Goal: Task Accomplishment & Management: Complete application form

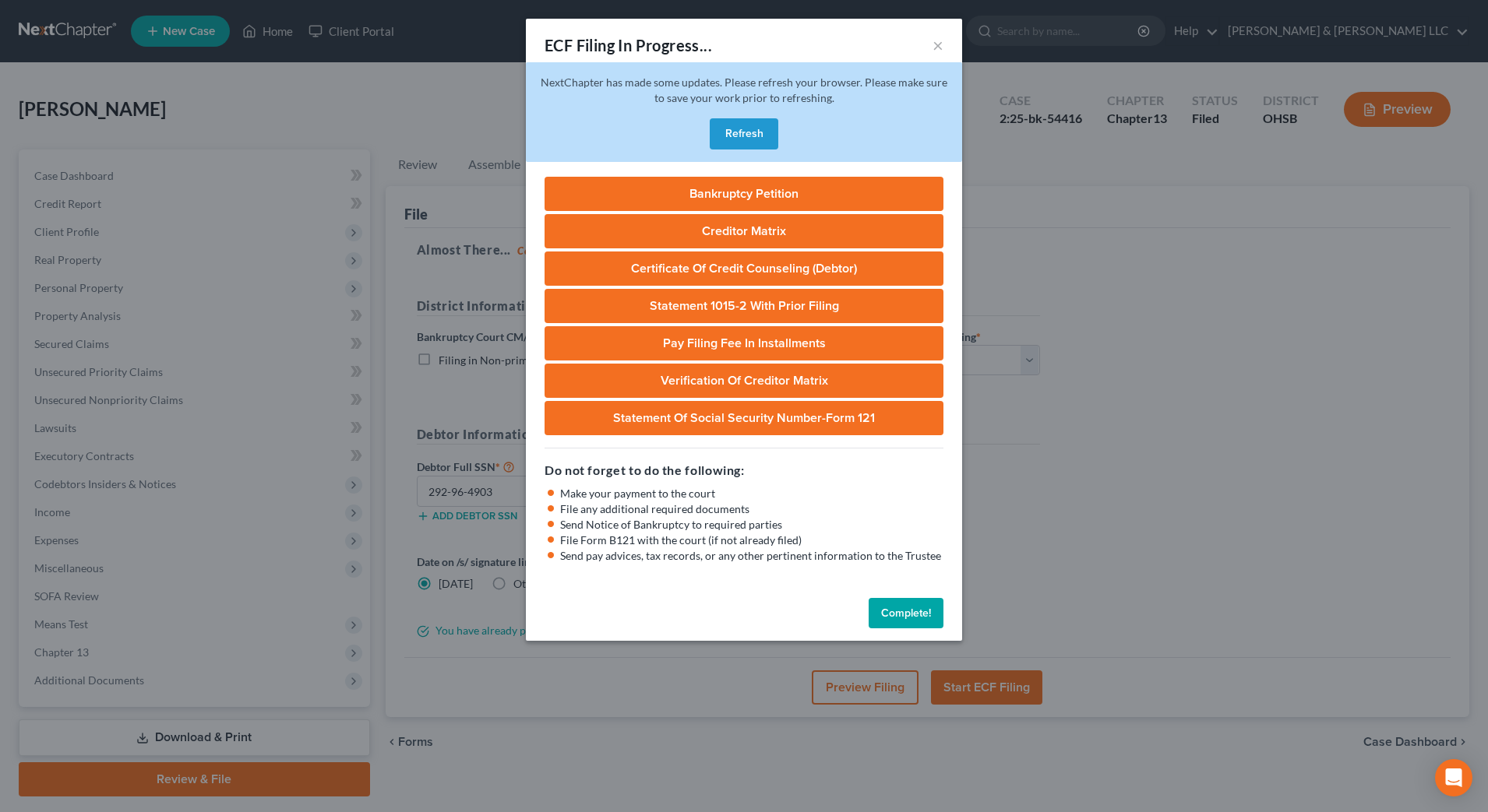
select select "1"
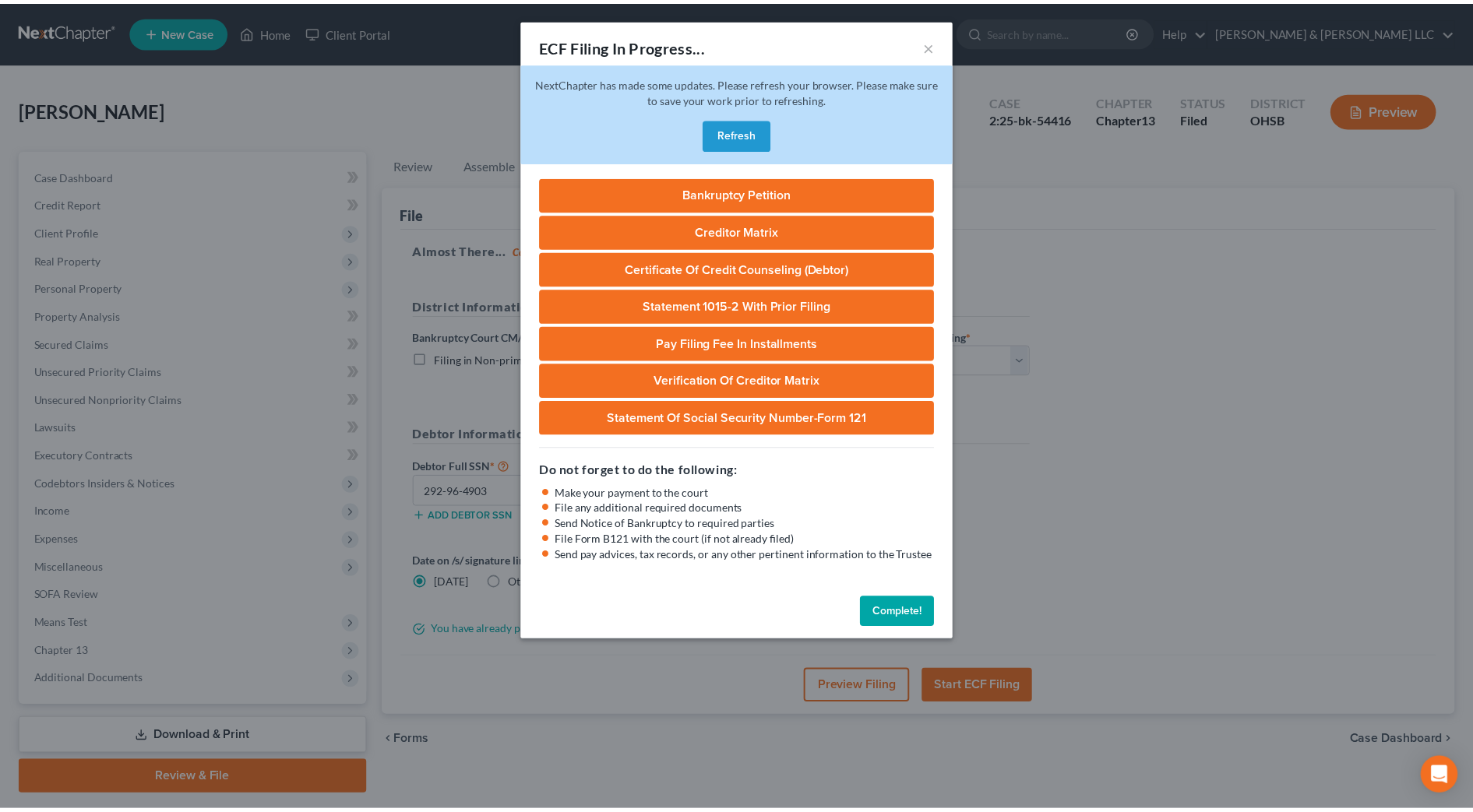
scroll to position [43, 0]
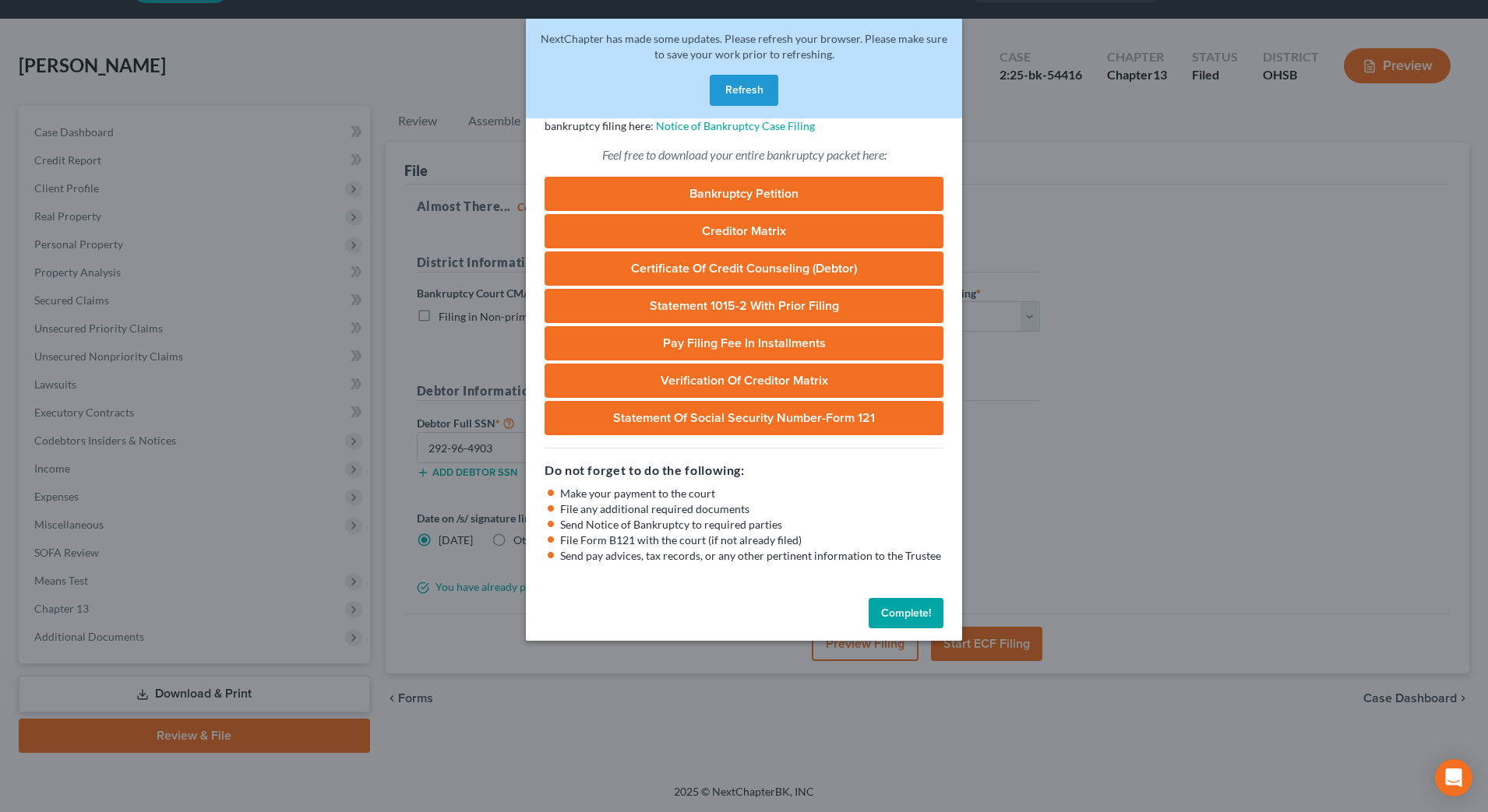
drag, startPoint x: 923, startPoint y: 617, endPoint x: 1025, endPoint y: 473, distance: 176.5
click at [924, 617] on button "Complete!" at bounding box center [905, 613] width 75 height 31
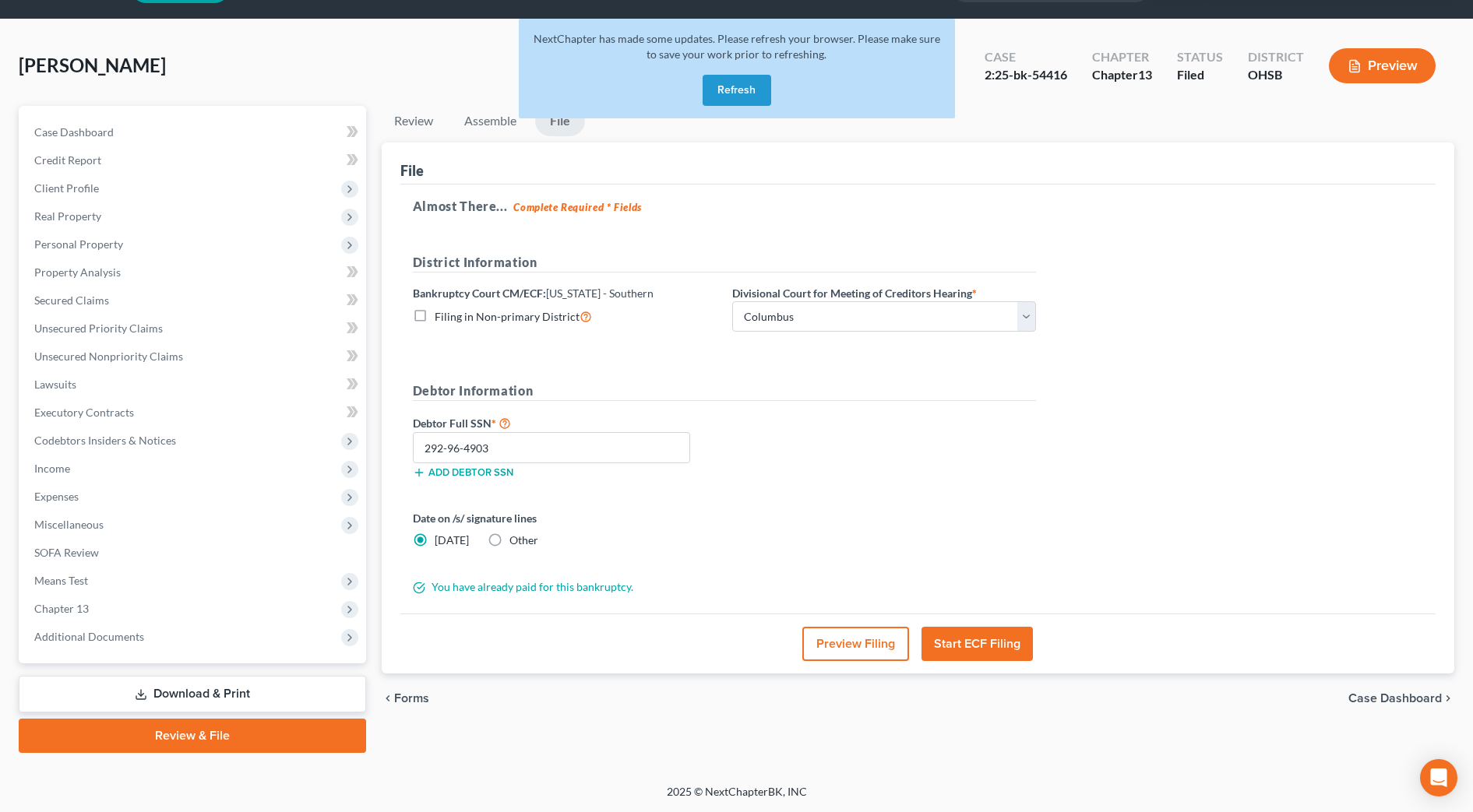
click at [731, 85] on button "Refresh" at bounding box center [736, 90] width 68 height 31
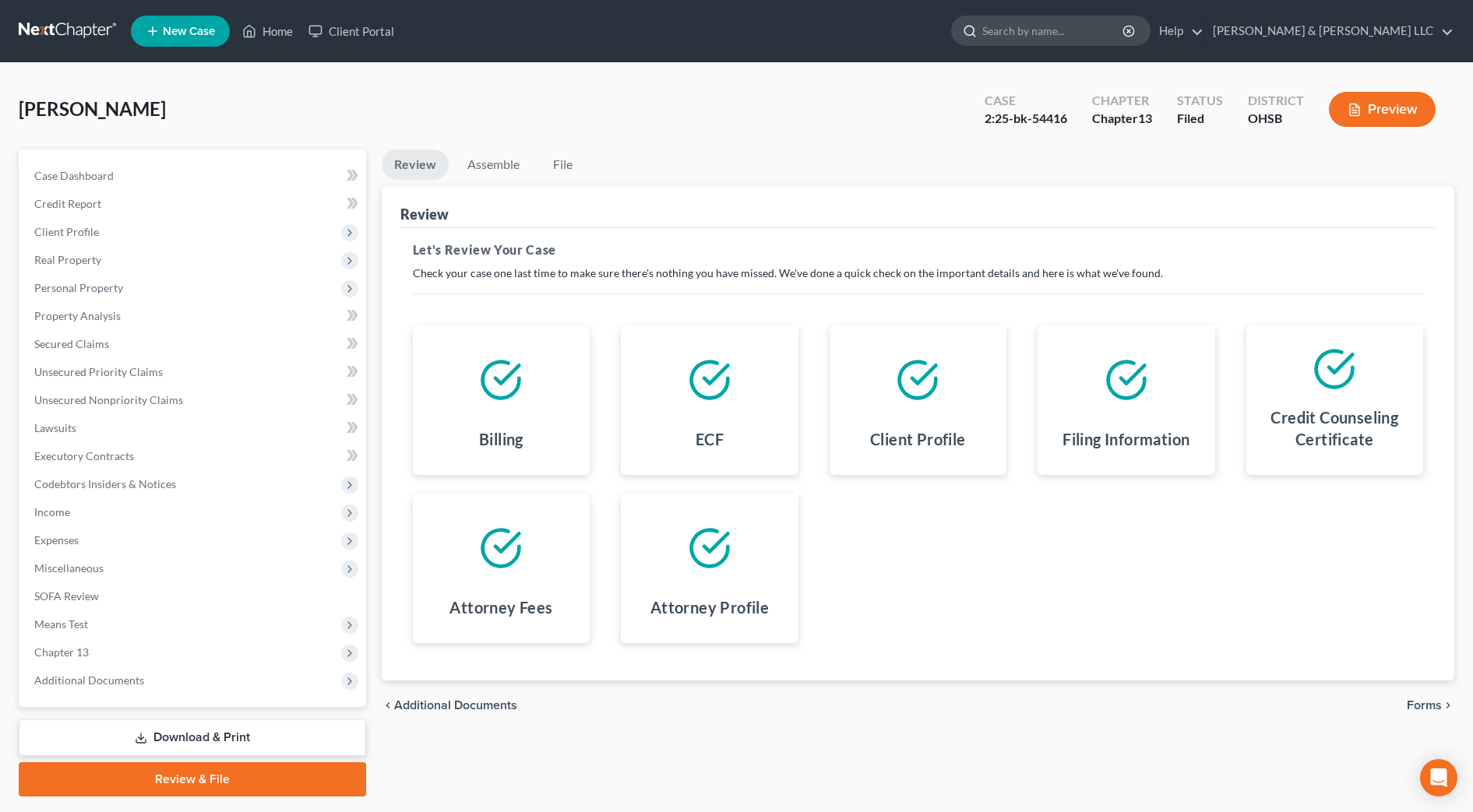
click at [1124, 32] on input "search" at bounding box center [1053, 31] width 142 height 29
click at [286, 27] on link "Home" at bounding box center [268, 32] width 67 height 28
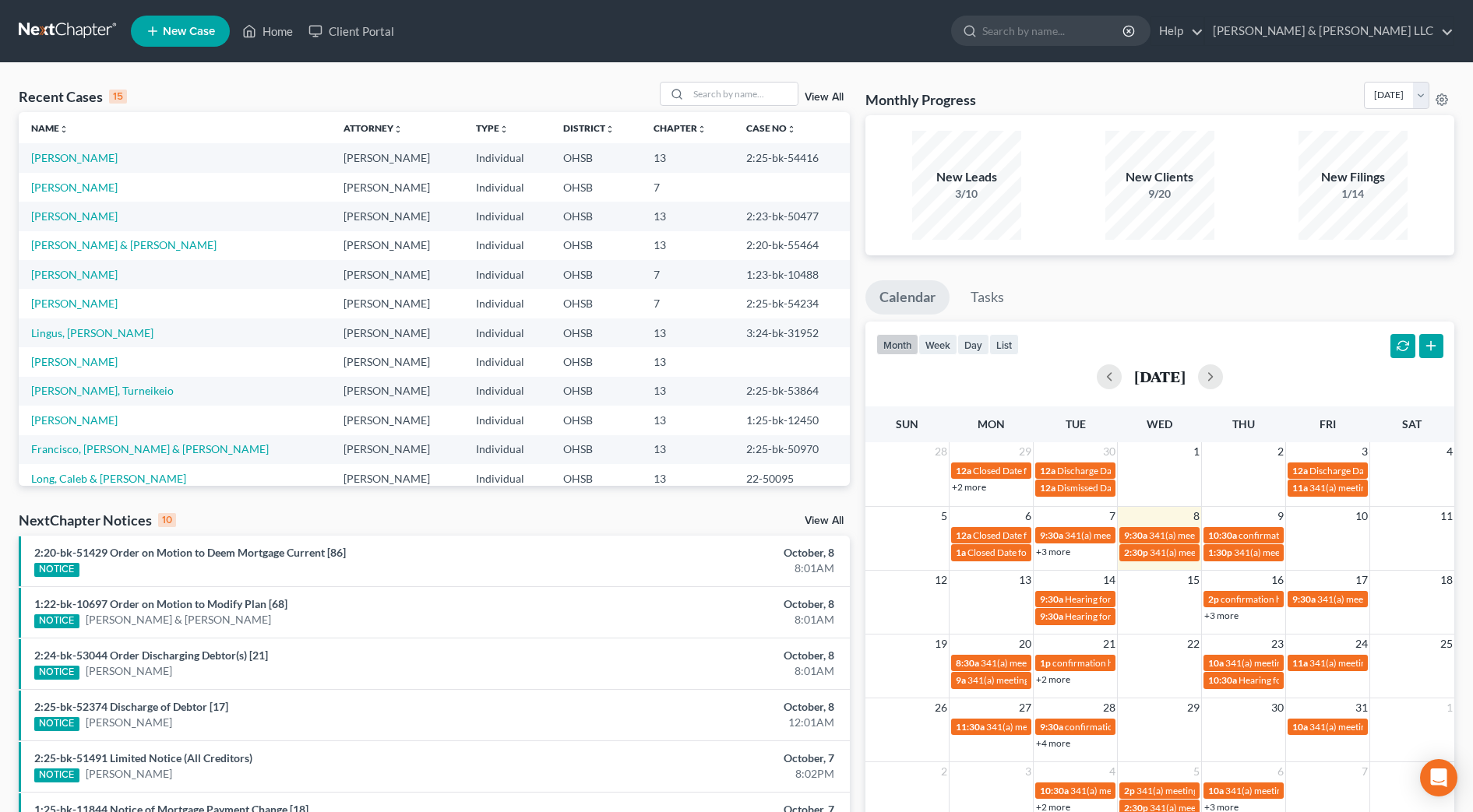
click at [769, 79] on div "Recent Cases 15 View All Name unfold_more expand_more expand_less Attorney unfo…" at bounding box center [736, 577] width 1473 height 1029
click at [770, 91] on input "search" at bounding box center [742, 93] width 109 height 22
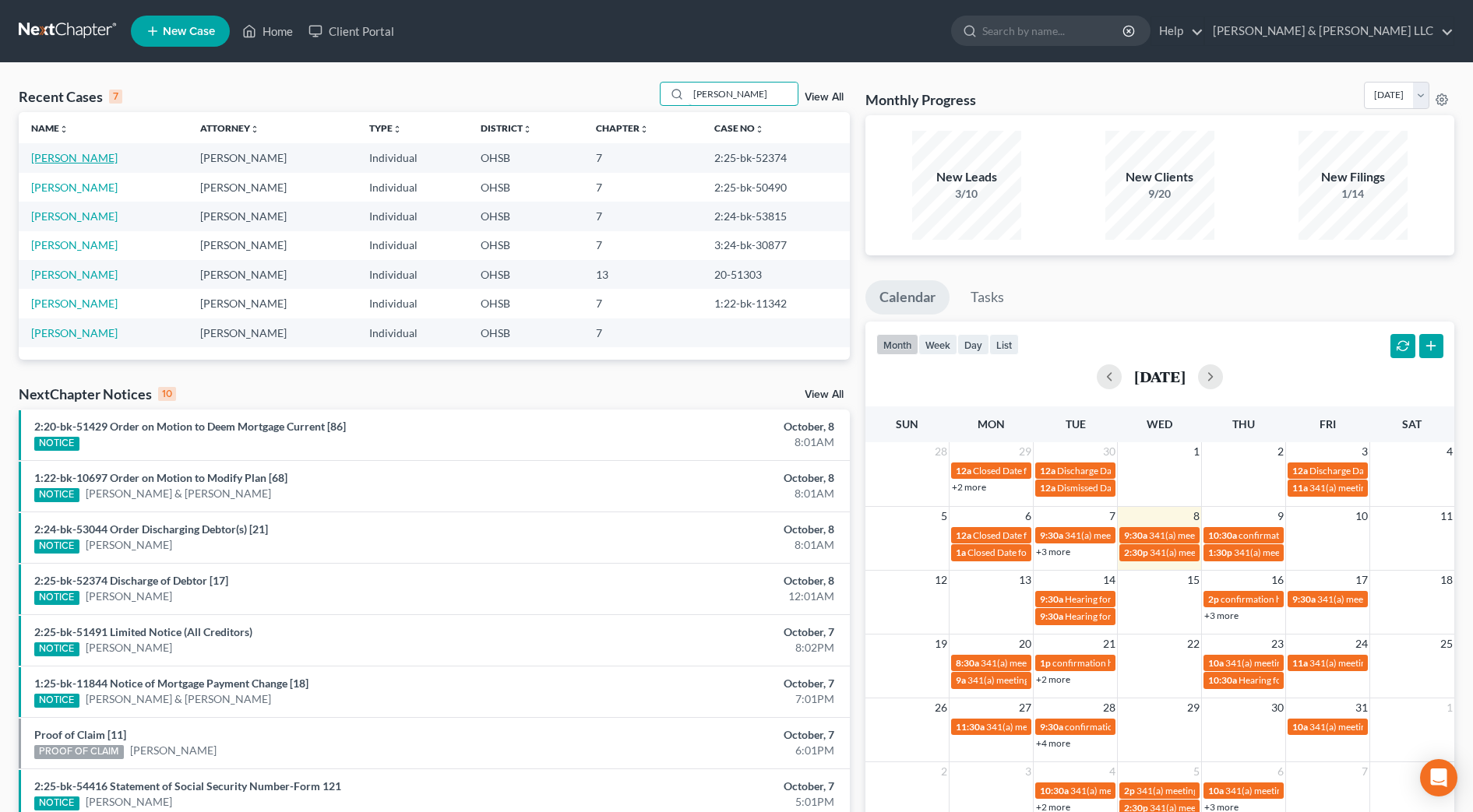
type input "davis"
click at [42, 161] on link "Davis, Angelo" at bounding box center [74, 158] width 87 height 13
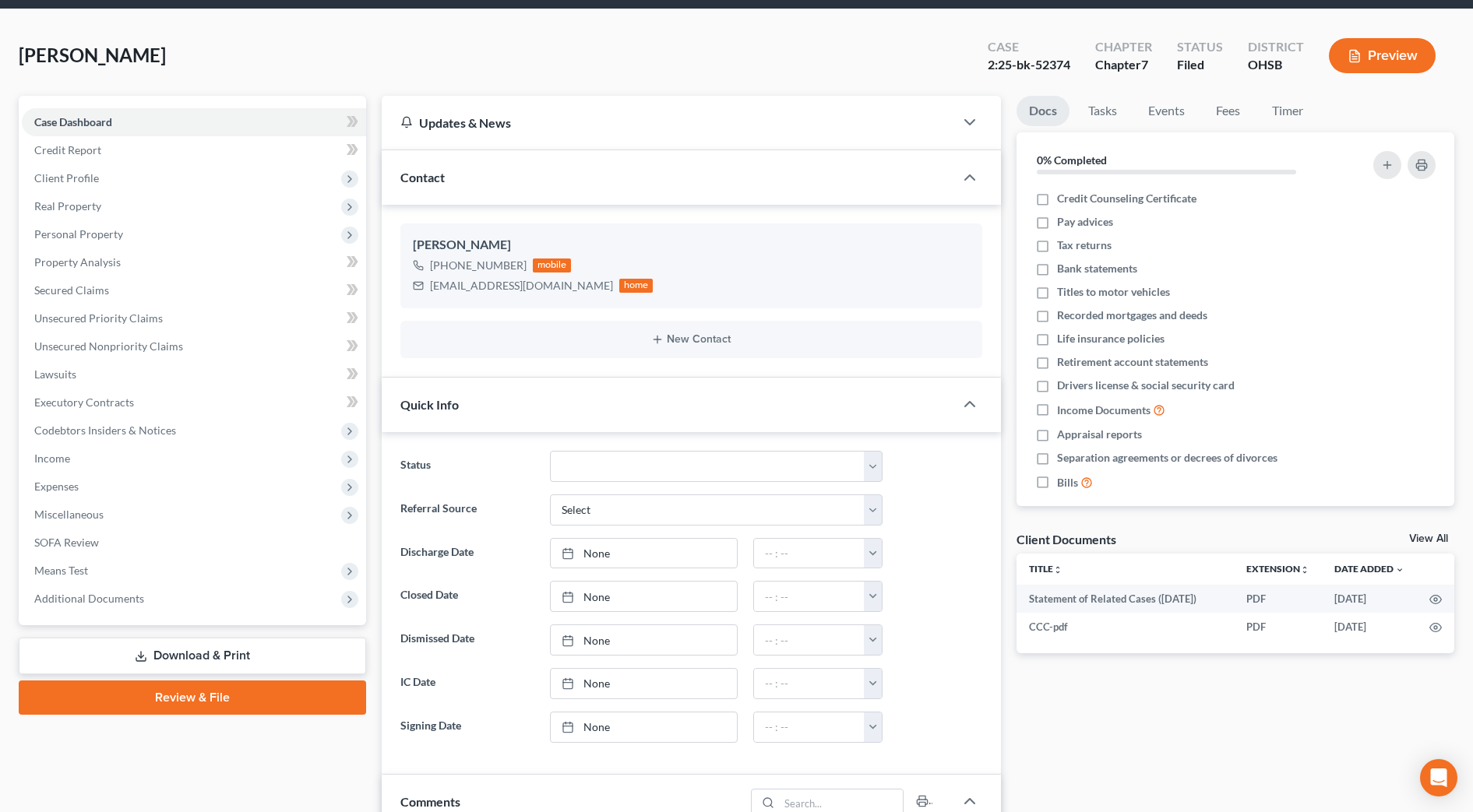
scroll to position [97, 0]
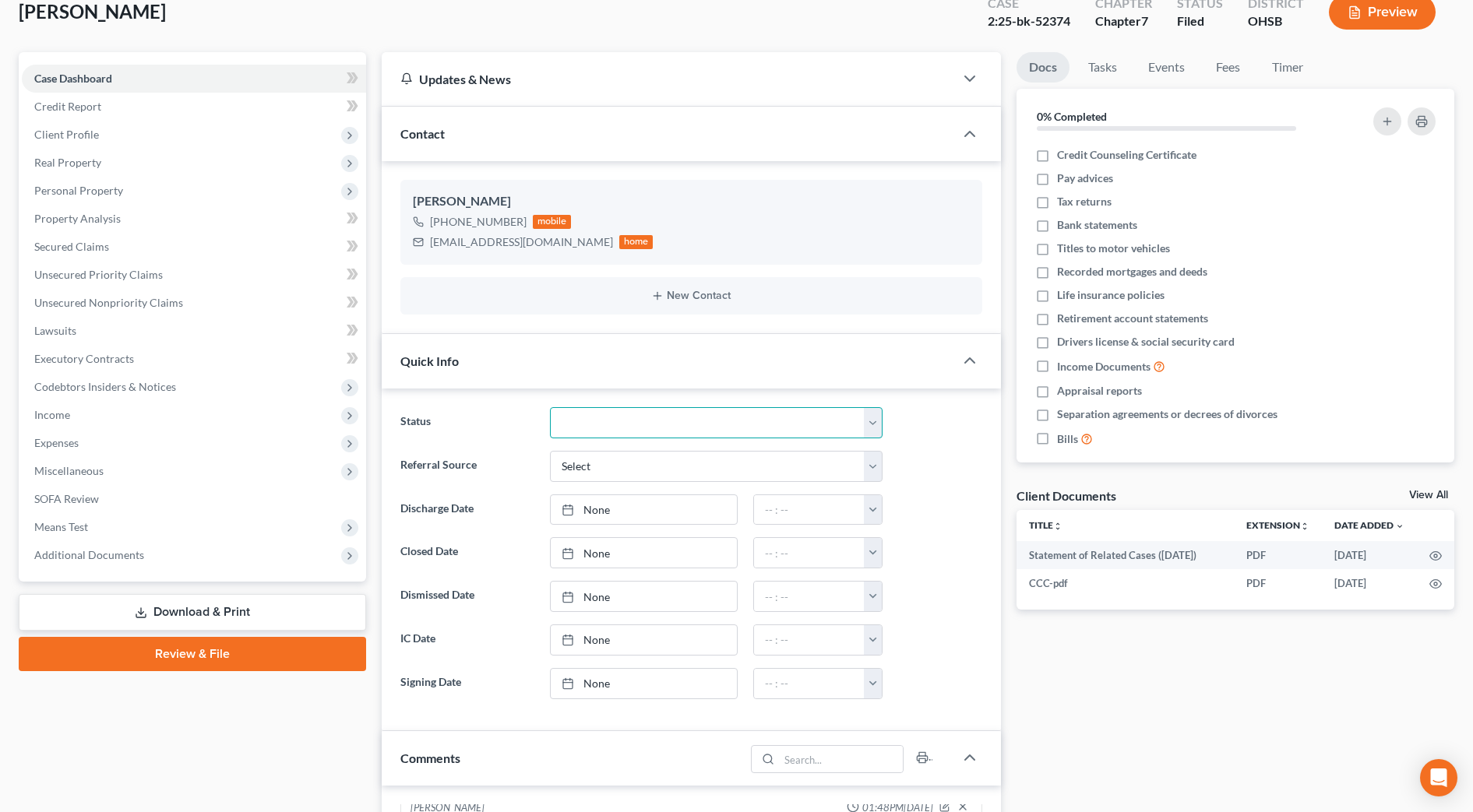
click at [674, 430] on select "Closed Discharged Dismissed Filed In Progress Lead Lost Lead Ready to File Reta…" at bounding box center [717, 422] width 333 height 31
select select "1"
click at [550, 407] on select "Closed Discharged Dismissed Filed In Progress Lead Lost Lead Ready to File Reta…" at bounding box center [717, 422] width 333 height 31
type input "10/8/2025"
click at [662, 506] on link "None" at bounding box center [644, 510] width 186 height 30
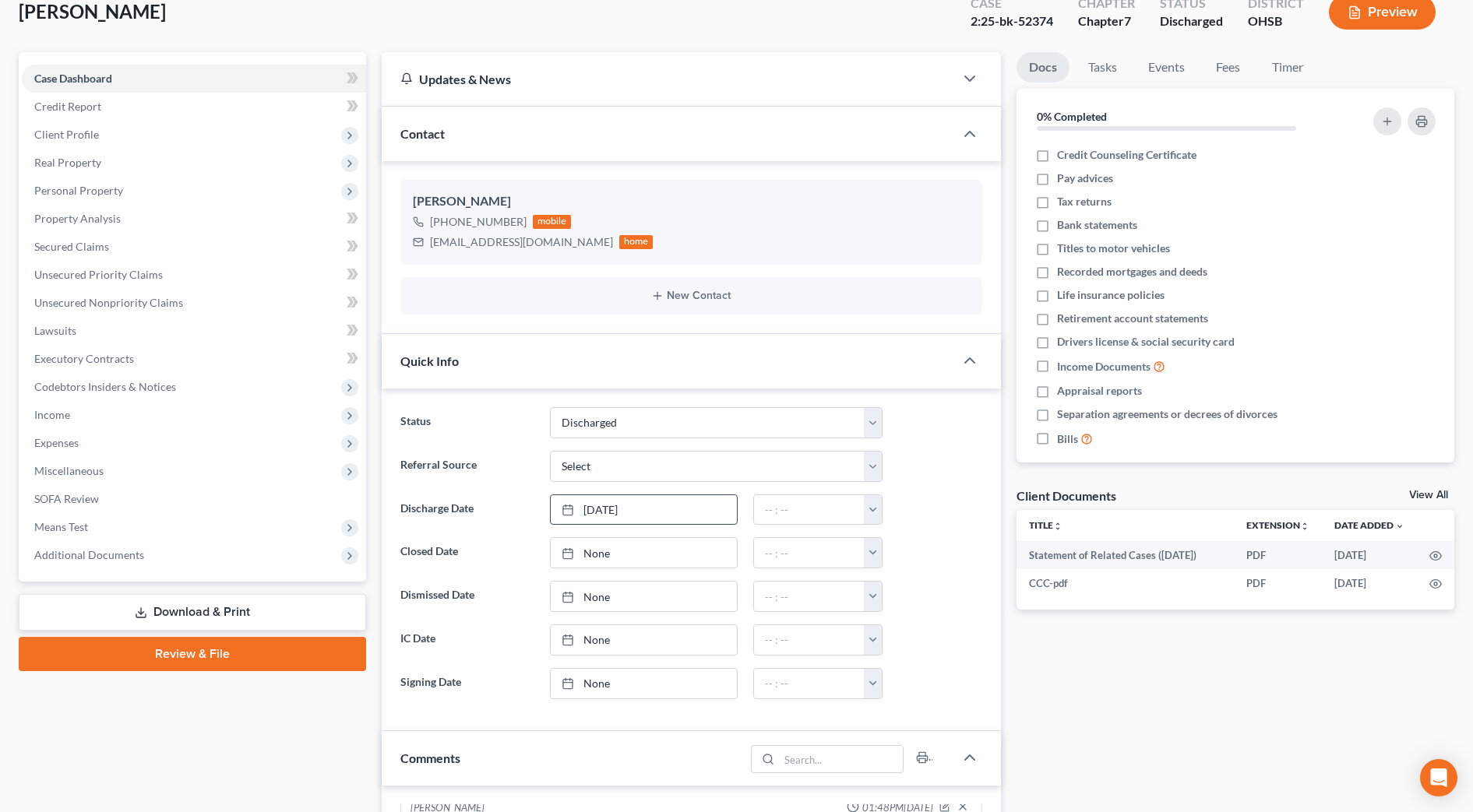
scroll to position [0, 0]
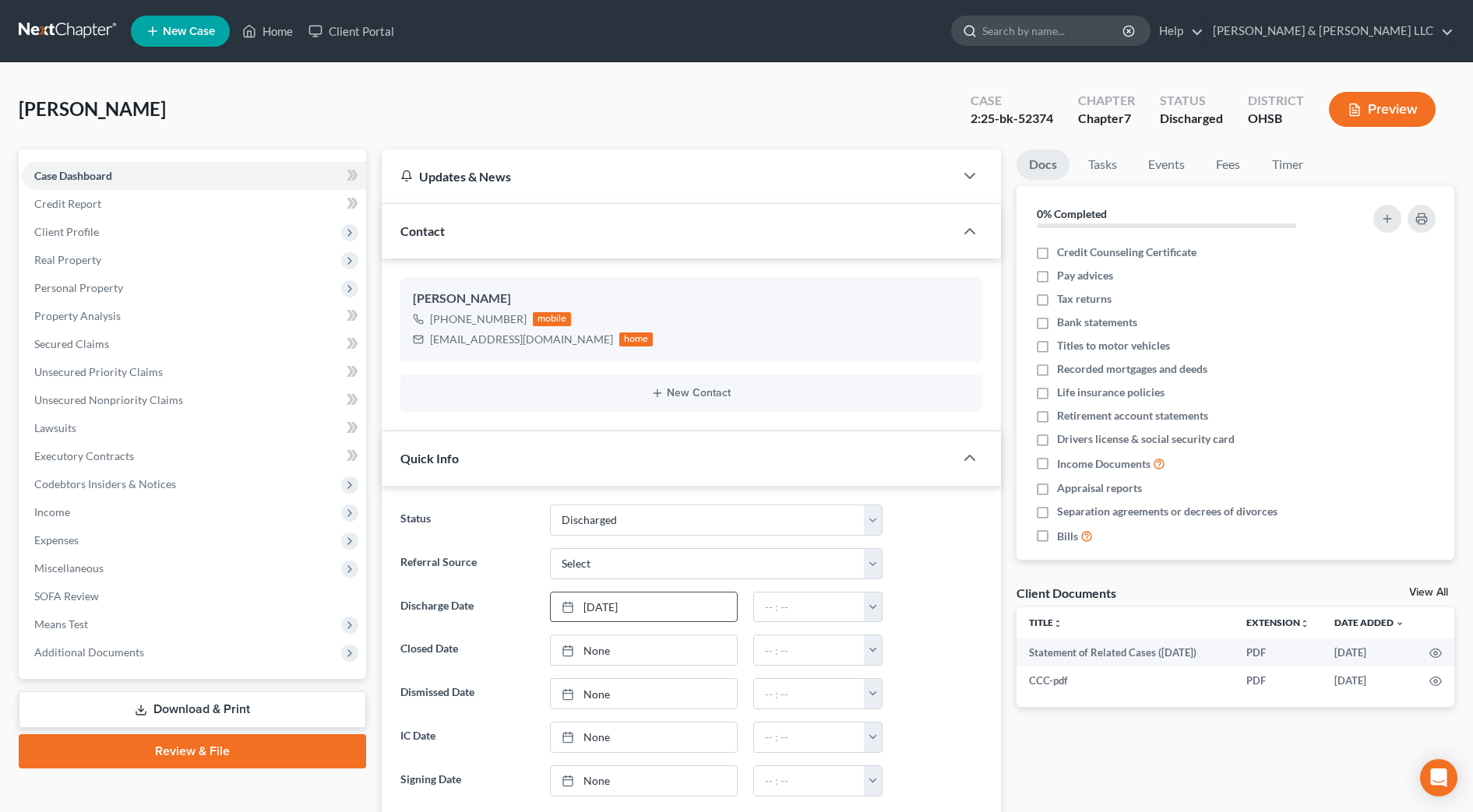
click at [1099, 28] on input "search" at bounding box center [1053, 31] width 142 height 29
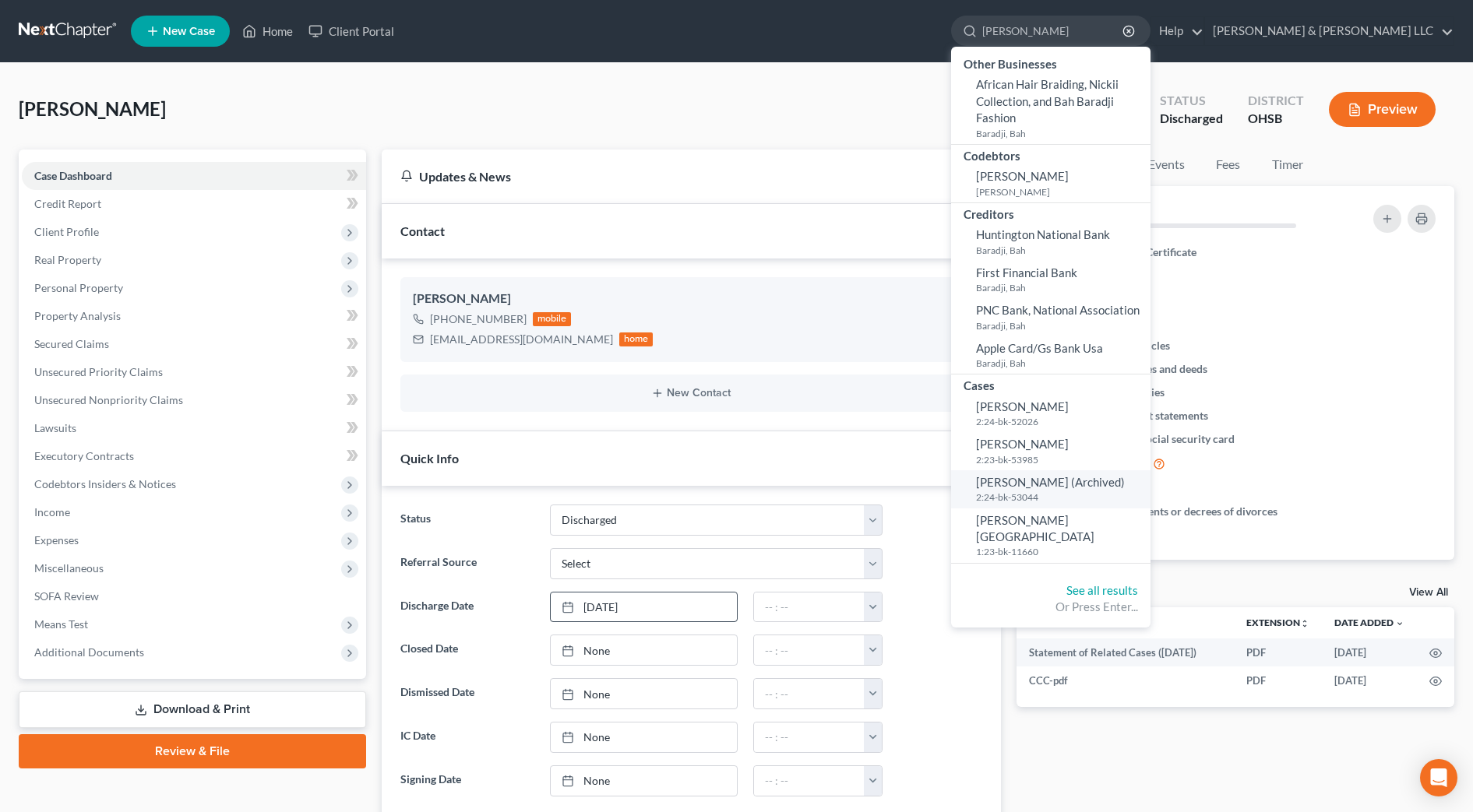
type input "basham"
click at [1087, 480] on span "Basham, Gary (Archived)" at bounding box center [1050, 482] width 149 height 14
select select "0"
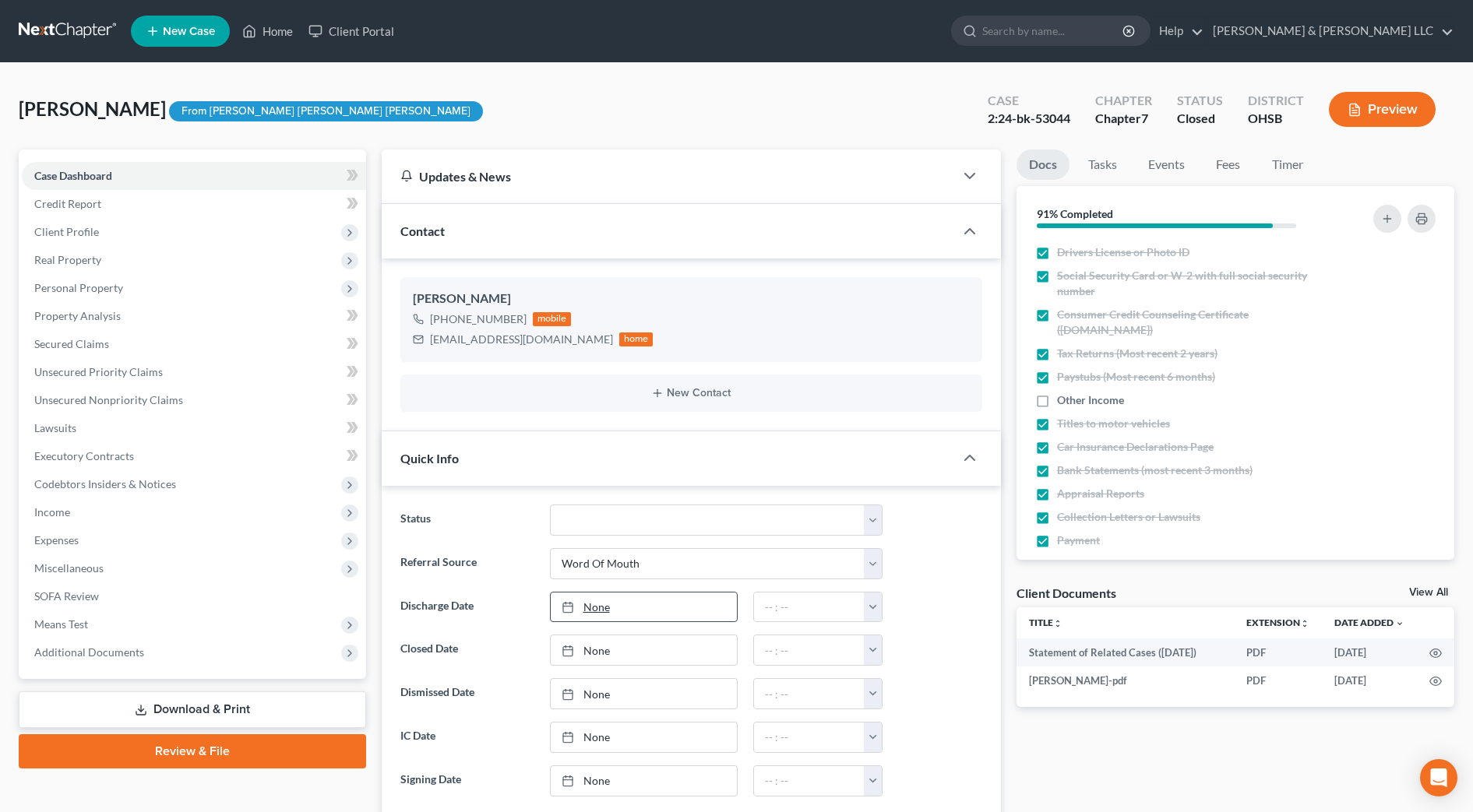
click at [639, 617] on link "None" at bounding box center [644, 607] width 186 height 30
click at [868, 600] on button "button" at bounding box center [873, 607] width 18 height 30
click at [890, 671] on link "12:30am" at bounding box center [907, 667] width 87 height 27
type input "12:30am"
click at [1090, 37] on input "search" at bounding box center [1053, 31] width 142 height 29
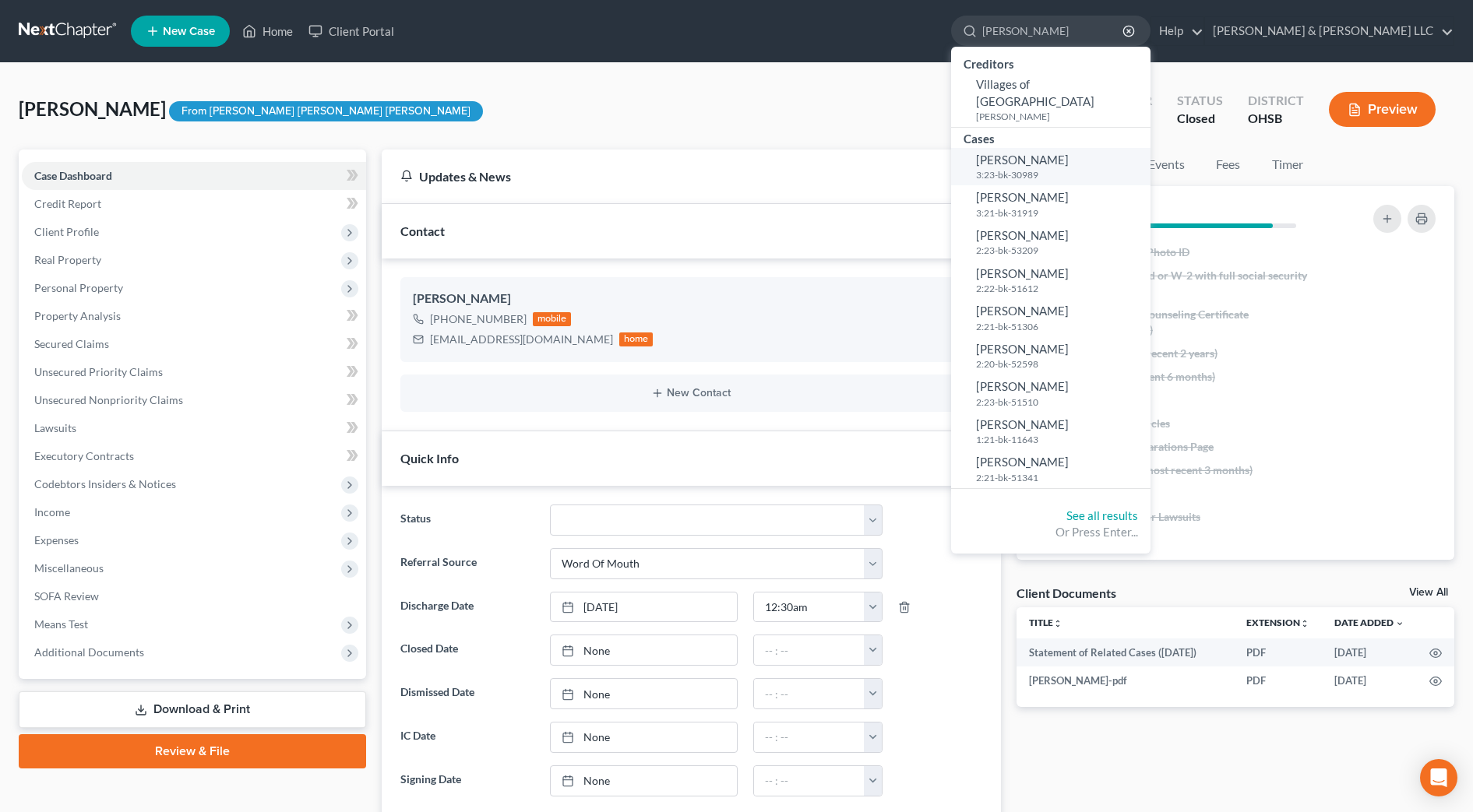
type input "wilder"
click at [1069, 152] on span "Wildermuth, Jamison" at bounding box center [1022, 159] width 92 height 14
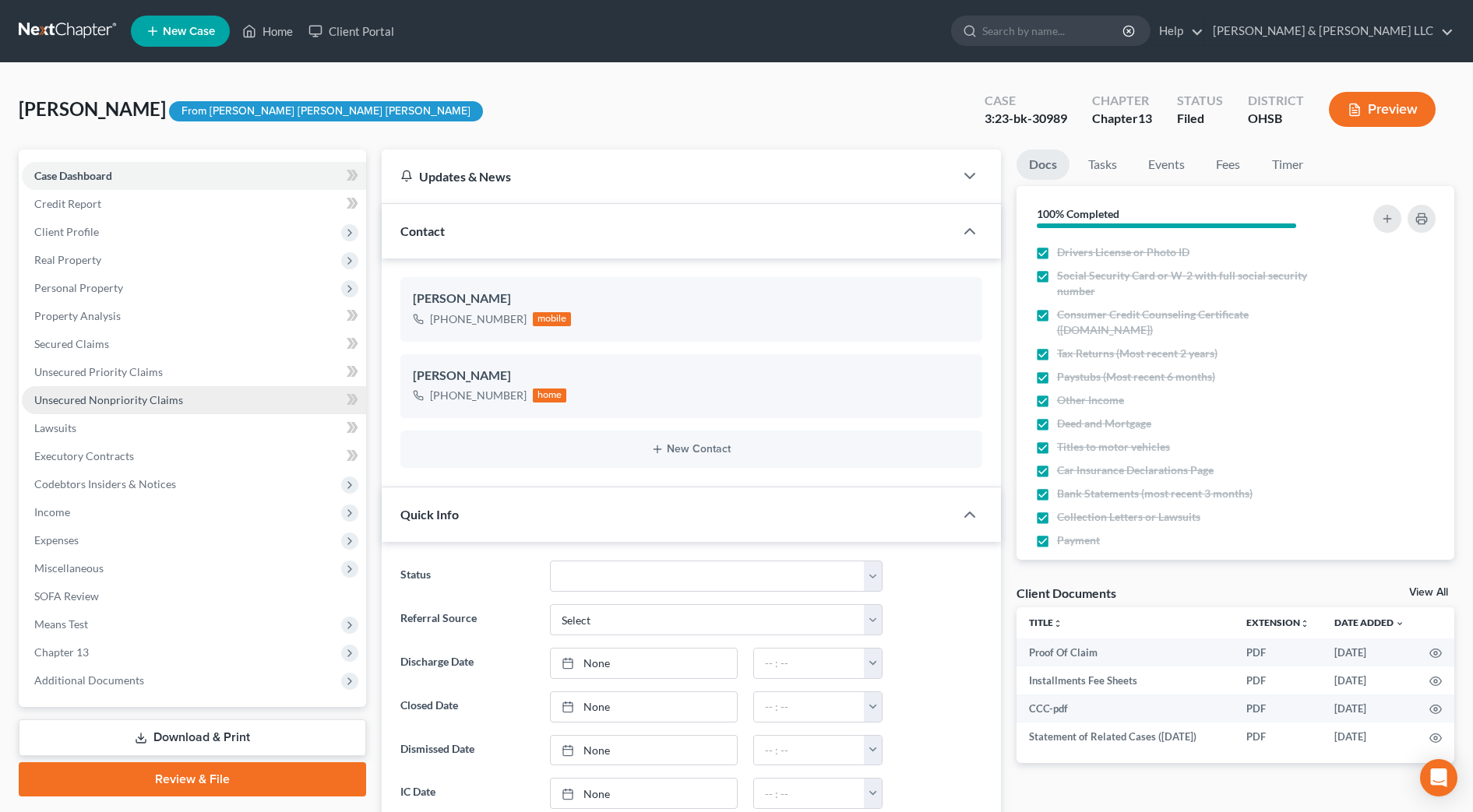
click at [129, 408] on link "Unsecured Nonpriority Claims" at bounding box center [194, 400] width 345 height 28
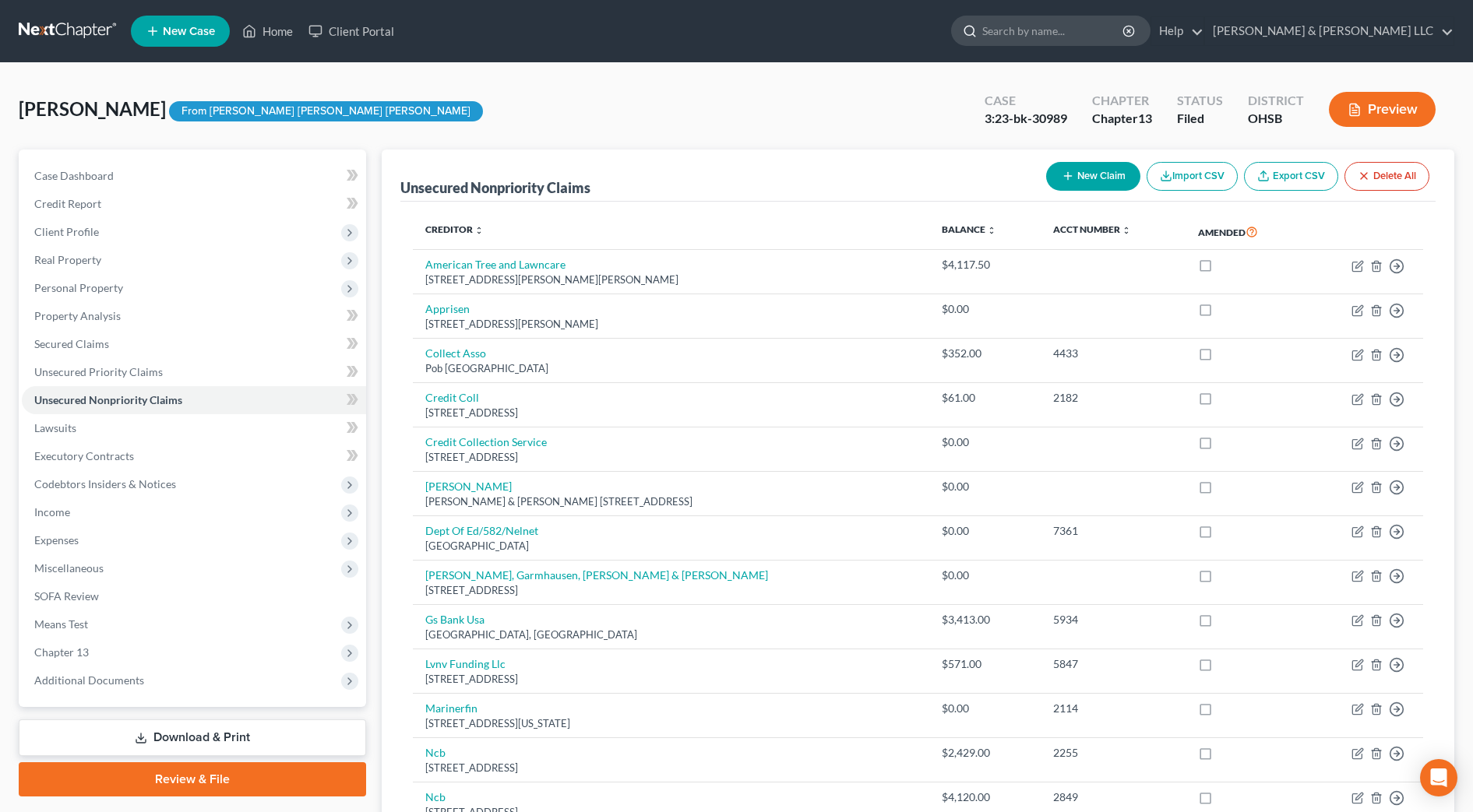
click at [1121, 31] on input "search" at bounding box center [1053, 31] width 142 height 29
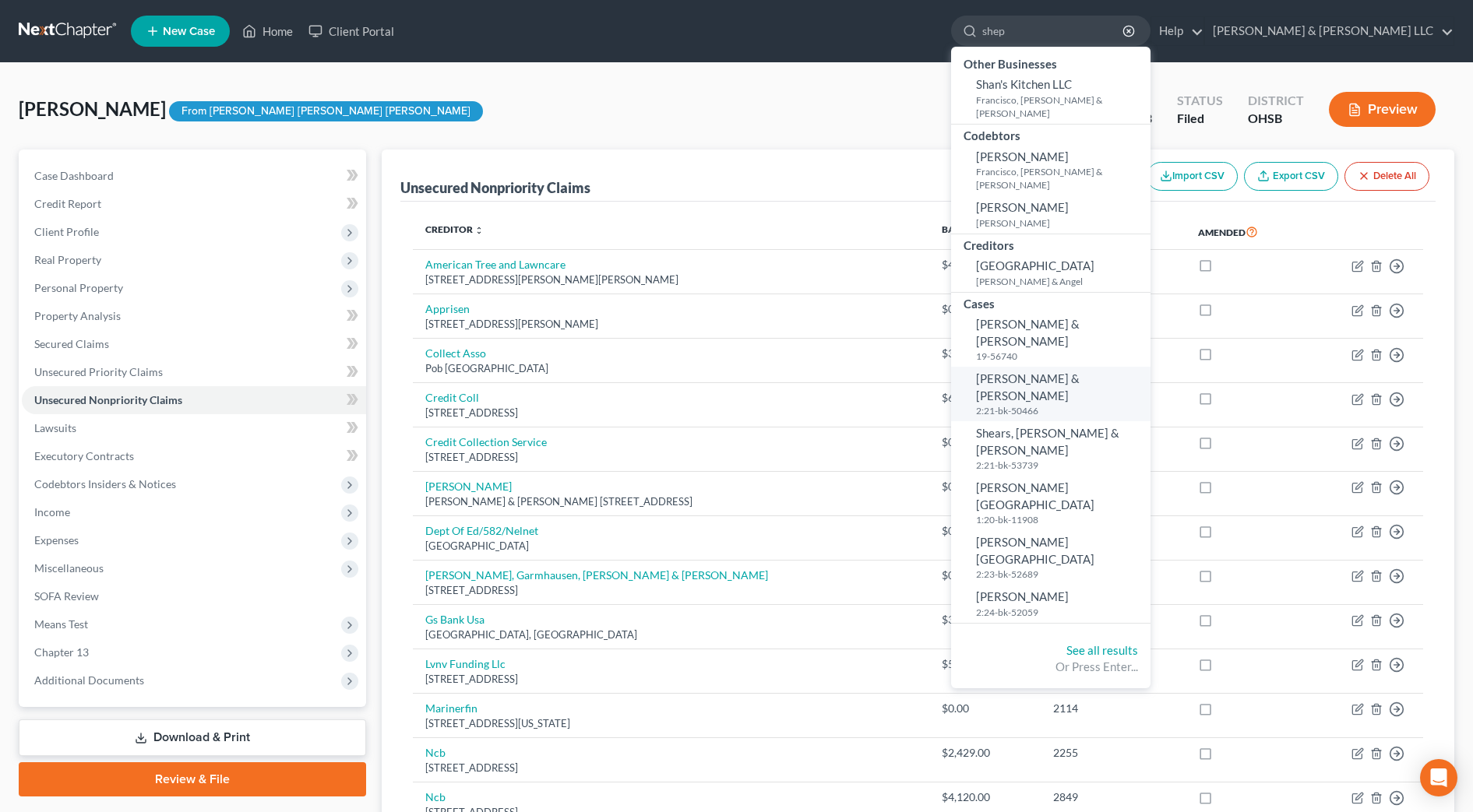
type input "shep"
click at [1112, 367] on link "Shepard, William & Mary 2:21-bk-50466" at bounding box center [1051, 394] width 200 height 55
select select "2"
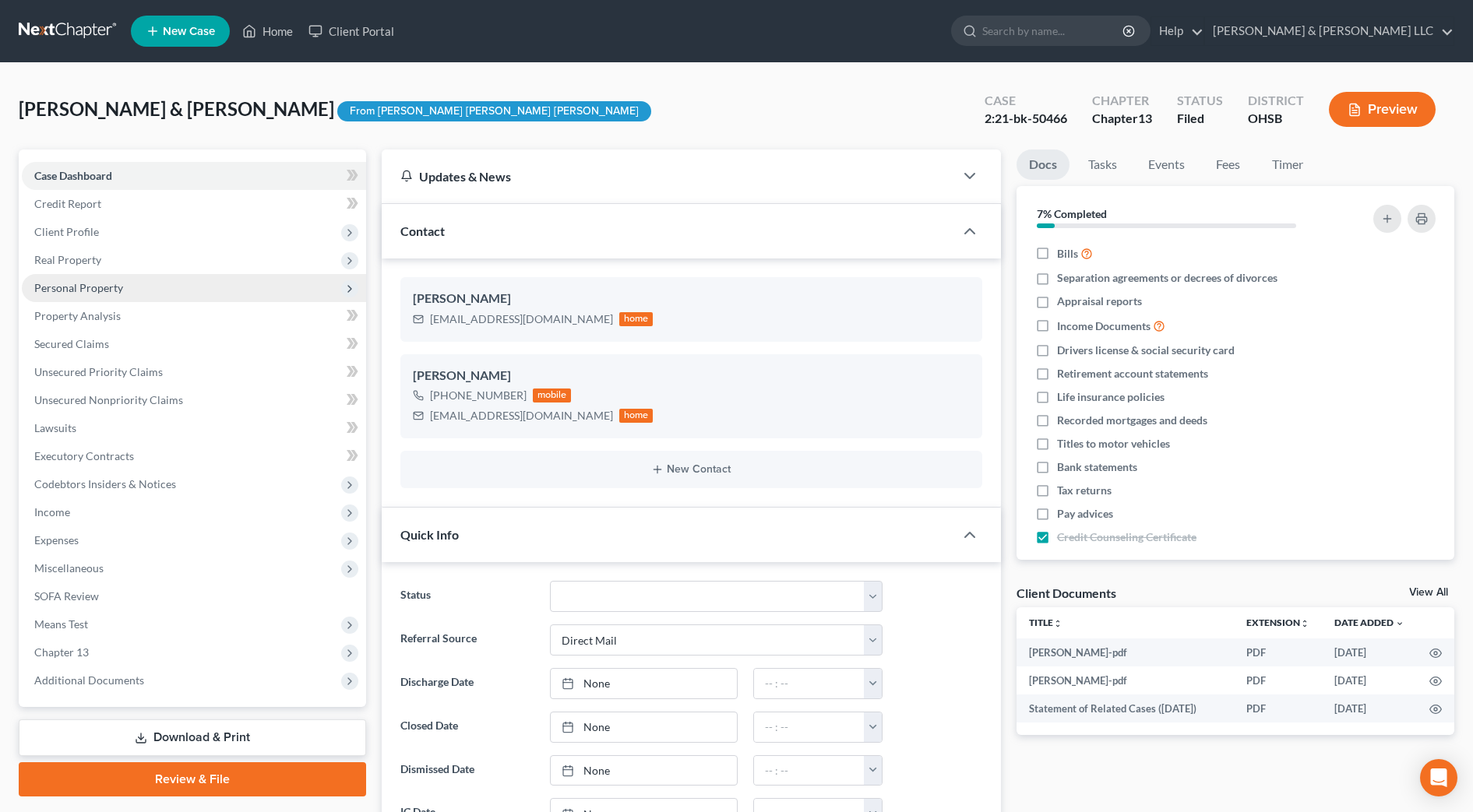
click at [81, 295] on span "Personal Property" at bounding box center [194, 288] width 345 height 28
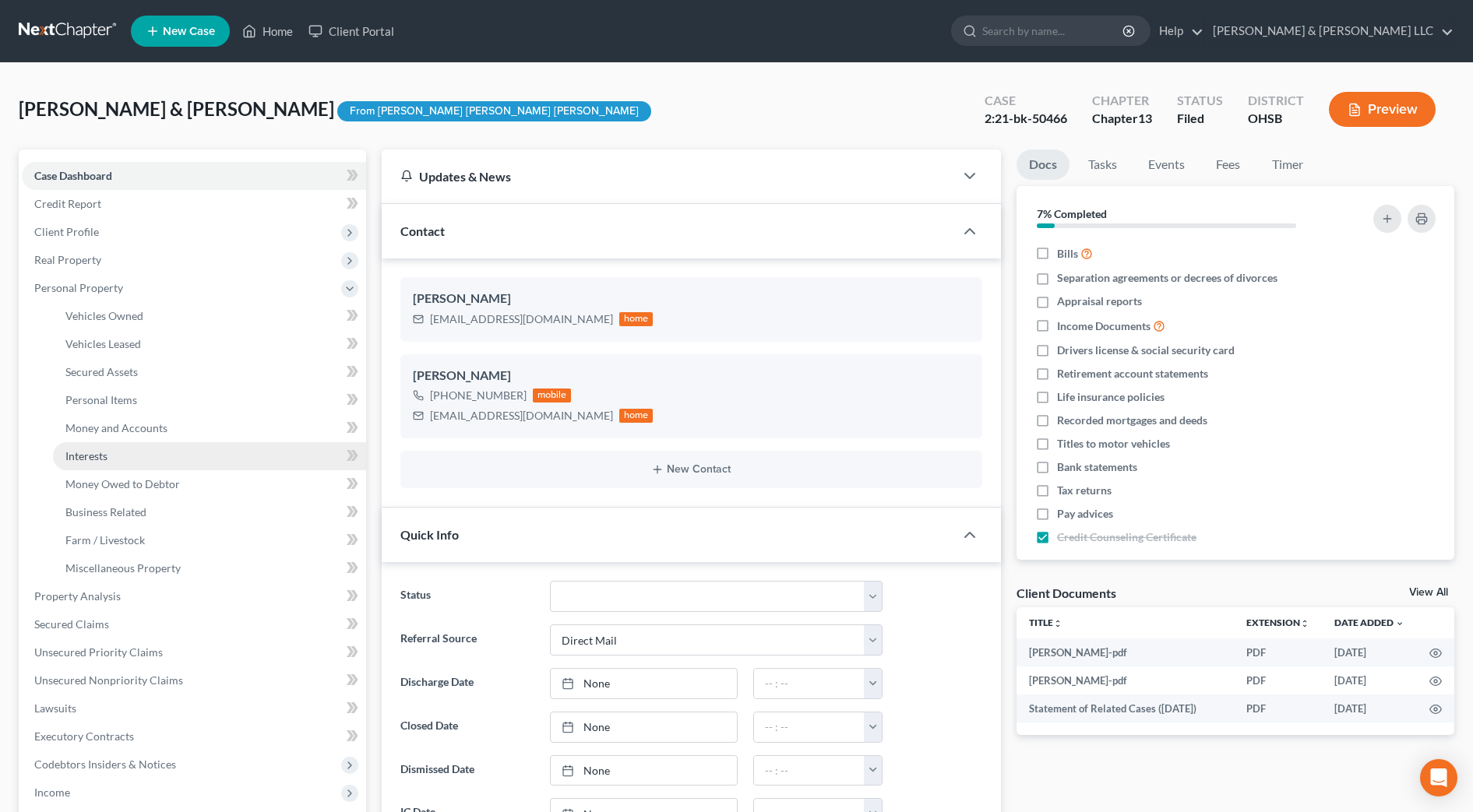
click at [101, 455] on span "Interests" at bounding box center [87, 456] width 42 height 13
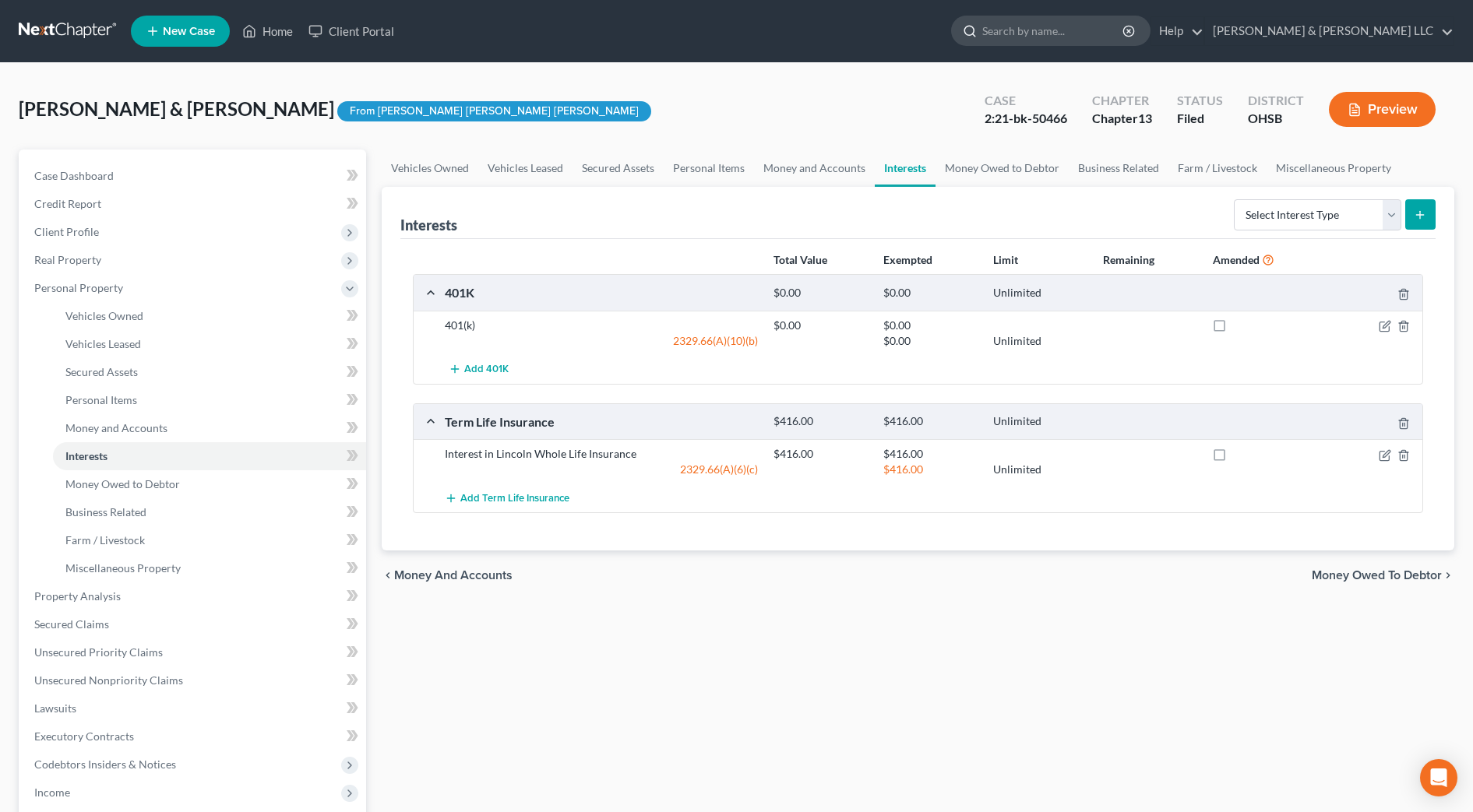
click at [1109, 36] on input "search" at bounding box center [1053, 31] width 142 height 29
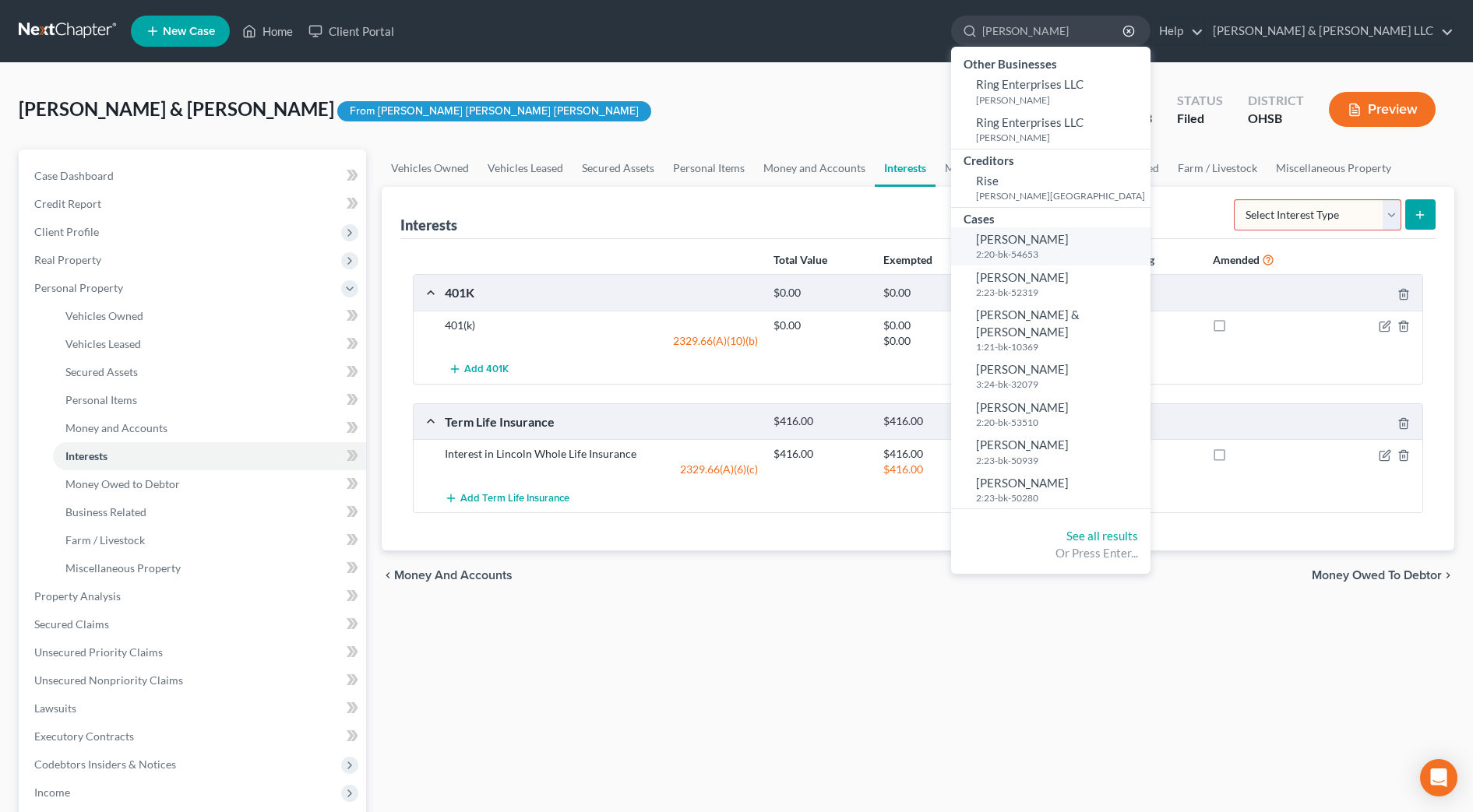
type input "riley"
click at [1069, 238] on span "Riley, Myisha" at bounding box center [1022, 239] width 92 height 14
select select "1"
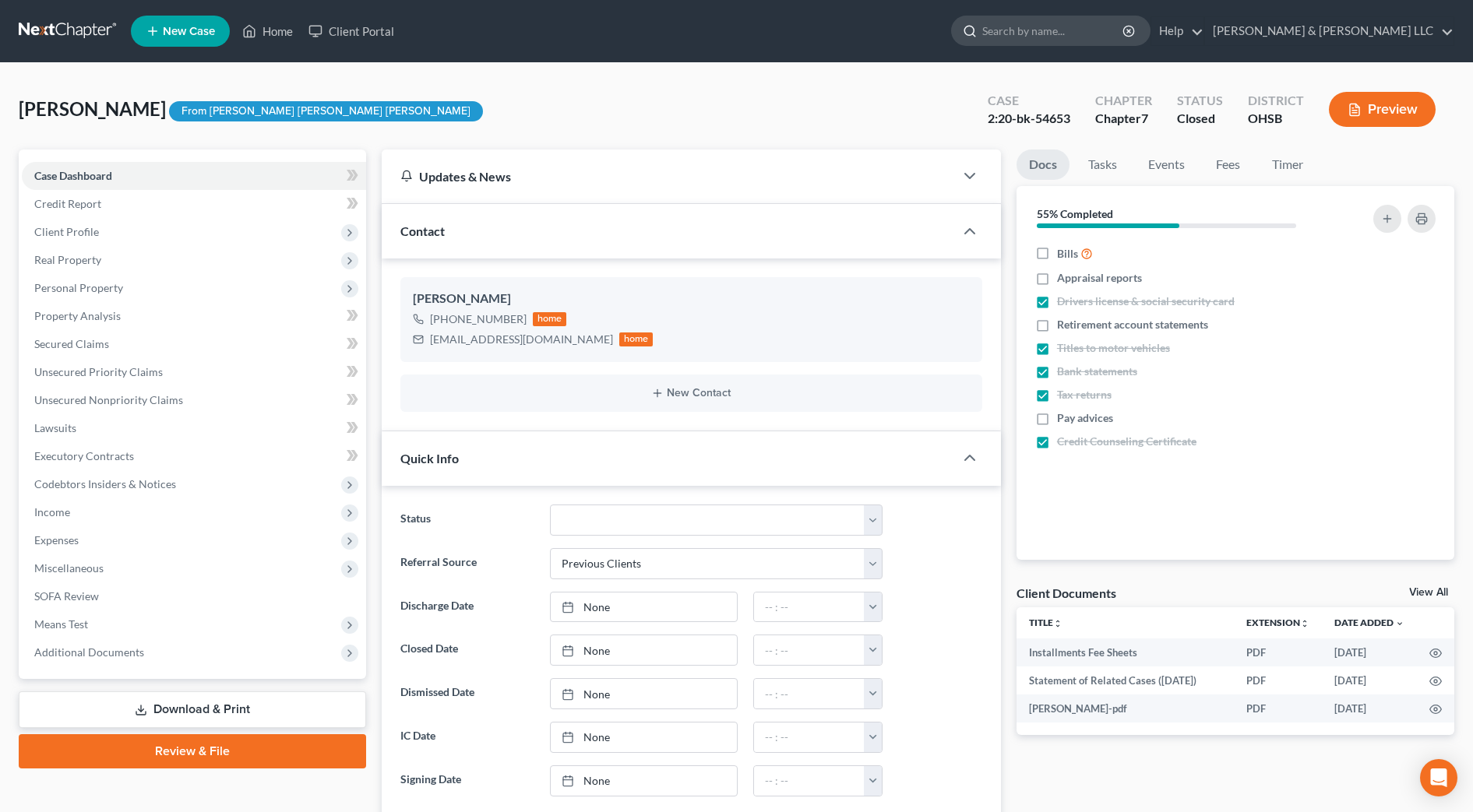
click at [1124, 32] on input "search" at bounding box center [1053, 31] width 142 height 29
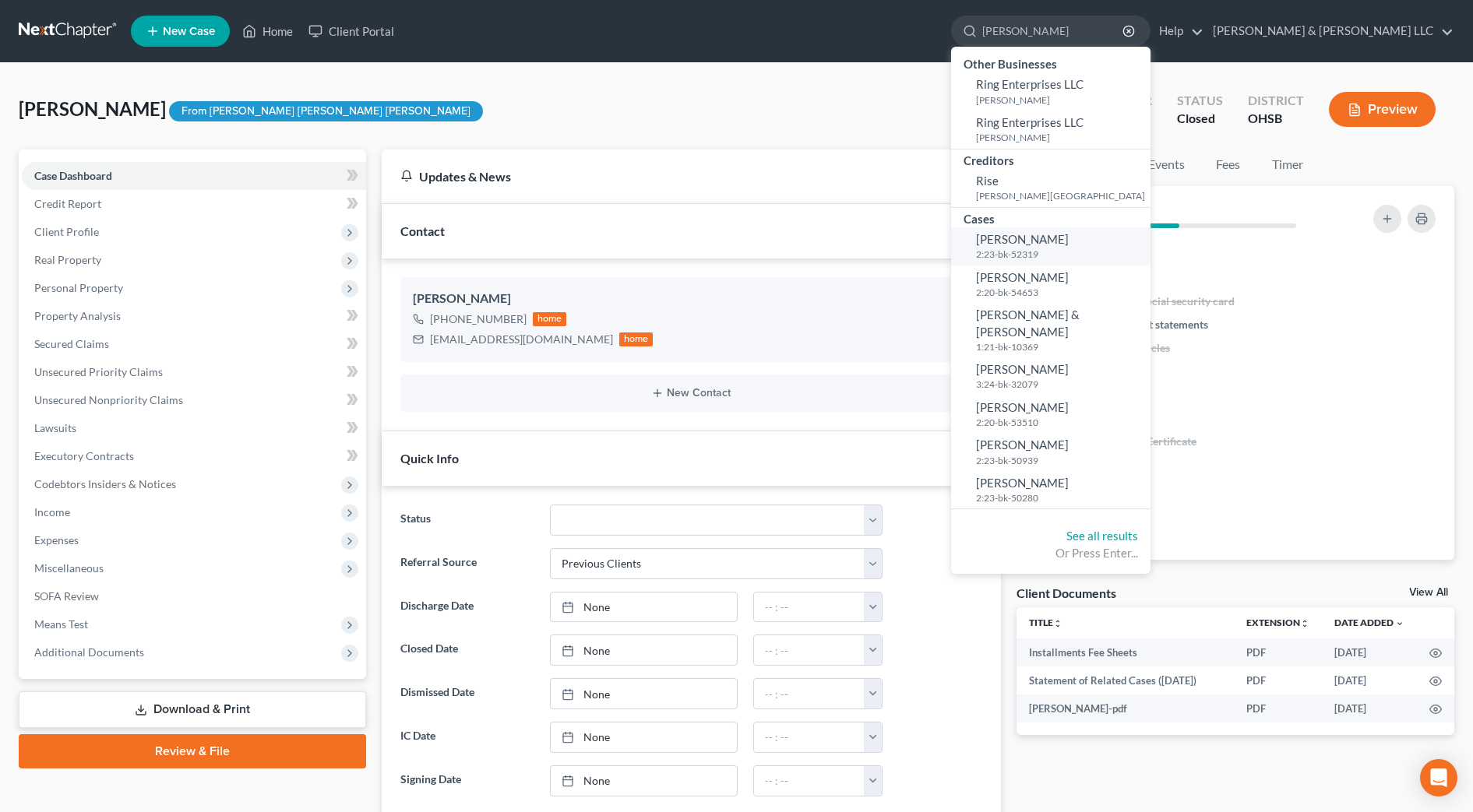
type input "riley"
click at [1147, 252] on small "2:23-bk-52319" at bounding box center [1061, 255] width 171 height 13
select select "1"
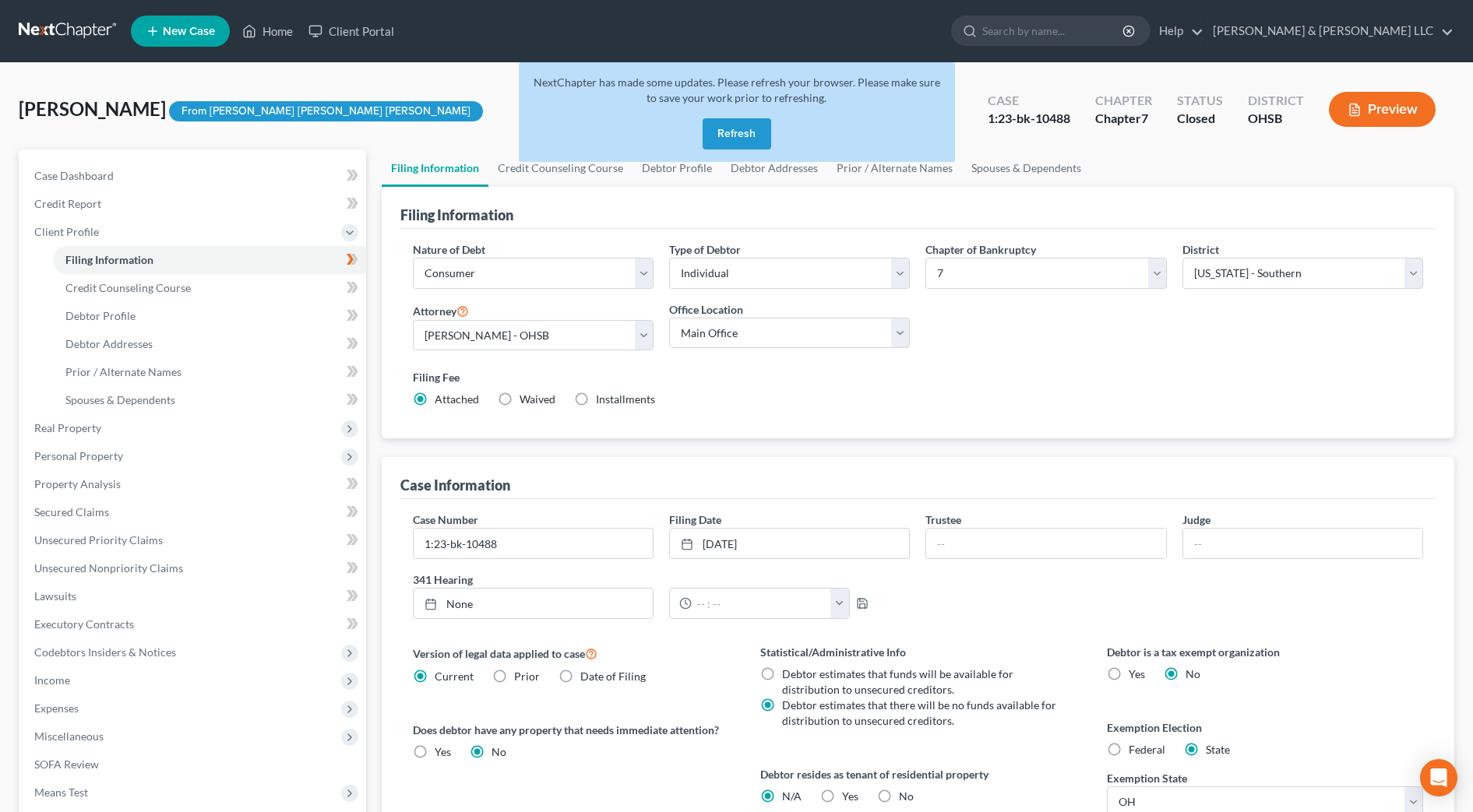
select select "1"
select select "0"
select select "62"
select select "2"
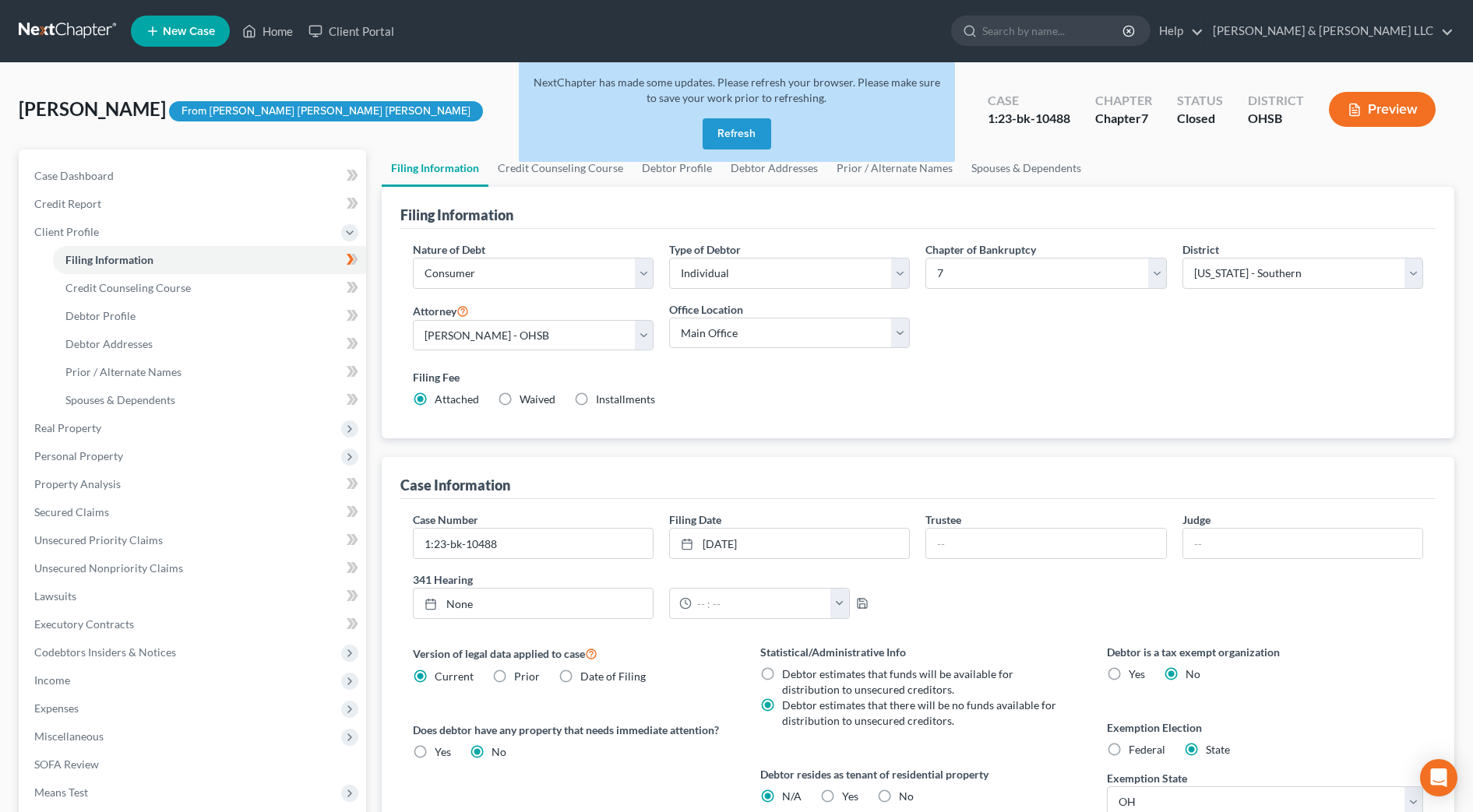
select select "36"
click at [728, 149] on button "Refresh" at bounding box center [736, 133] width 68 height 31
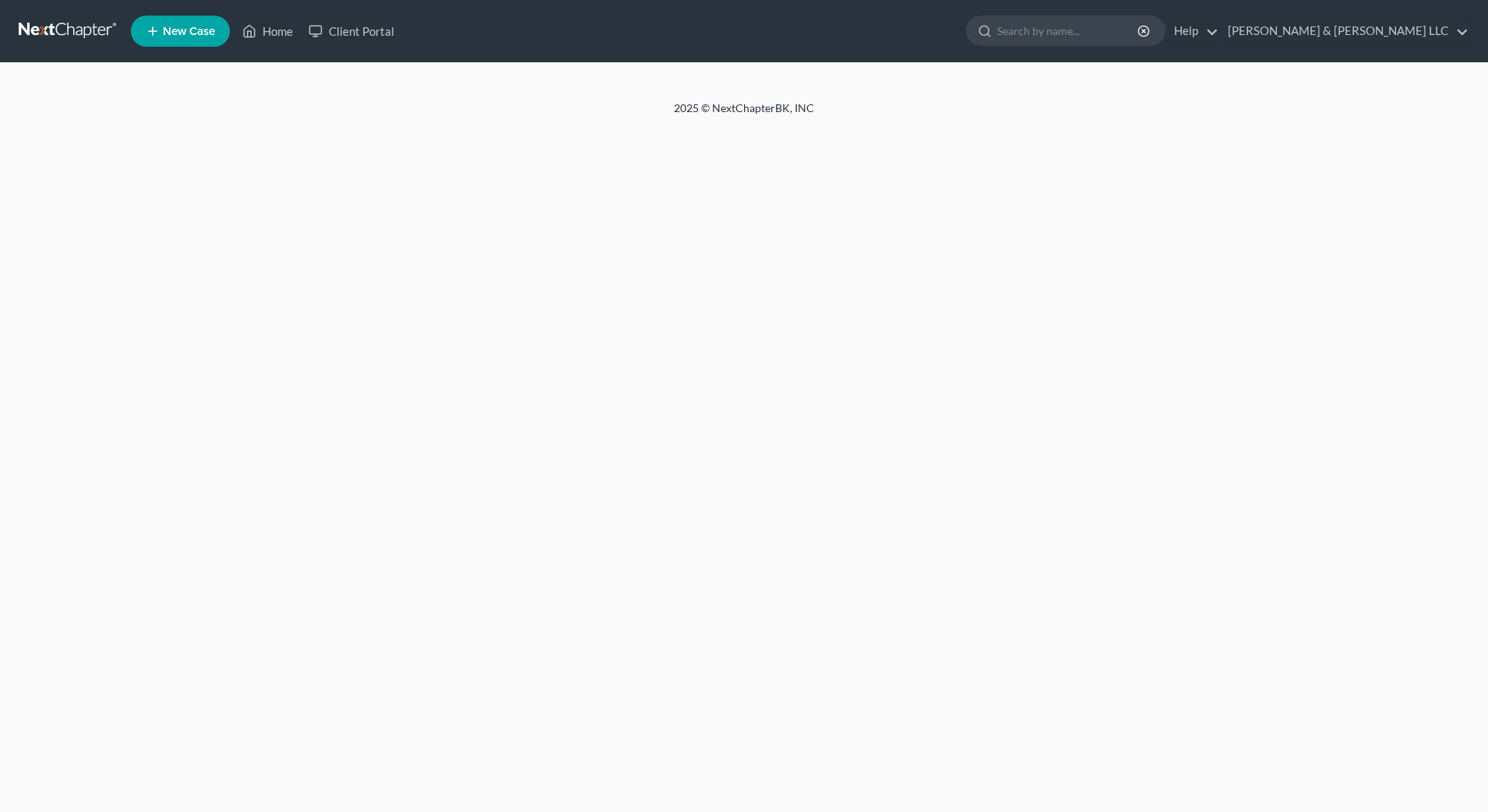
select select "1"
select select "0"
select select "36"
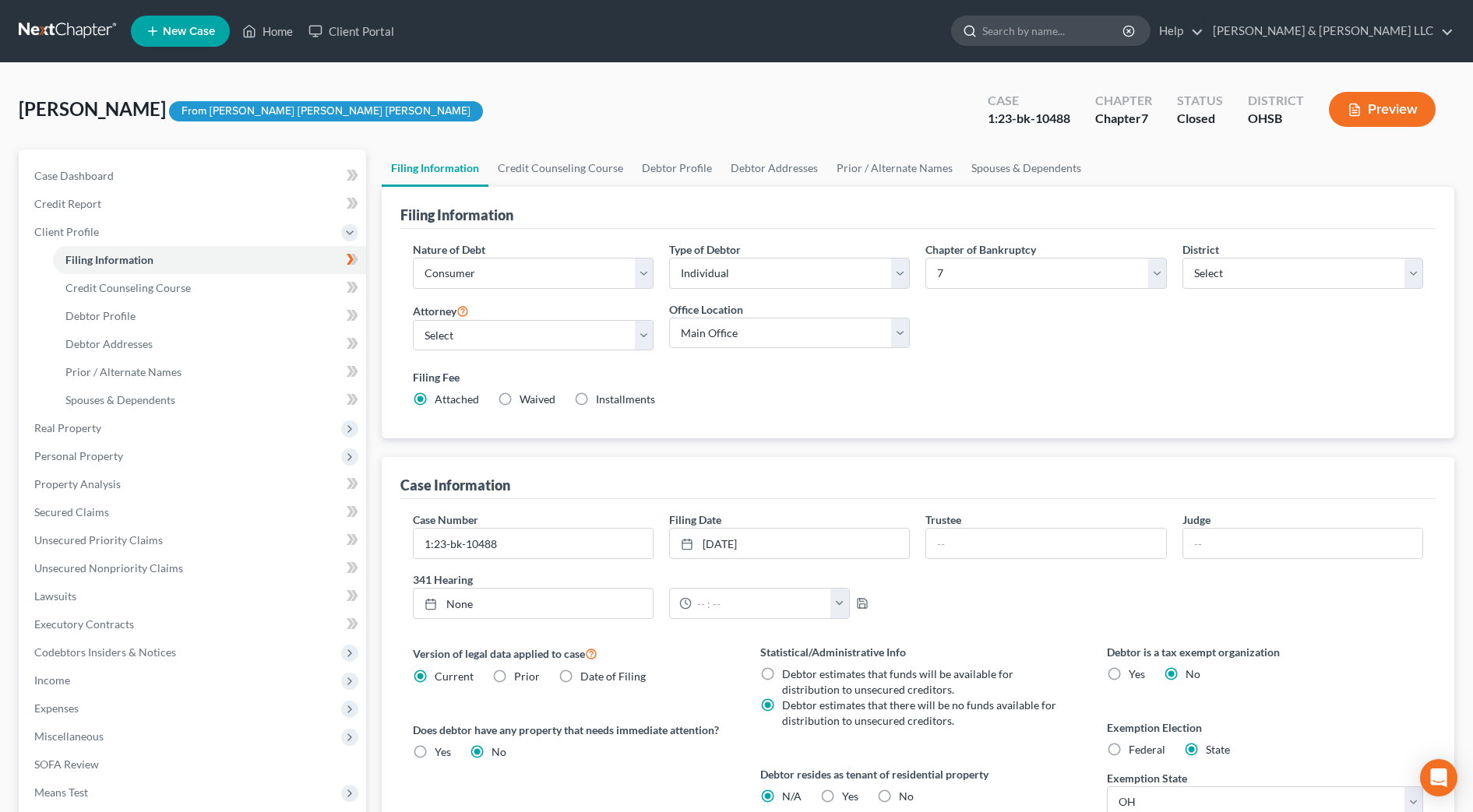
click at [1124, 37] on input "search" at bounding box center [1053, 31] width 142 height 29
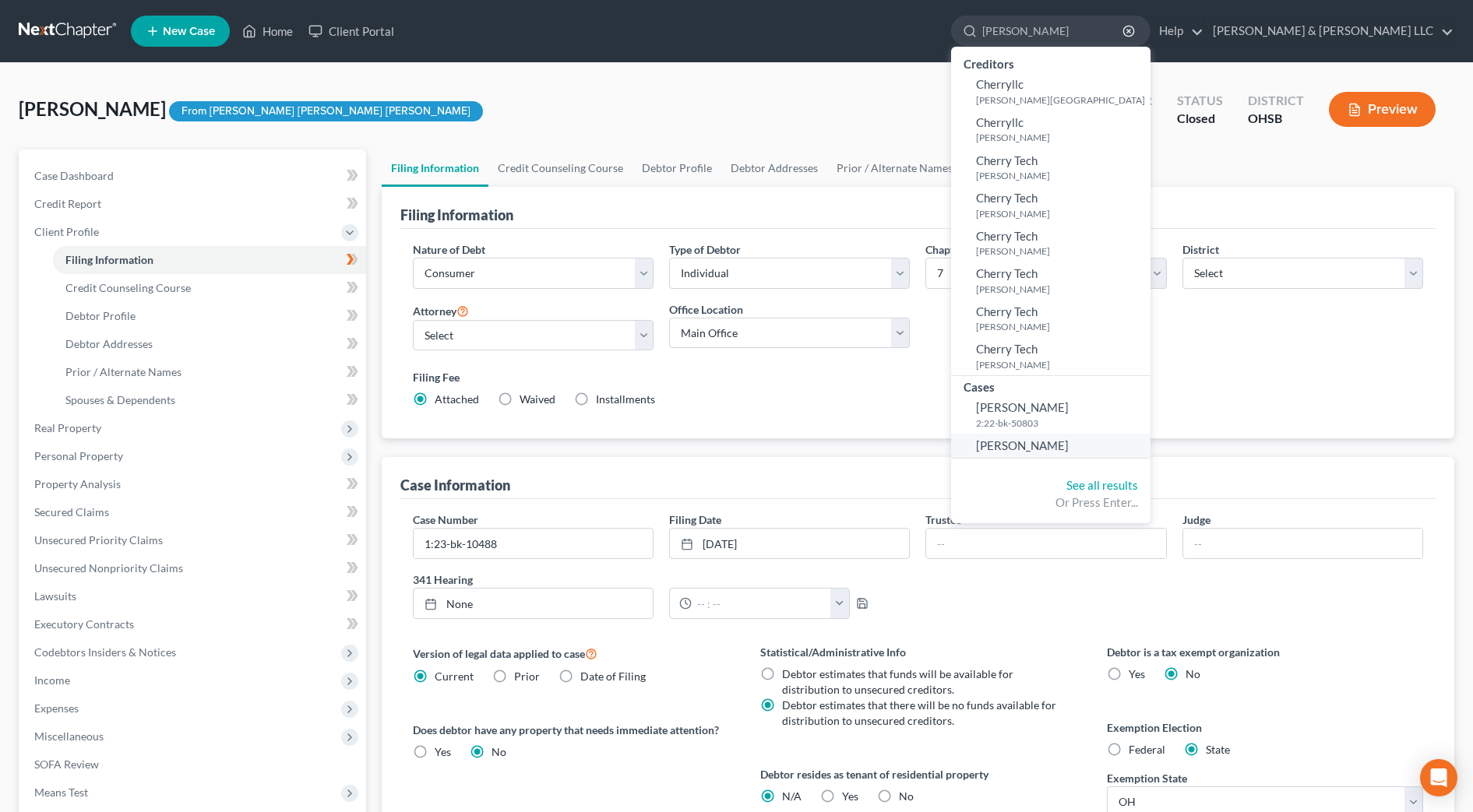
type input "cherly"
click at [1069, 441] on span "Cremeans, Cheryl" at bounding box center [1022, 445] width 92 height 14
select select "0"
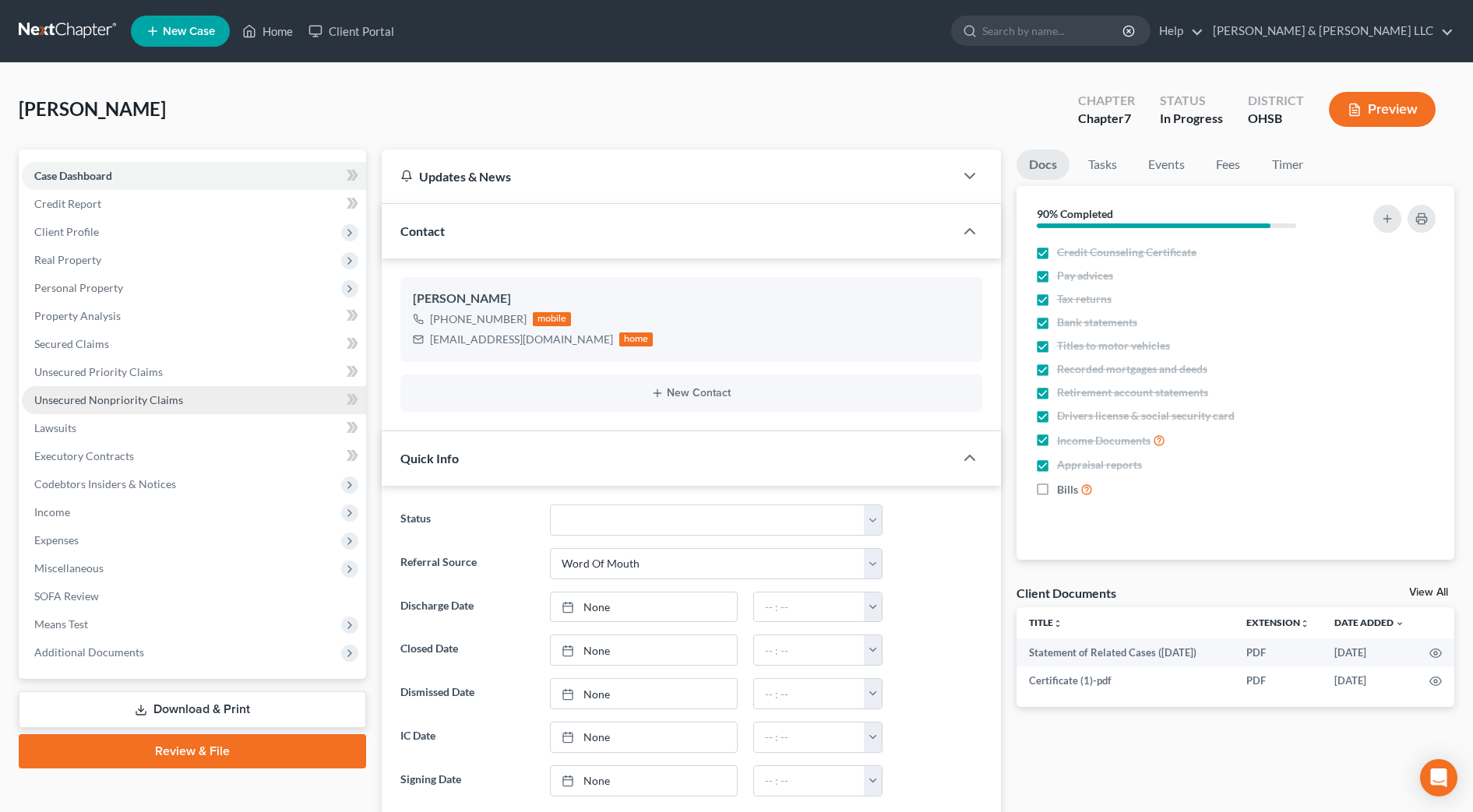
click at [126, 407] on link "Unsecured Nonpriority Claims" at bounding box center [194, 400] width 345 height 28
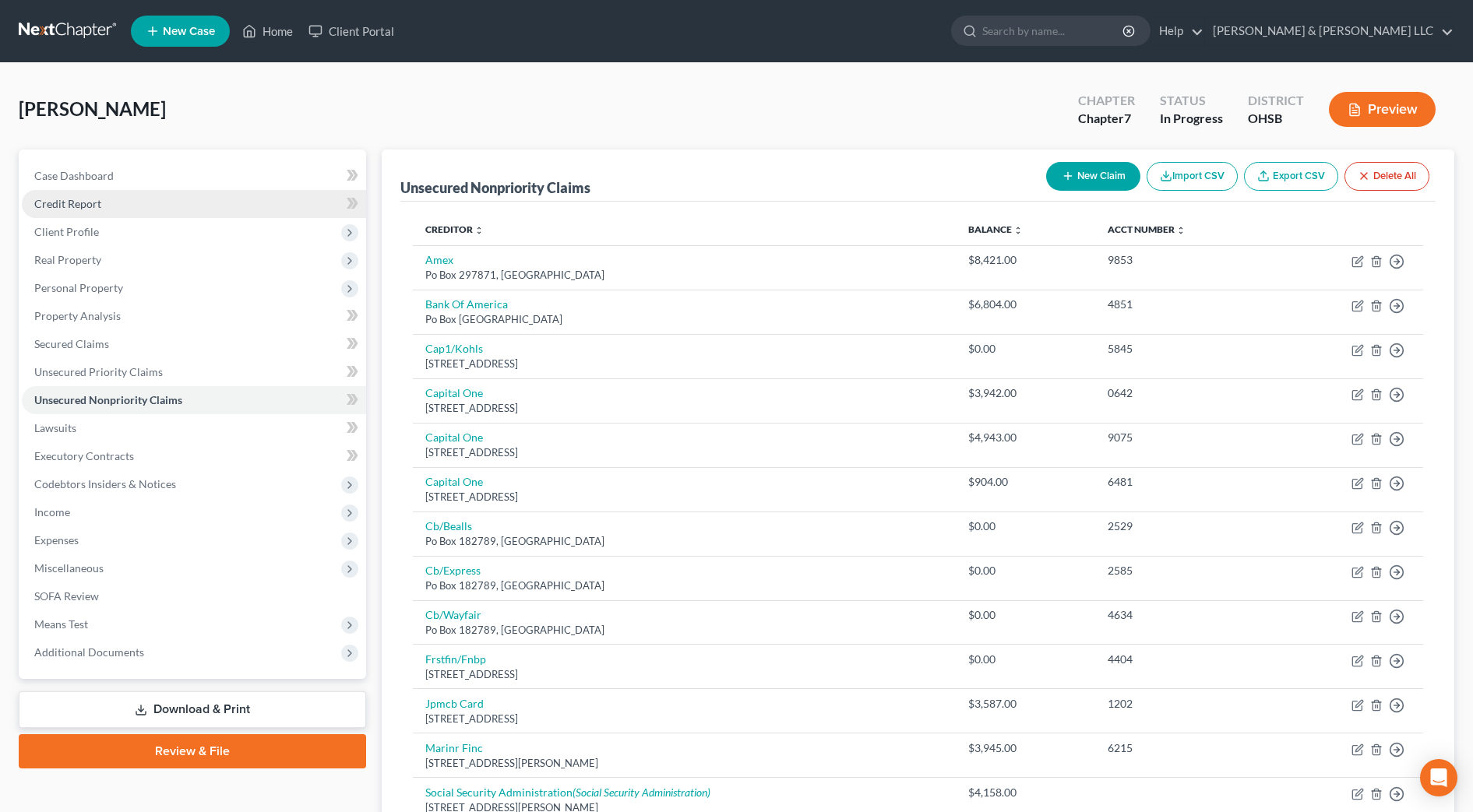
click at [89, 201] on span "Credit Report" at bounding box center [67, 204] width 67 height 13
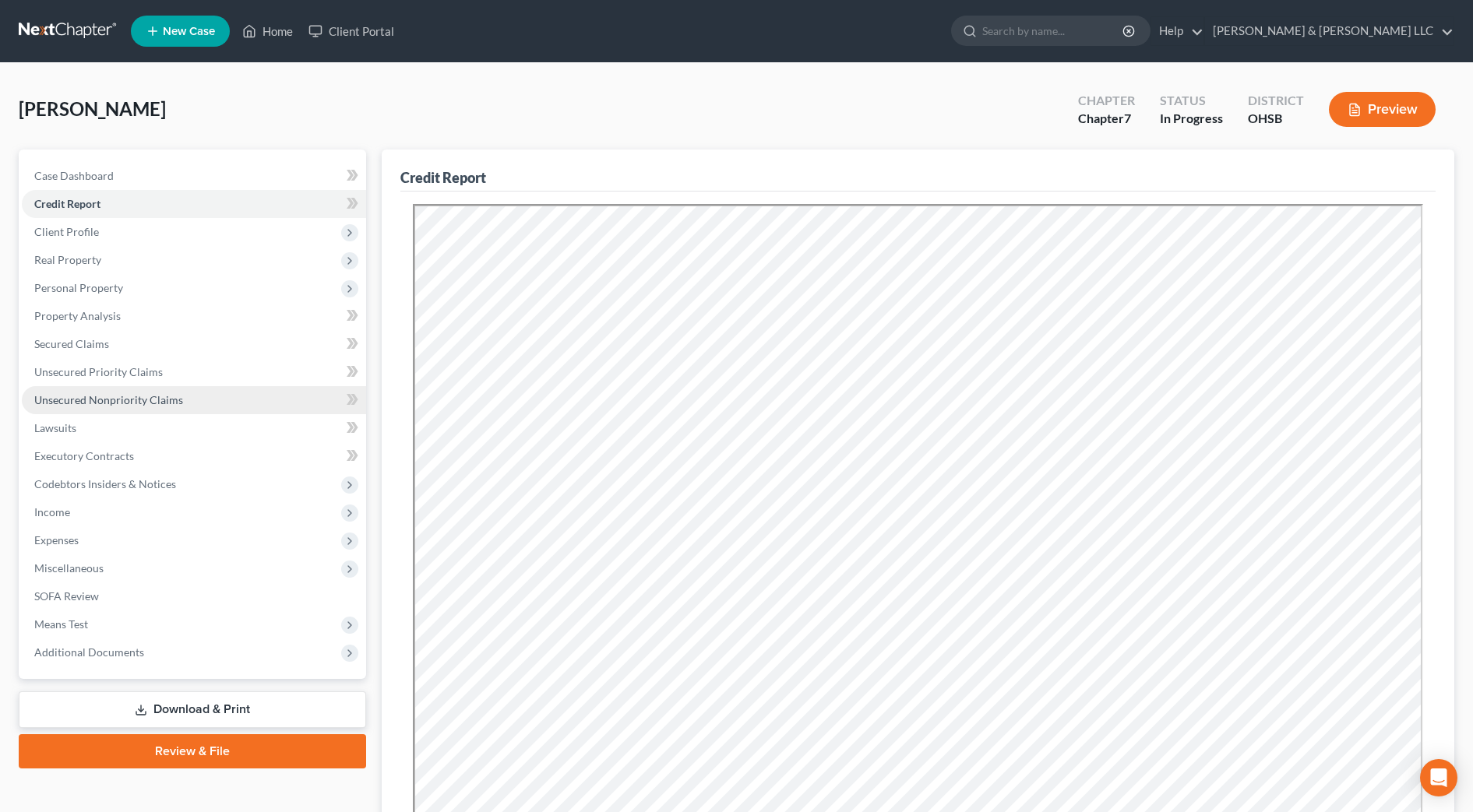
click at [155, 399] on span "Unsecured Nonpriority Claims" at bounding box center [108, 400] width 149 height 13
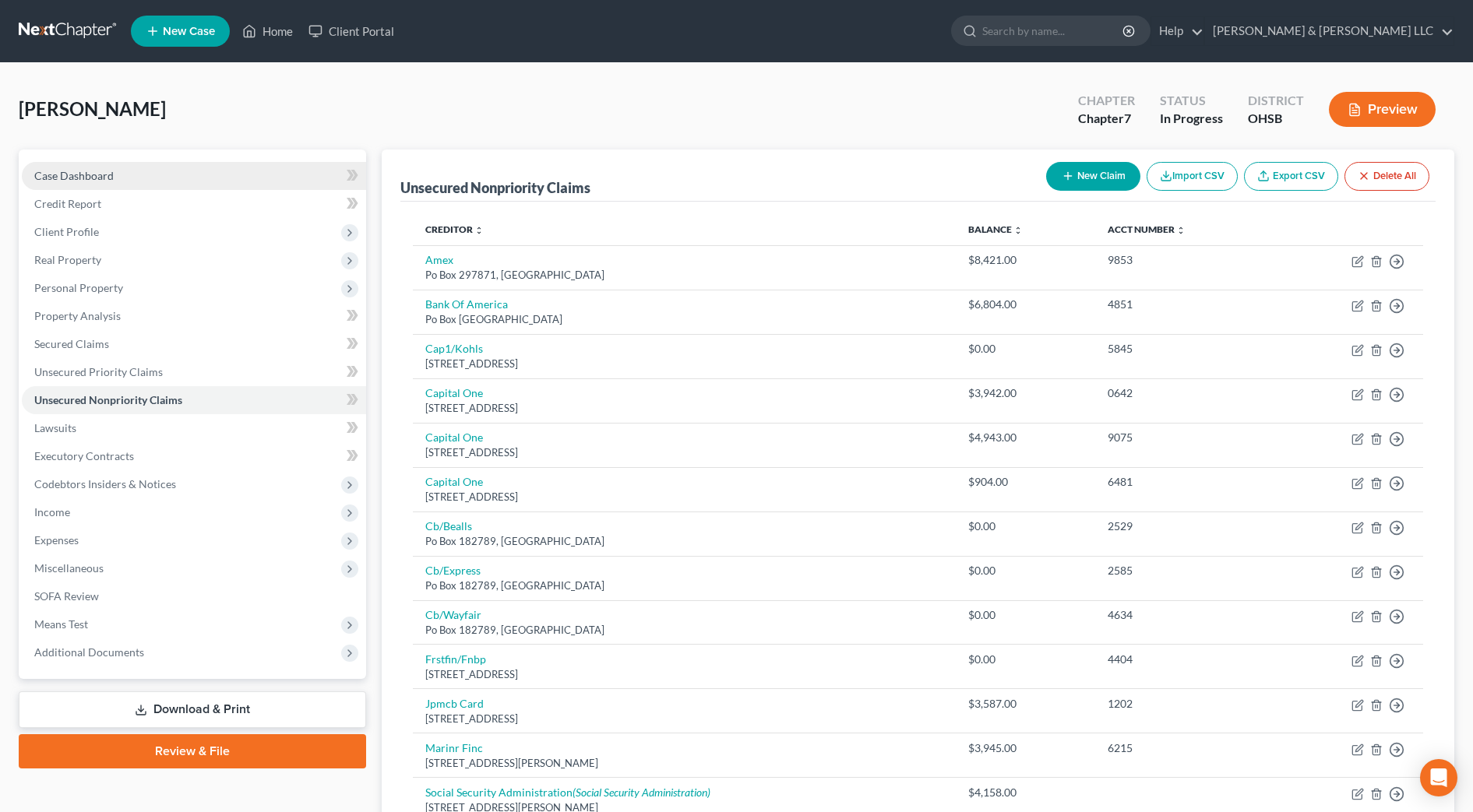
click at [100, 181] on span "Case Dashboard" at bounding box center [73, 176] width 79 height 13
select select "0"
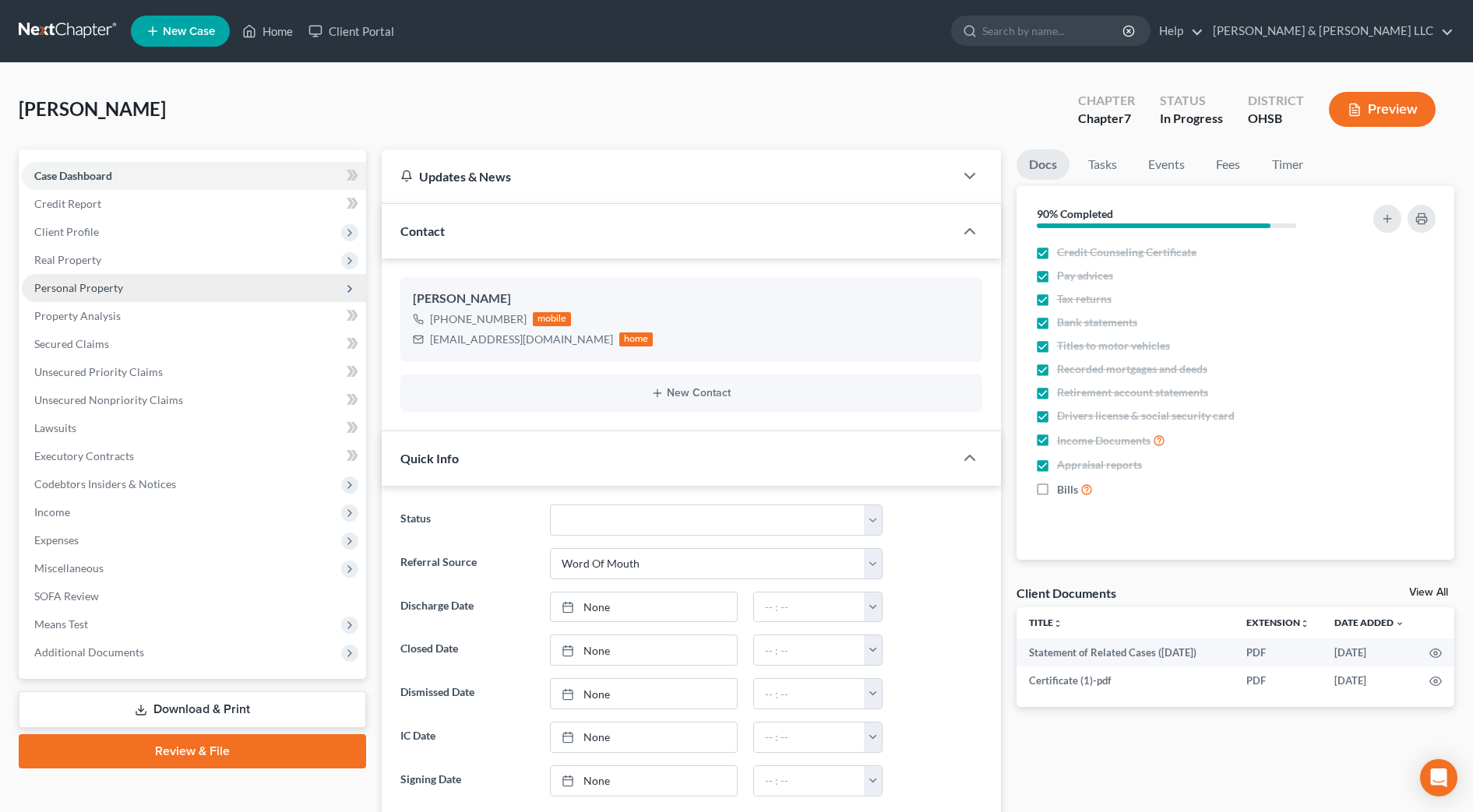
click at [111, 288] on span "Personal Property" at bounding box center [78, 288] width 89 height 13
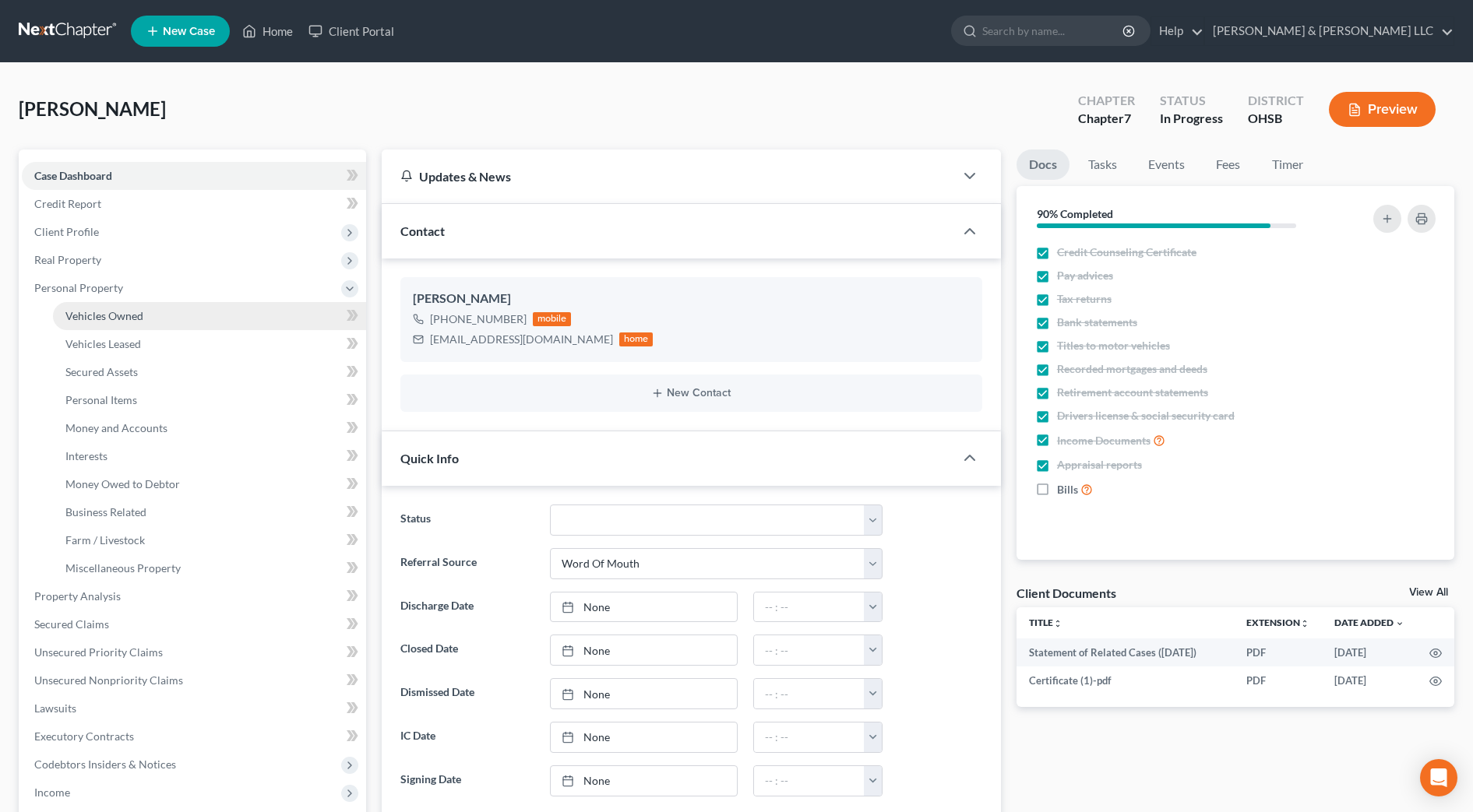
click at [113, 314] on span "Vehicles Owned" at bounding box center [105, 316] width 78 height 13
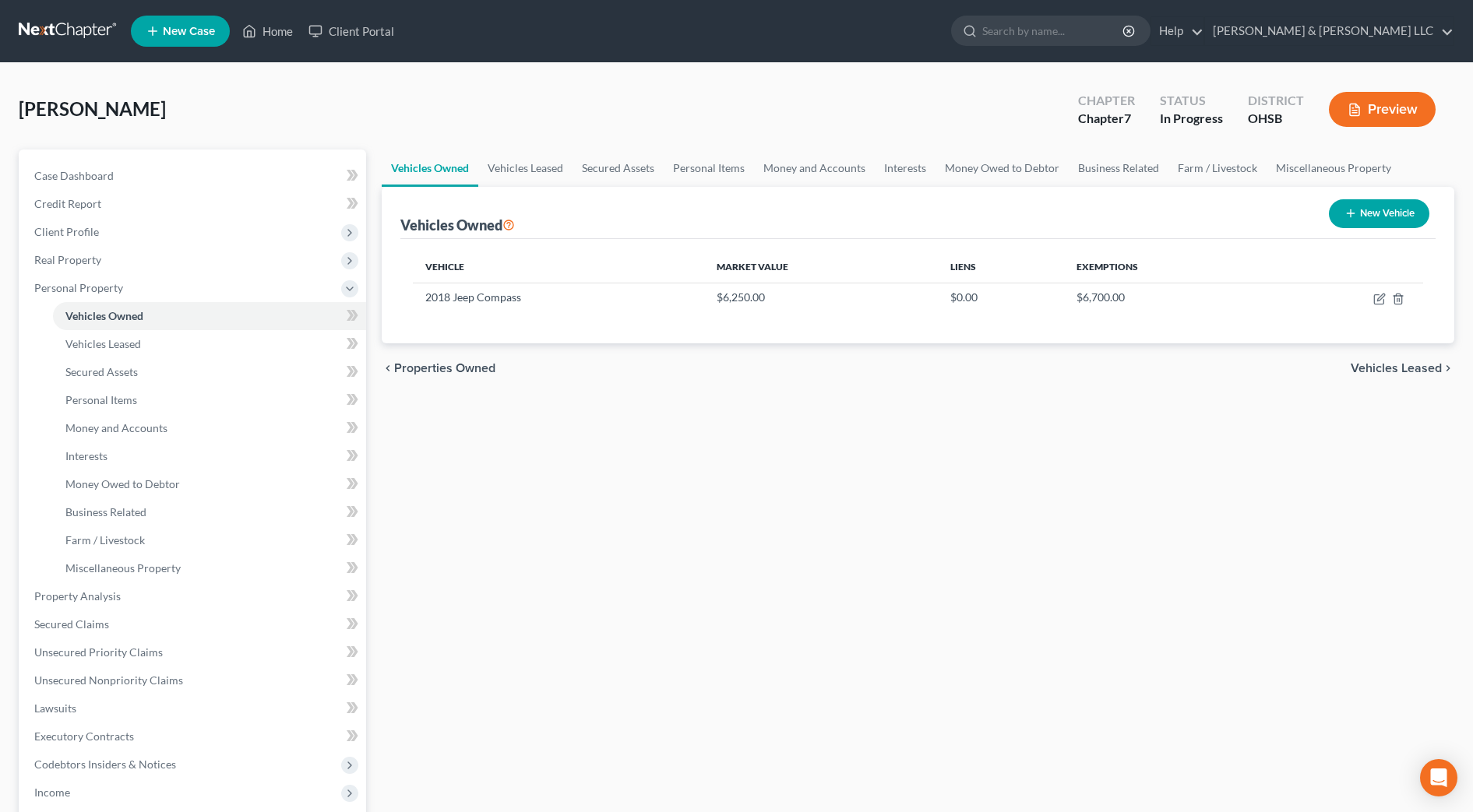
click at [789, 465] on div "Vehicles Owned Vehicles Leased Secured Assets Personal Items Money and Accounts…" at bounding box center [917, 599] width 1088 height 899
click at [1374, 300] on icon "button" at bounding box center [1378, 300] width 9 height 9
select select "0"
select select "8"
select select "4"
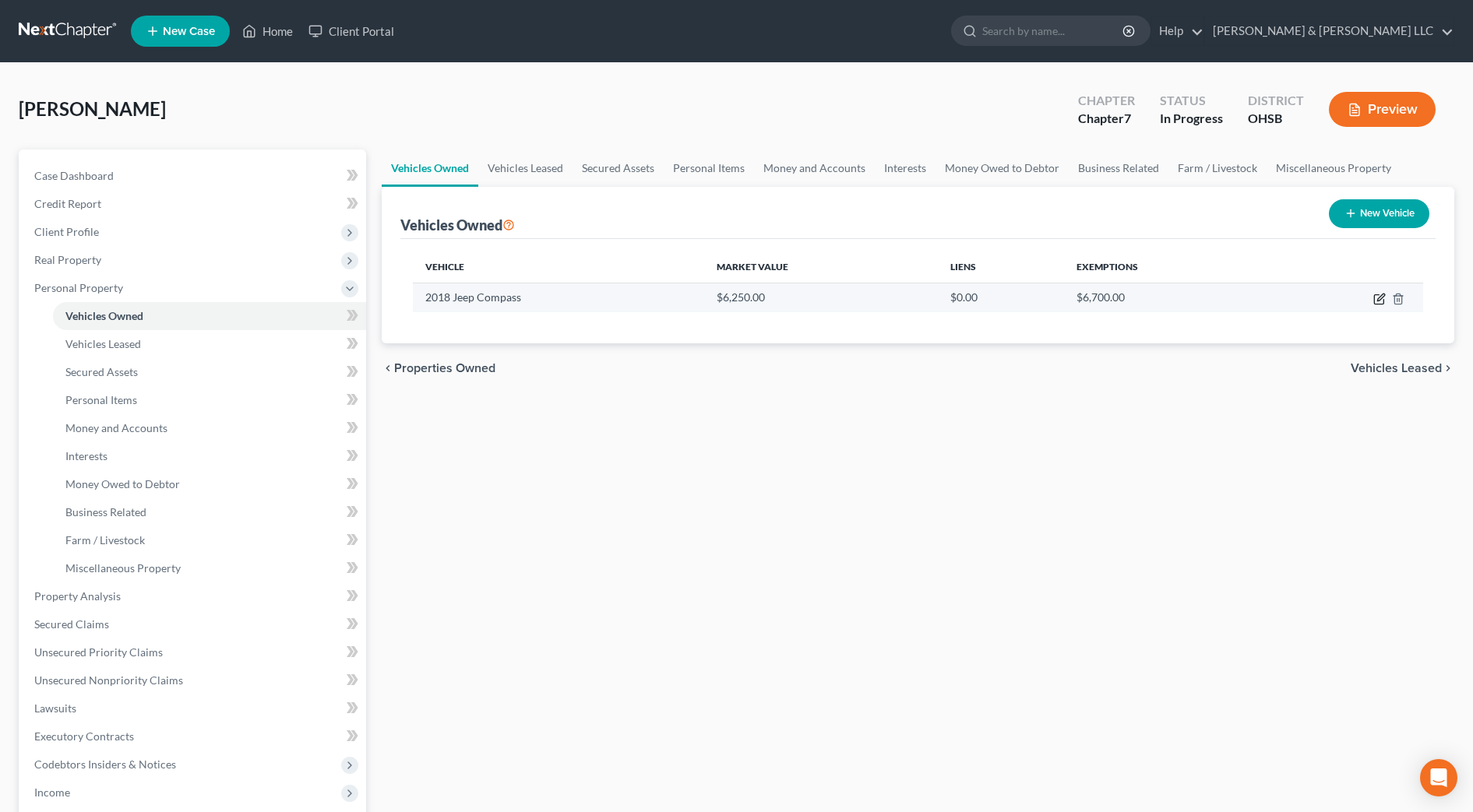
select select "0"
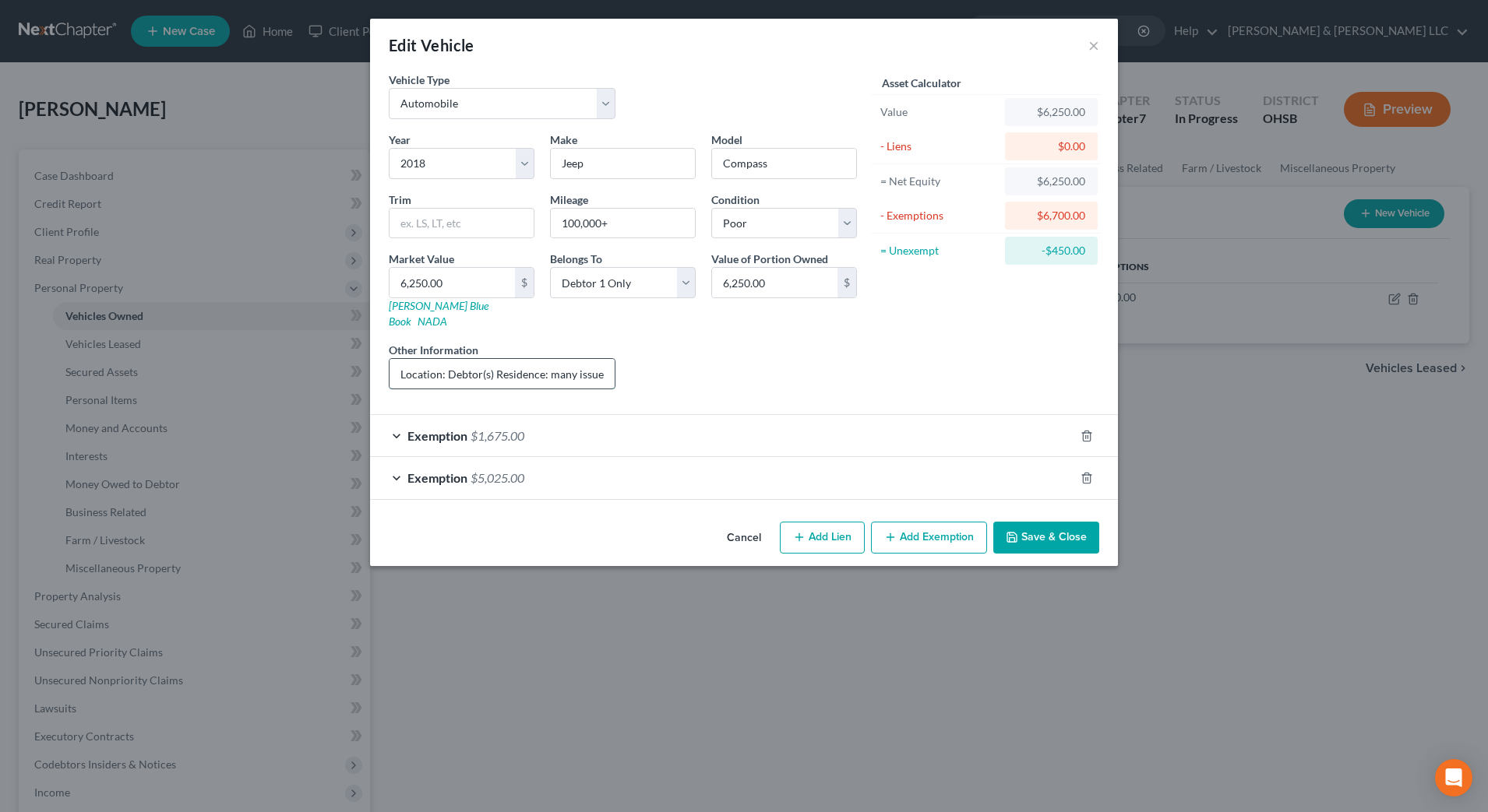
click at [541, 359] on input "Location: Debtor(s) Residence: many issues" at bounding box center [502, 374] width 225 height 30
click at [1050, 523] on button "Save & Close" at bounding box center [1045, 537] width 106 height 32
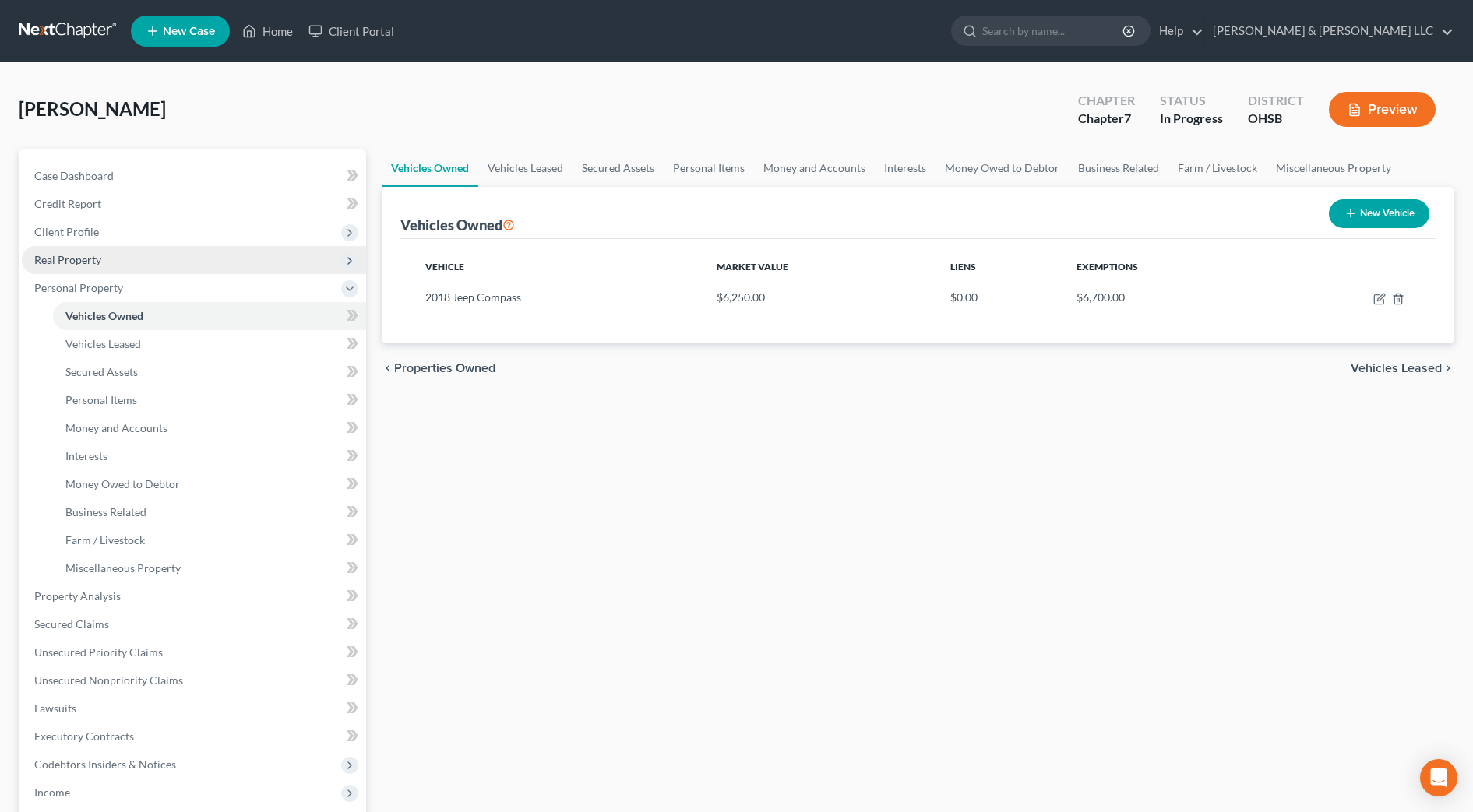
click at [110, 263] on span "Real Property" at bounding box center [194, 260] width 345 height 28
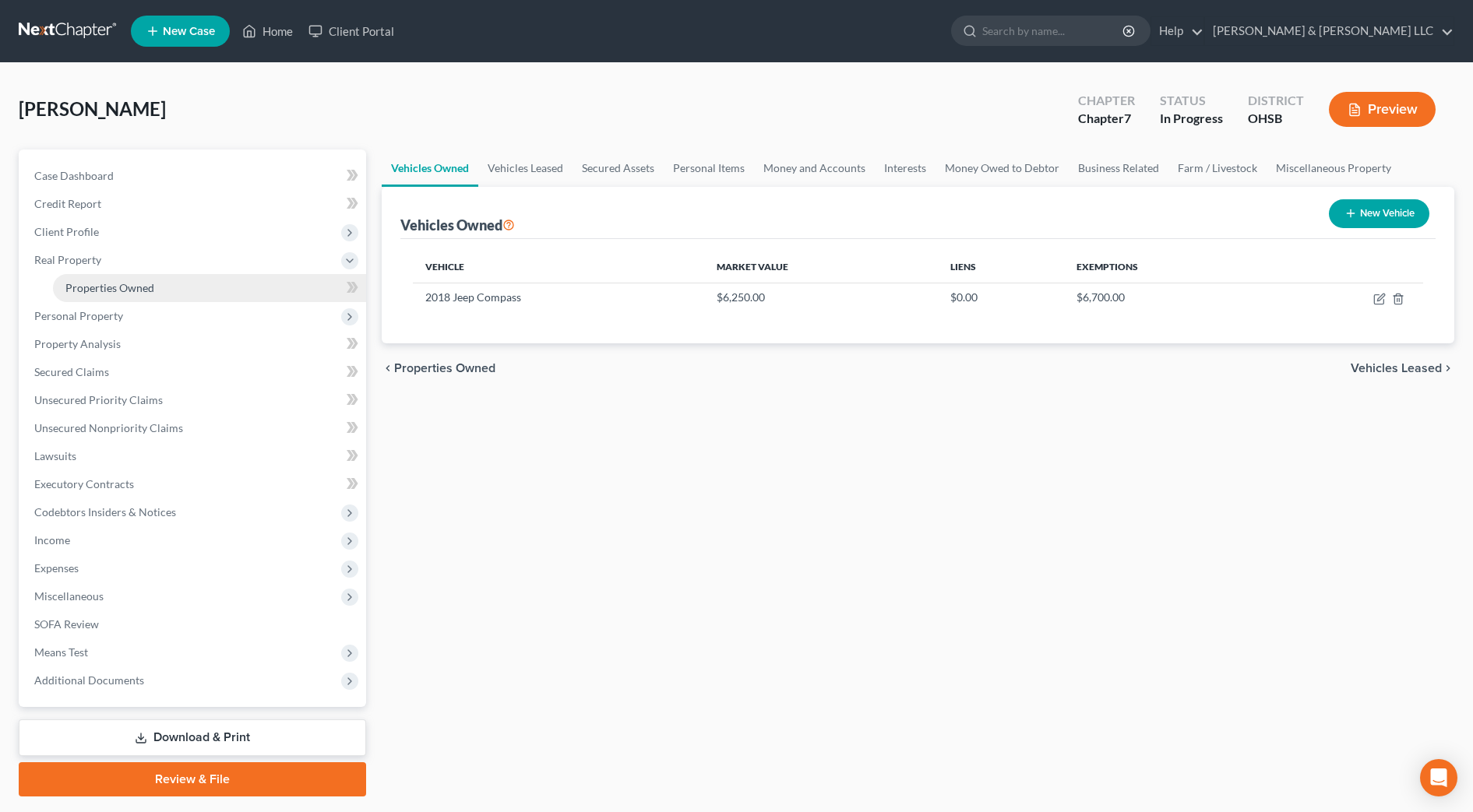
click at [126, 286] on span "Properties Owned" at bounding box center [110, 288] width 89 height 13
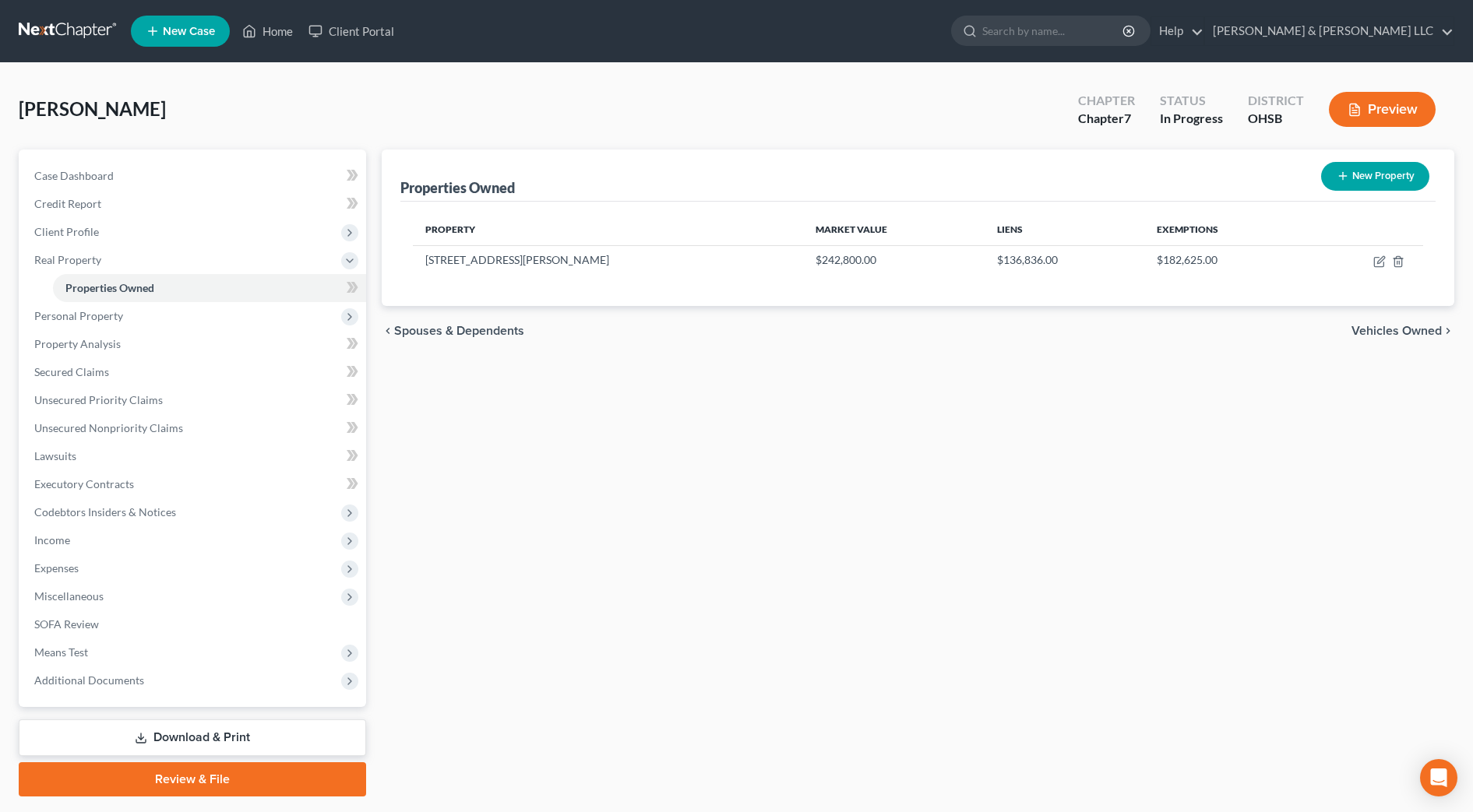
click at [1379, 329] on span "Vehicles Owned" at bounding box center [1396, 330] width 91 height 12
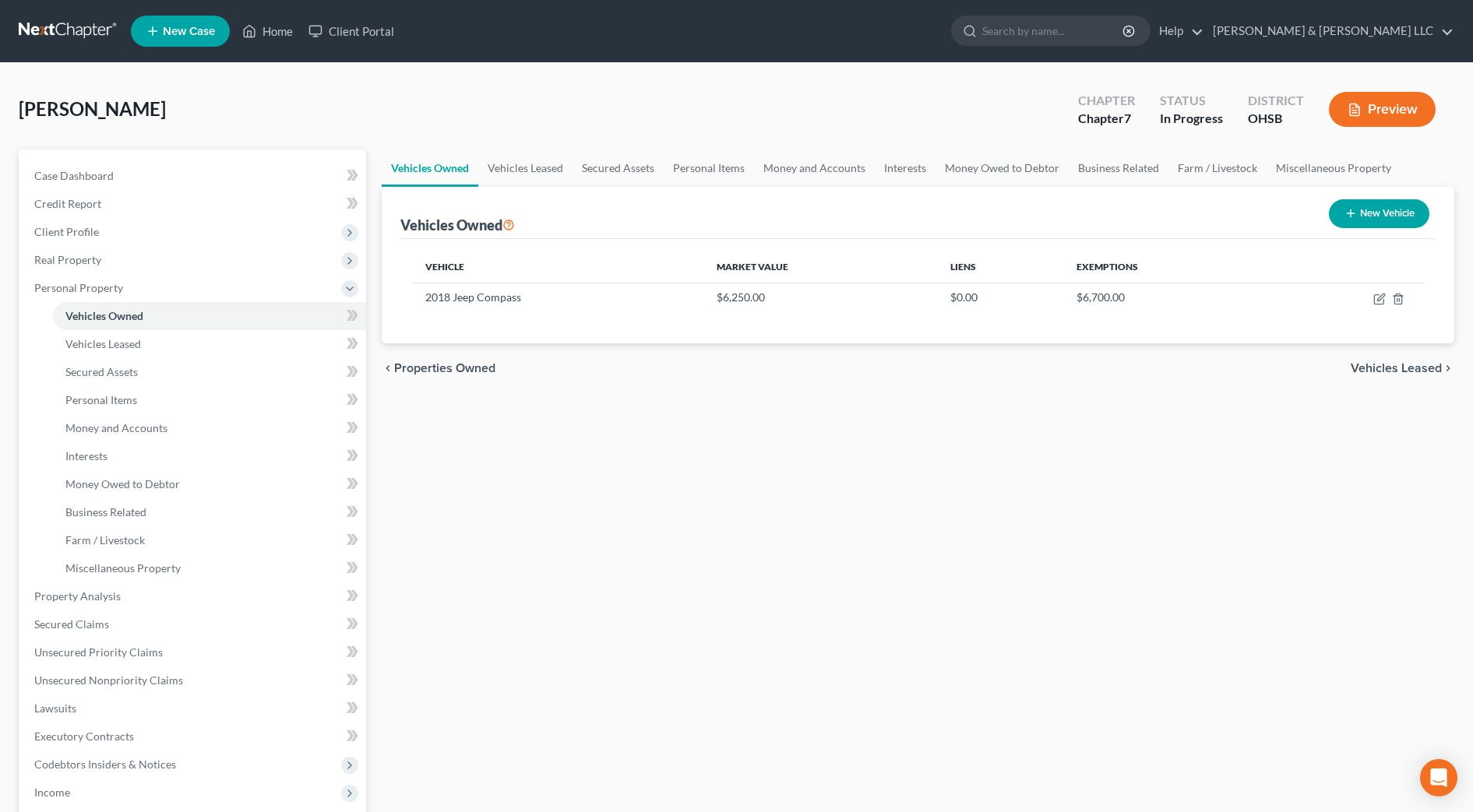
click at [1403, 366] on span "Vehicles Leased" at bounding box center [1396, 368] width 91 height 12
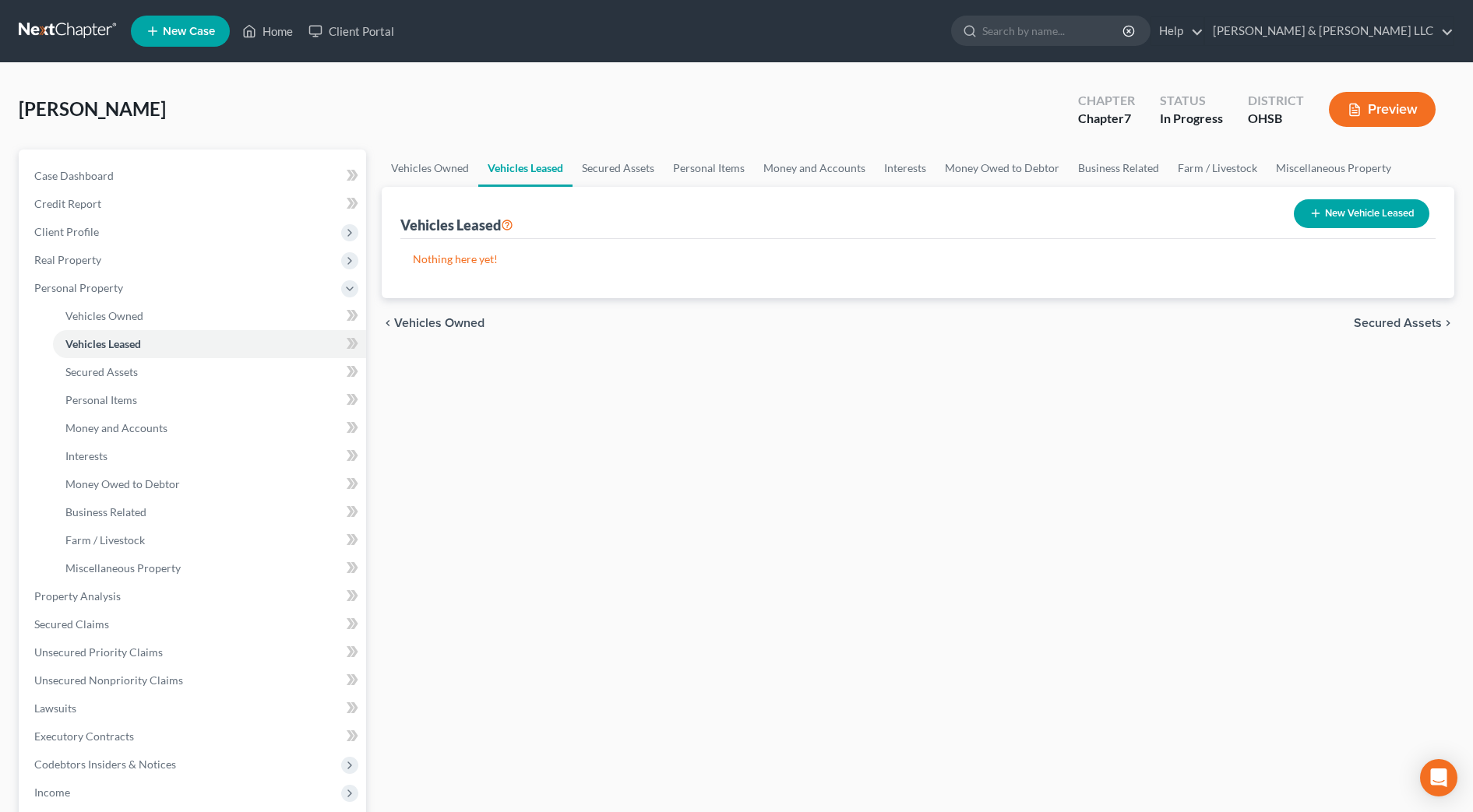
click at [1407, 329] on span "Secured Assets" at bounding box center [1398, 323] width 88 height 12
click at [808, 415] on div "Vehicles Owned Vehicles Leased Secured Assets Personal Items Money and Accounts…" at bounding box center [917, 599] width 1088 height 899
click at [703, 168] on link "Personal Items" at bounding box center [709, 168] width 91 height 37
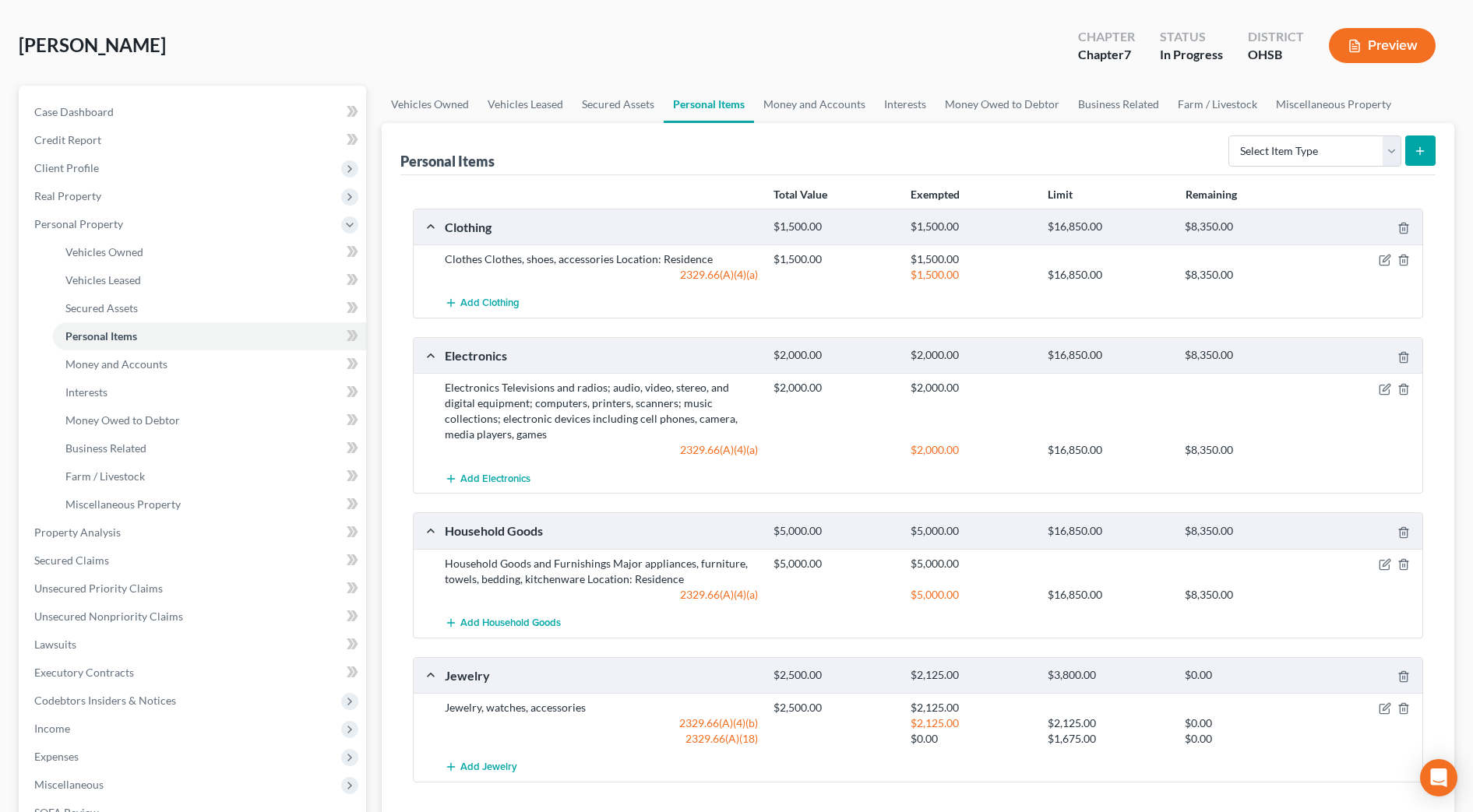
scroll to position [97, 0]
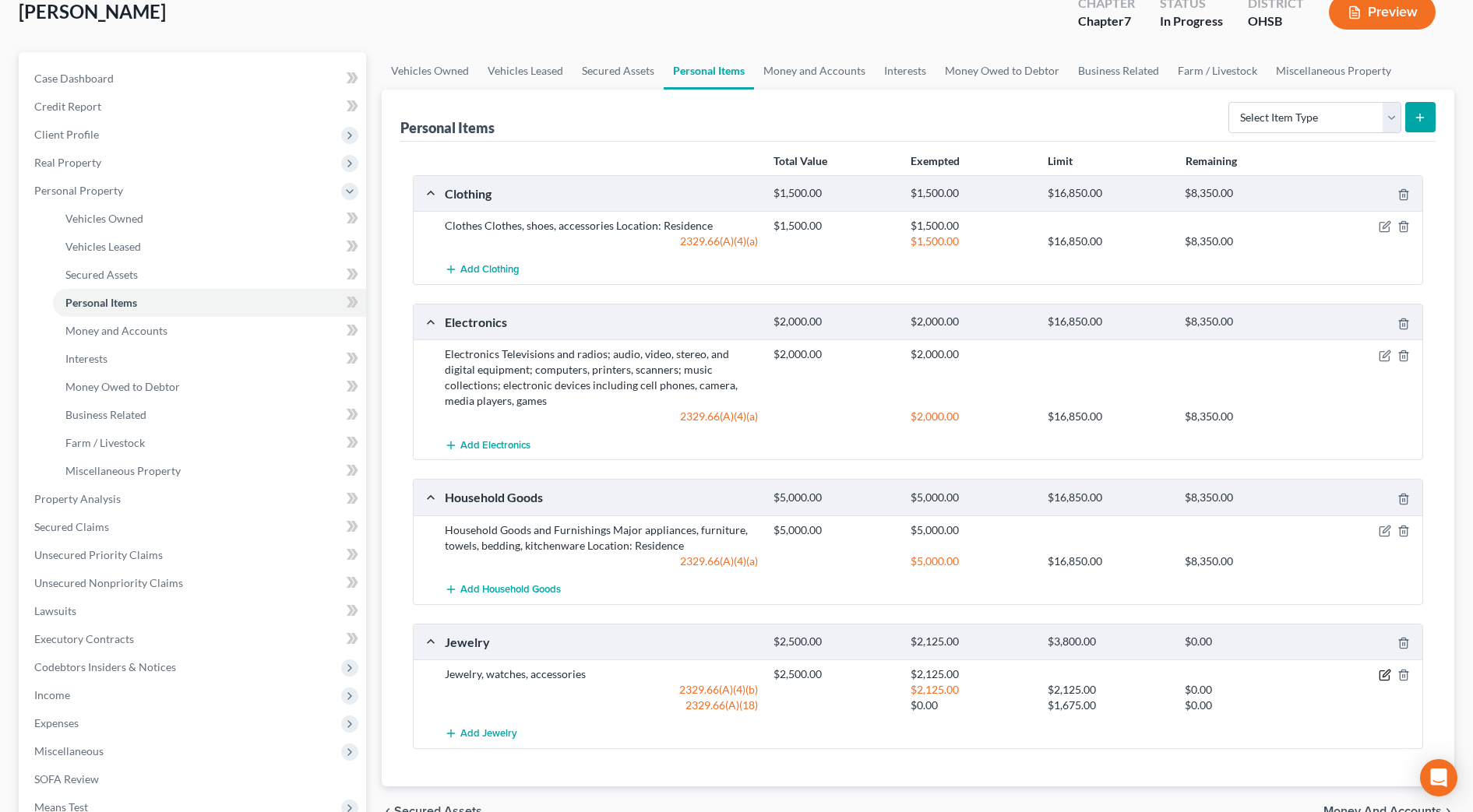
click at [1384, 675] on icon "button" at bounding box center [1384, 675] width 12 height 12
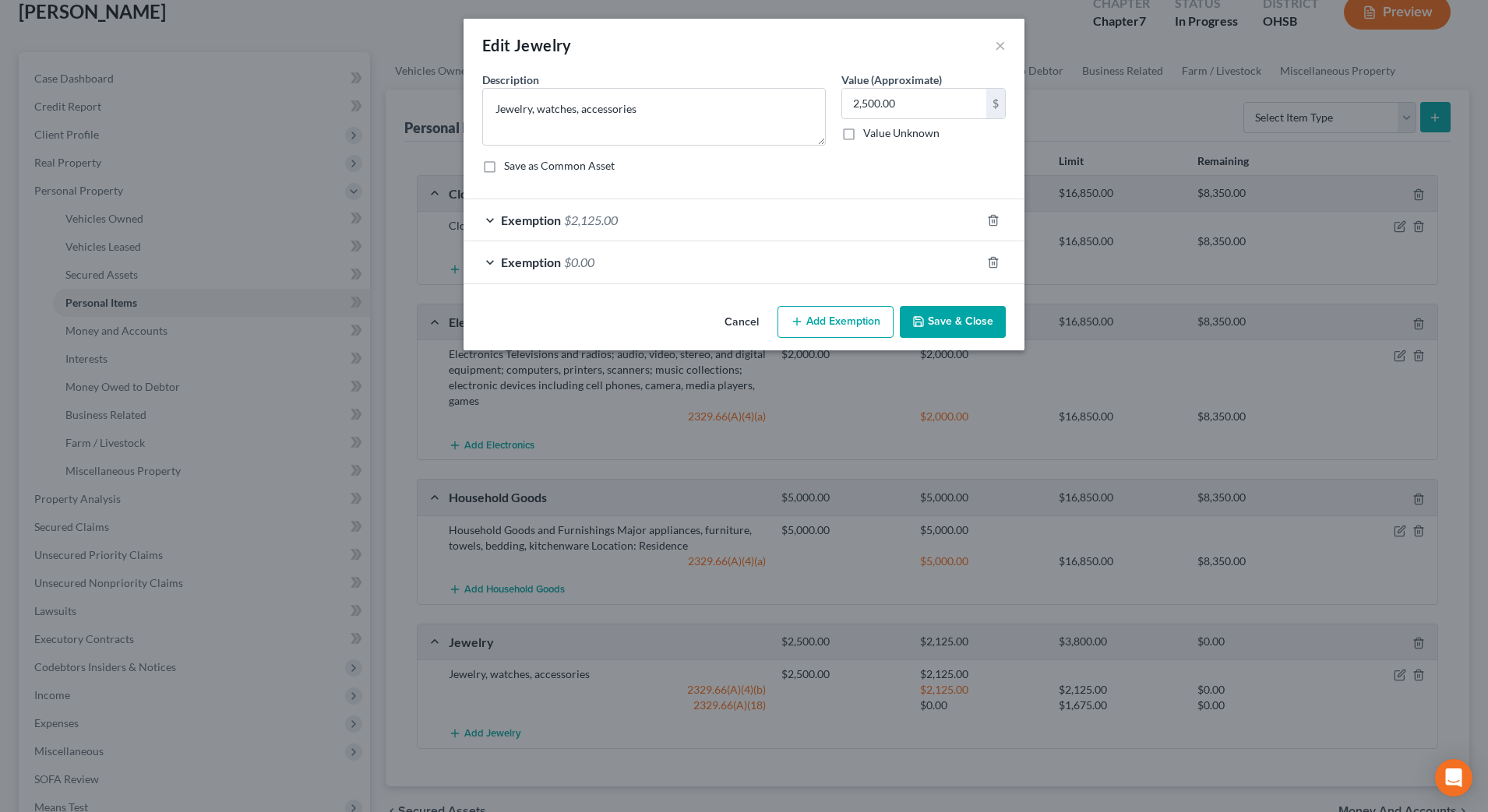
click at [689, 265] on div "Exemption $0.00" at bounding box center [722, 262] width 517 height 42
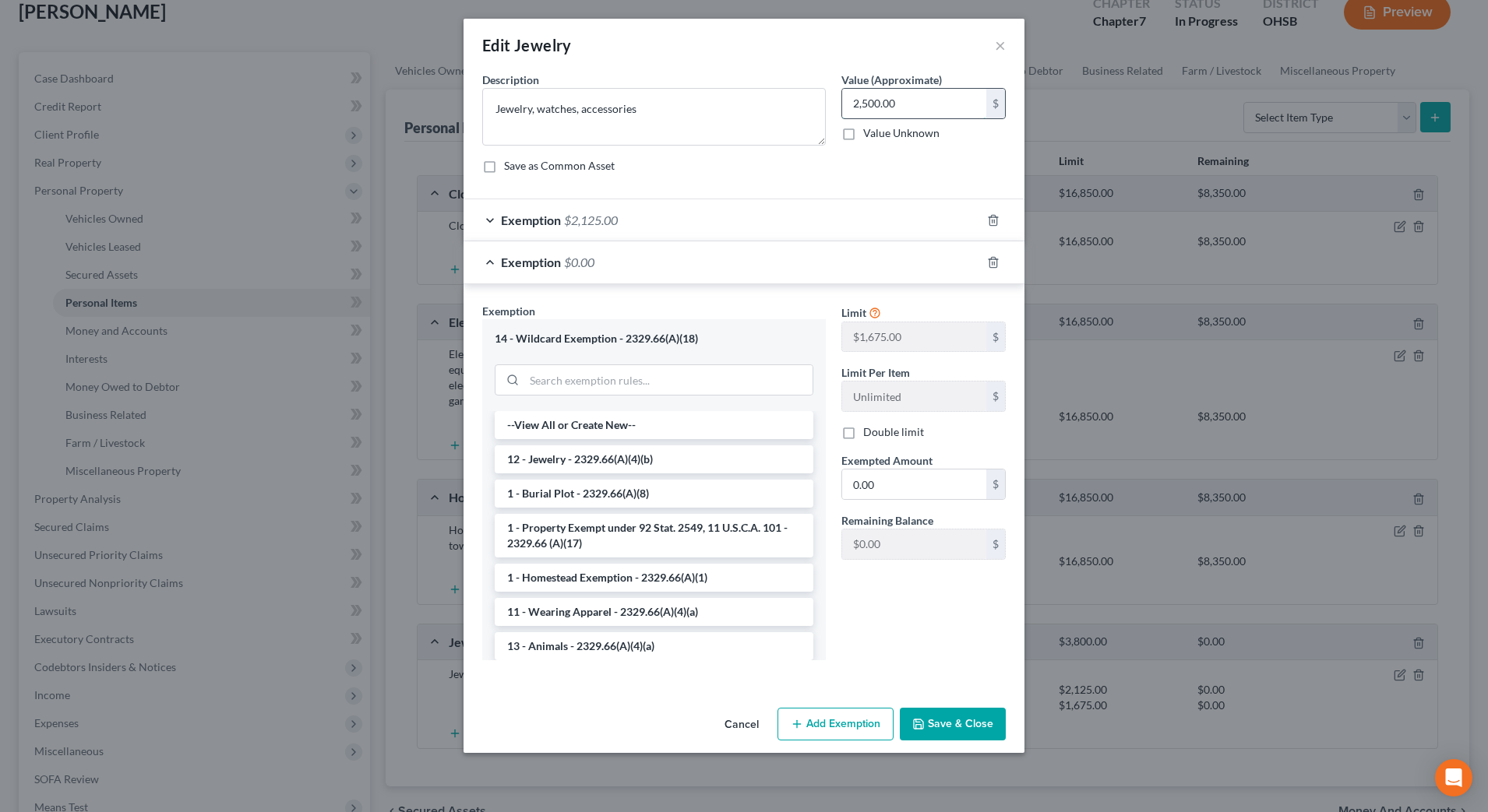
click at [911, 99] on input "2,500.00" at bounding box center [914, 104] width 144 height 30
type input "2,200"
click at [979, 714] on button "Save & Close" at bounding box center [952, 724] width 106 height 32
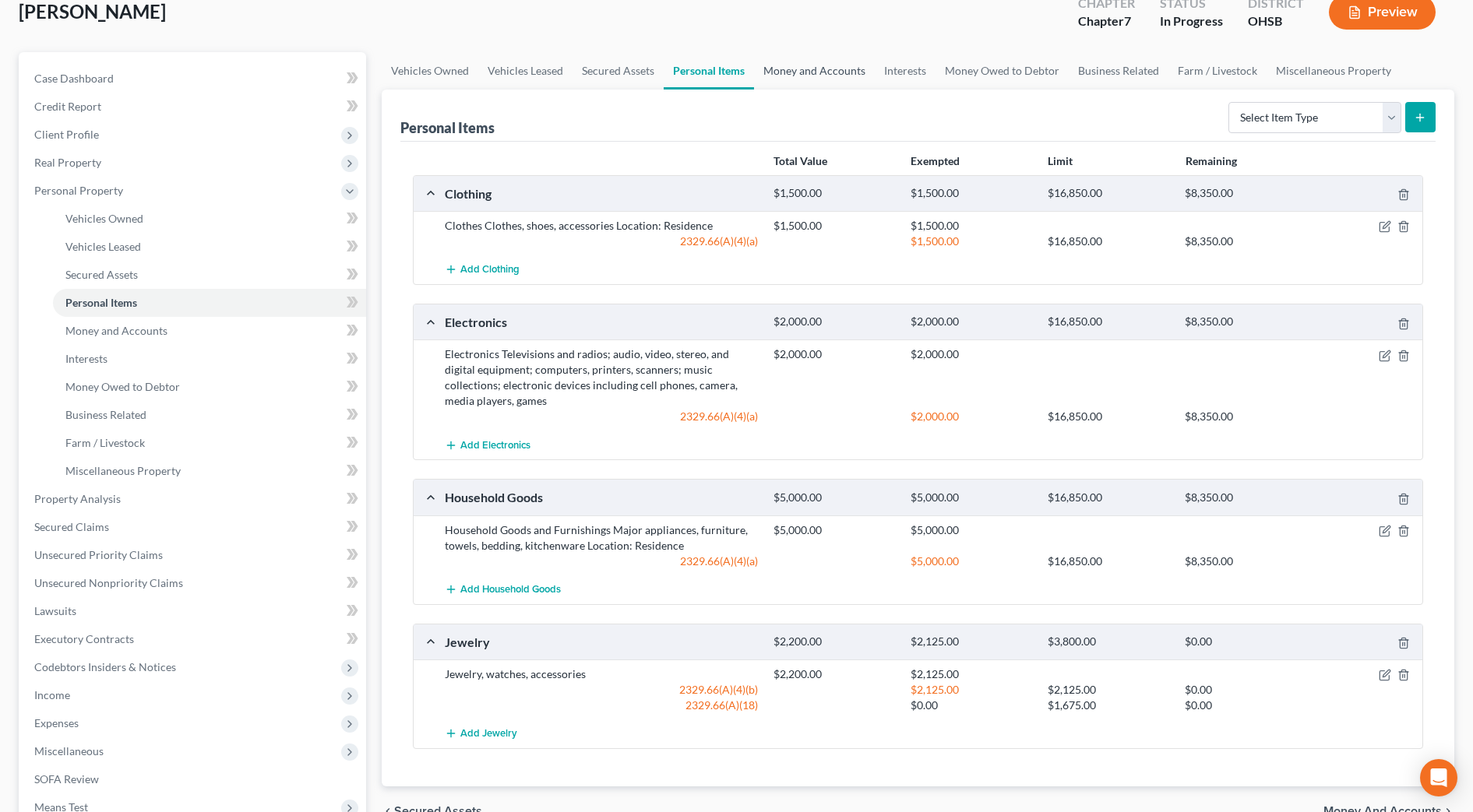
click at [806, 73] on link "Money and Accounts" at bounding box center [814, 71] width 121 height 37
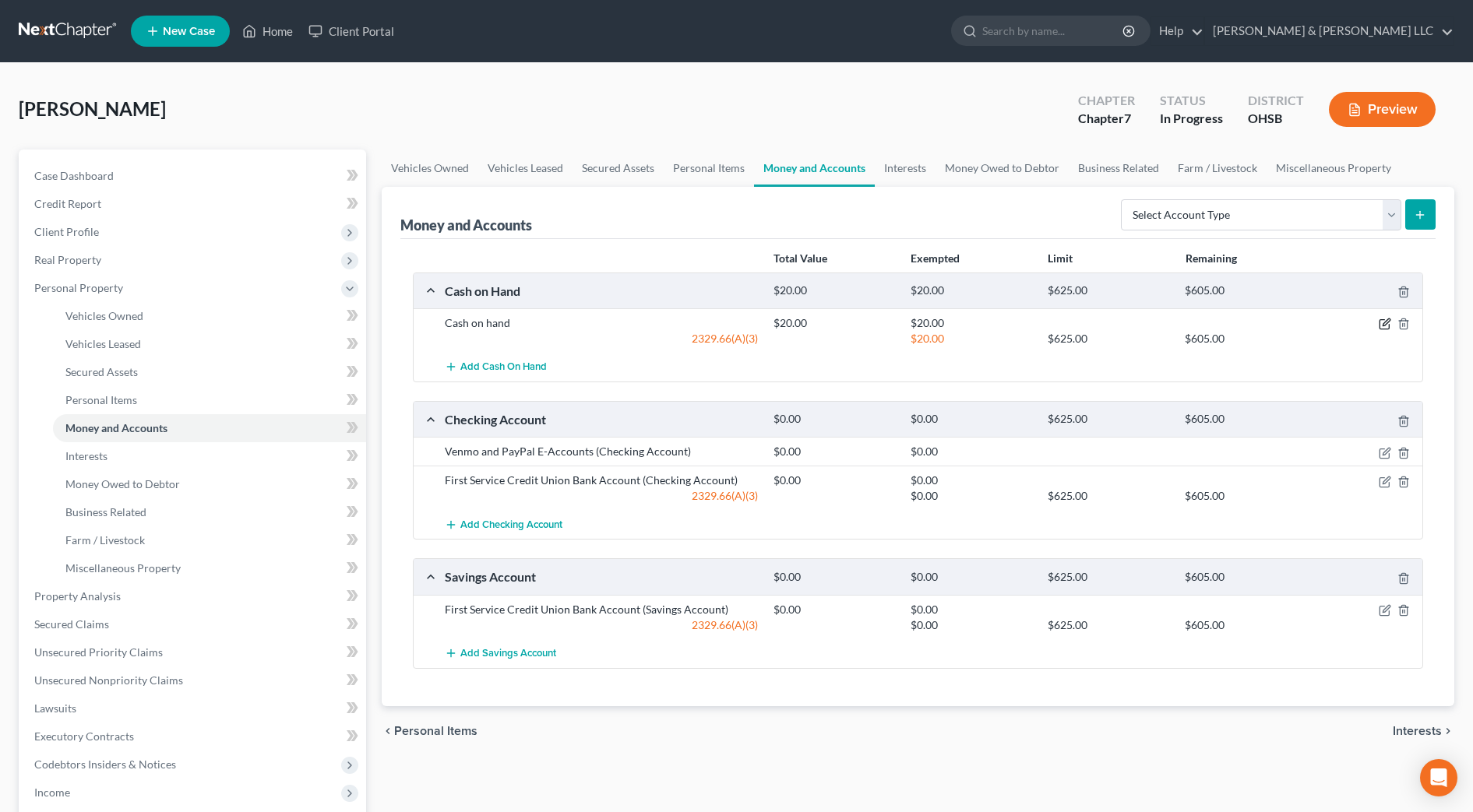
click at [1384, 319] on icon "button" at bounding box center [1384, 324] width 12 height 12
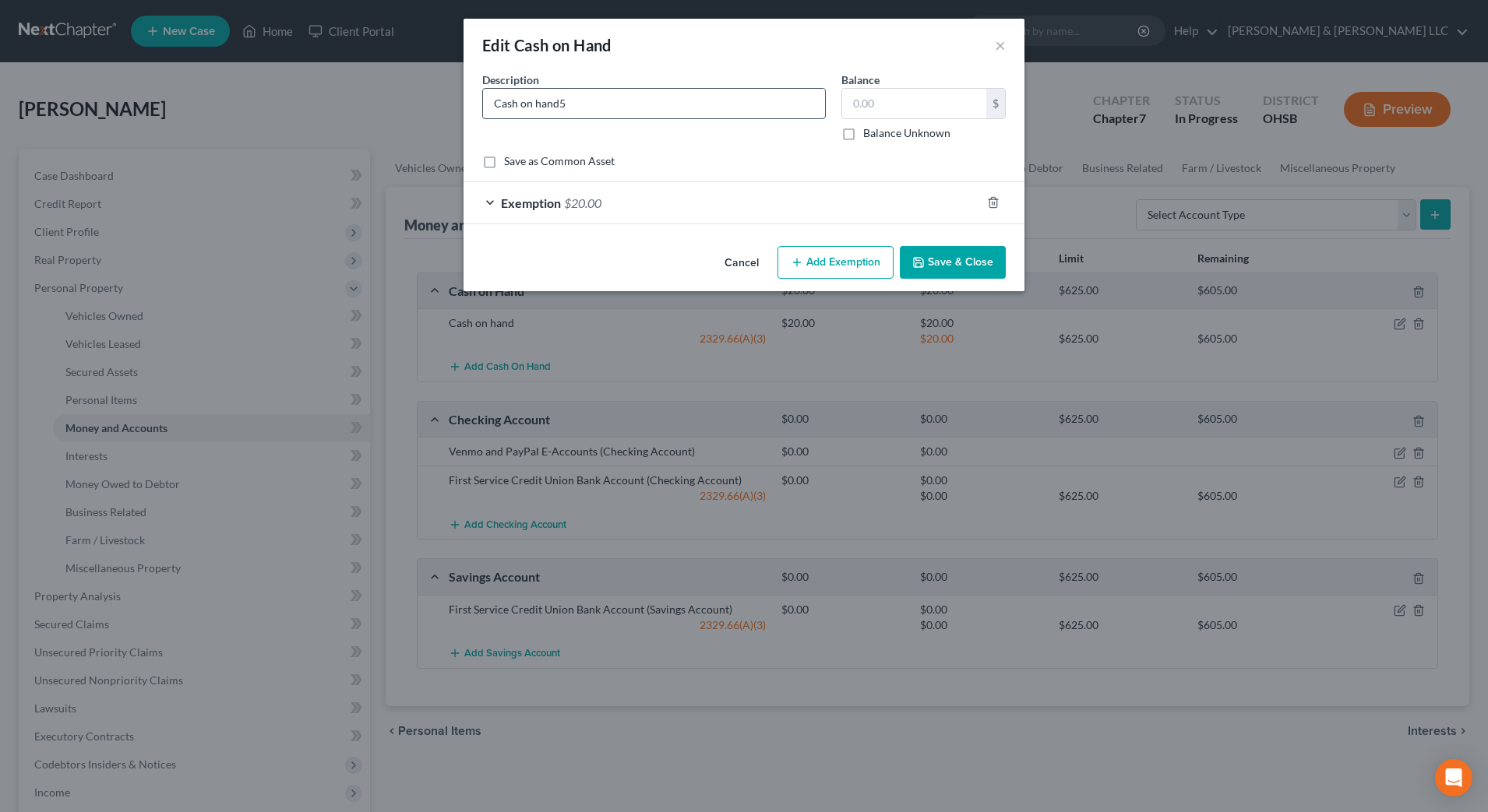
type input "Cash on hand"
type input "0.50"
click at [853, 201] on div "Exemption $20.00" at bounding box center [722, 203] width 517 height 42
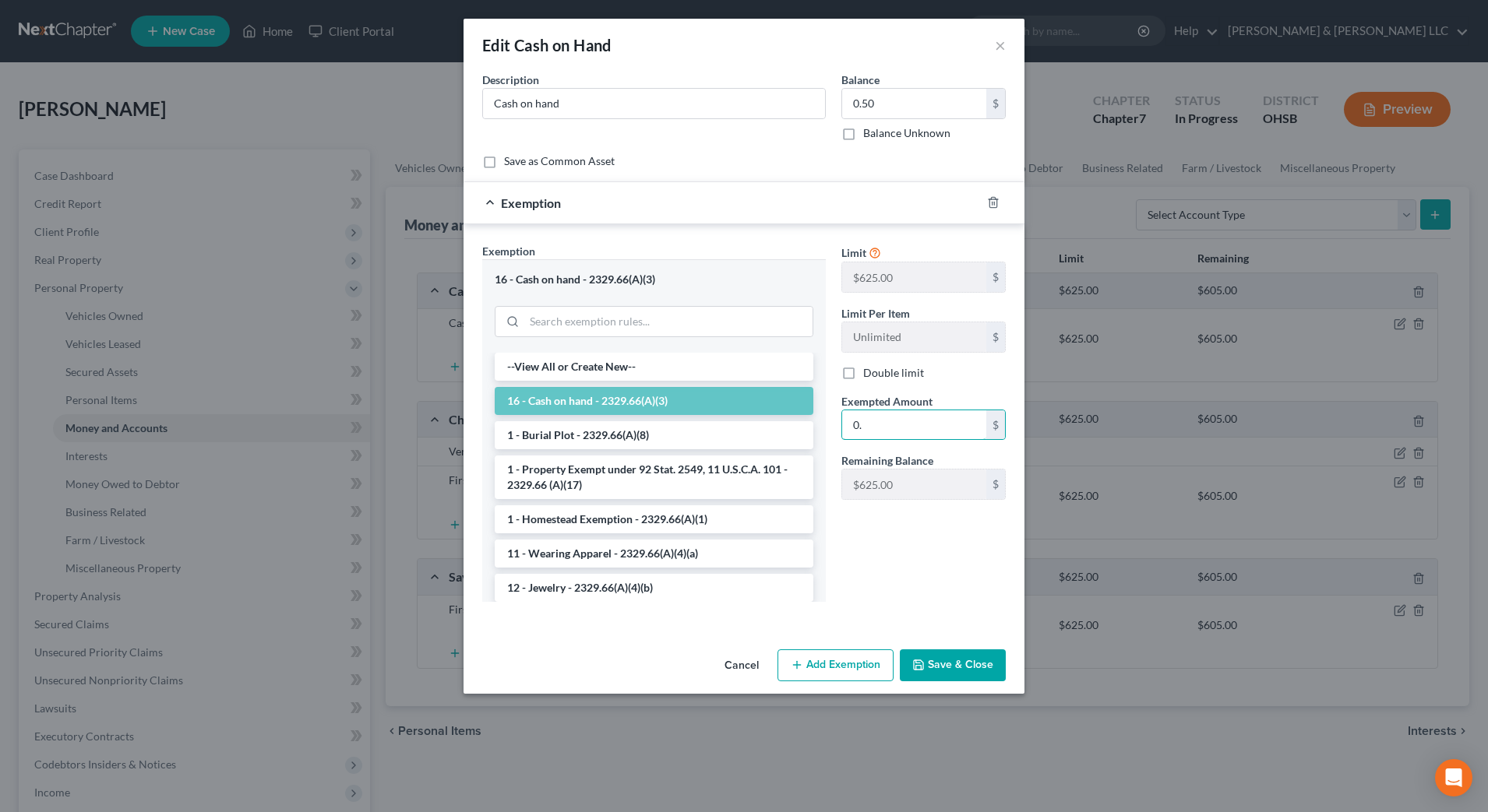
type input "0"
type input "1.00"
click at [930, 666] on button "Save & Close" at bounding box center [952, 666] width 106 height 32
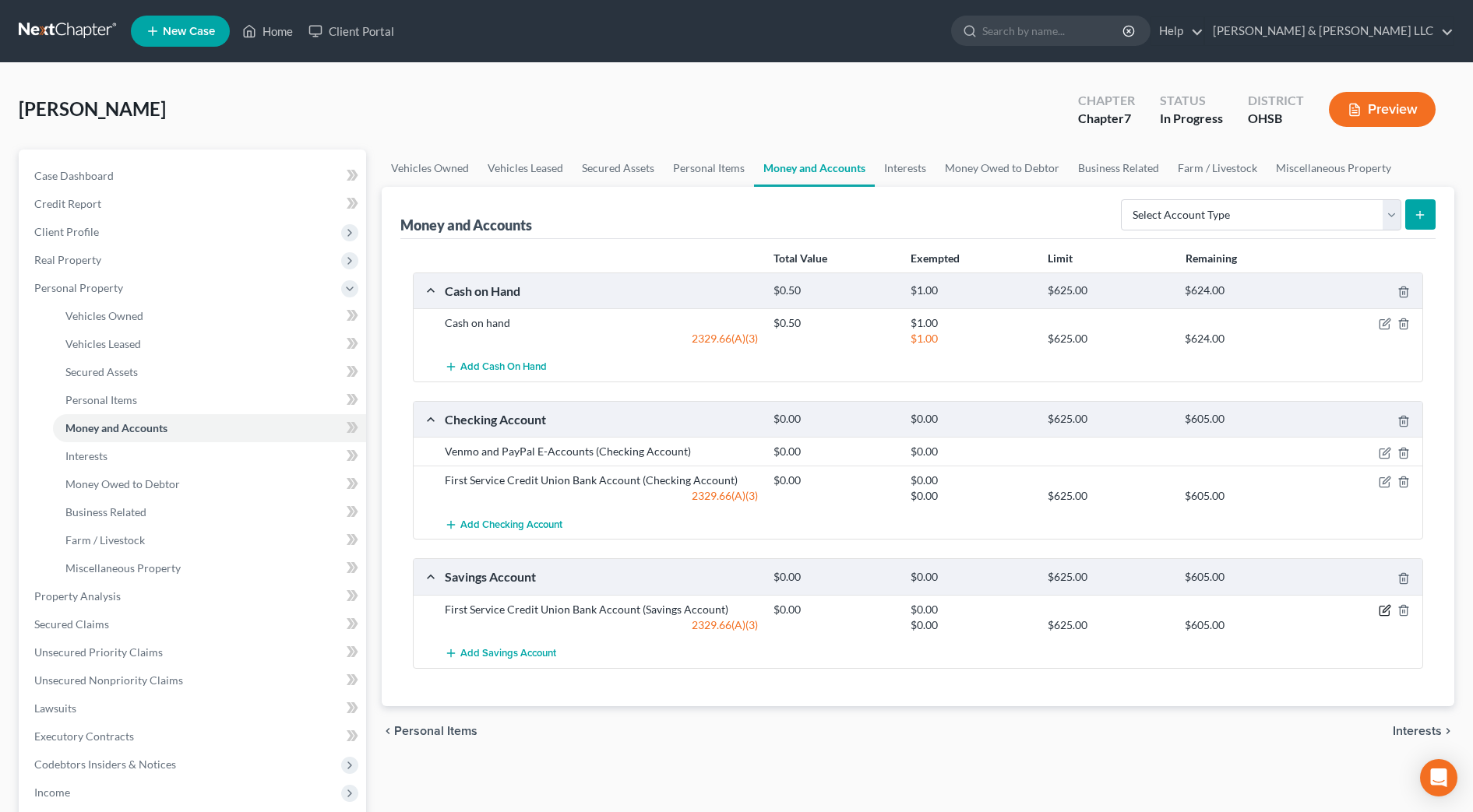
click at [1385, 611] on icon "button" at bounding box center [1384, 610] width 12 height 12
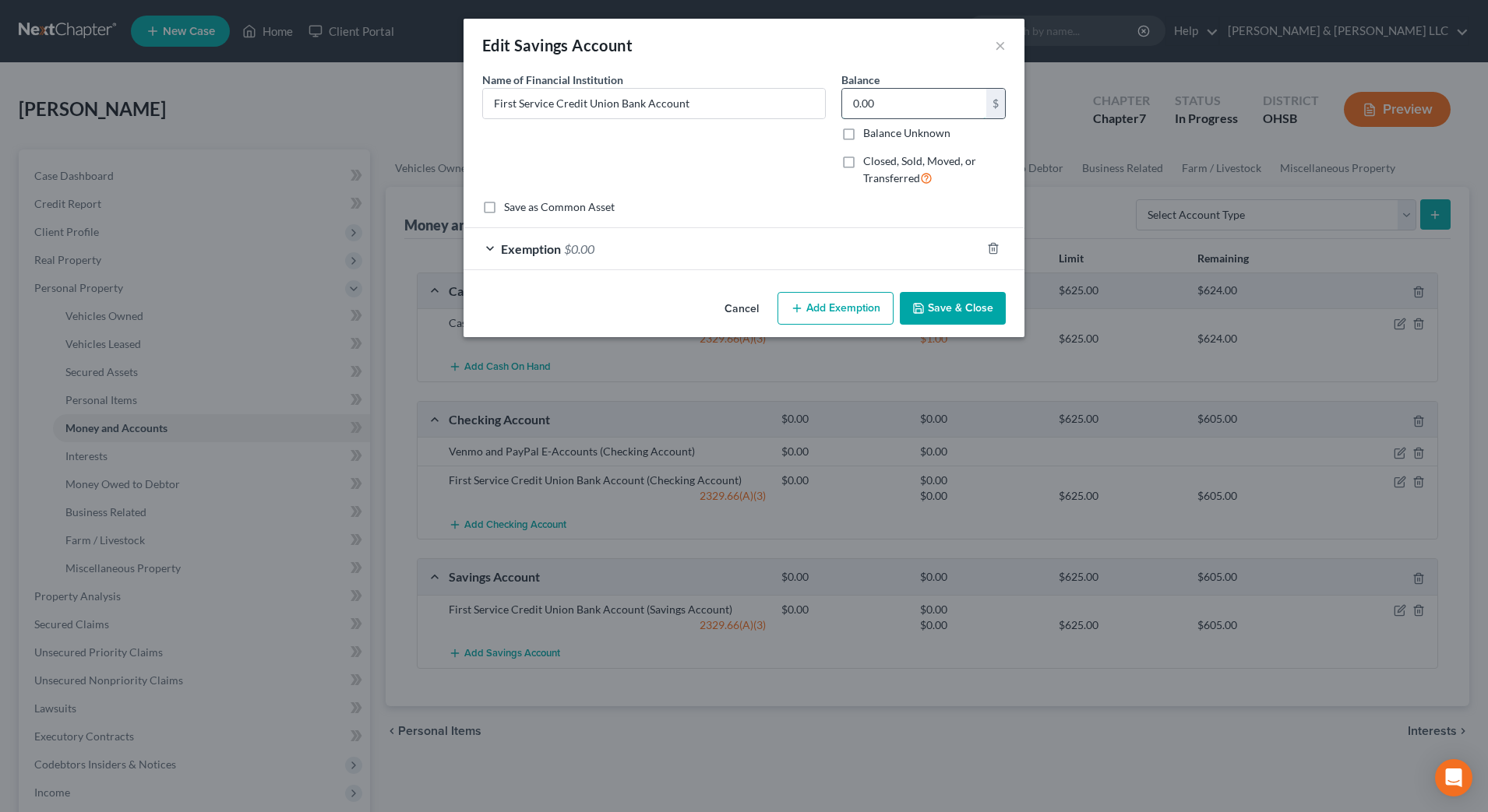
click at [931, 116] on input "0.00" at bounding box center [914, 104] width 144 height 30
type input "50"
click at [905, 265] on div "Exemption $0.00" at bounding box center [722, 249] width 517 height 42
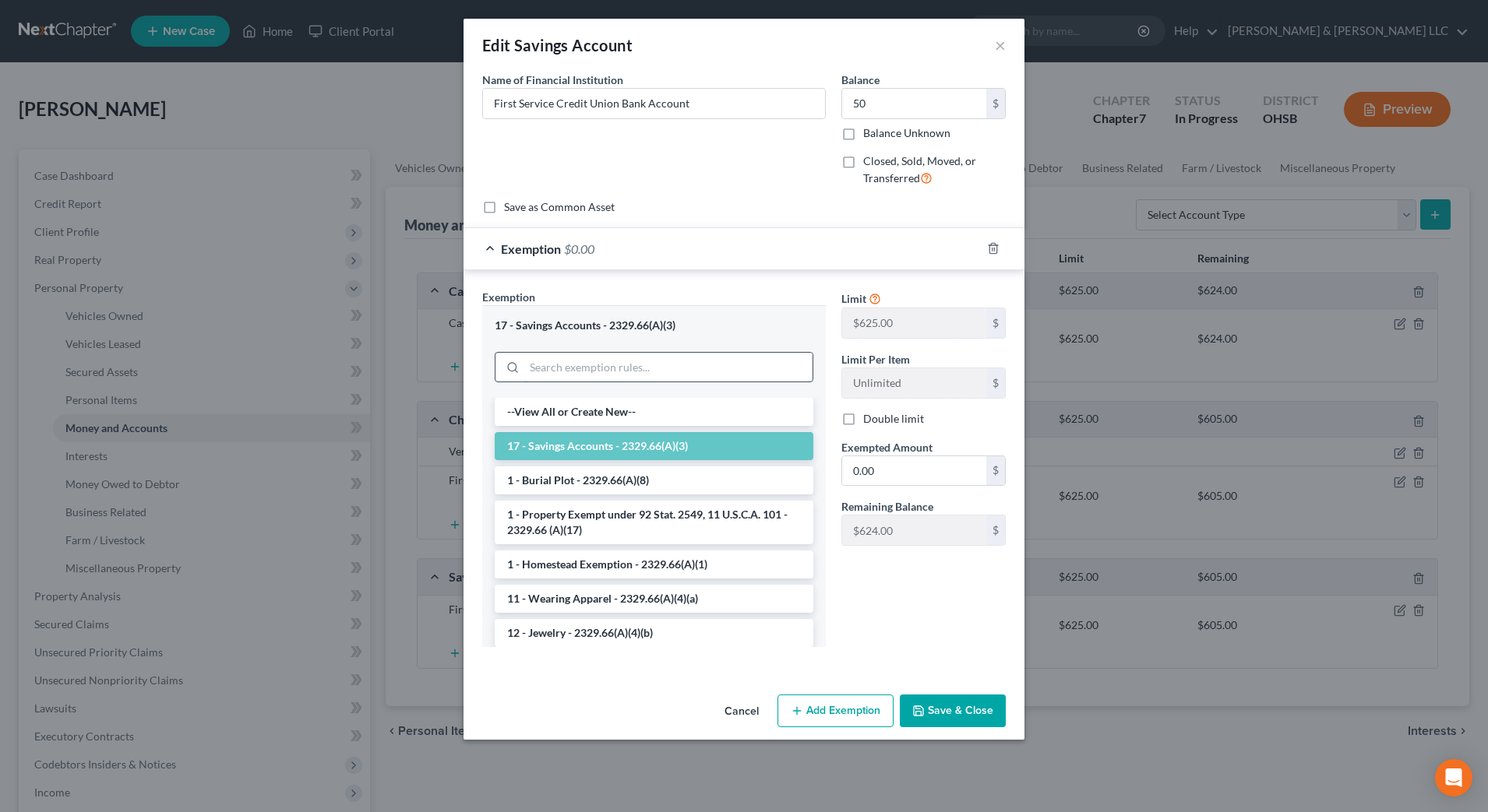
click at [629, 359] on input "search" at bounding box center [668, 368] width 288 height 30
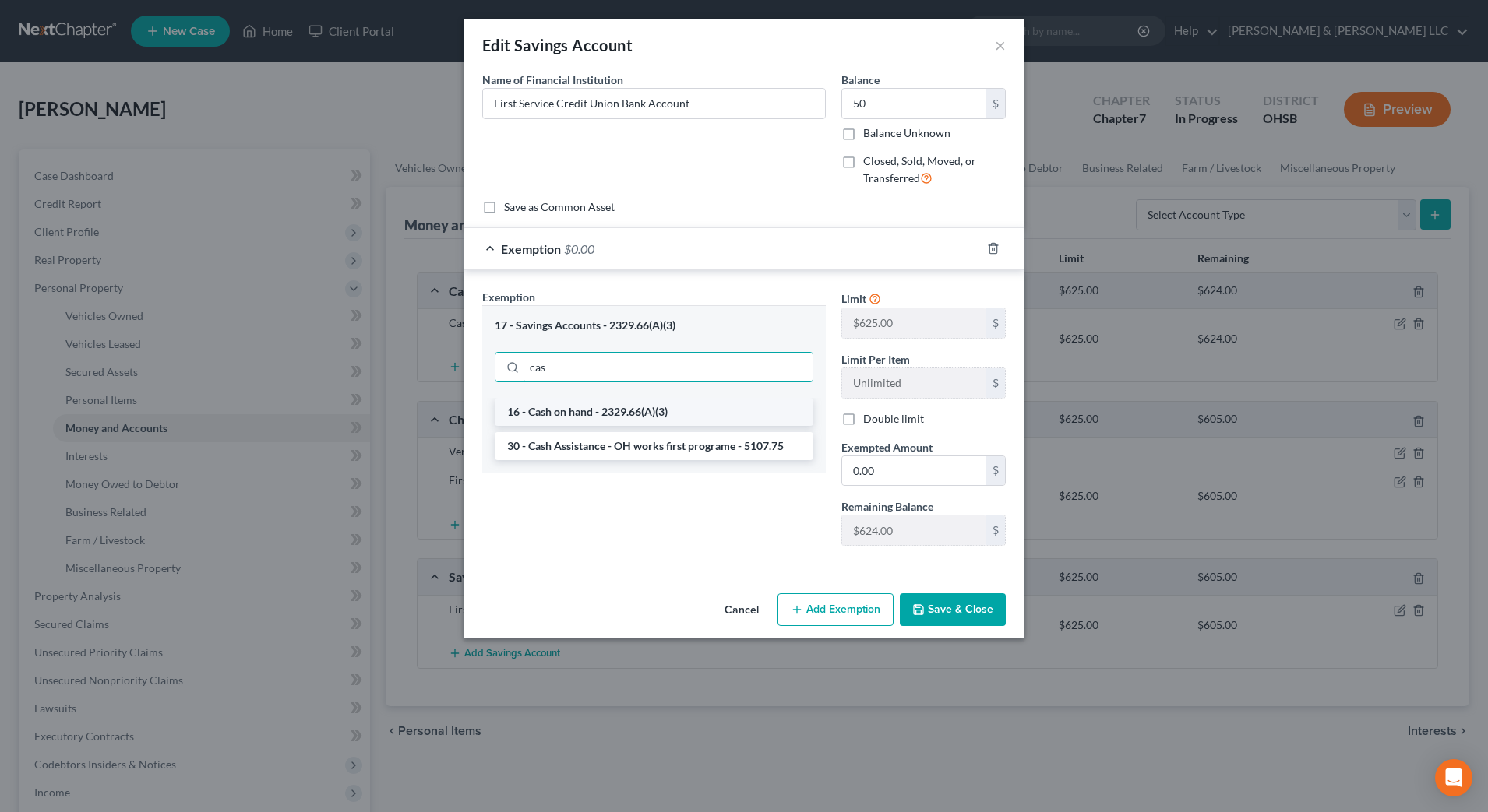
type input "cas"
click at [627, 417] on li "16 - Cash on hand - 2329.66(A)(3)" at bounding box center [653, 412] width 319 height 28
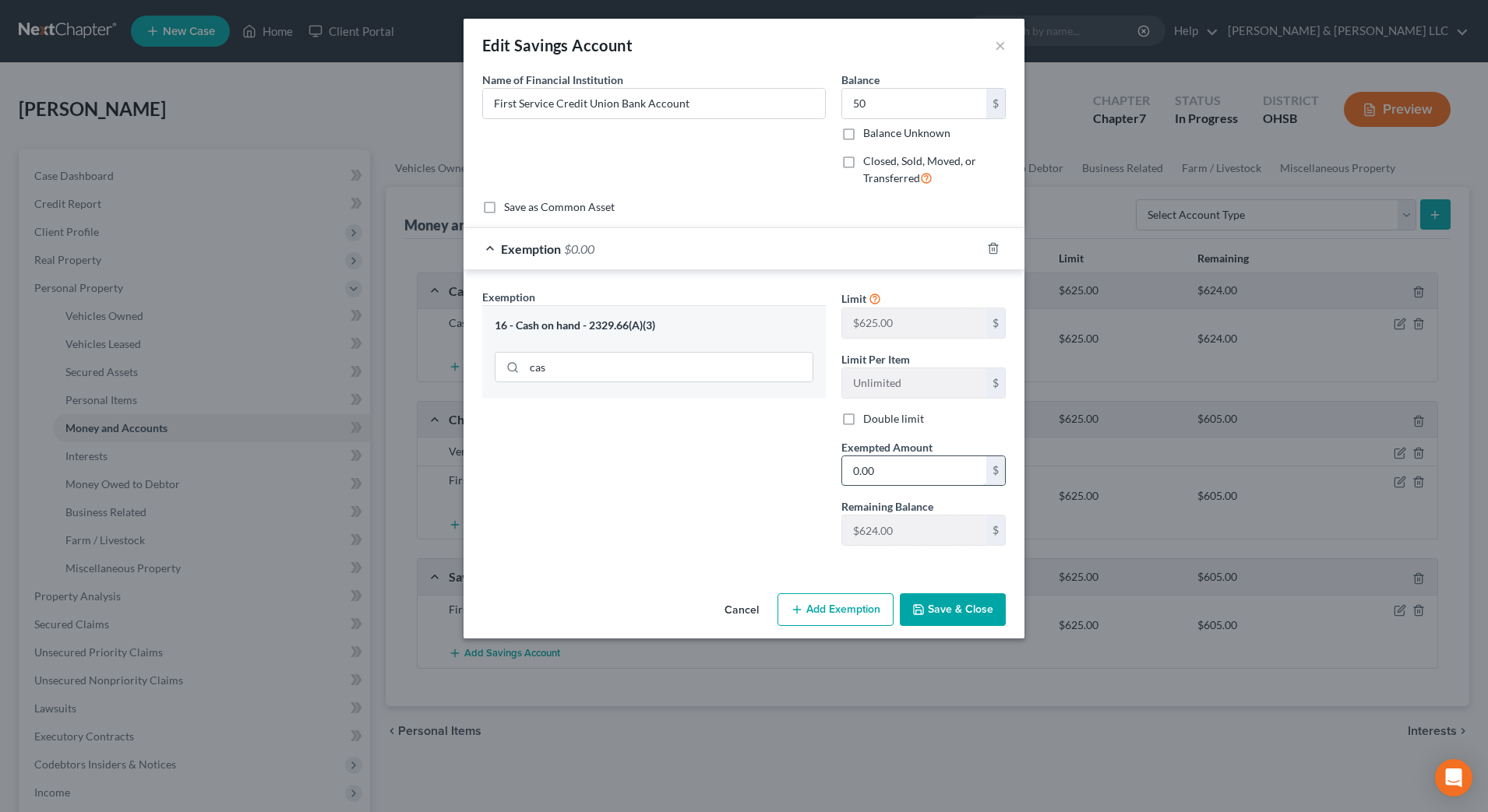
click at [913, 478] on input "0.00" at bounding box center [914, 471] width 144 height 30
type input "50"
click at [757, 462] on div "Exemption Set must be selected for CA. Exemption * 16 - Cash on hand - 2329.66(…" at bounding box center [653, 423] width 359 height 270
click at [965, 612] on button "Save & Close" at bounding box center [952, 609] width 106 height 32
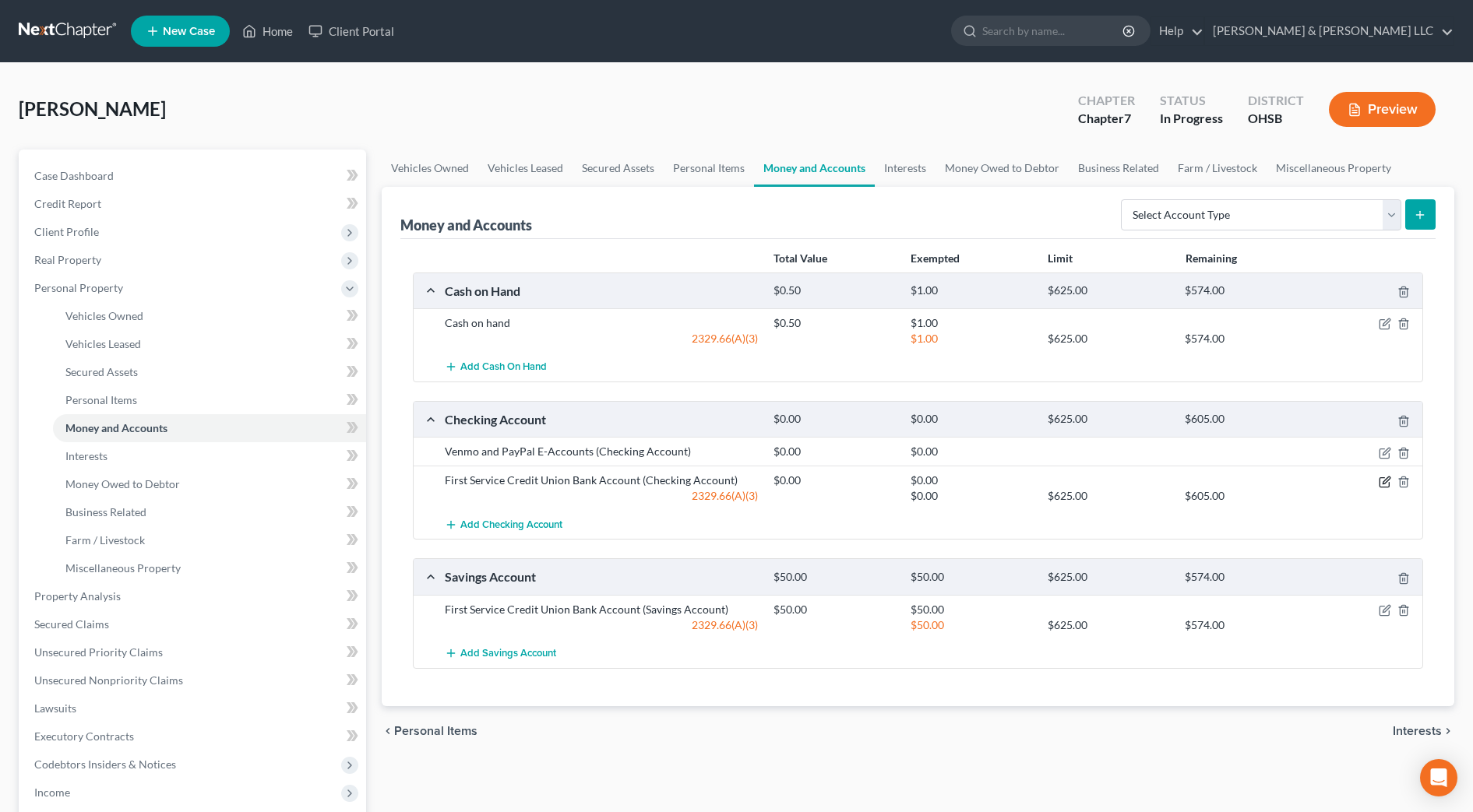
click at [1381, 483] on icon "button" at bounding box center [1384, 482] width 12 height 12
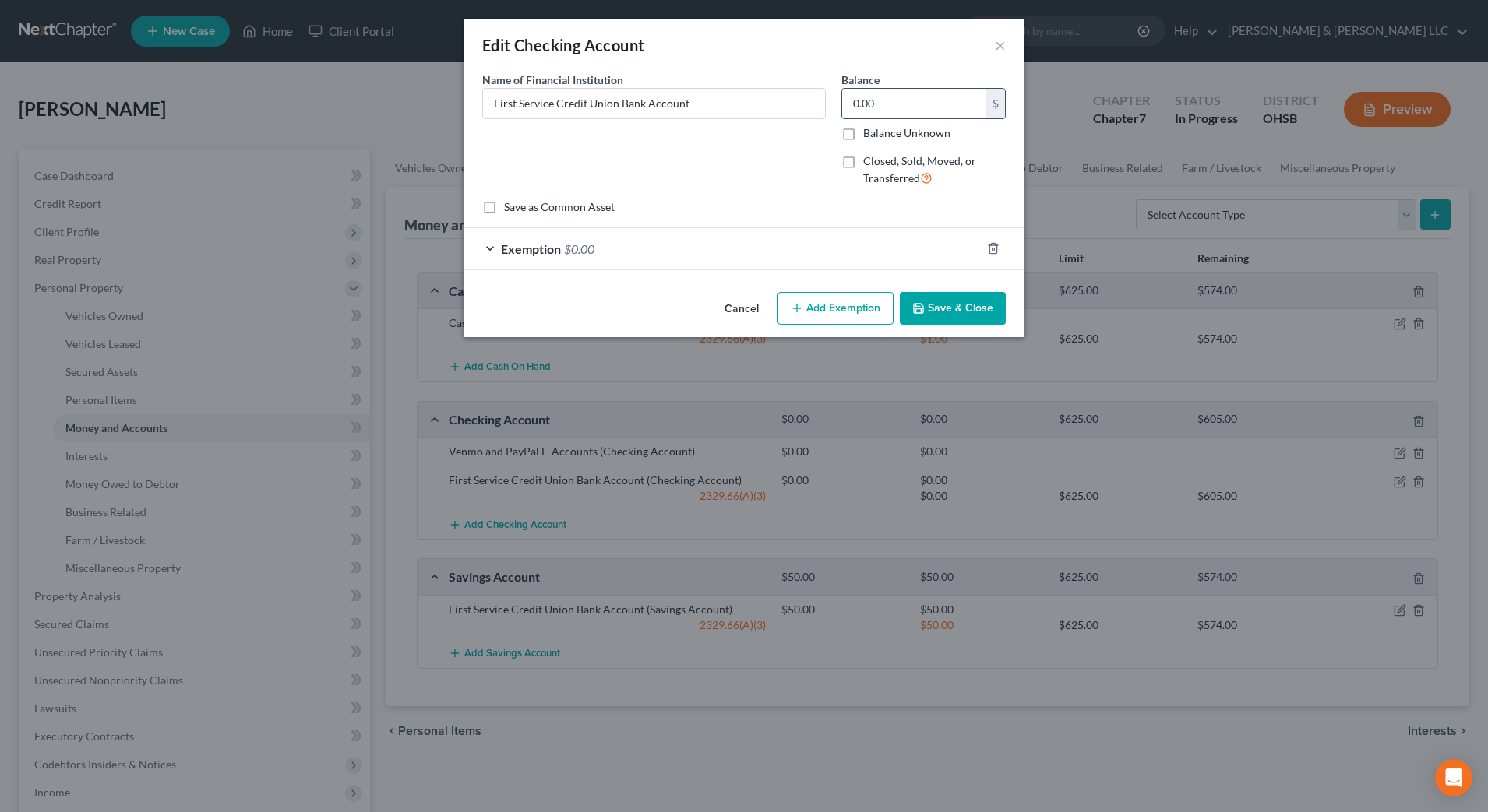
click at [897, 92] on input "0.00" at bounding box center [914, 104] width 144 height 30
type input "30.00"
click at [831, 250] on div "Exemption $0.00" at bounding box center [722, 249] width 517 height 42
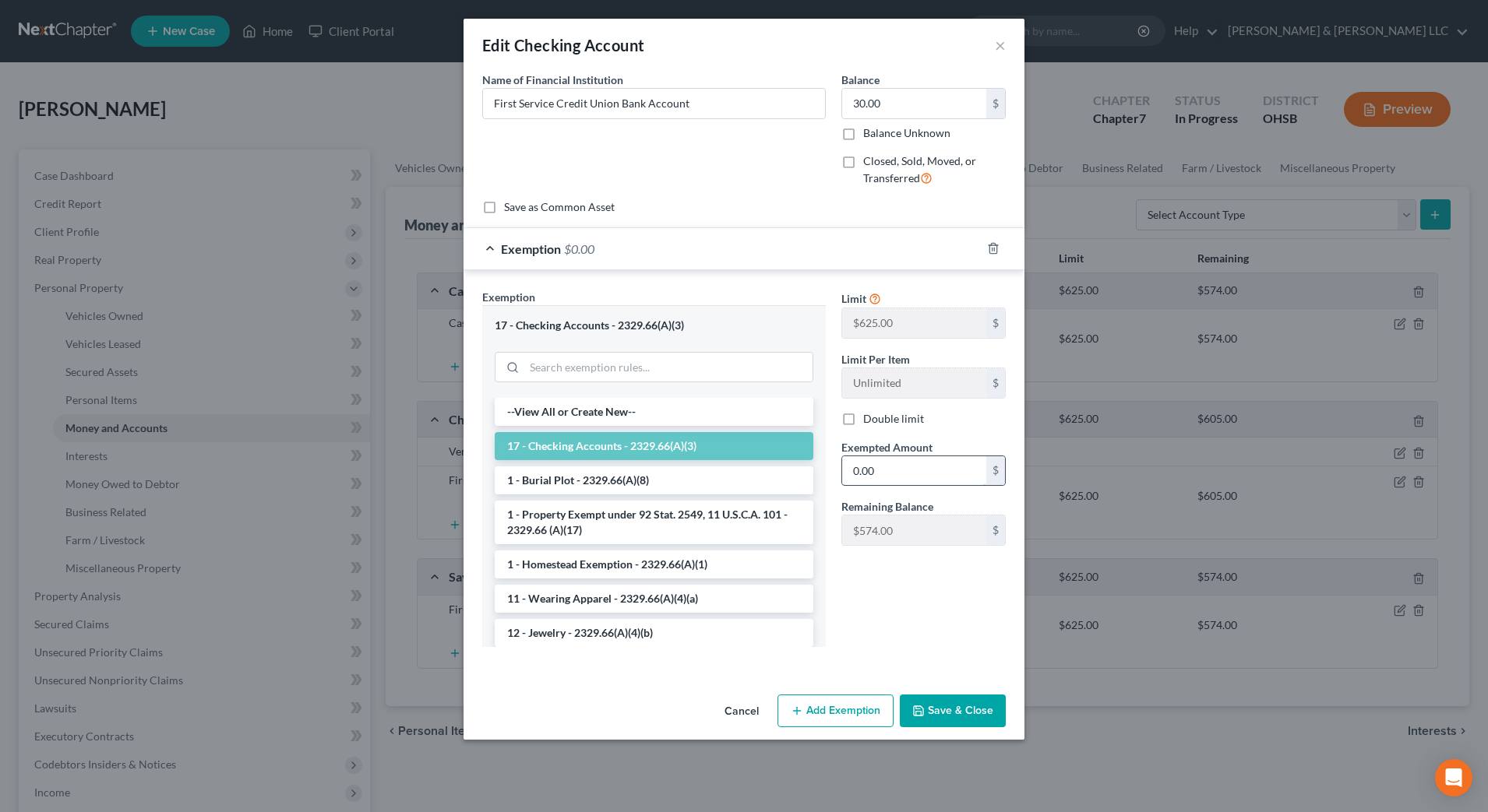
click at [886, 478] on input "0.00" at bounding box center [914, 471] width 144 height 30
type input "30"
click at [841, 600] on div "Limit $625.00 $ Limit Per Item Unlimited $ Double limit Exempted Amount * 30 $ …" at bounding box center [923, 473] width 180 height 370
click at [838, 711] on button "Add Exemption" at bounding box center [835, 710] width 116 height 32
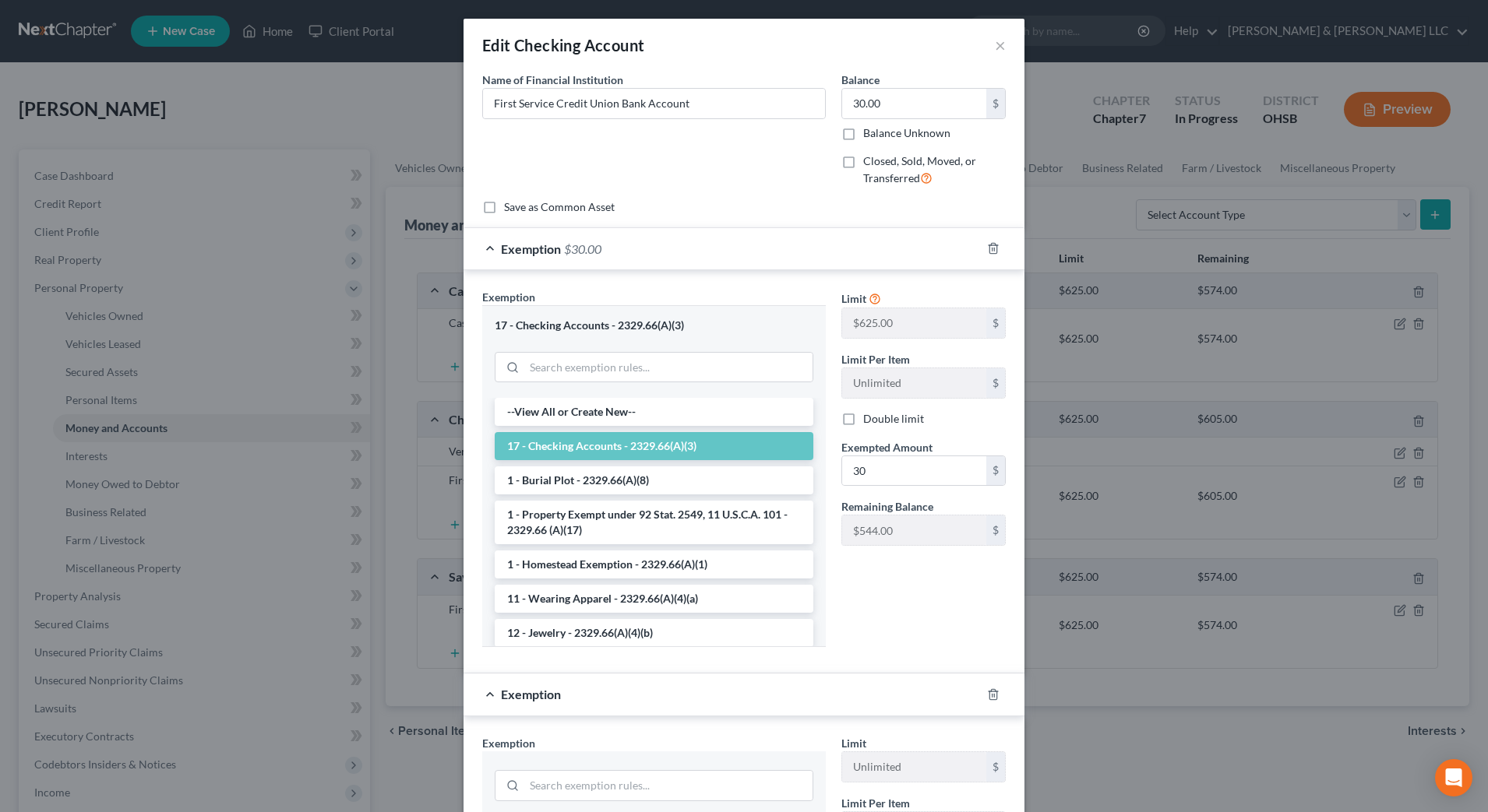
scroll to position [292, 0]
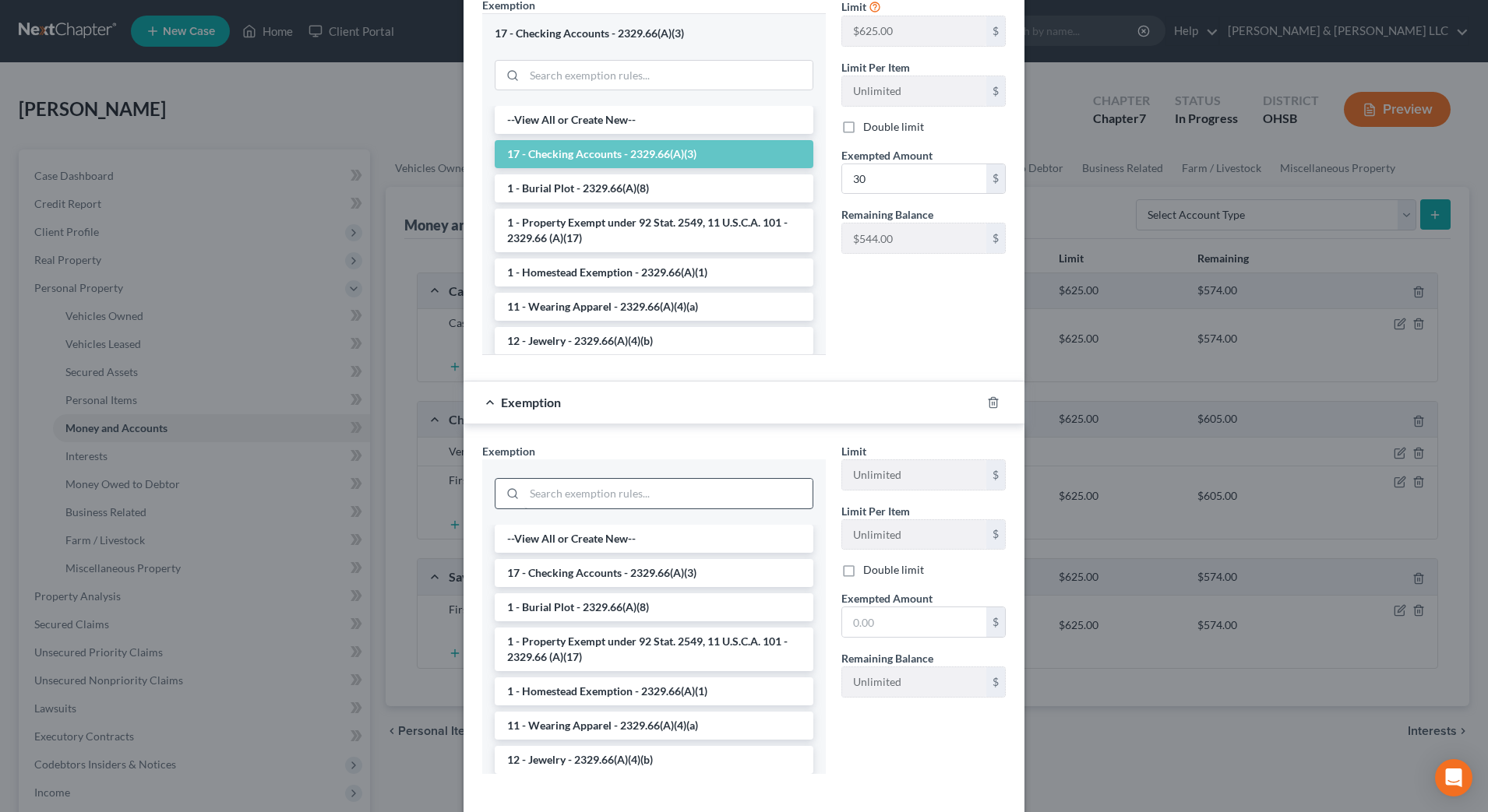
click at [601, 476] on div at bounding box center [653, 492] width 319 height 41
click at [607, 494] on input "search" at bounding box center [668, 494] width 288 height 30
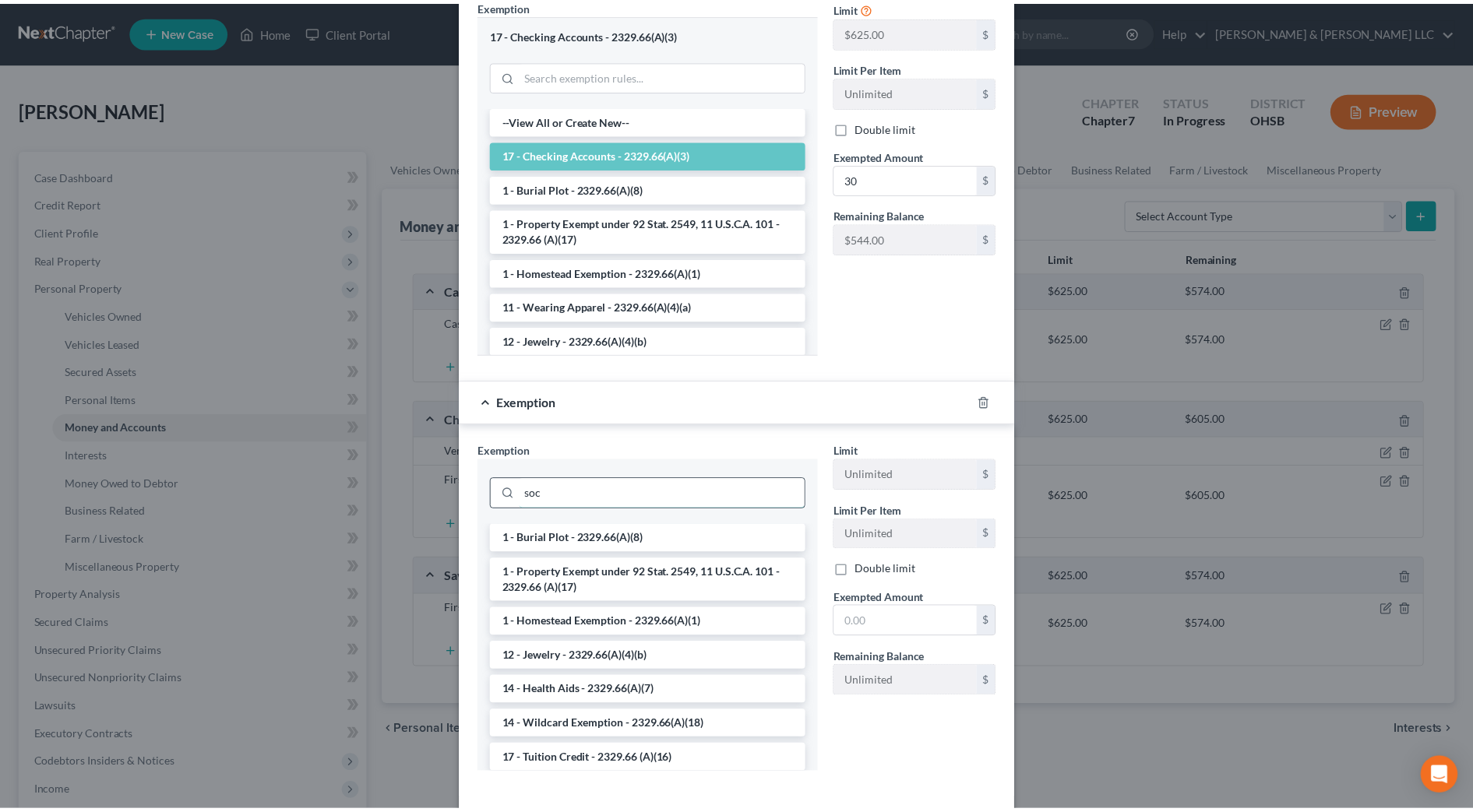
scroll to position [288, 0]
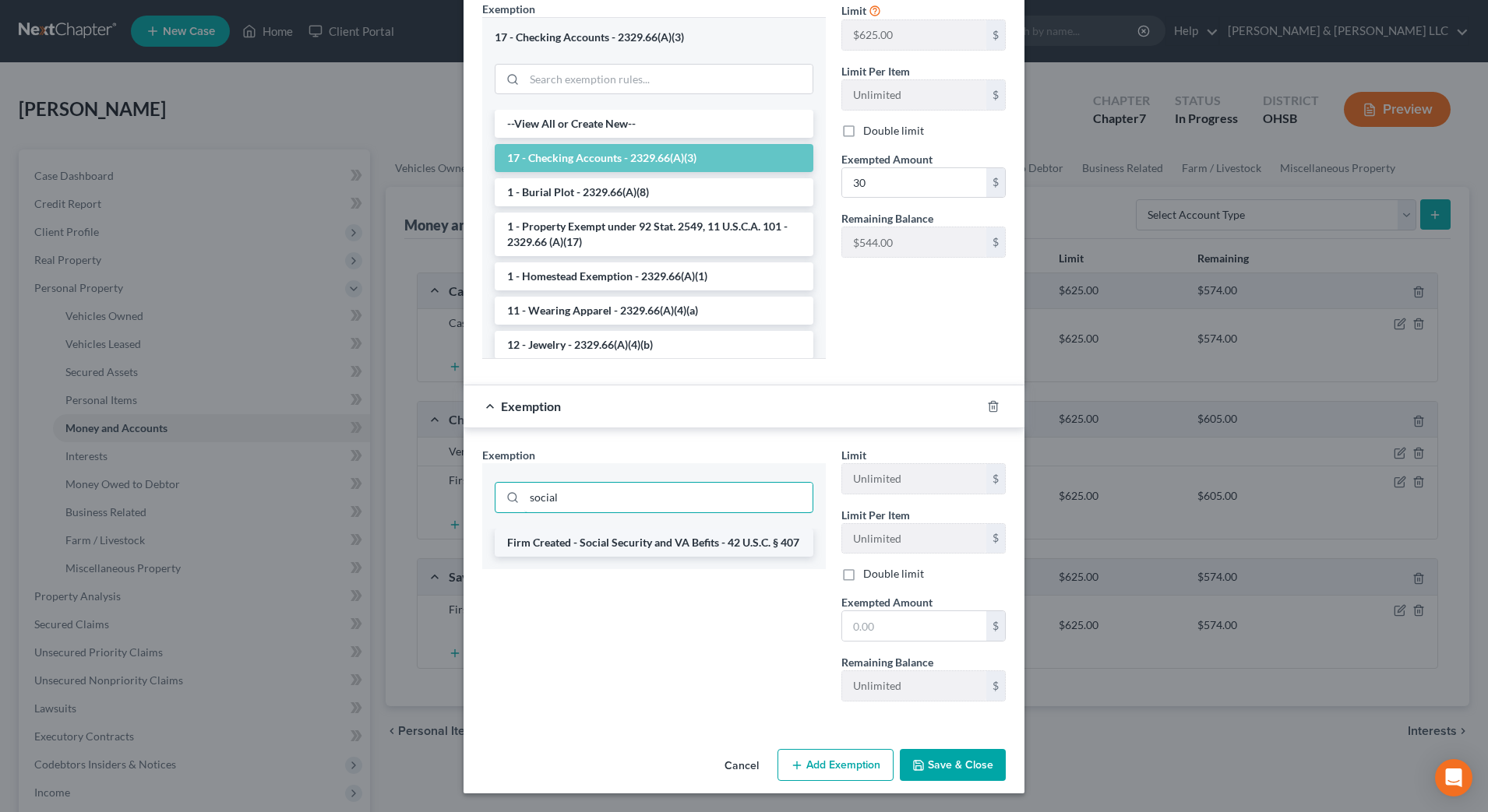
type input "social"
click at [657, 542] on li "Firm Created - Social Security and VA Befits - 42 U.S.C. § 407" at bounding box center [653, 542] width 319 height 28
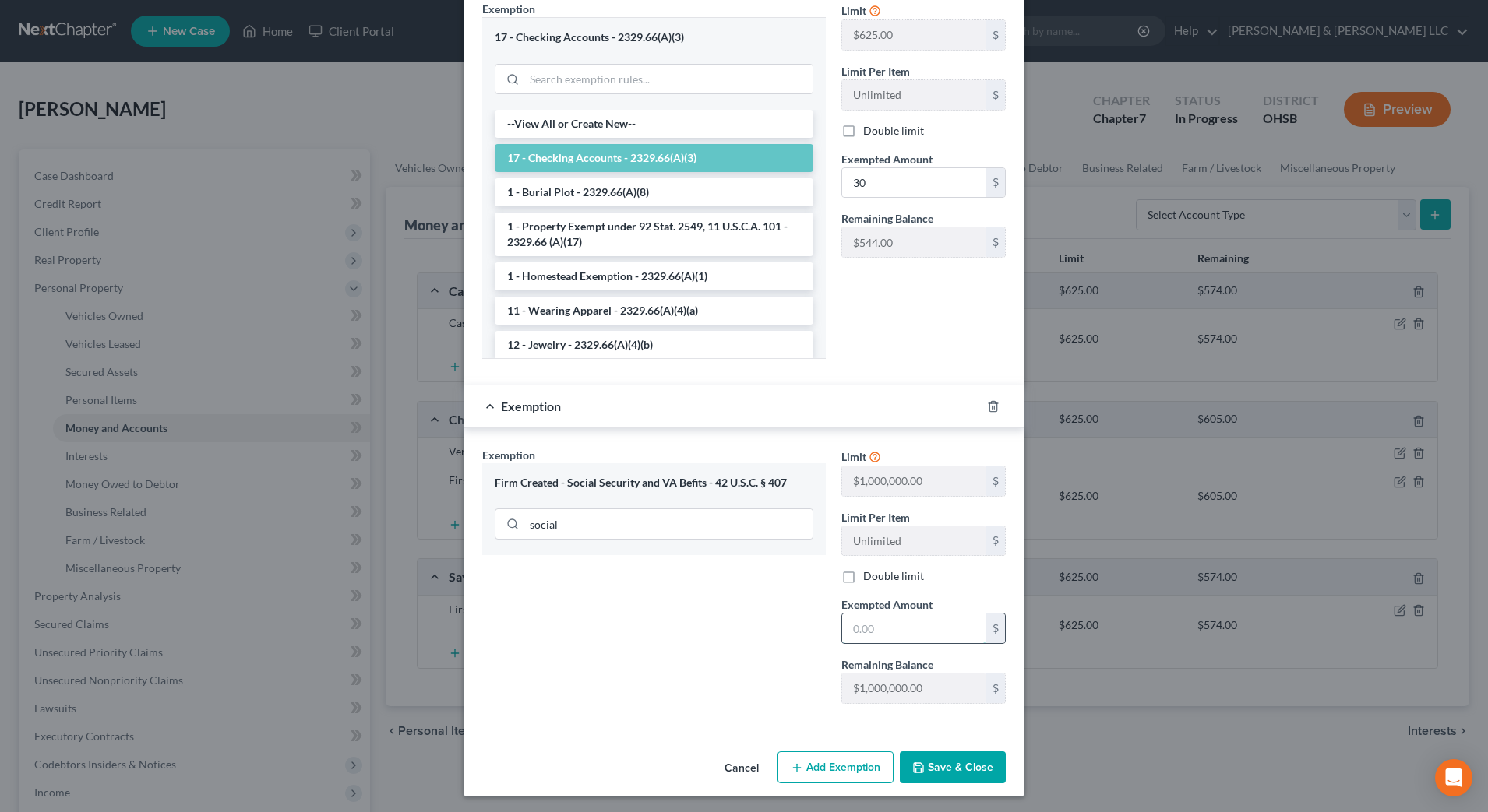
click at [909, 622] on input "text" at bounding box center [914, 628] width 144 height 30
type input "1,938"
click at [954, 759] on button "Save & Close" at bounding box center [952, 767] width 106 height 32
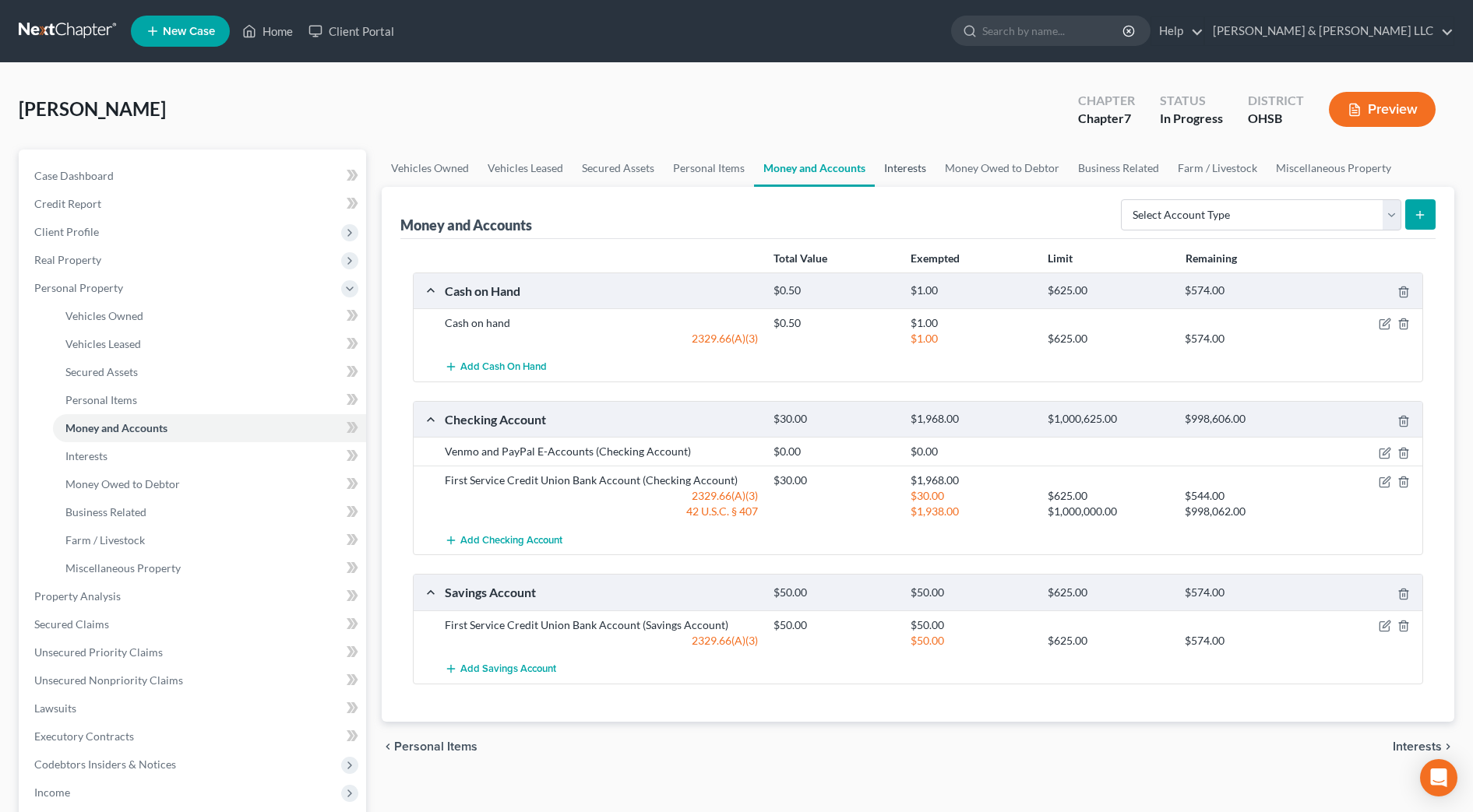
click at [905, 165] on link "Interests" at bounding box center [905, 168] width 61 height 37
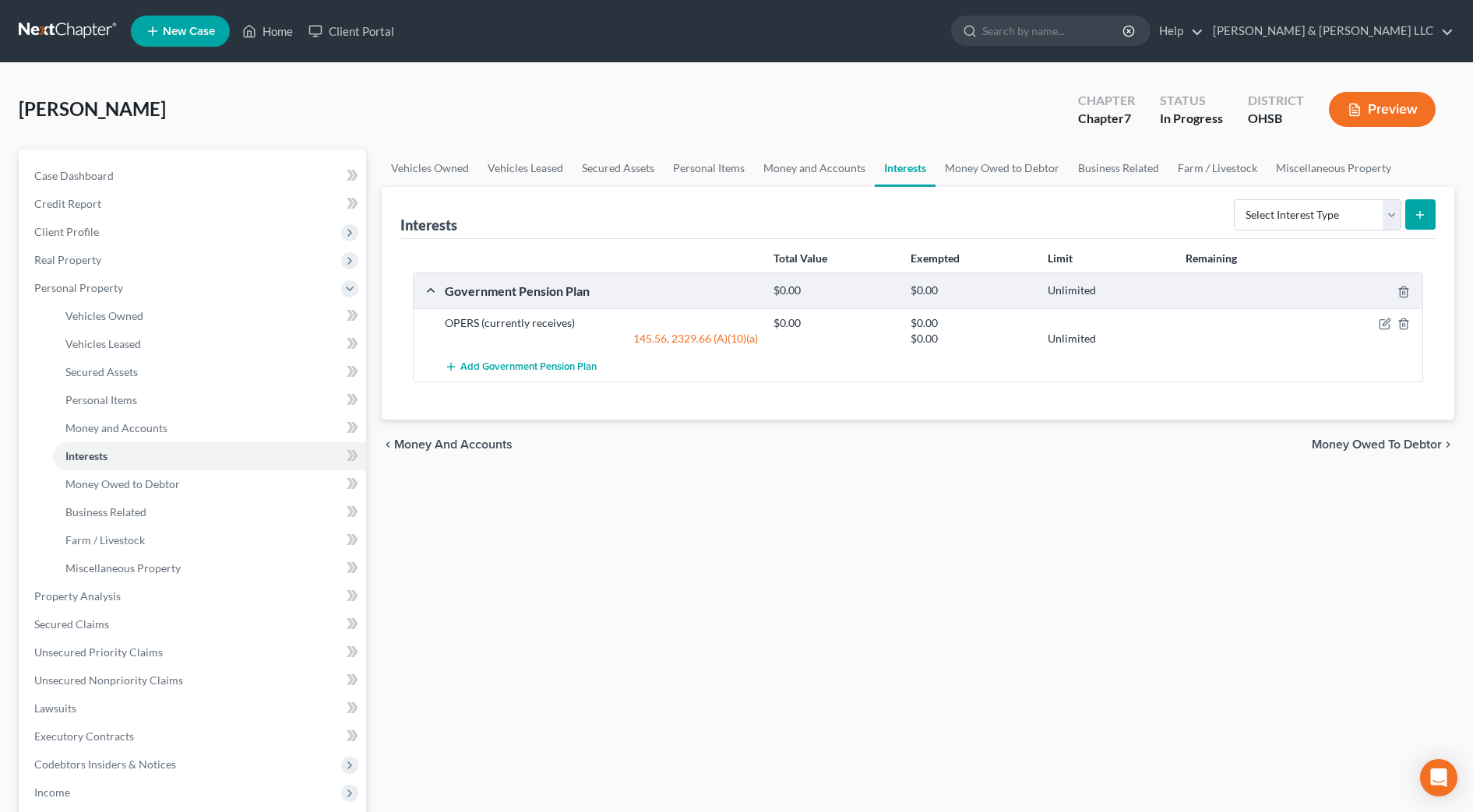
click at [1378, 112] on button "Preview" at bounding box center [1382, 109] width 107 height 35
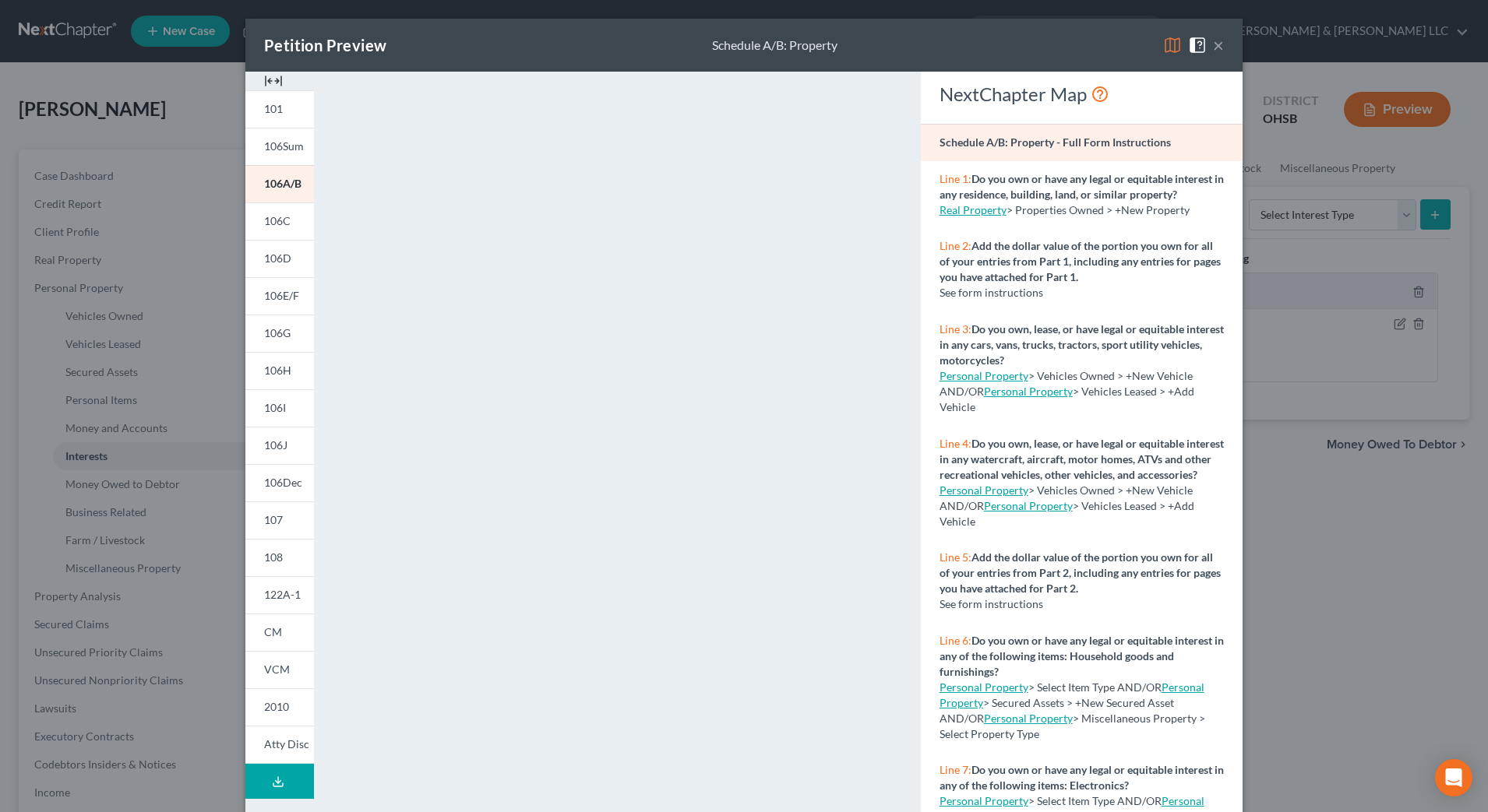
click at [270, 79] on img at bounding box center [273, 81] width 18 height 18
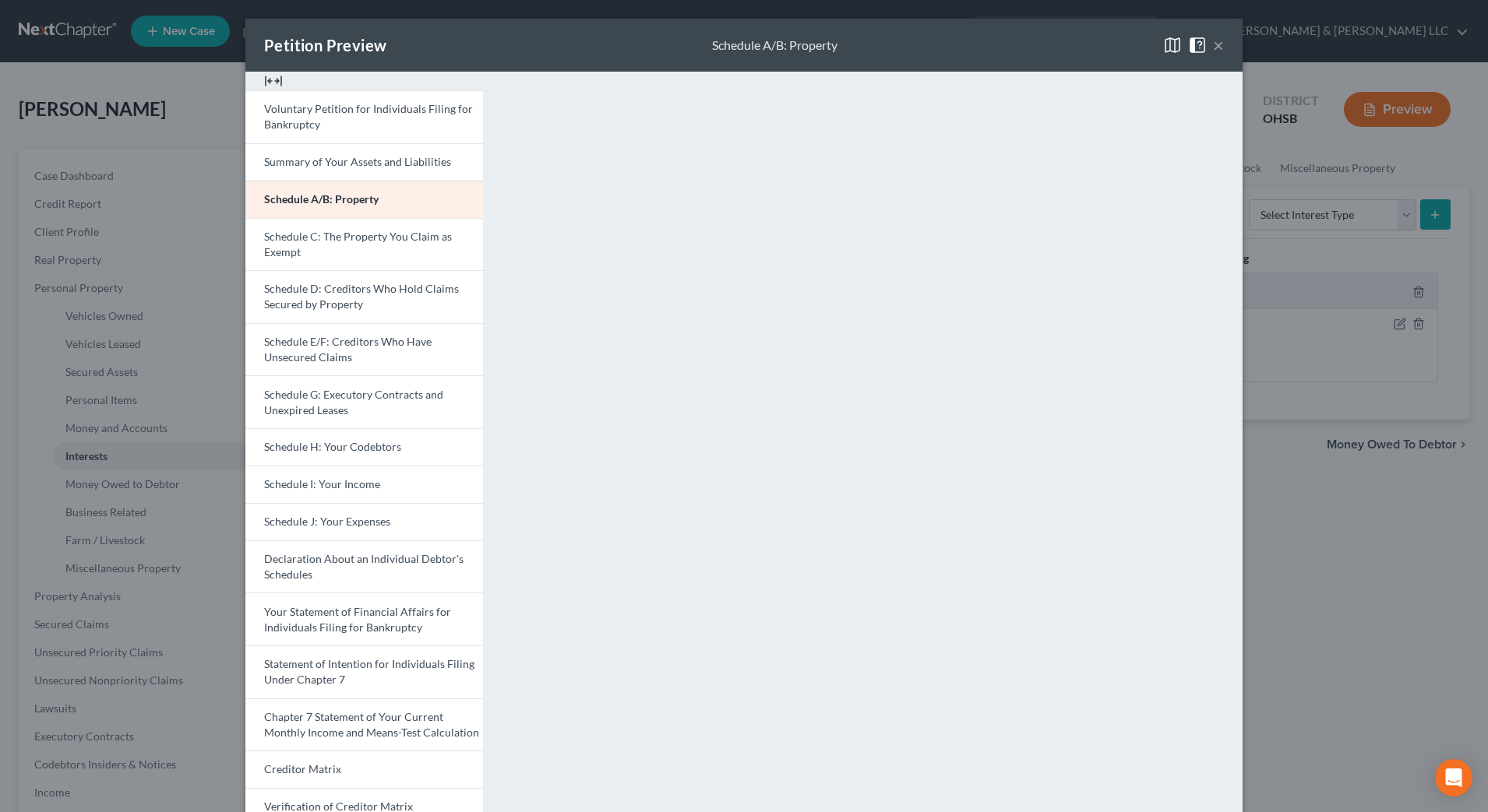
click at [1213, 50] on button "×" at bounding box center [1218, 45] width 11 height 18
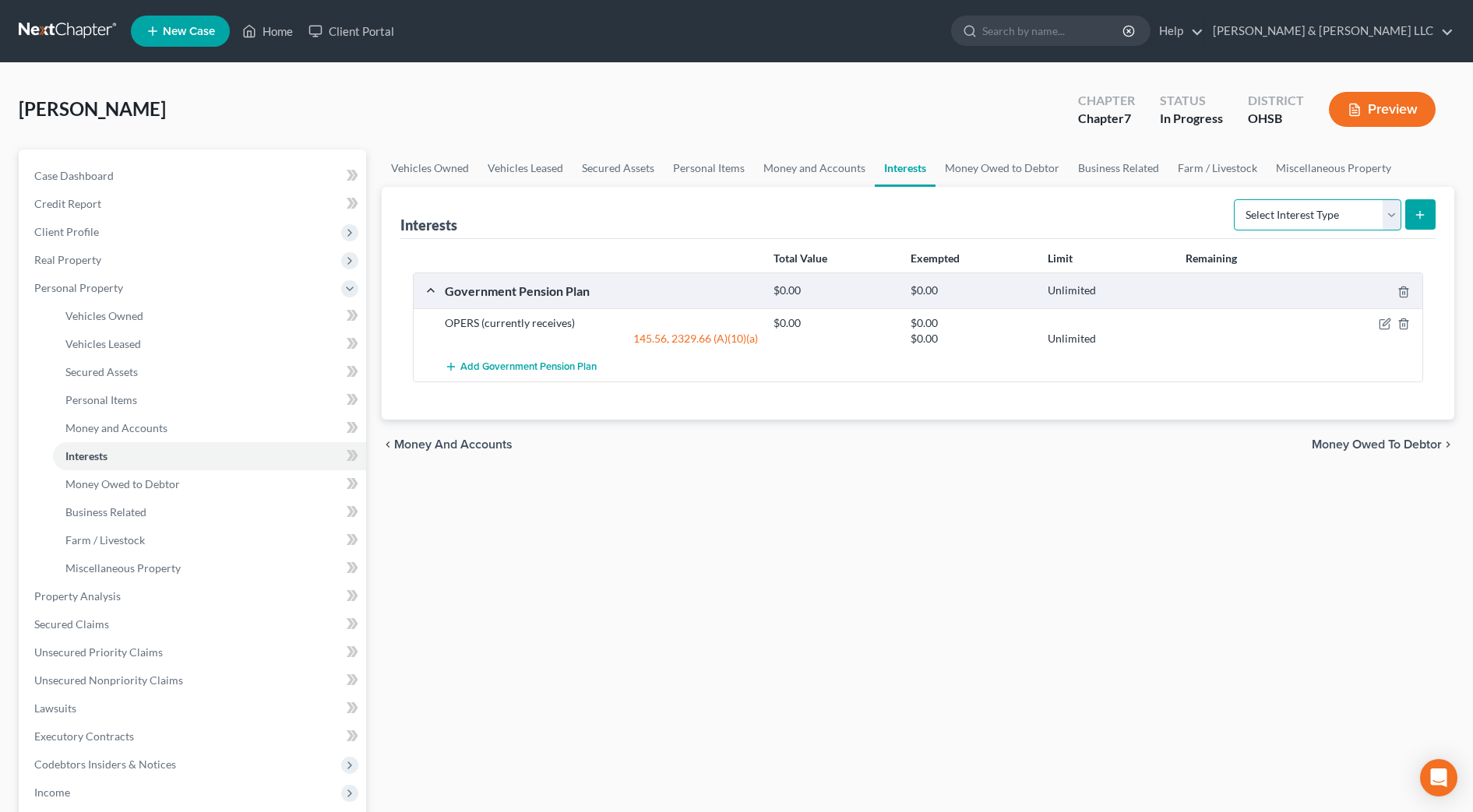
click at [1366, 222] on select "Select Interest Type 401K Annuity Bond Education IRA Government Bond Government…" at bounding box center [1317, 215] width 167 height 31
click at [862, 312] on div "OPERS (currently receives) $0.00 $0.00 145.56, 2329.66 (A)(10)(a) $0.00 Unlimit…" at bounding box center [918, 330] width 1009 height 44
click at [1405, 322] on icon "button" at bounding box center [1403, 324] width 12 height 12
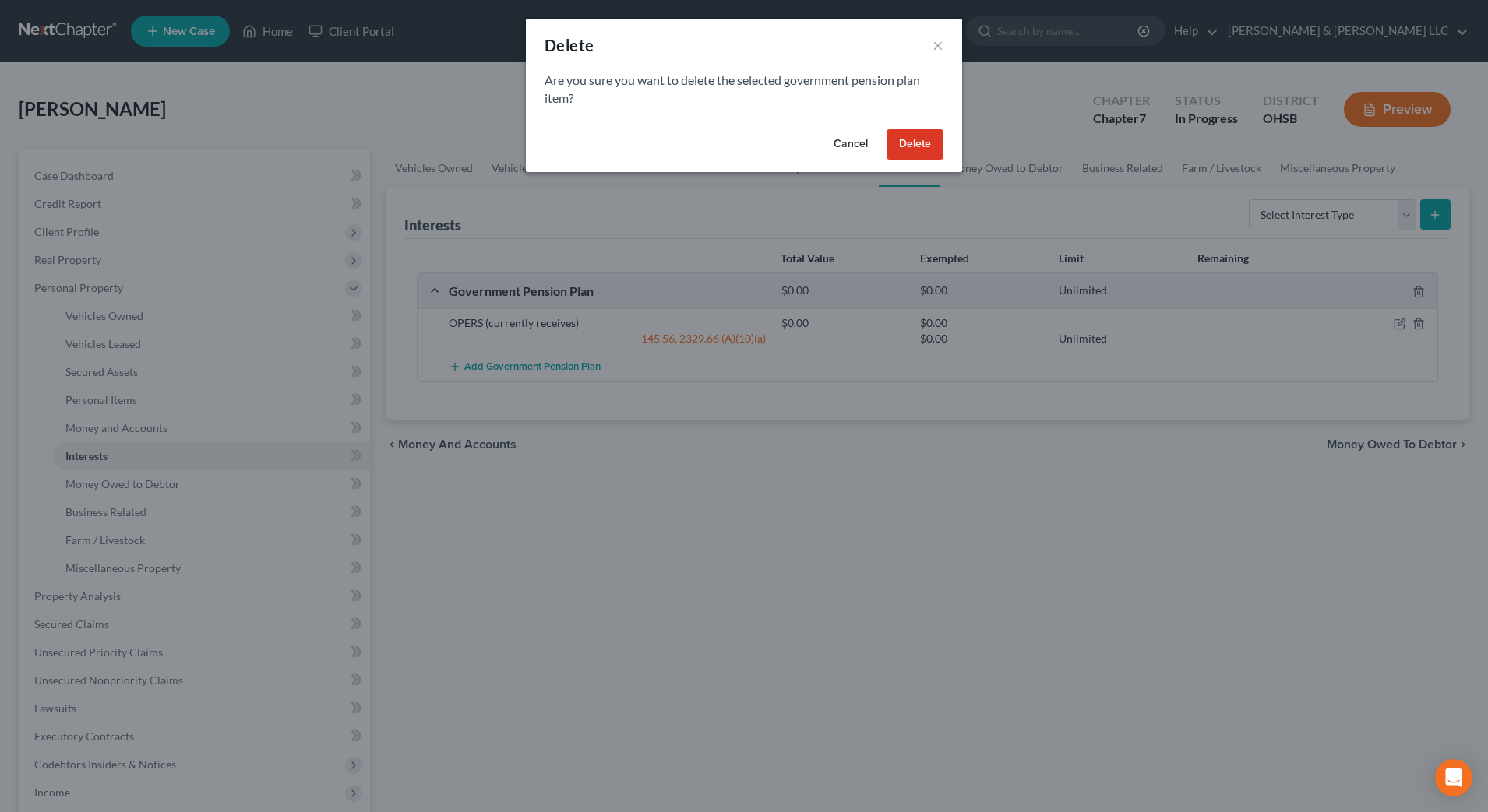
click at [908, 151] on button "Delete" at bounding box center [915, 144] width 57 height 31
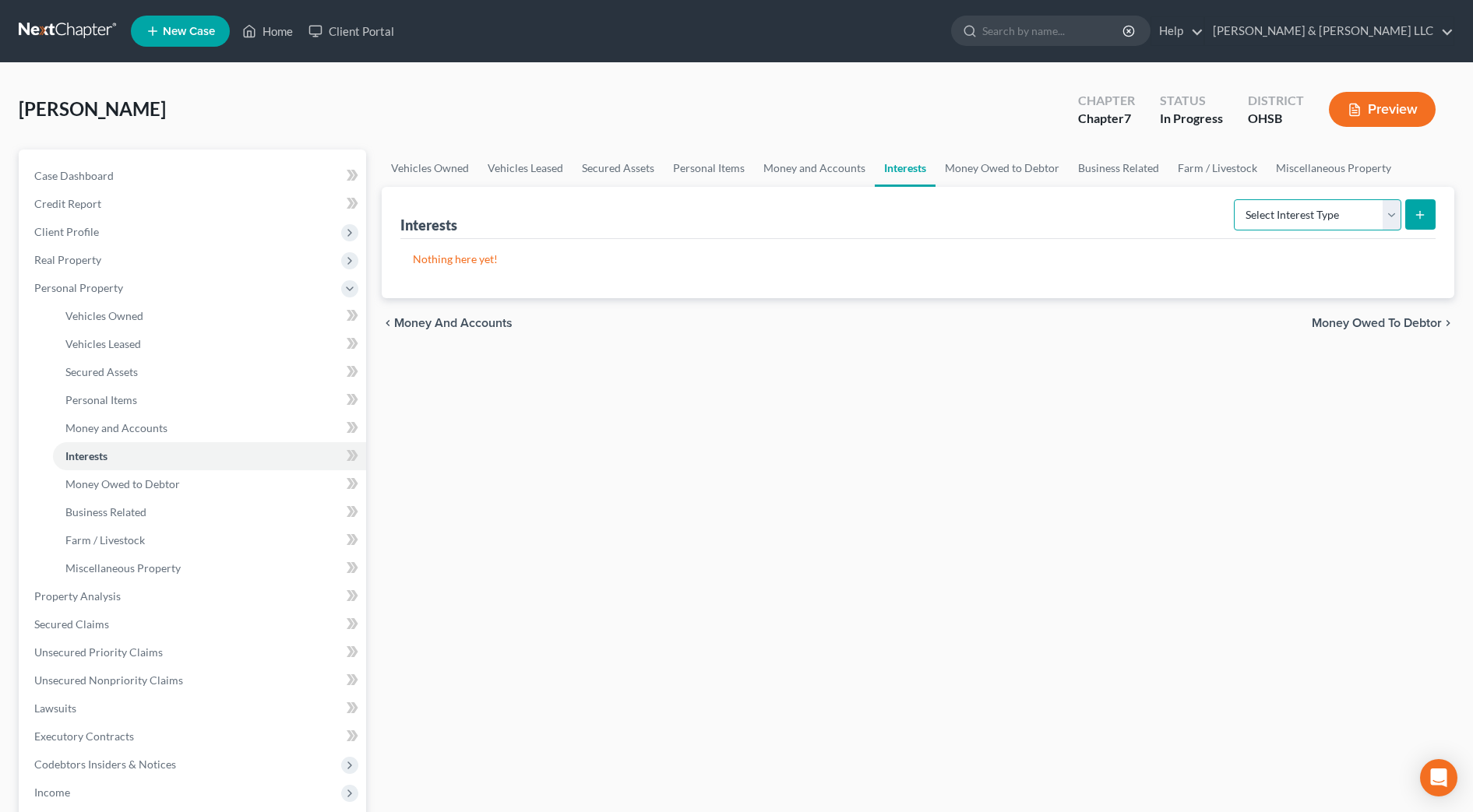
click at [1387, 215] on select "Select Interest Type 401K Annuity Bond Education IRA Government Bond Government…" at bounding box center [1317, 215] width 167 height 31
select select "pension_plan"
click at [1235, 200] on select "Select Interest Type 401K Annuity Bond Education IRA Government Bond Government…" at bounding box center [1317, 215] width 167 height 31
click at [1428, 215] on button "submit" at bounding box center [1420, 215] width 30 height 30
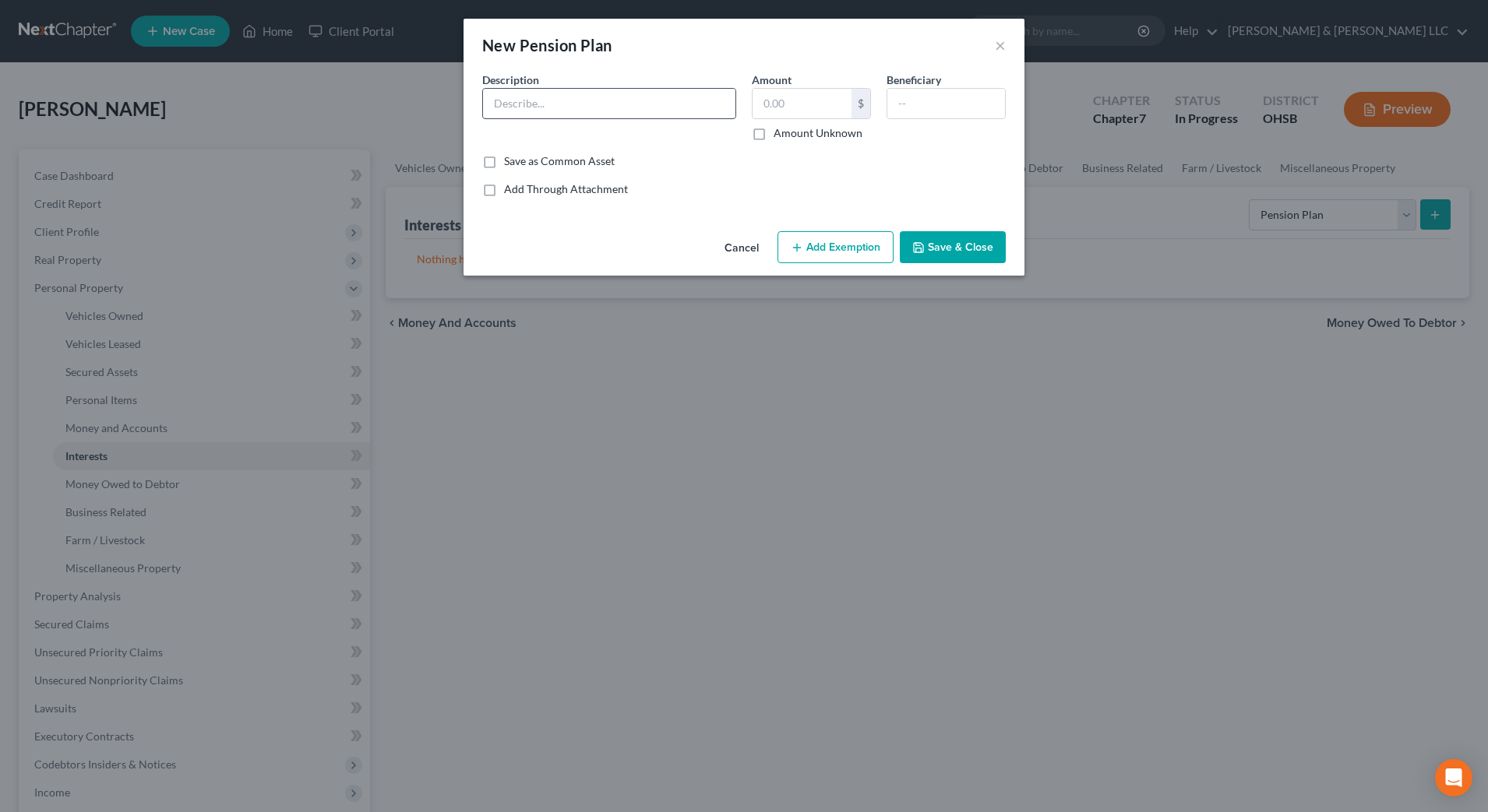
click at [607, 99] on input "text" at bounding box center [608, 104] width 252 height 30
type input "OPERS (currently receives)"
click at [932, 254] on button "Save & Close" at bounding box center [952, 247] width 106 height 32
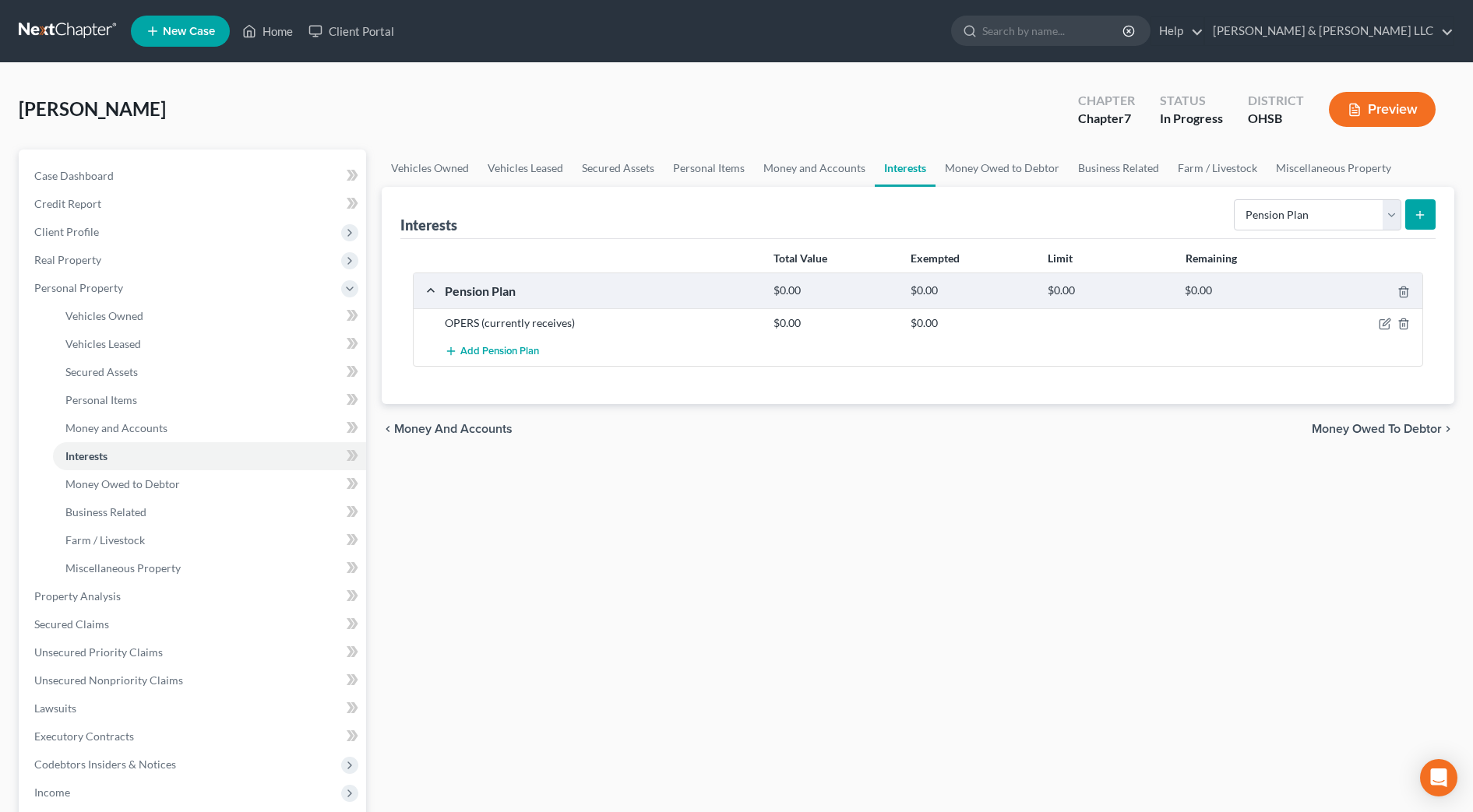
click at [1371, 319] on div at bounding box center [1369, 323] width 110 height 16
click at [1386, 322] on icon "button" at bounding box center [1384, 324] width 12 height 12
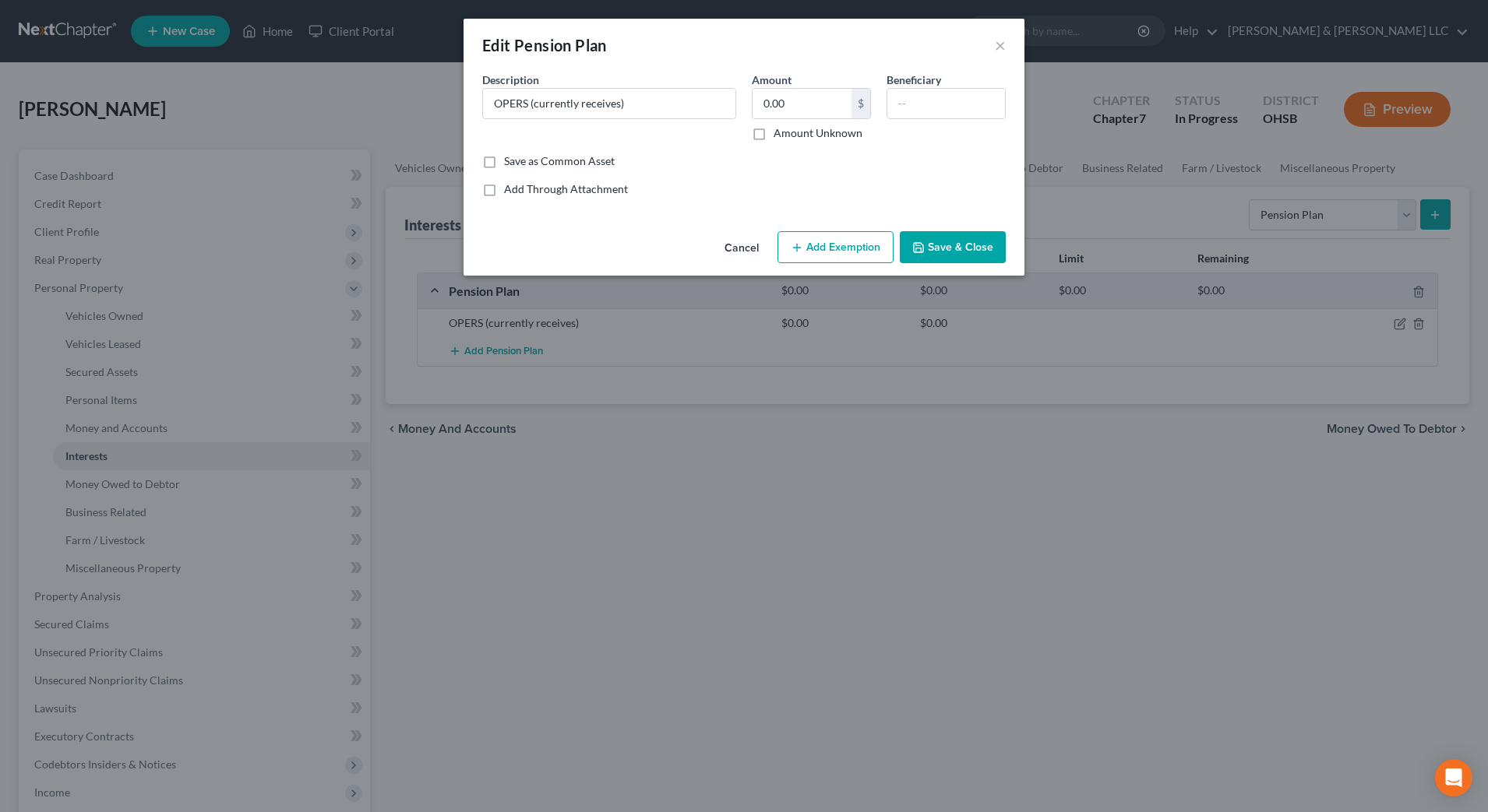
click at [842, 249] on button "Add Exemption" at bounding box center [835, 247] width 116 height 32
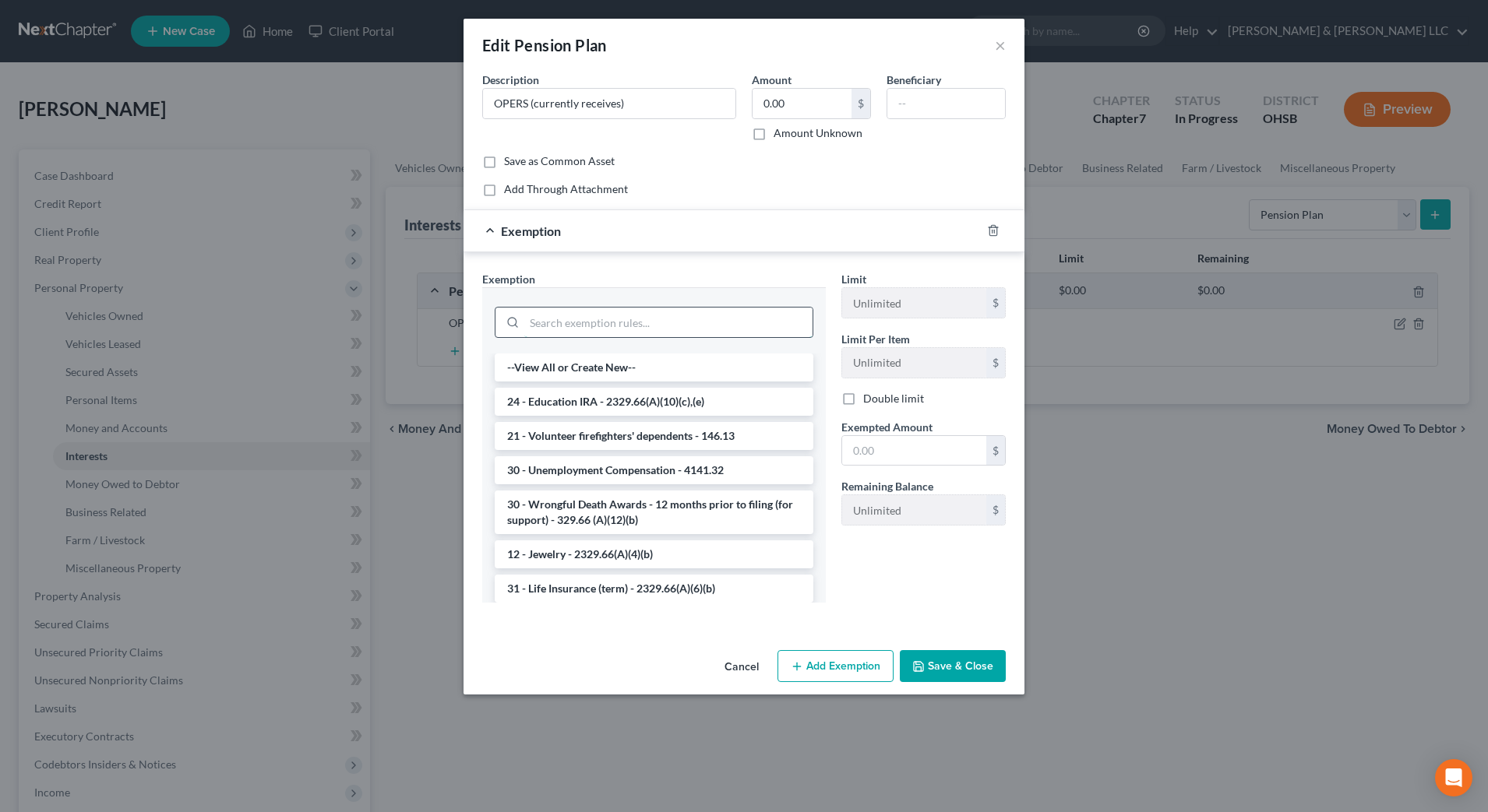
click at [675, 325] on input "search" at bounding box center [668, 323] width 288 height 30
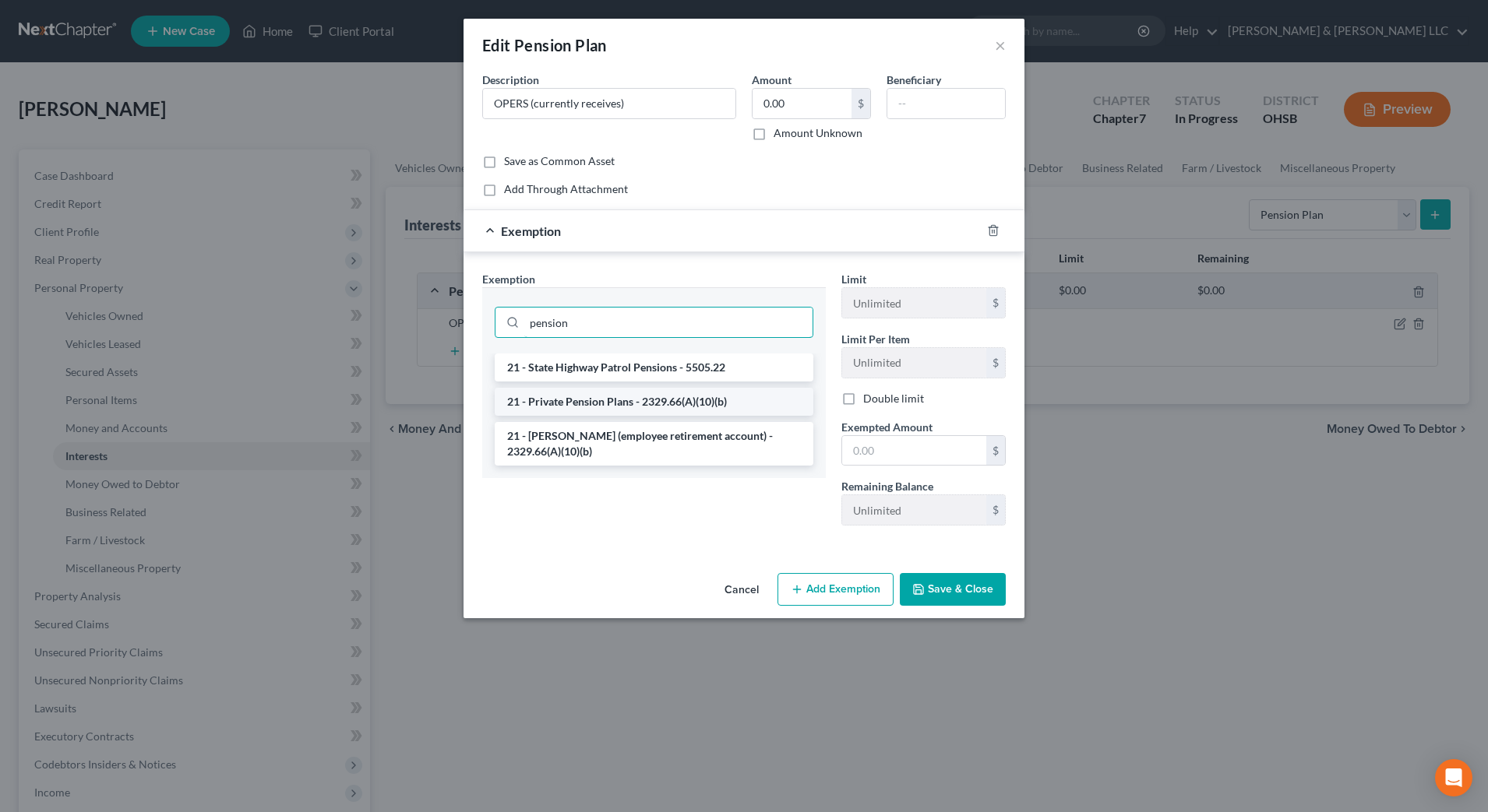
type input "pension"
click at [687, 399] on li "21 - Private Pension Plans - 2329.66(A)(10)(b)" at bounding box center [653, 402] width 319 height 28
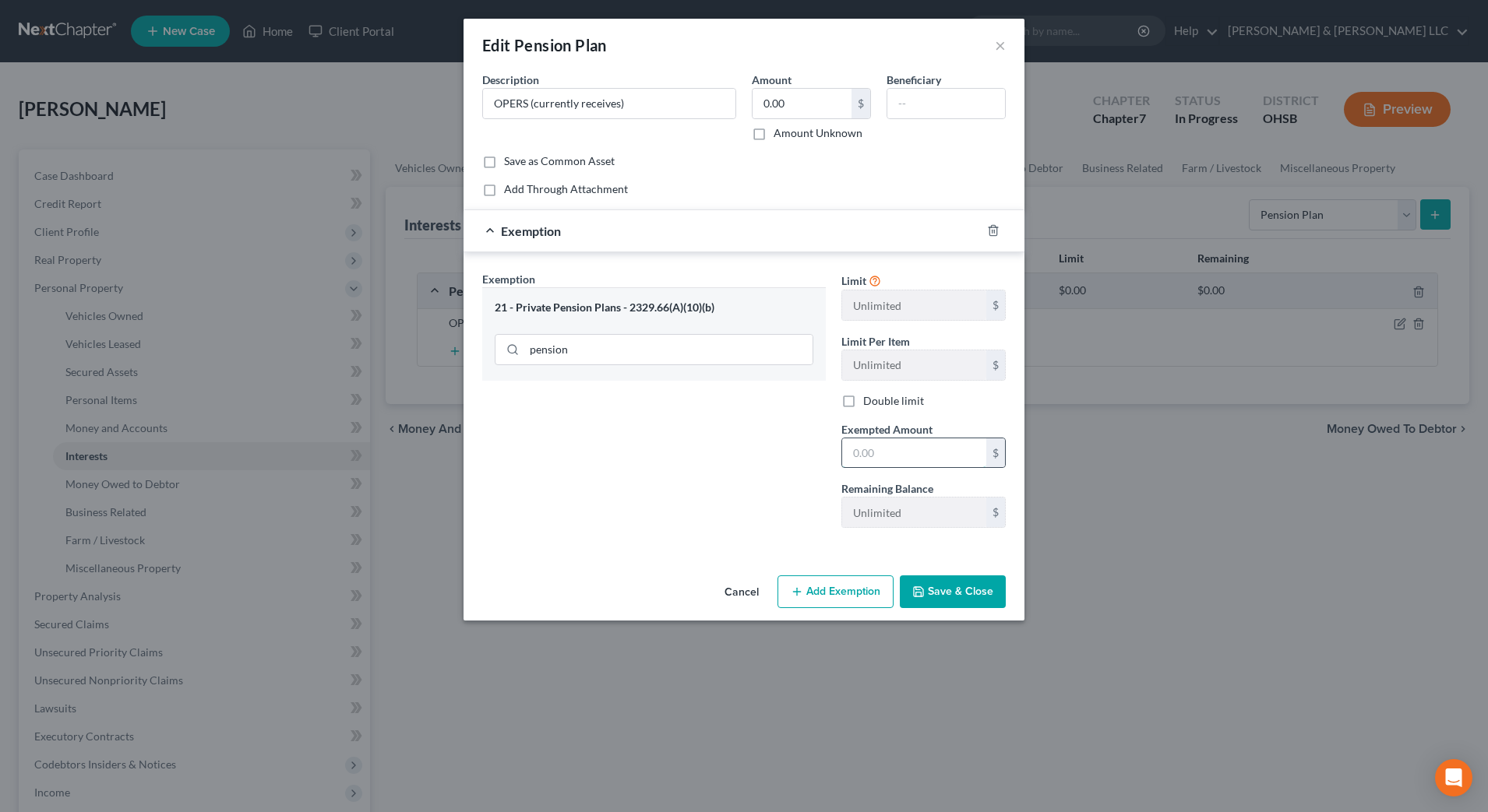
click at [892, 459] on input "text" at bounding box center [914, 453] width 144 height 30
type input "0.00"
click at [639, 464] on div "Exemption Set must be selected for CA. Exemption * 21 - Private Pension Plans -…" at bounding box center [653, 406] width 359 height 270
click at [921, 582] on button "Save & Close" at bounding box center [952, 592] width 106 height 32
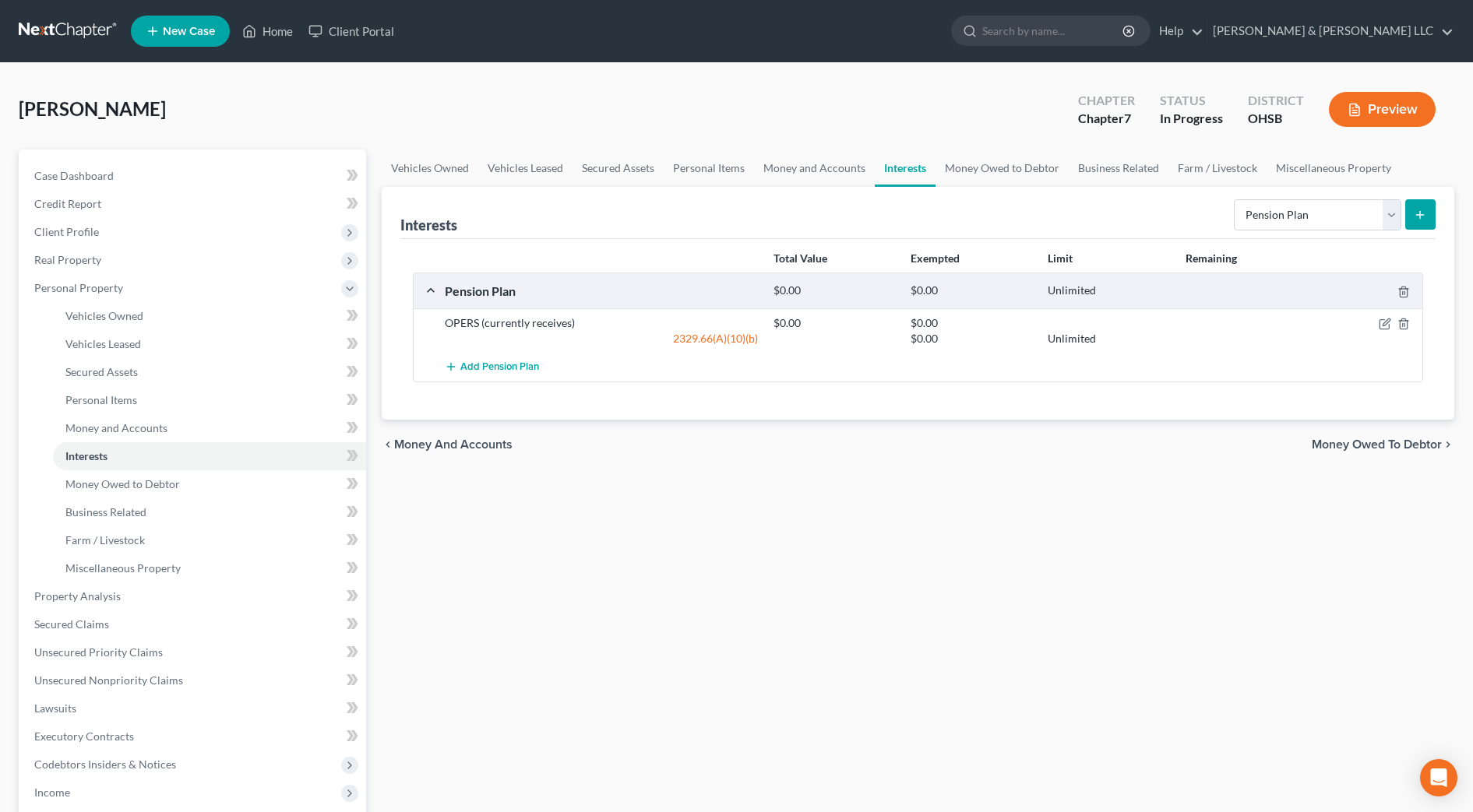
click at [1378, 100] on button "Preview" at bounding box center [1382, 109] width 107 height 35
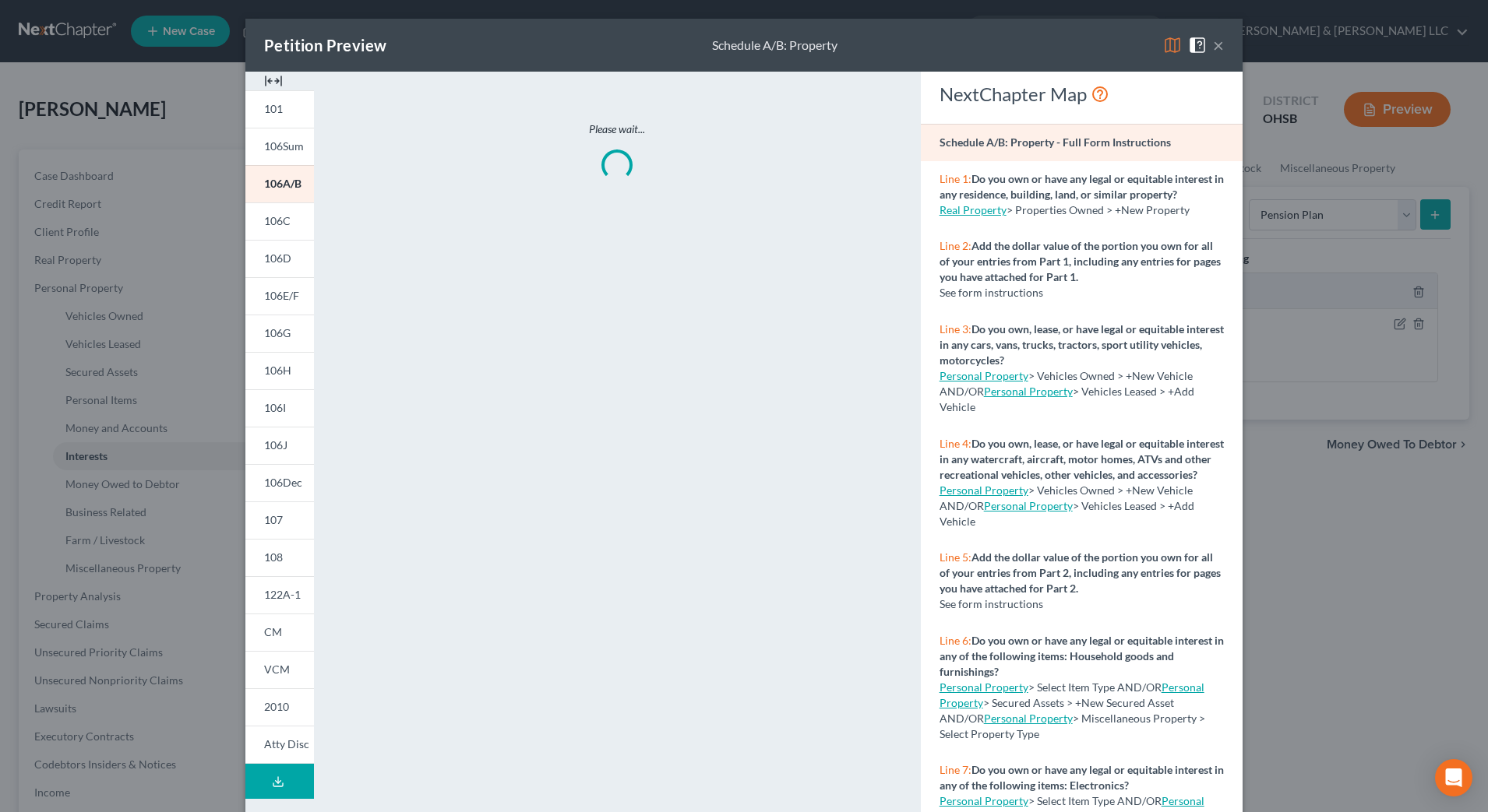
click at [264, 82] on img at bounding box center [273, 81] width 18 height 18
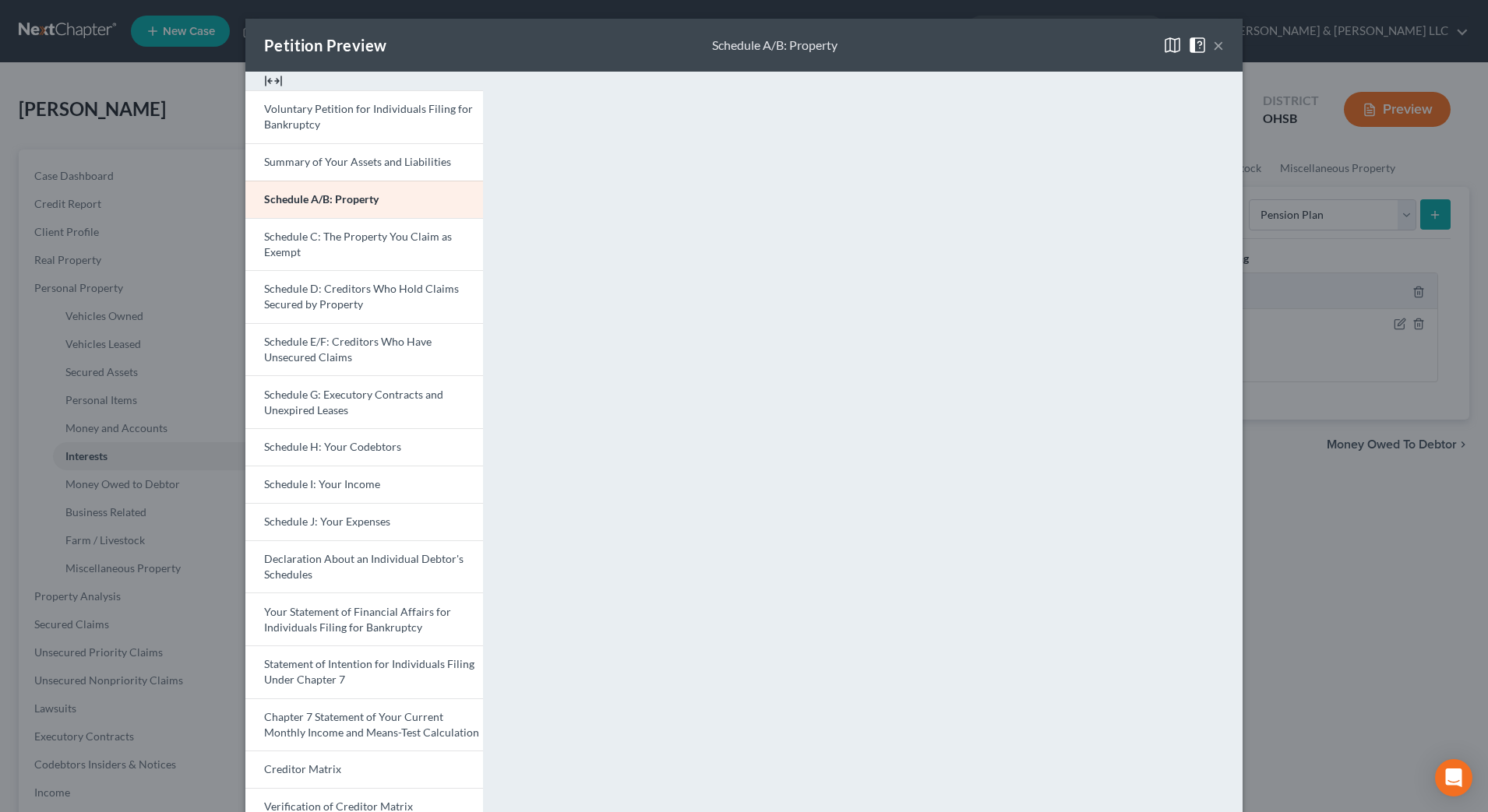
click at [1213, 43] on button "×" at bounding box center [1218, 45] width 11 height 18
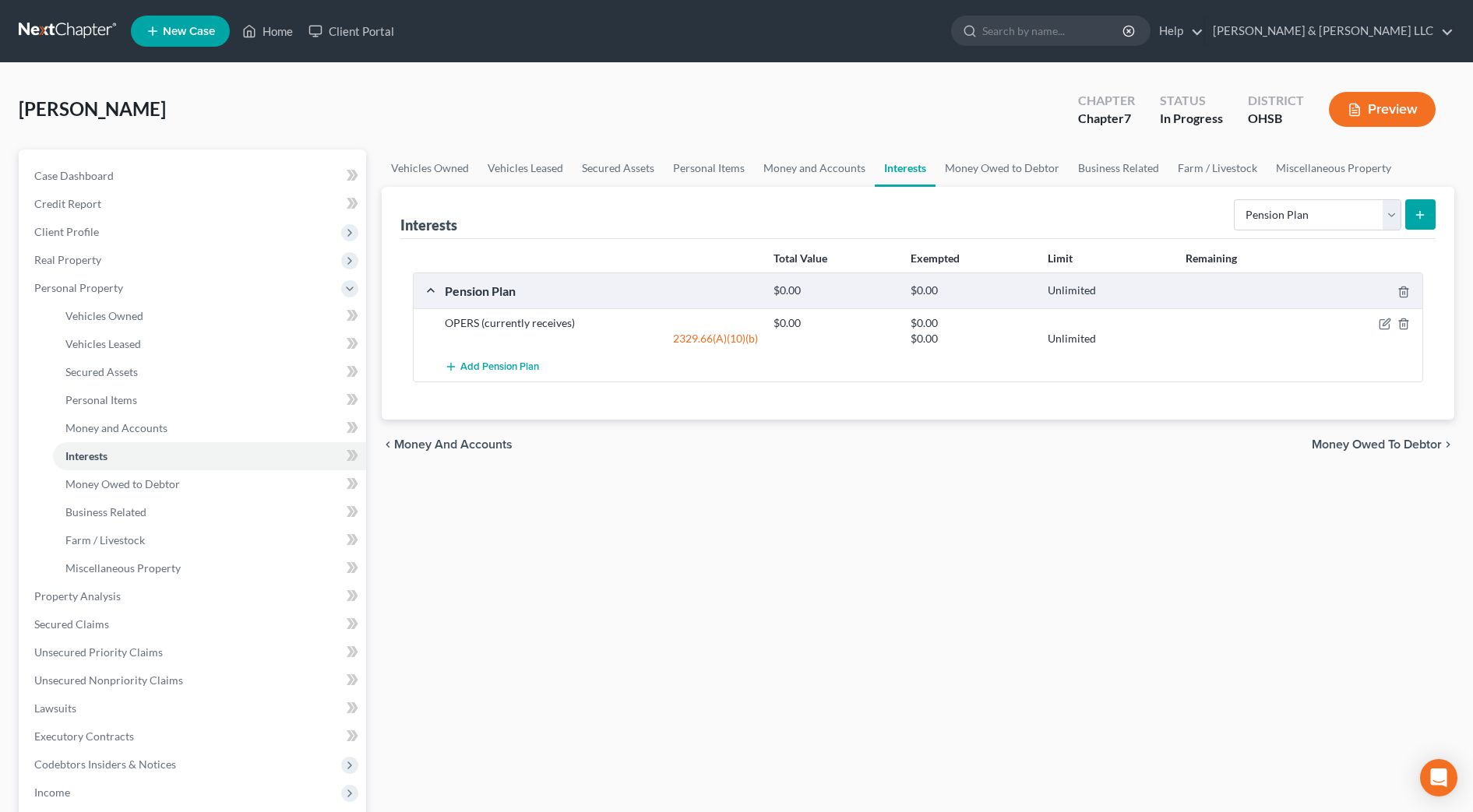
click at [1361, 444] on span "Money Owed to Debtor" at bounding box center [1376, 444] width 130 height 12
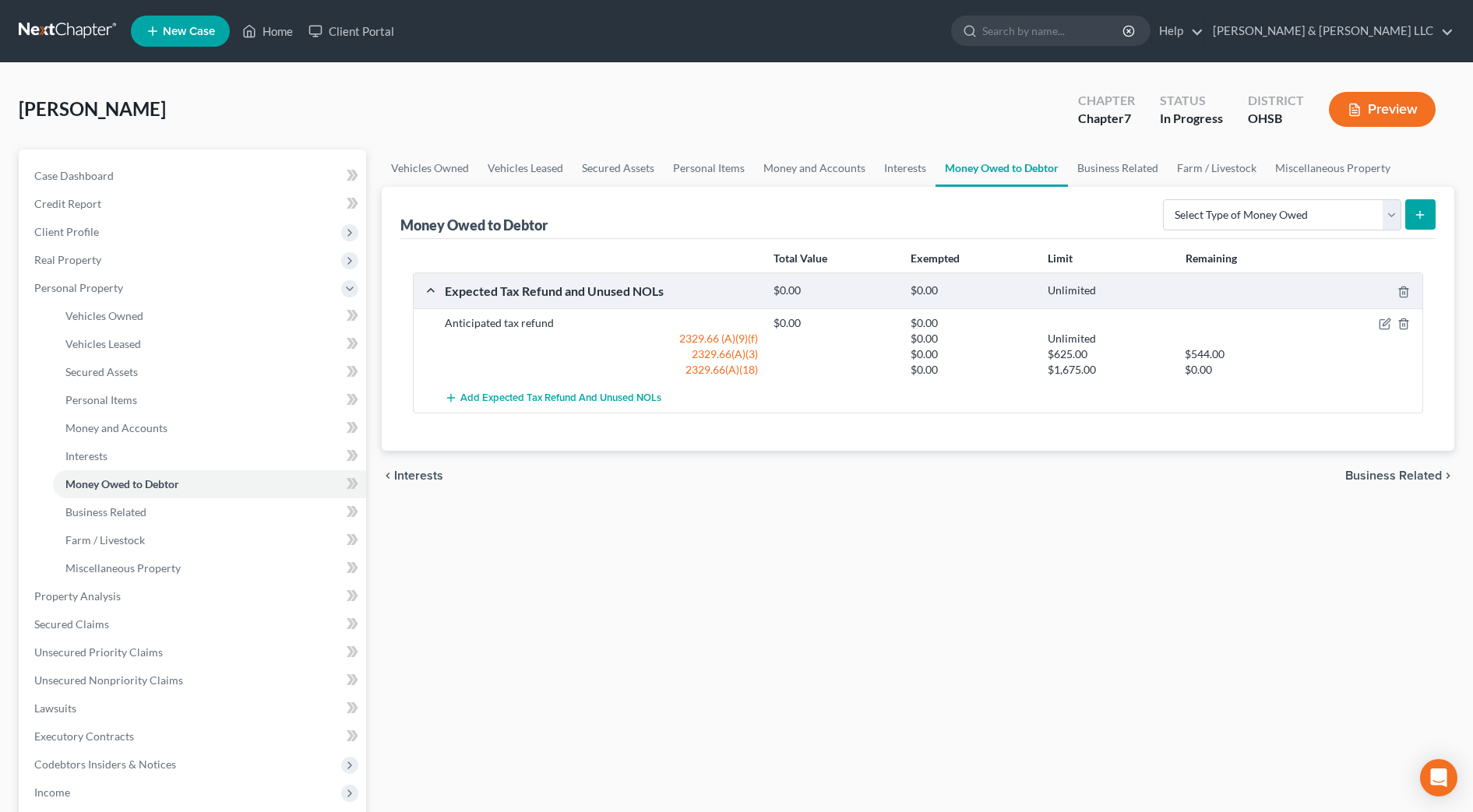
click at [1428, 470] on span "Business Related" at bounding box center [1393, 475] width 97 height 12
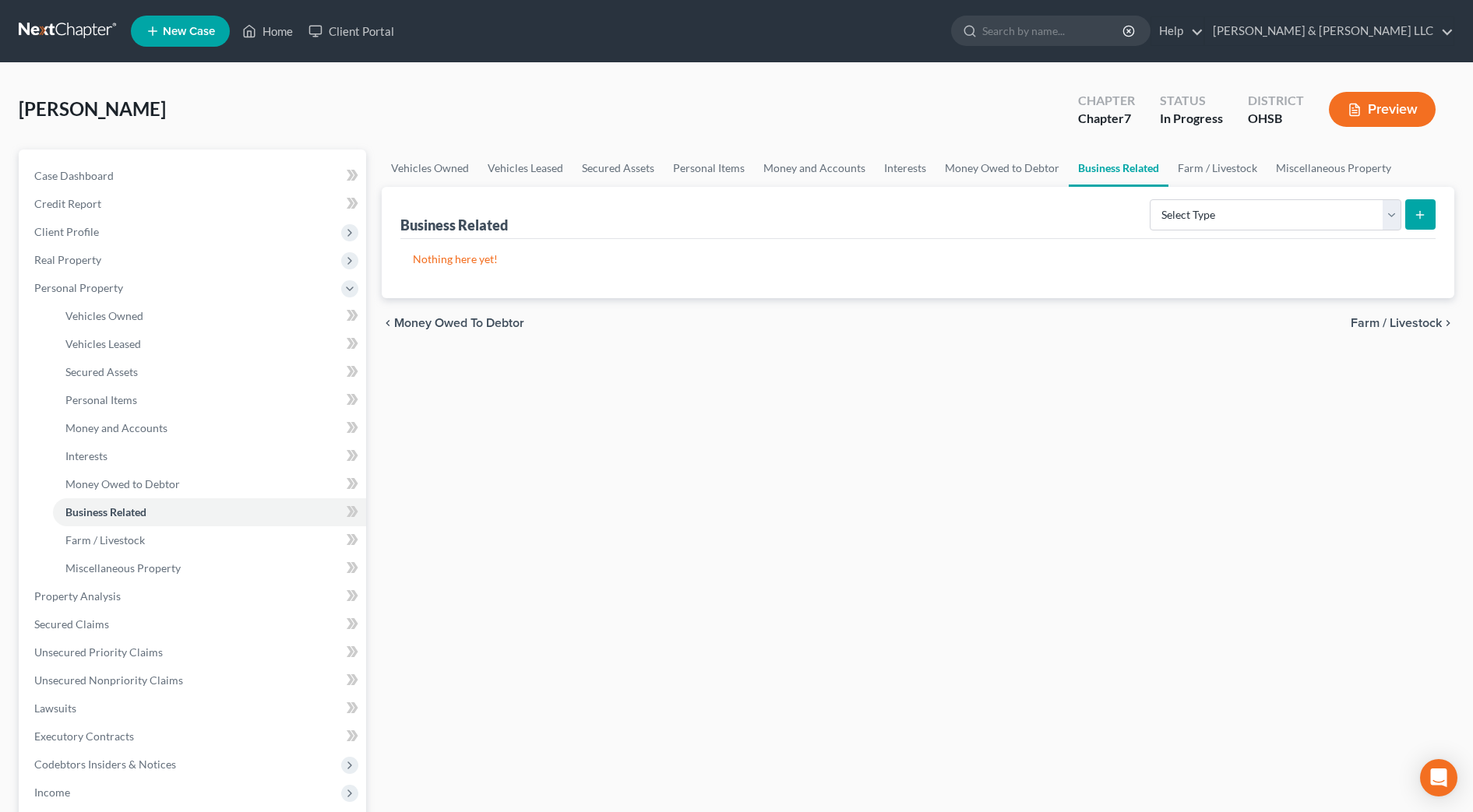
drag, startPoint x: 840, startPoint y: 471, endPoint x: 862, endPoint y: 468, distance: 22.2
click at [840, 471] on div "Vehicles Owned Vehicles Leased Secured Assets Personal Items Money and Accounts…" at bounding box center [917, 599] width 1088 height 899
click at [1431, 324] on span "Farm / Livestock" at bounding box center [1396, 323] width 91 height 12
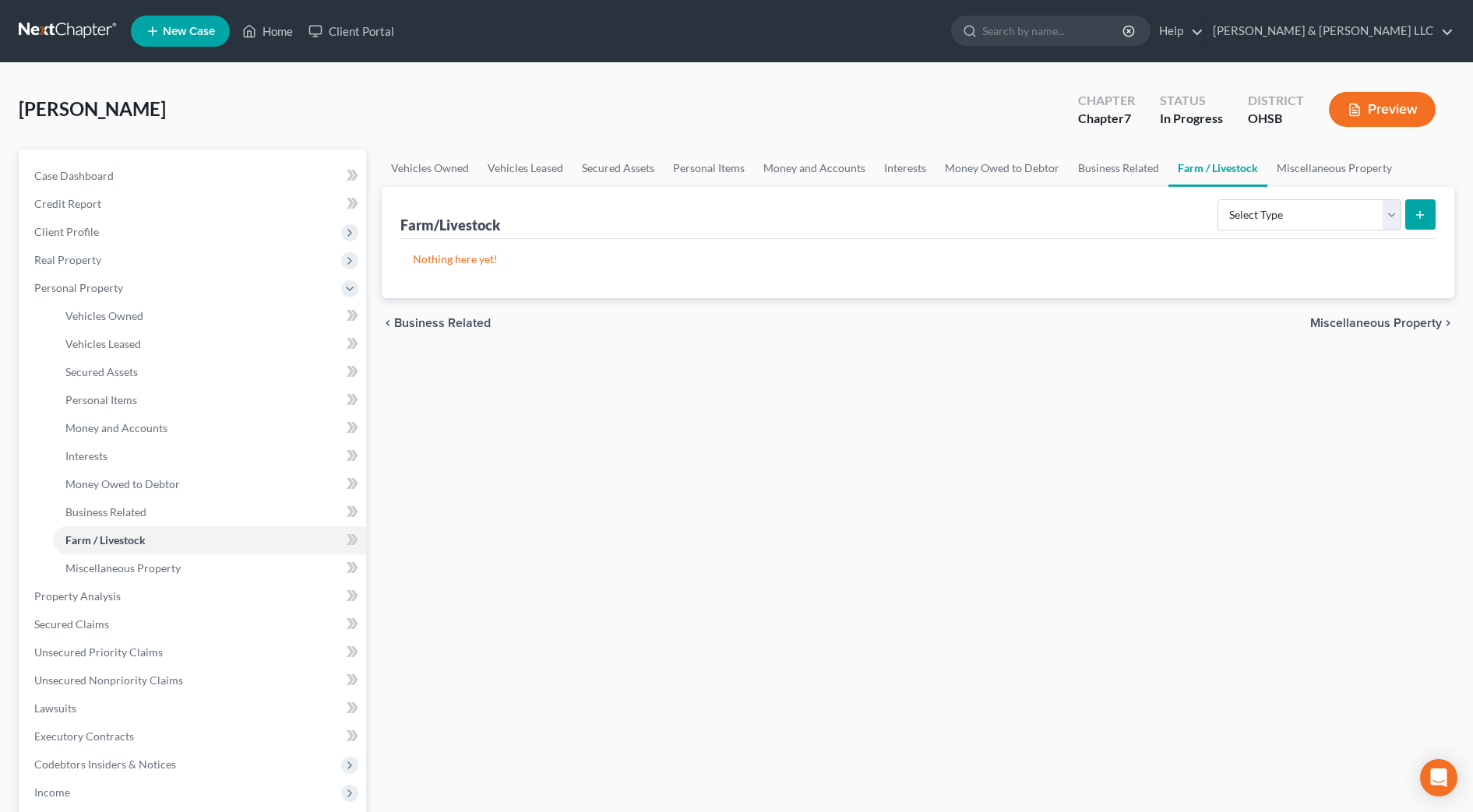
click at [1431, 324] on span "Miscellaneous Property" at bounding box center [1376, 323] width 131 height 12
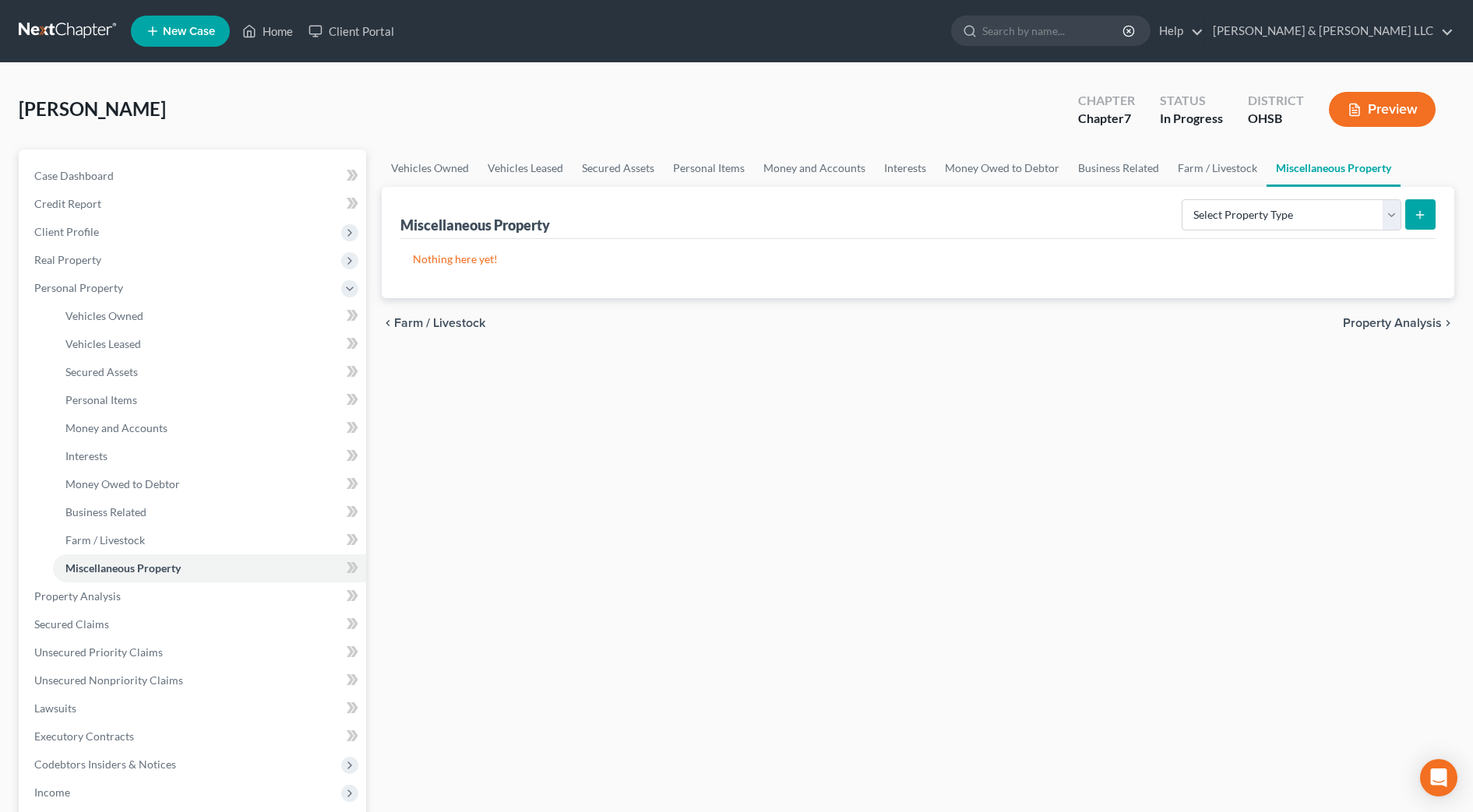
click at [1431, 324] on span "Property Analysis" at bounding box center [1391, 323] width 99 height 12
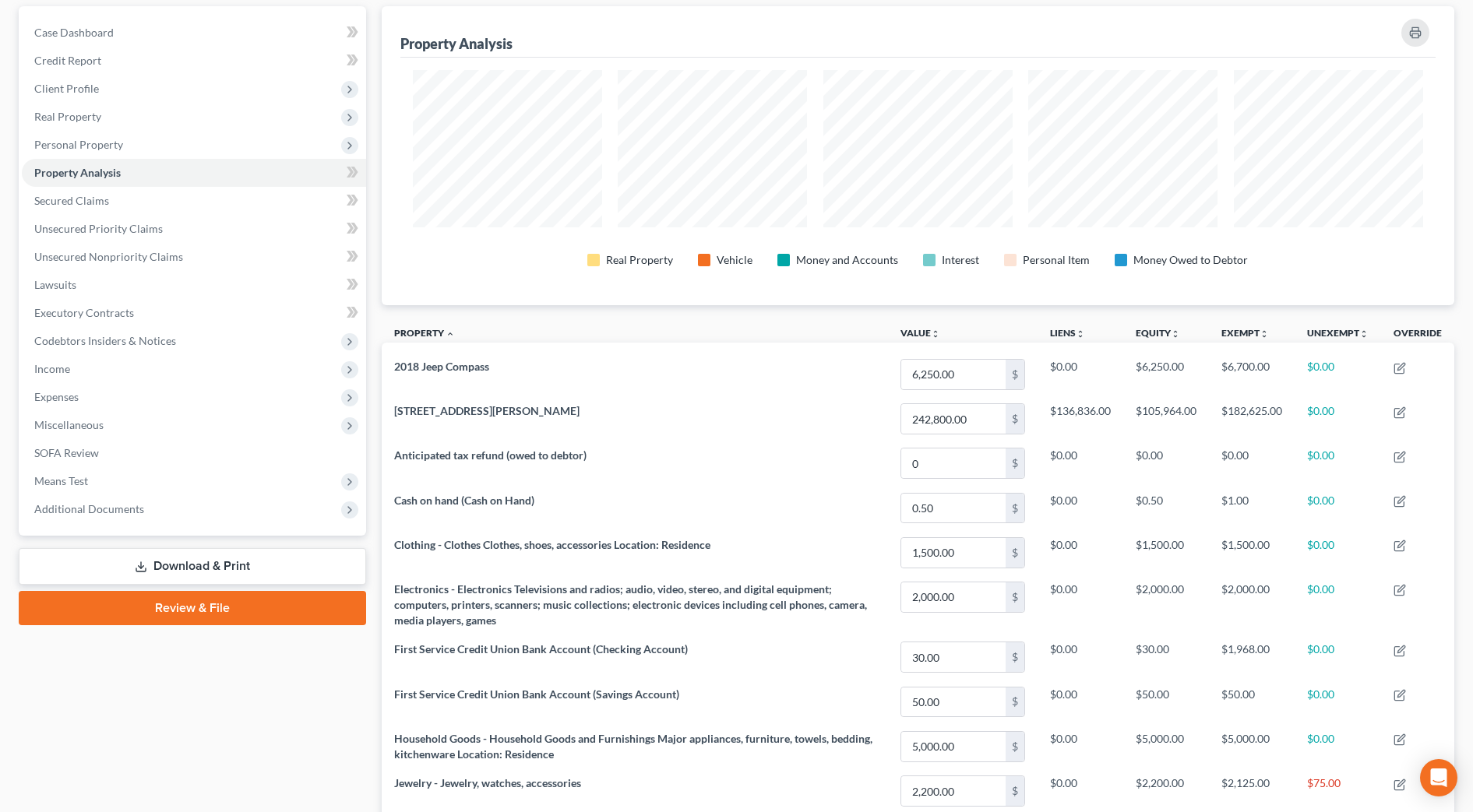
scroll to position [94, 0]
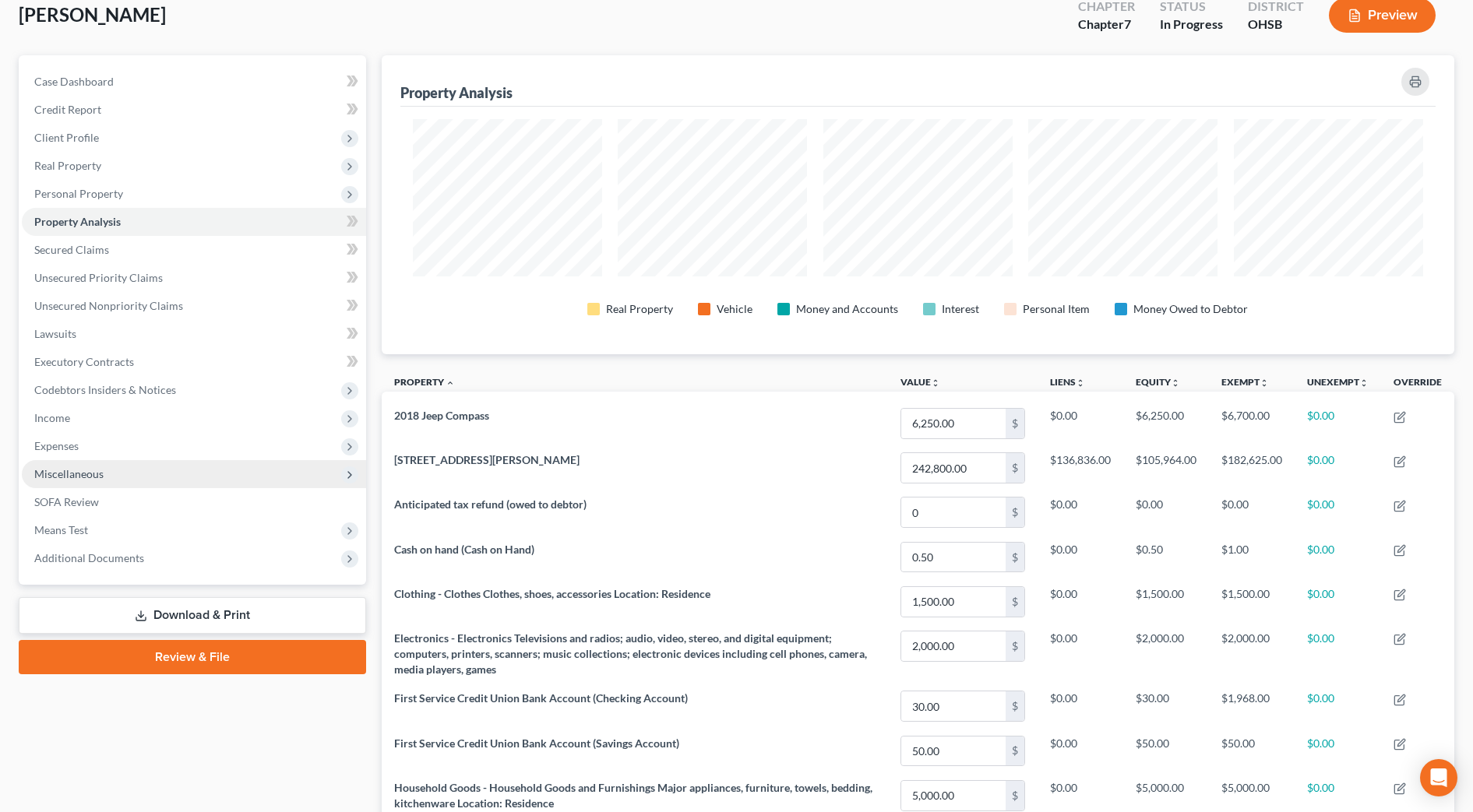
click at [112, 474] on span "Miscellaneous" at bounding box center [194, 474] width 345 height 28
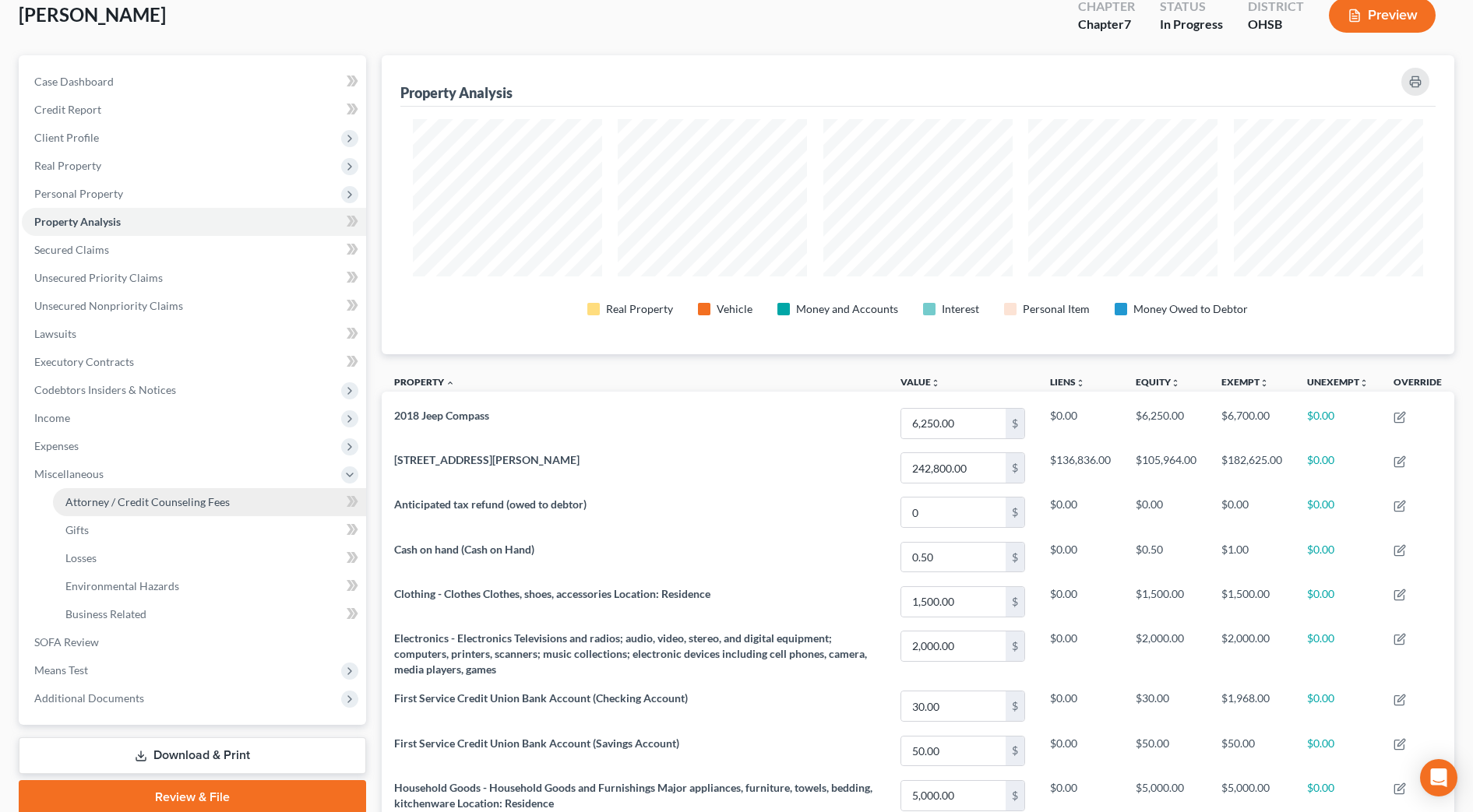
click at [112, 488] on link "Attorney / Credit Counseling Fees" at bounding box center [210, 503] width 313 height 28
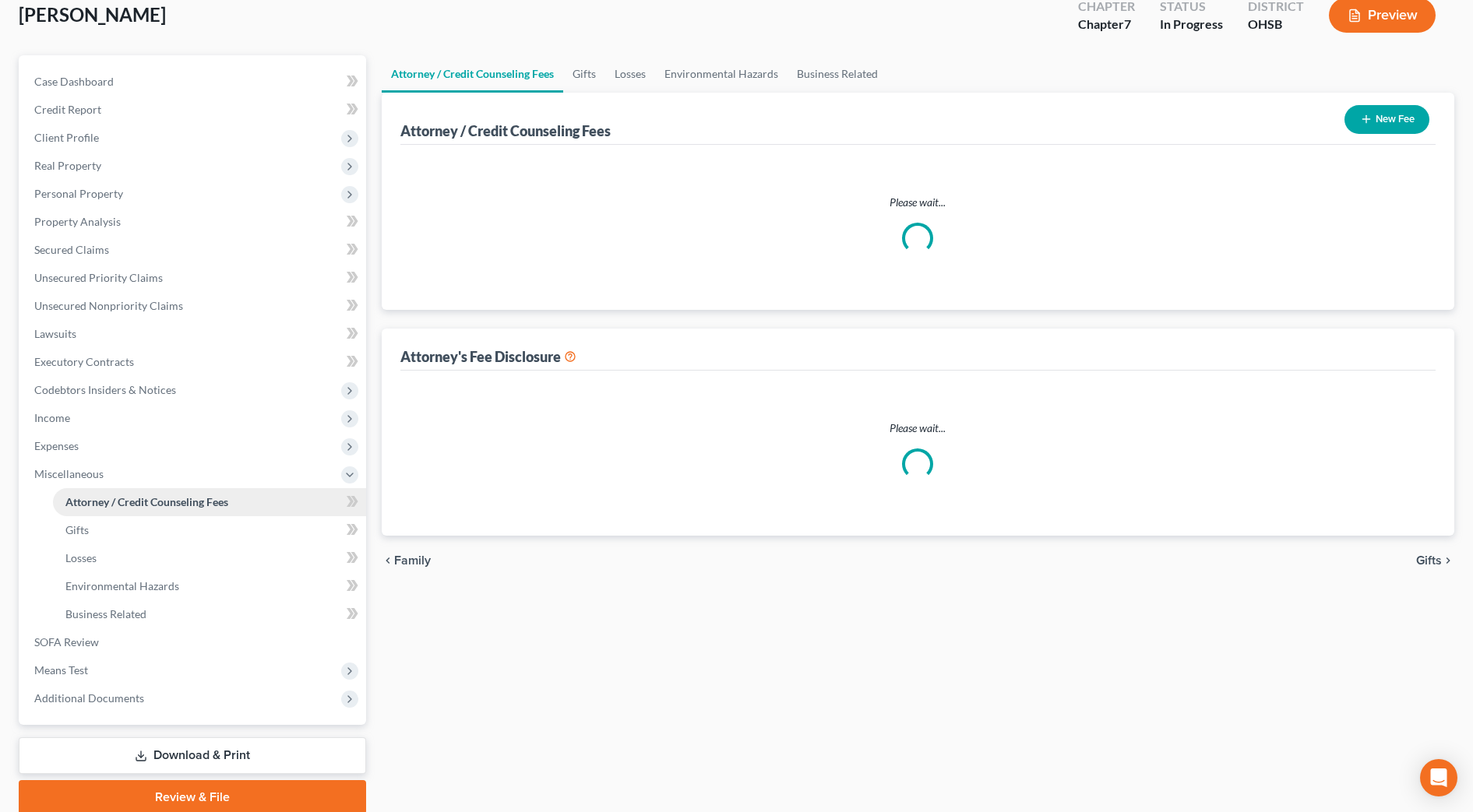
scroll to position [40, 0]
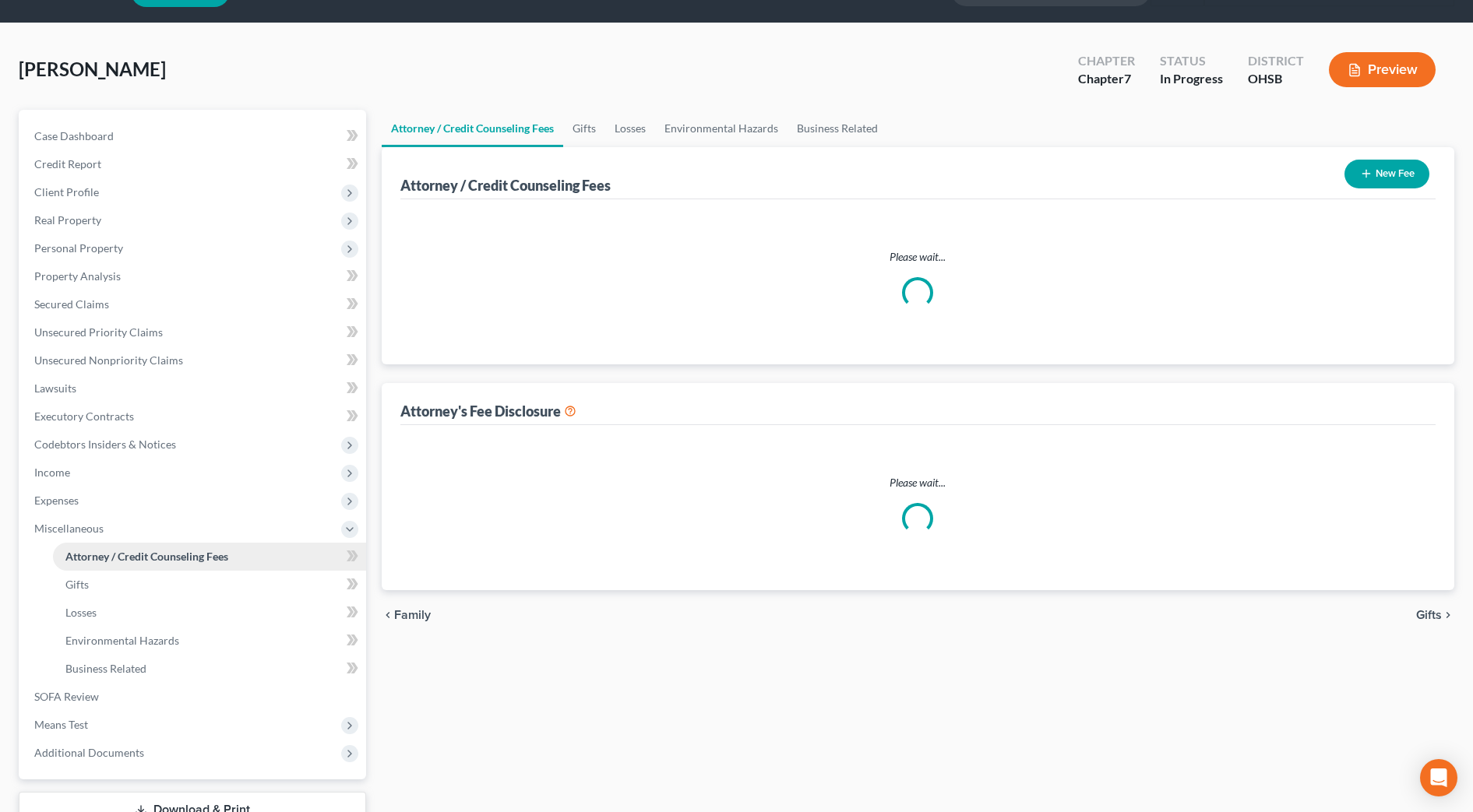
select select "0"
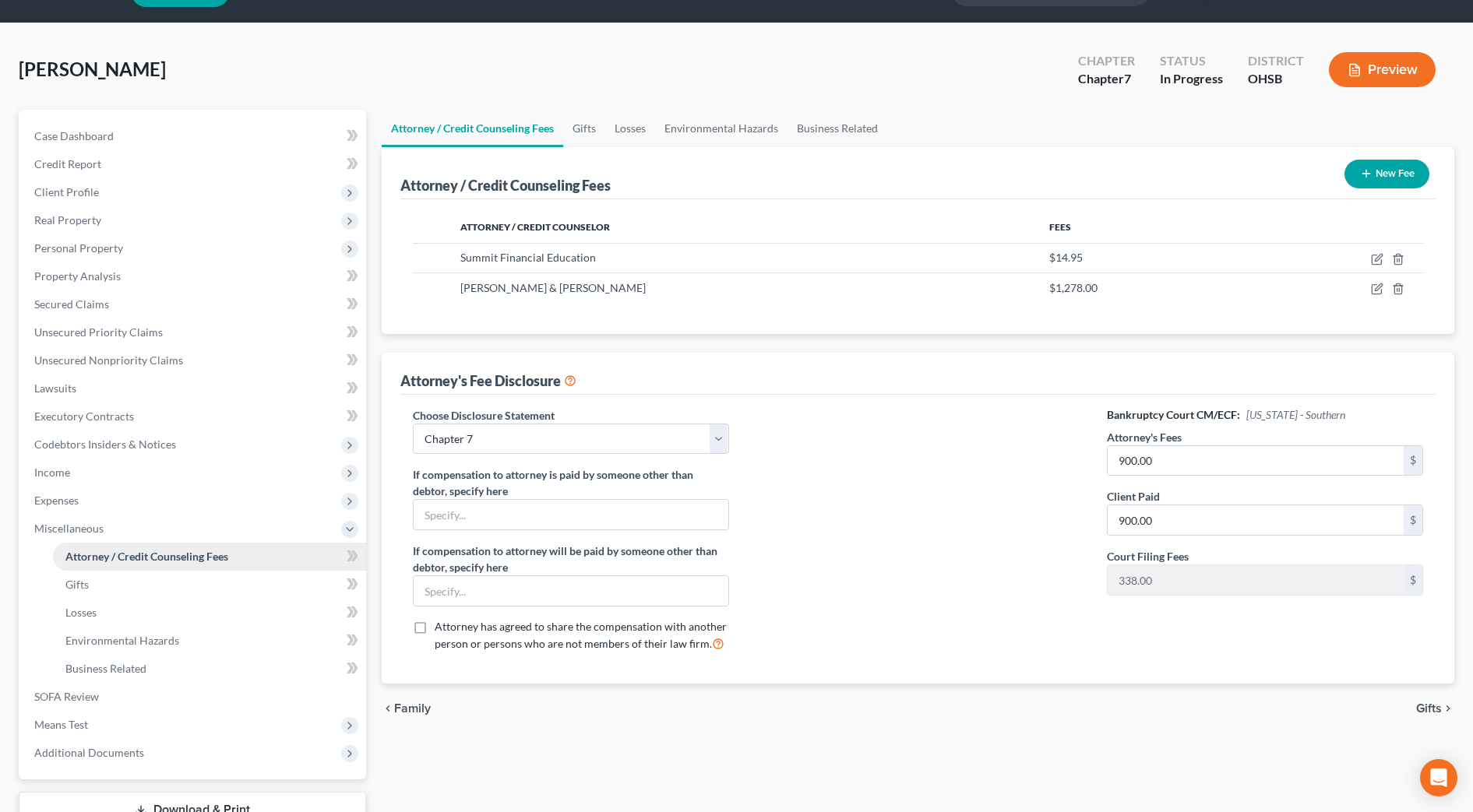
scroll to position [0, 0]
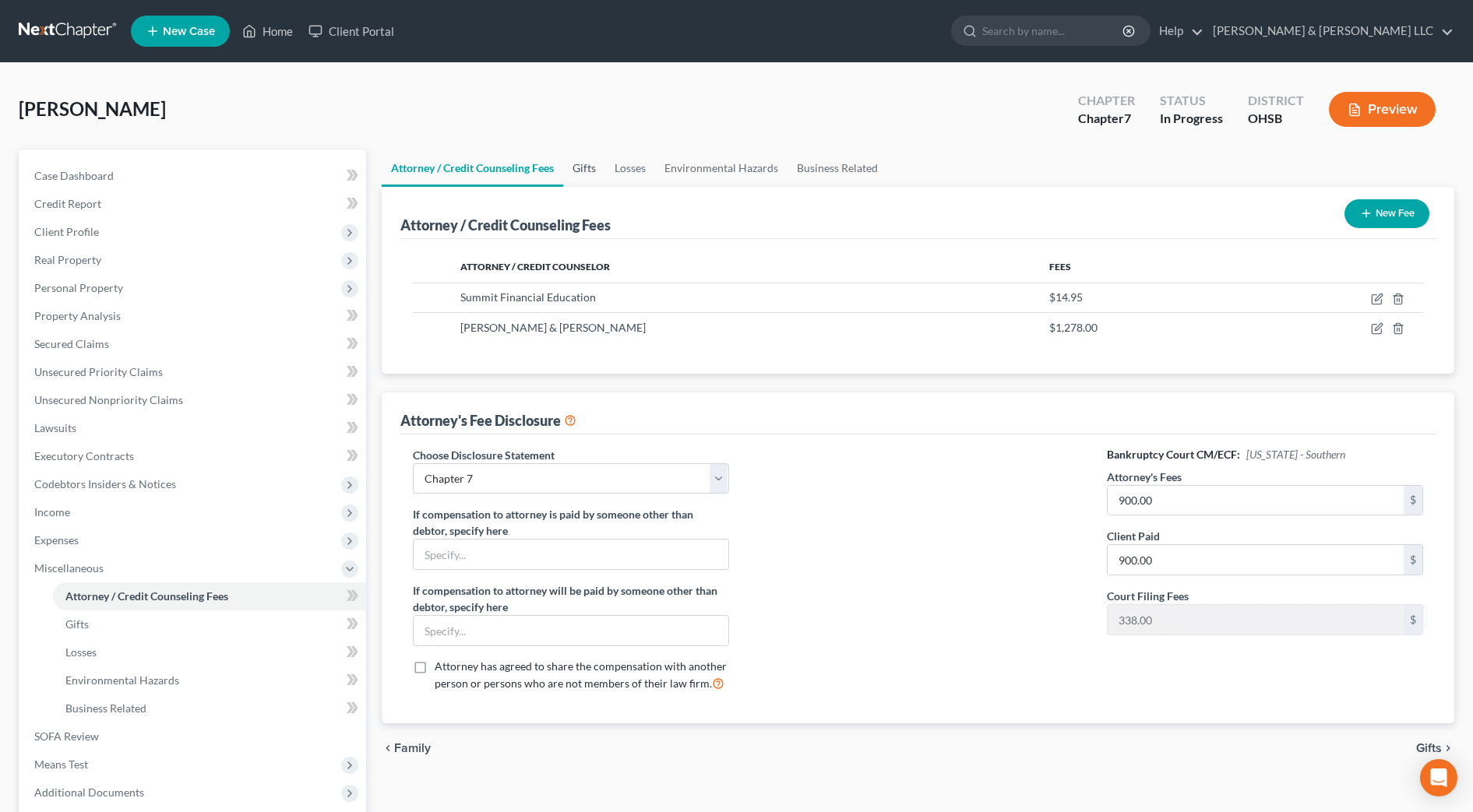
click at [587, 169] on link "Gifts" at bounding box center [584, 168] width 42 height 37
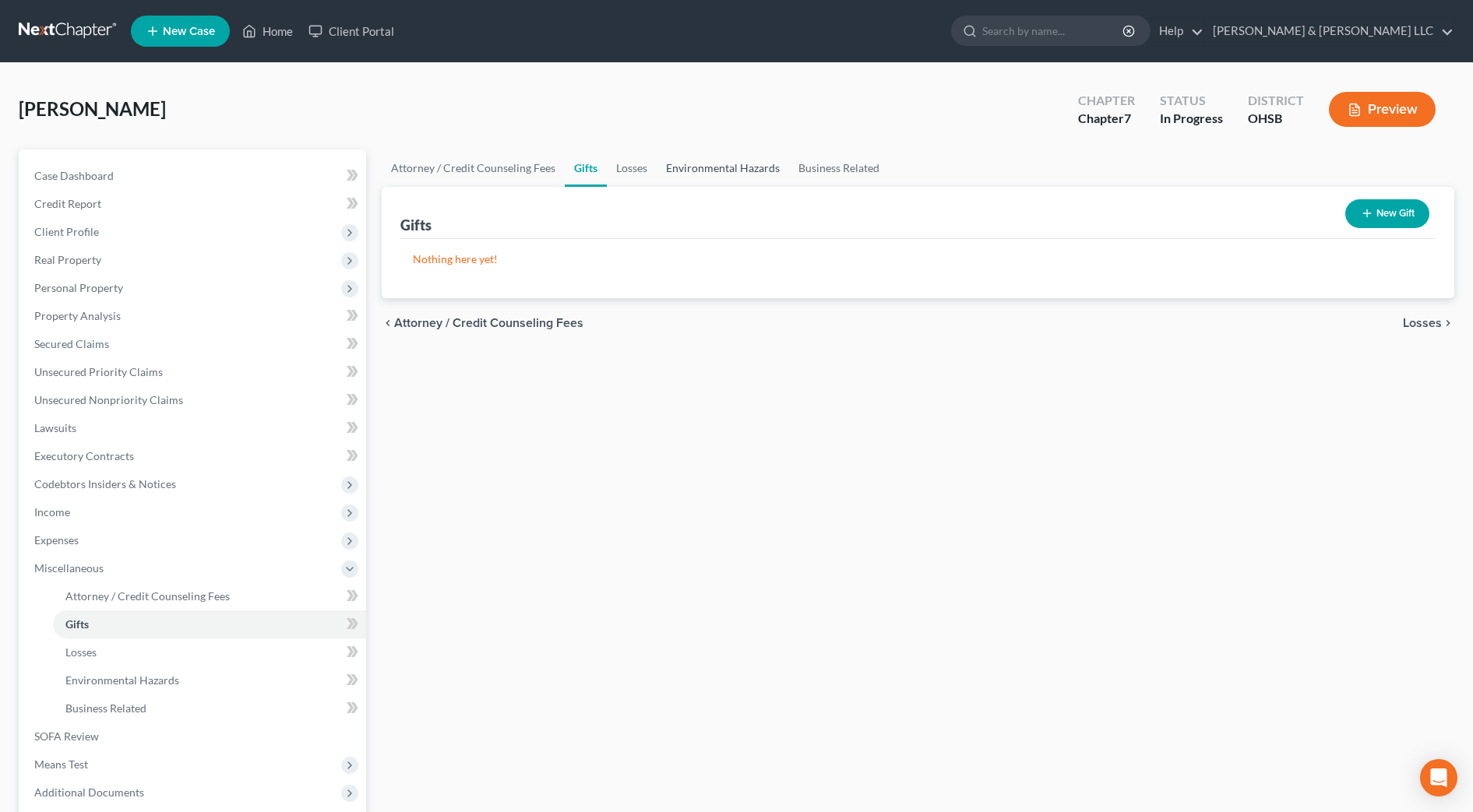
click at [673, 176] on link "Environmental Hazards" at bounding box center [722, 168] width 132 height 37
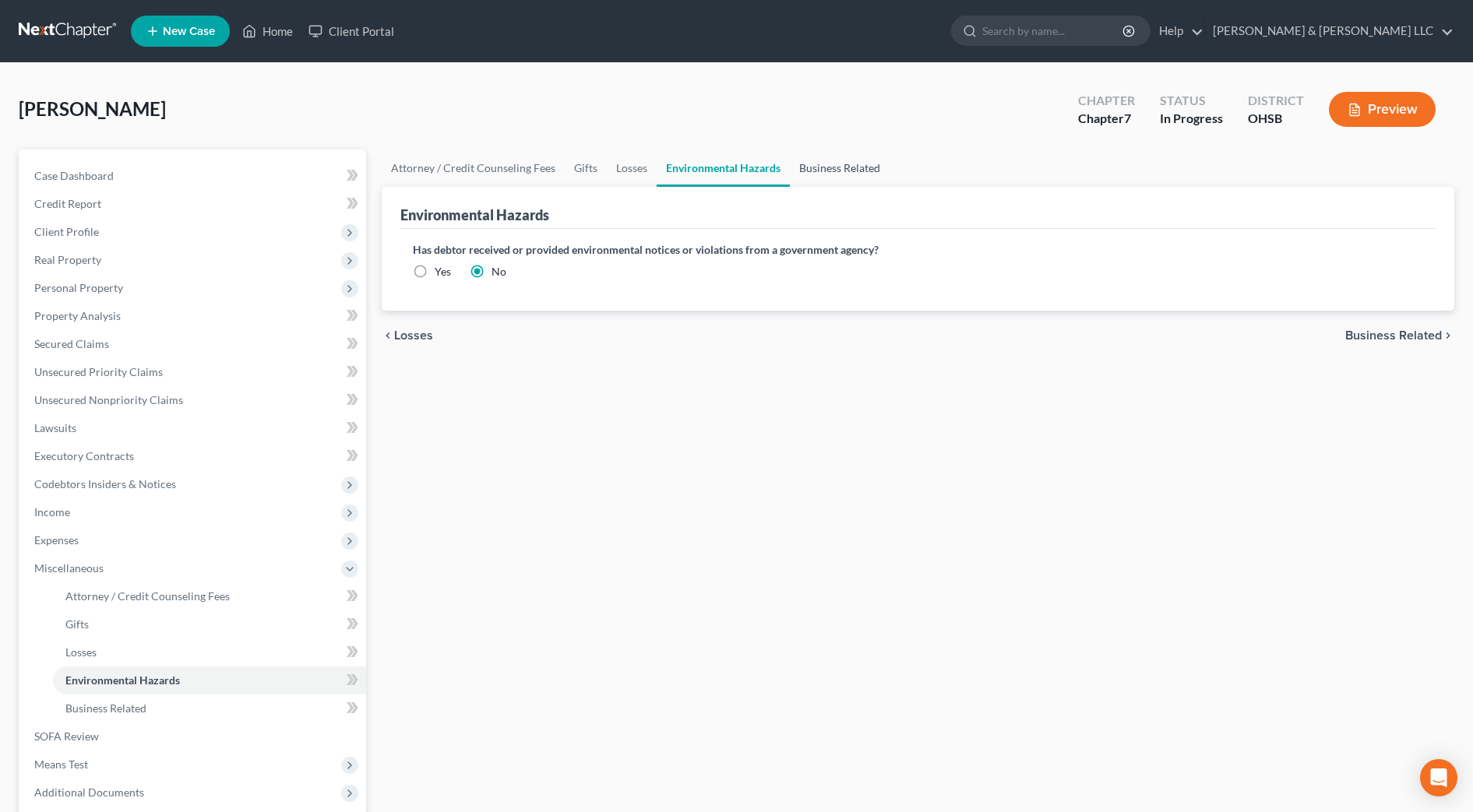
click at [870, 175] on link "Business Related" at bounding box center [840, 168] width 100 height 37
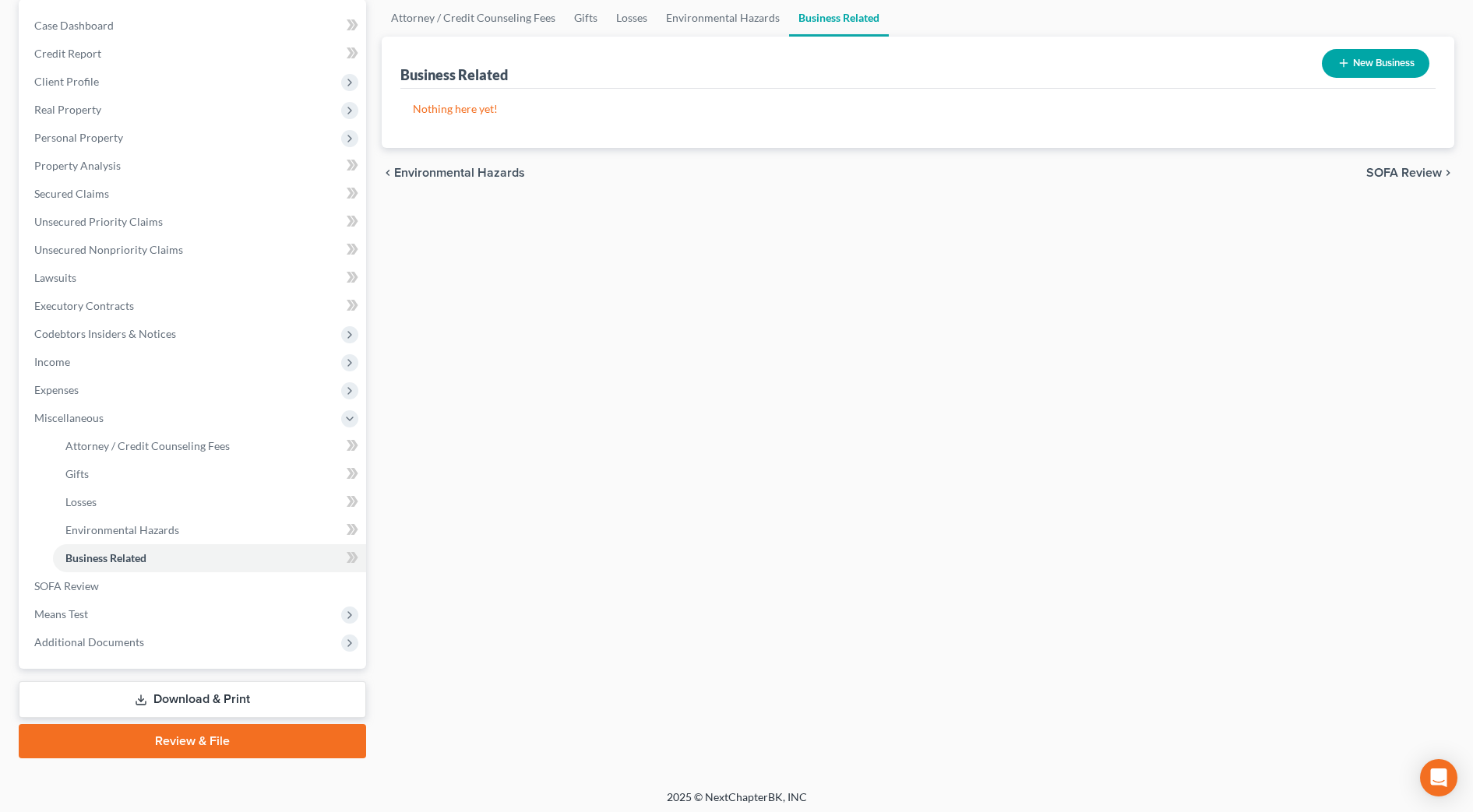
scroll to position [156, 0]
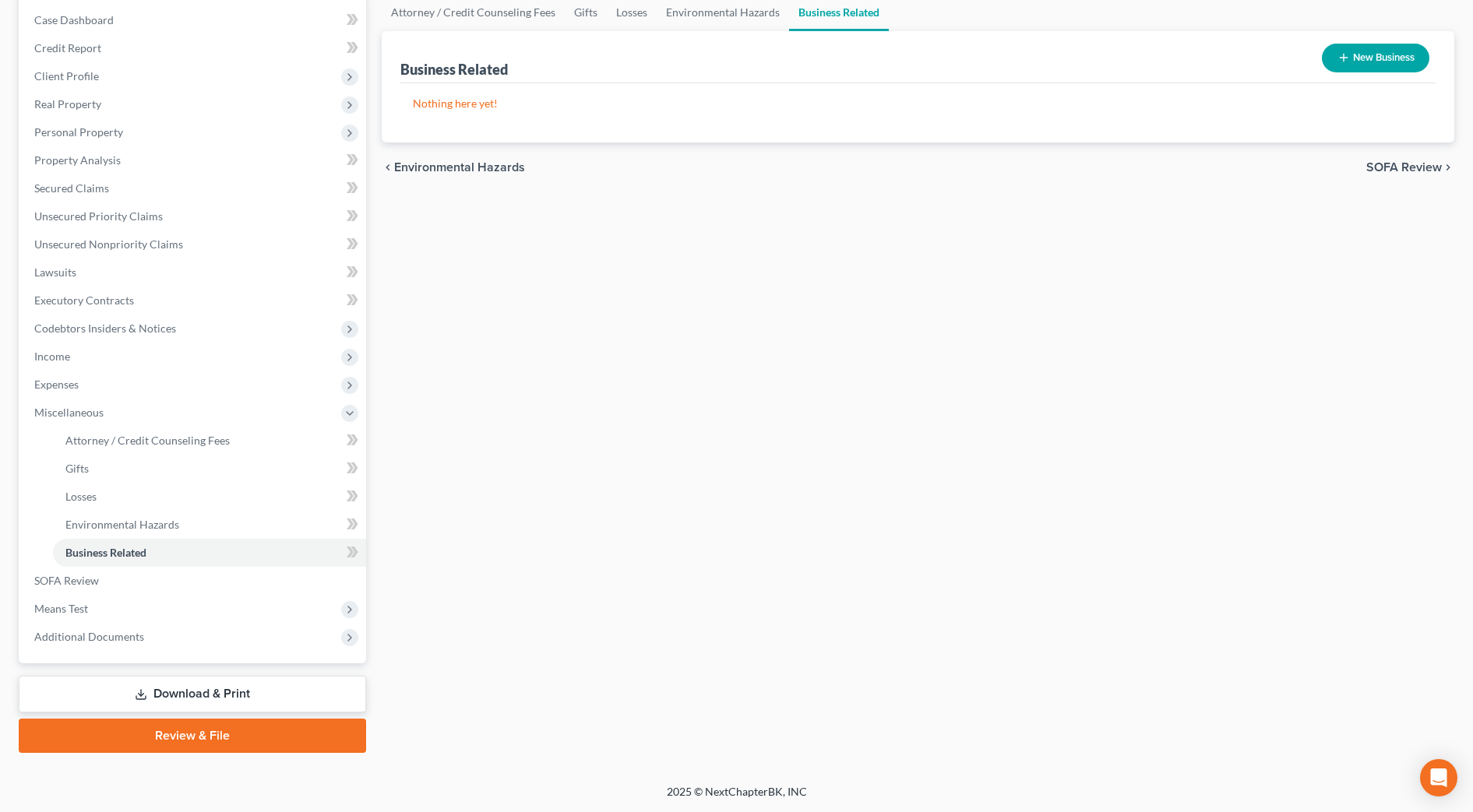
click at [225, 741] on link "Review & File" at bounding box center [191, 735] width 347 height 34
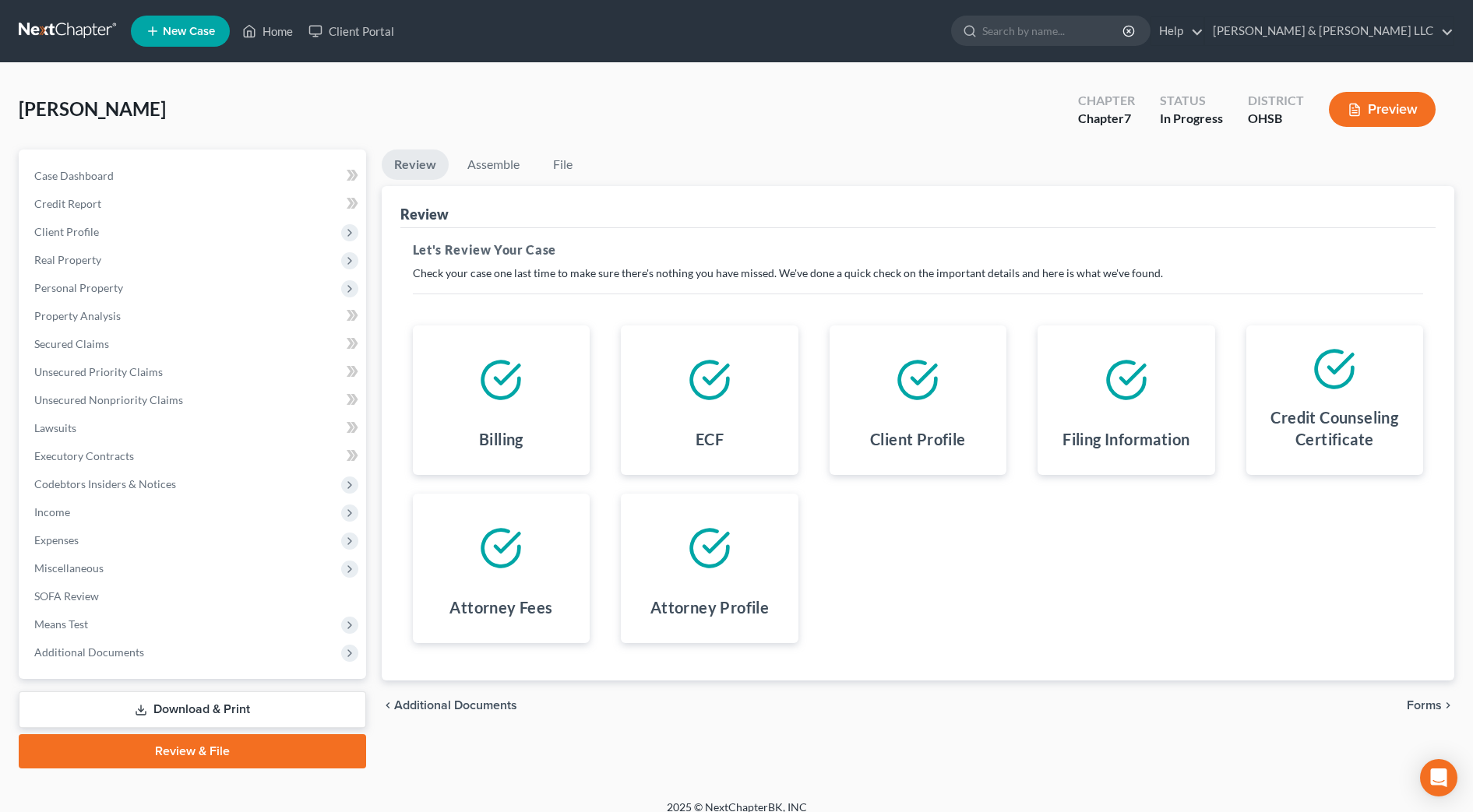
click at [1451, 706] on icon "chevron_right" at bounding box center [1447, 705] width 12 height 12
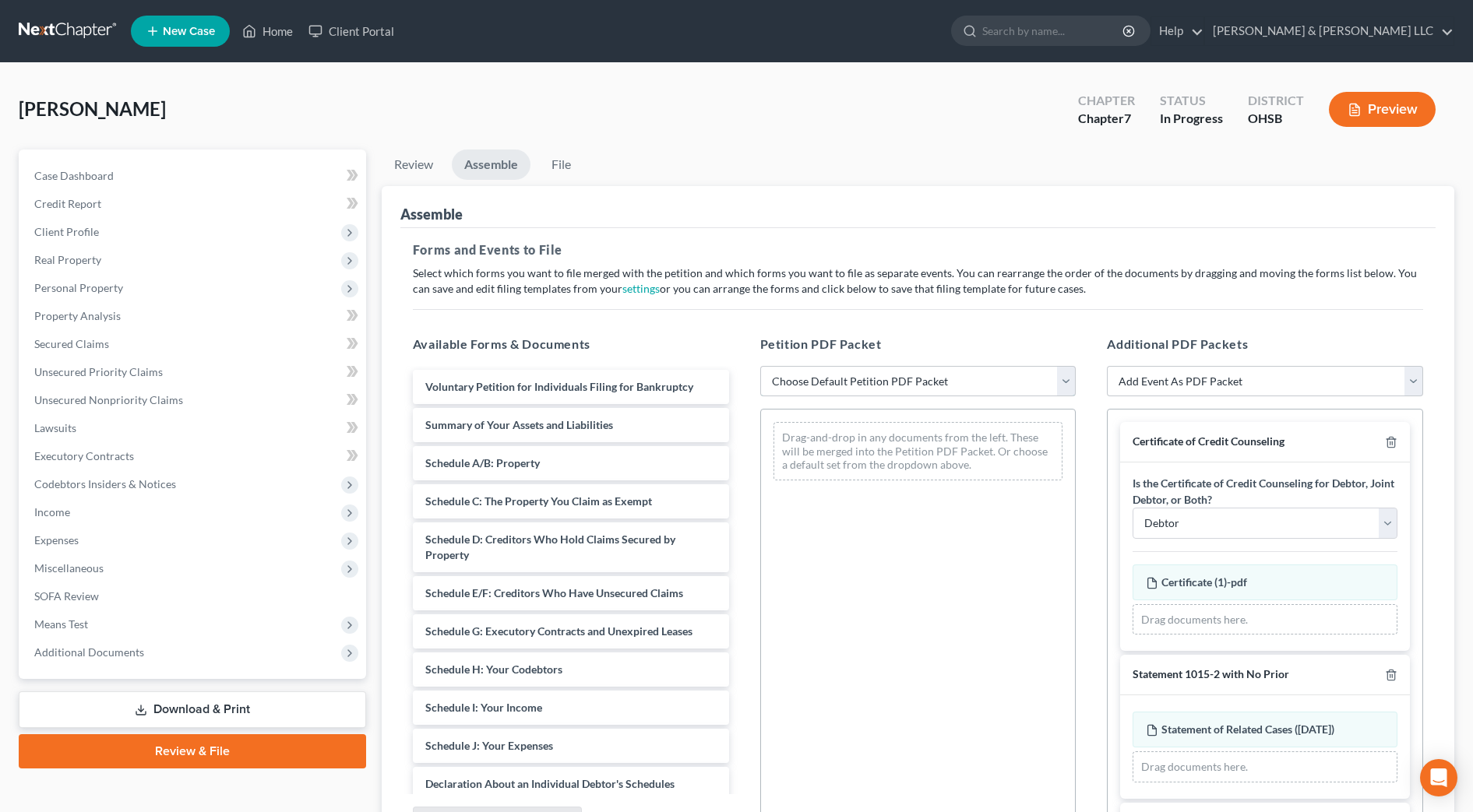
click at [990, 381] on select "Choose Default Petition PDF Packet Emergency Filing (Voluntary Petition and Cre…" at bounding box center [918, 381] width 316 height 31
select select "2"
click at [760, 366] on select "Choose Default Petition PDF Packet Emergency Filing (Voluntary Petition and Cre…" at bounding box center [918, 381] width 316 height 31
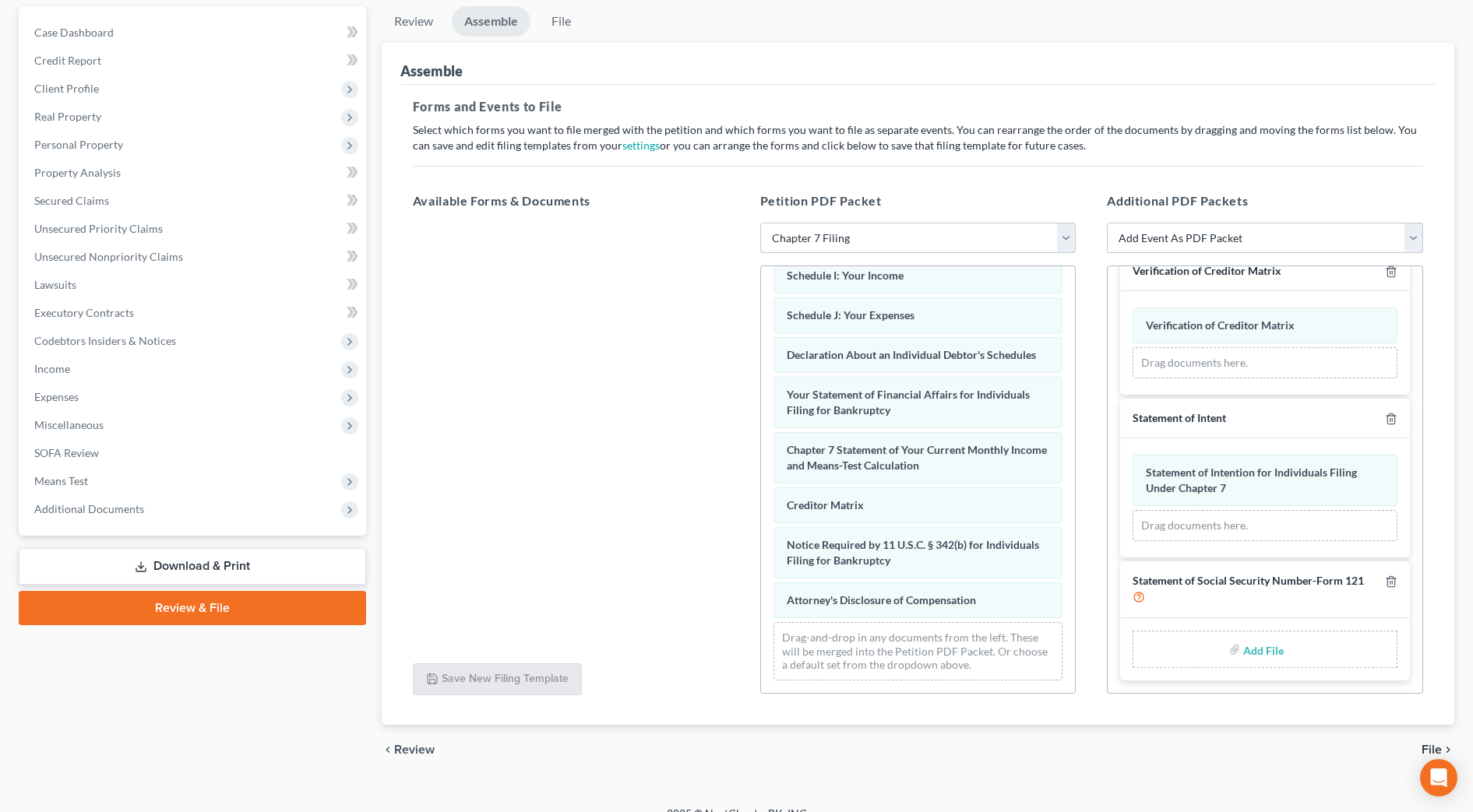
scroll to position [165, 0]
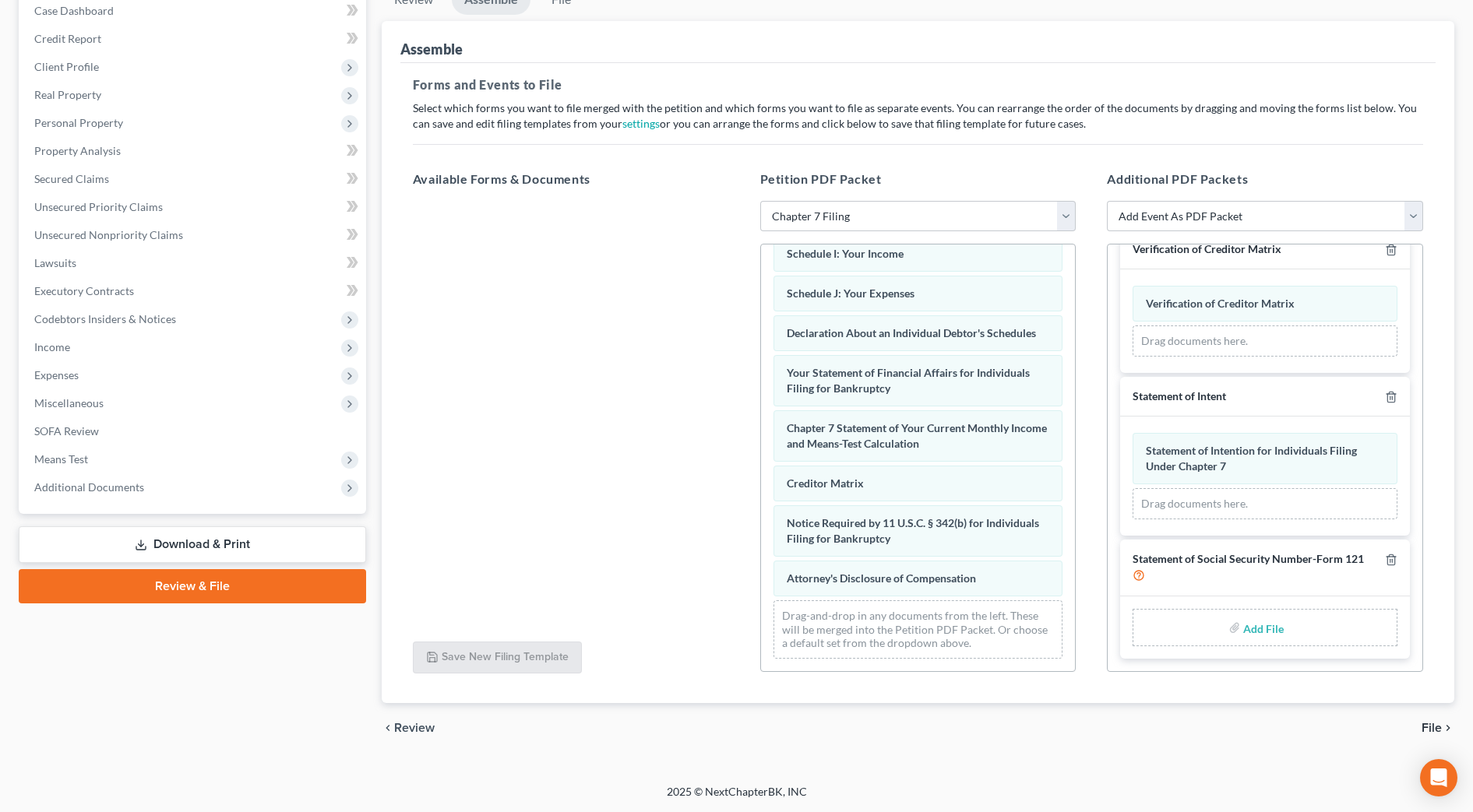
click at [1252, 628] on input "file" at bounding box center [1262, 627] width 37 height 28
type input "C:\fakepath\SSN.pdf"
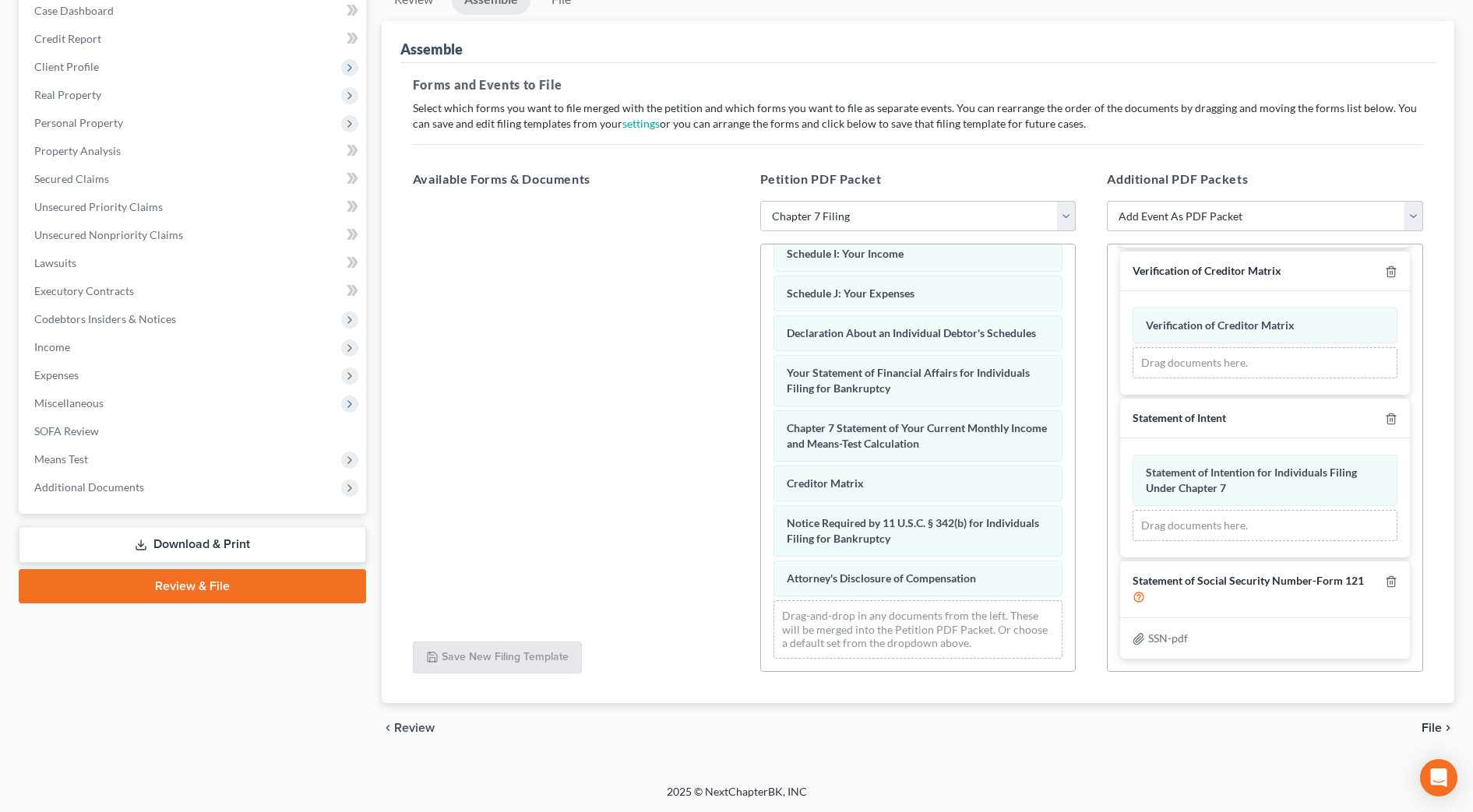
click at [1431, 722] on span "File" at bounding box center [1431, 728] width 20 height 12
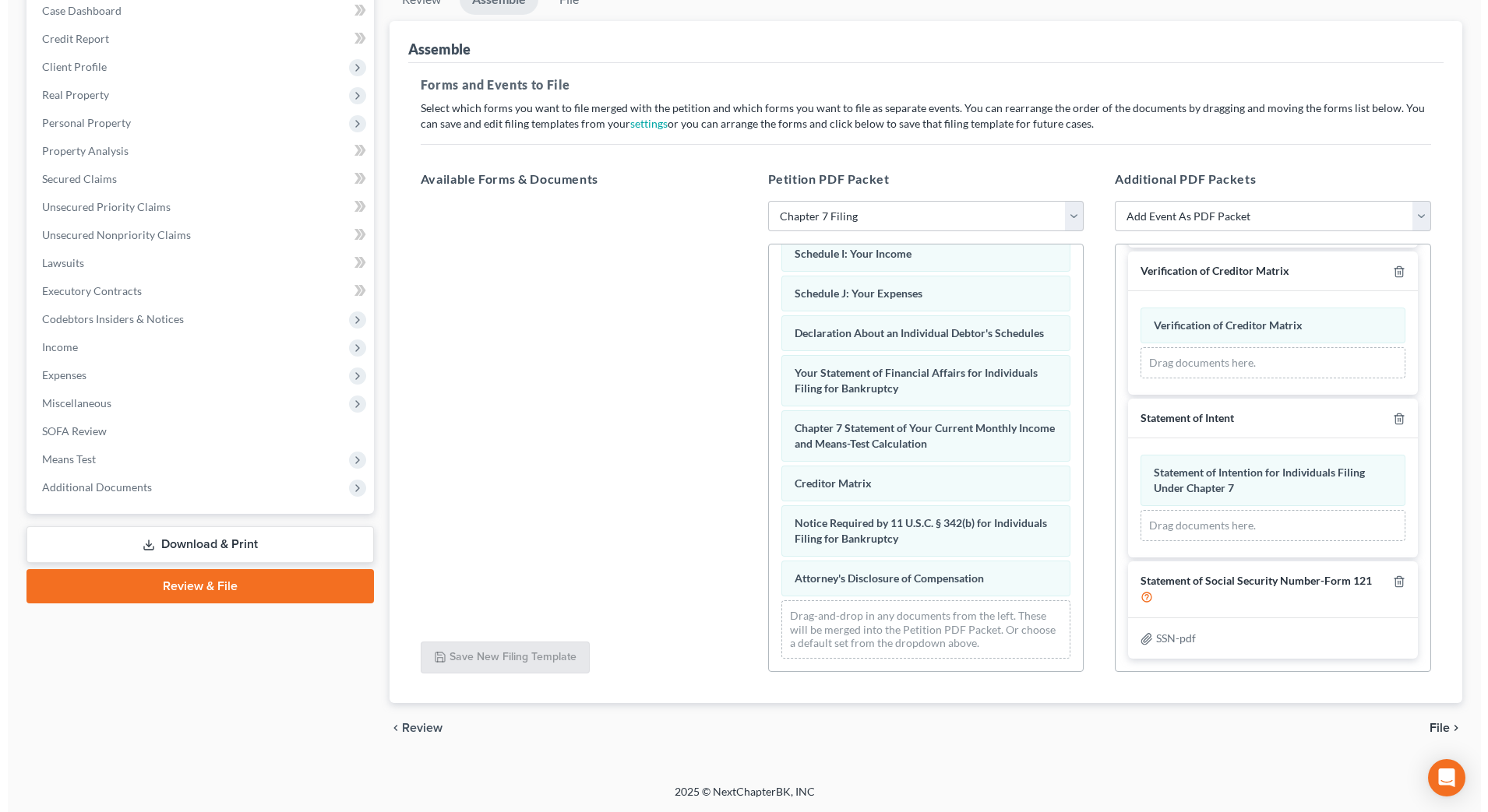
scroll to position [16, 0]
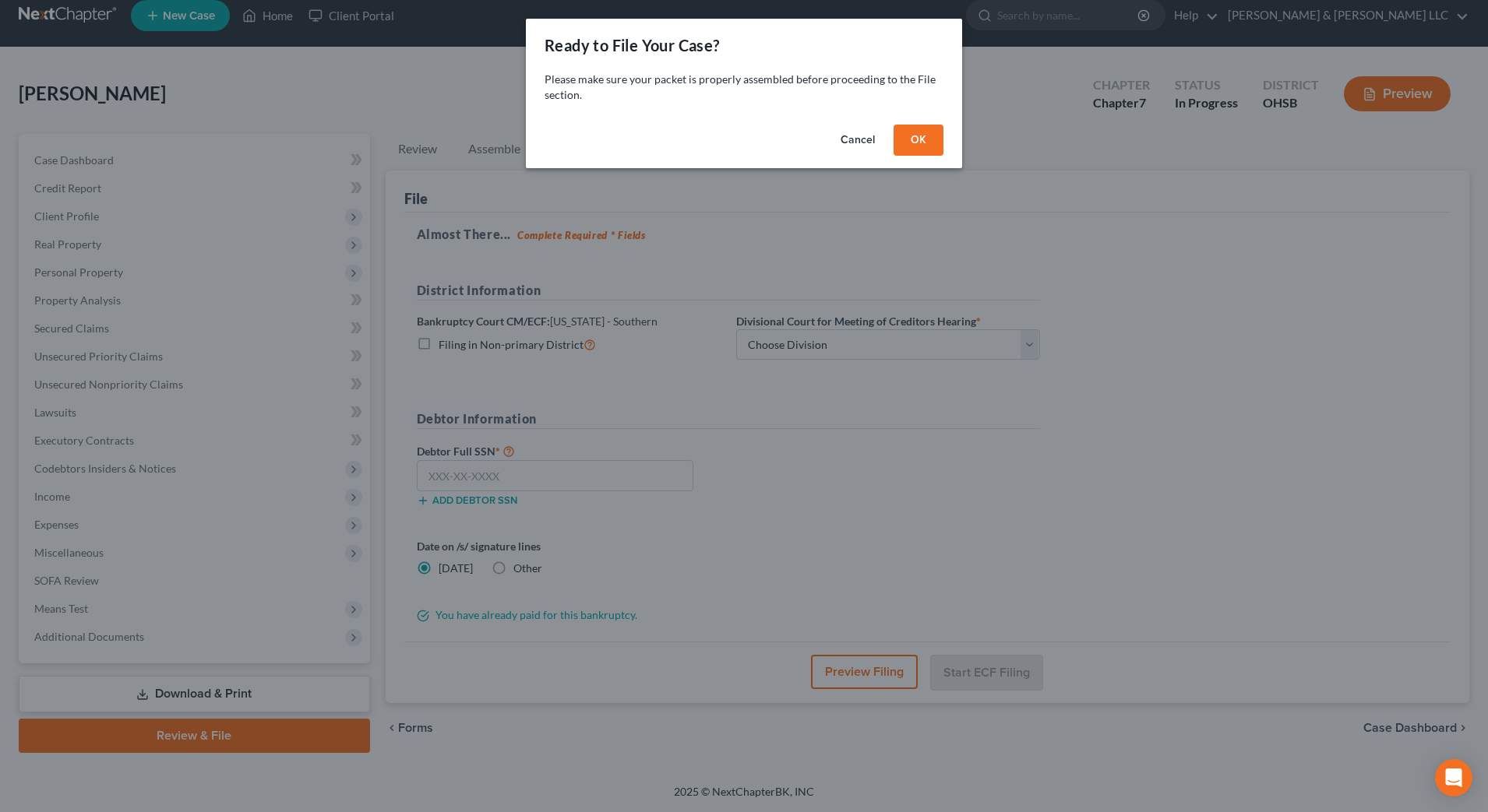
click at [921, 142] on button "OK" at bounding box center [918, 140] width 50 height 31
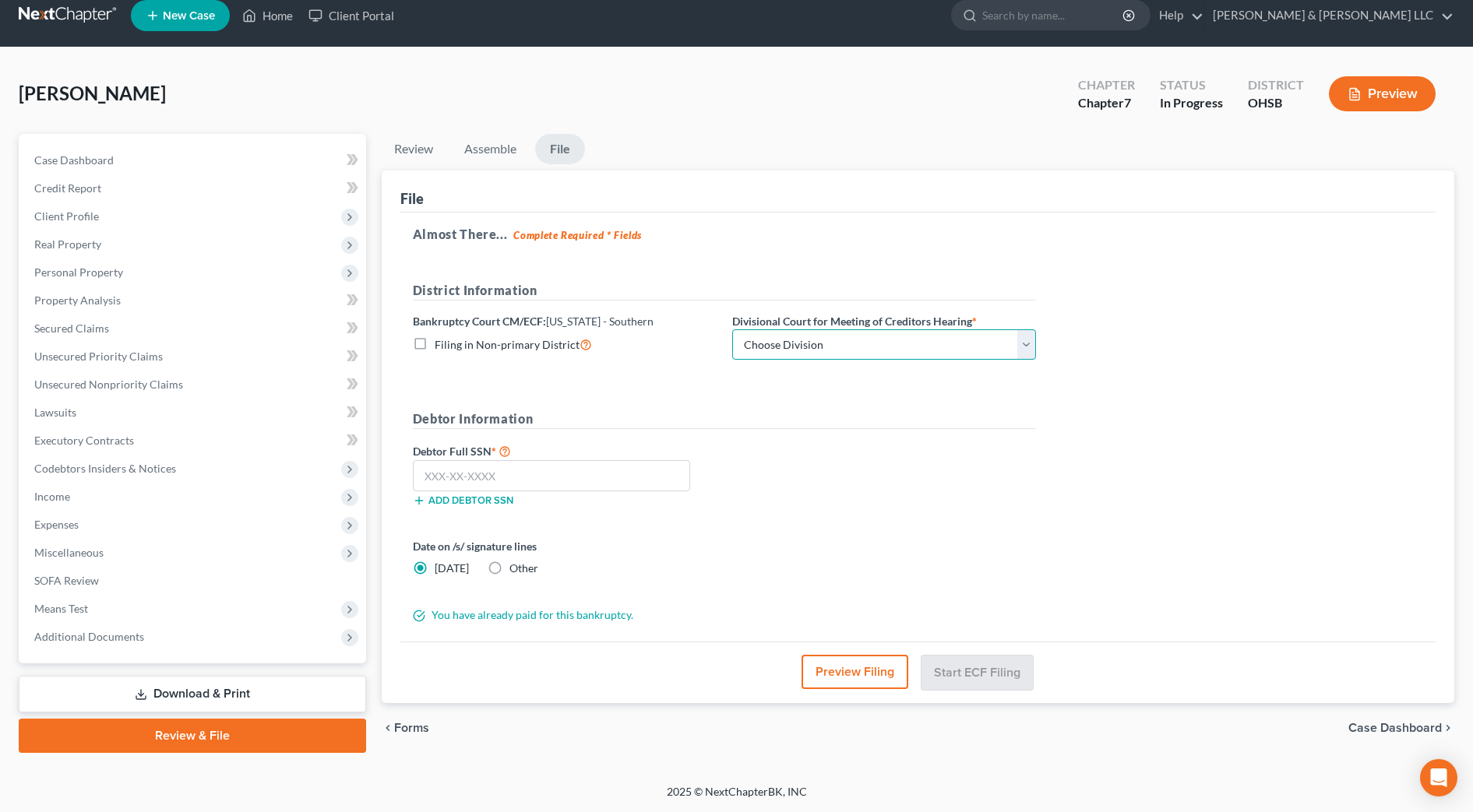
click at [901, 344] on select "Choose Division Cincinnati Columbus Dayton" at bounding box center [884, 344] width 304 height 31
select select "1"
click at [732, 329] on select "Choose Division Cincinnati Columbus Dayton" at bounding box center [884, 344] width 304 height 31
click at [590, 471] on input "text" at bounding box center [551, 475] width 277 height 31
type input "288-52-3554"
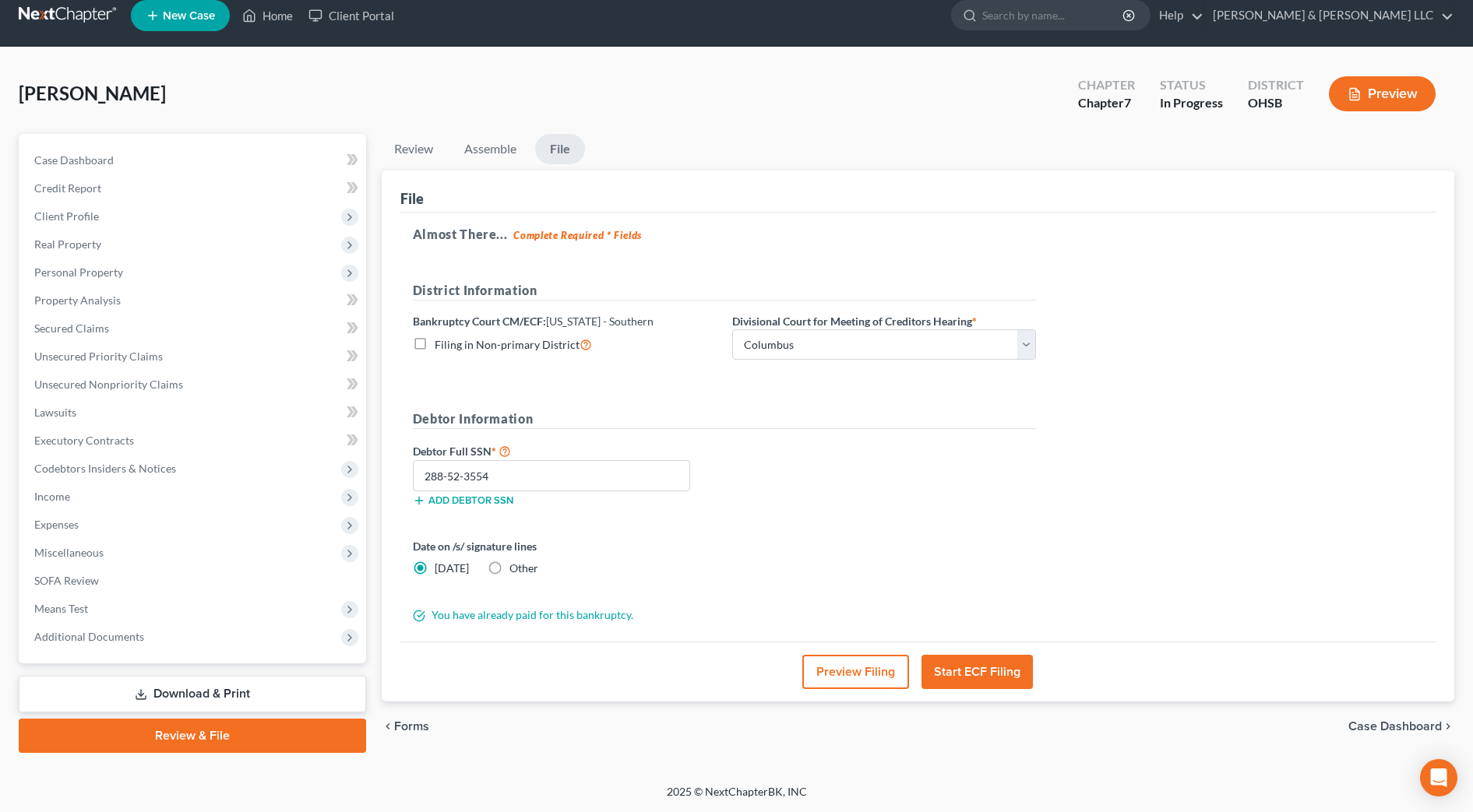
click at [859, 668] on button "Preview Filing" at bounding box center [856, 671] width 107 height 34
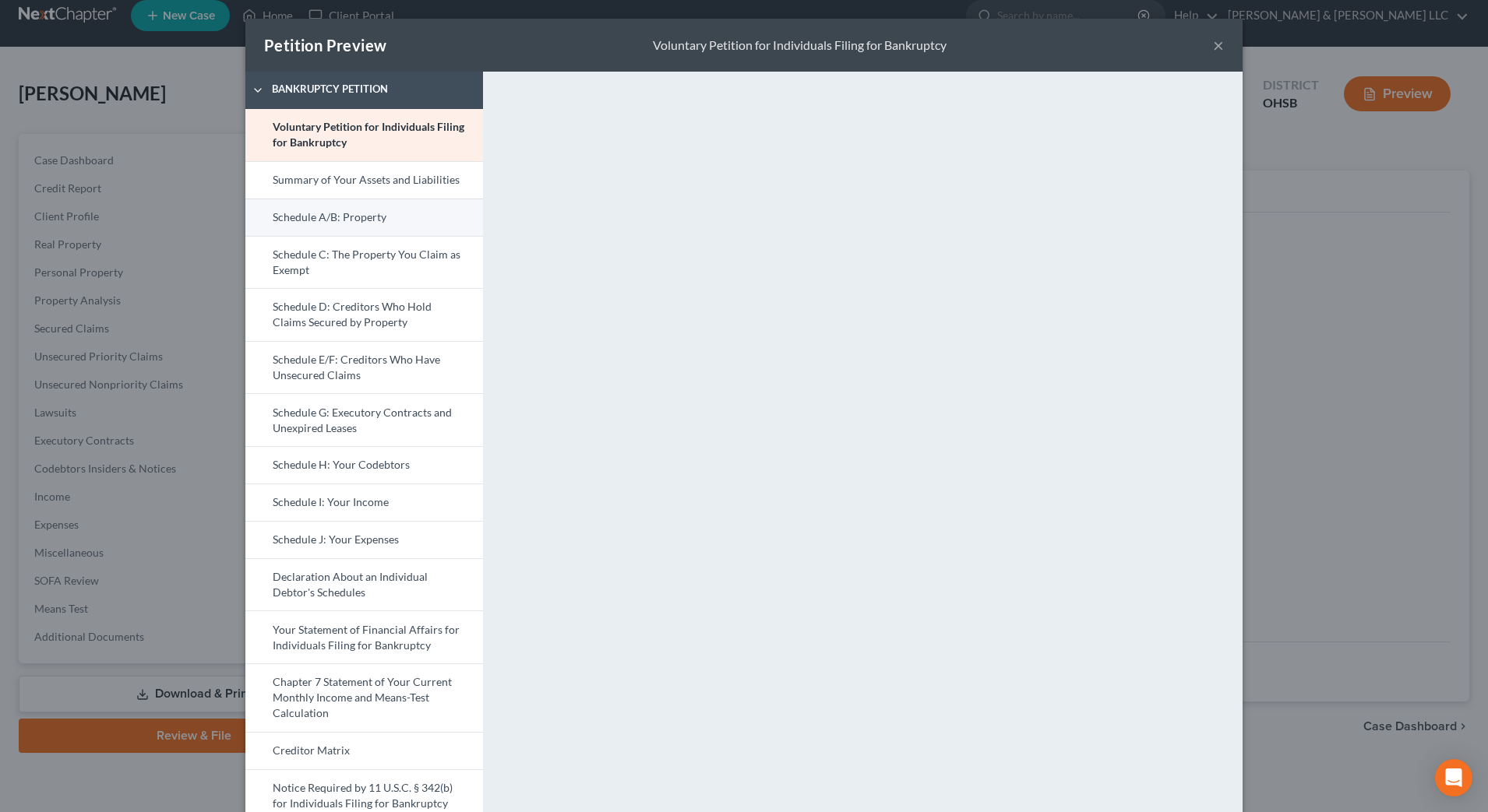
click at [328, 213] on link "Schedule A/B: Property" at bounding box center [364, 217] width 237 height 37
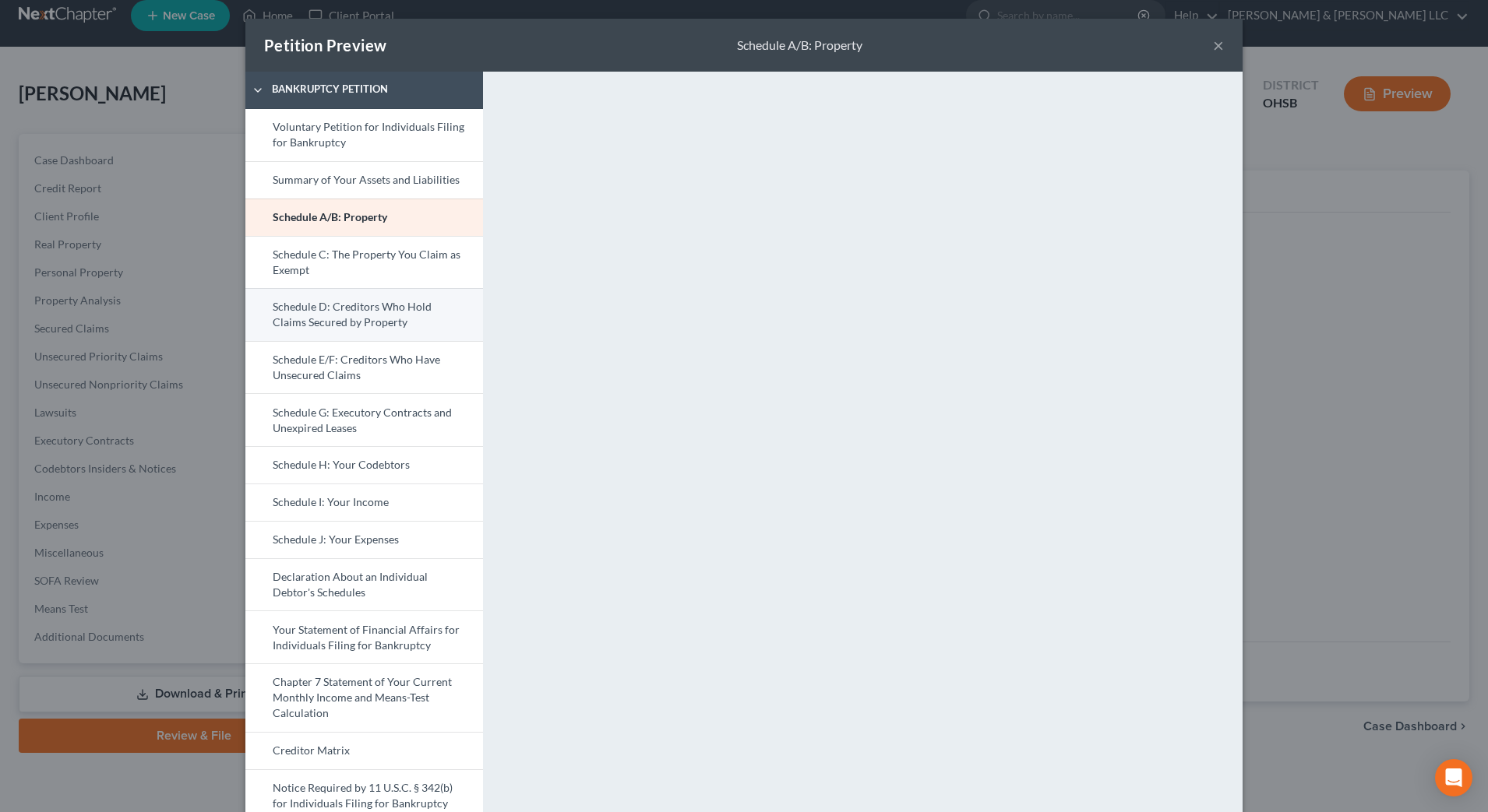
click at [305, 300] on link "Schedule D: Creditors Who Hold Claims Secured by Property" at bounding box center [364, 314] width 237 height 53
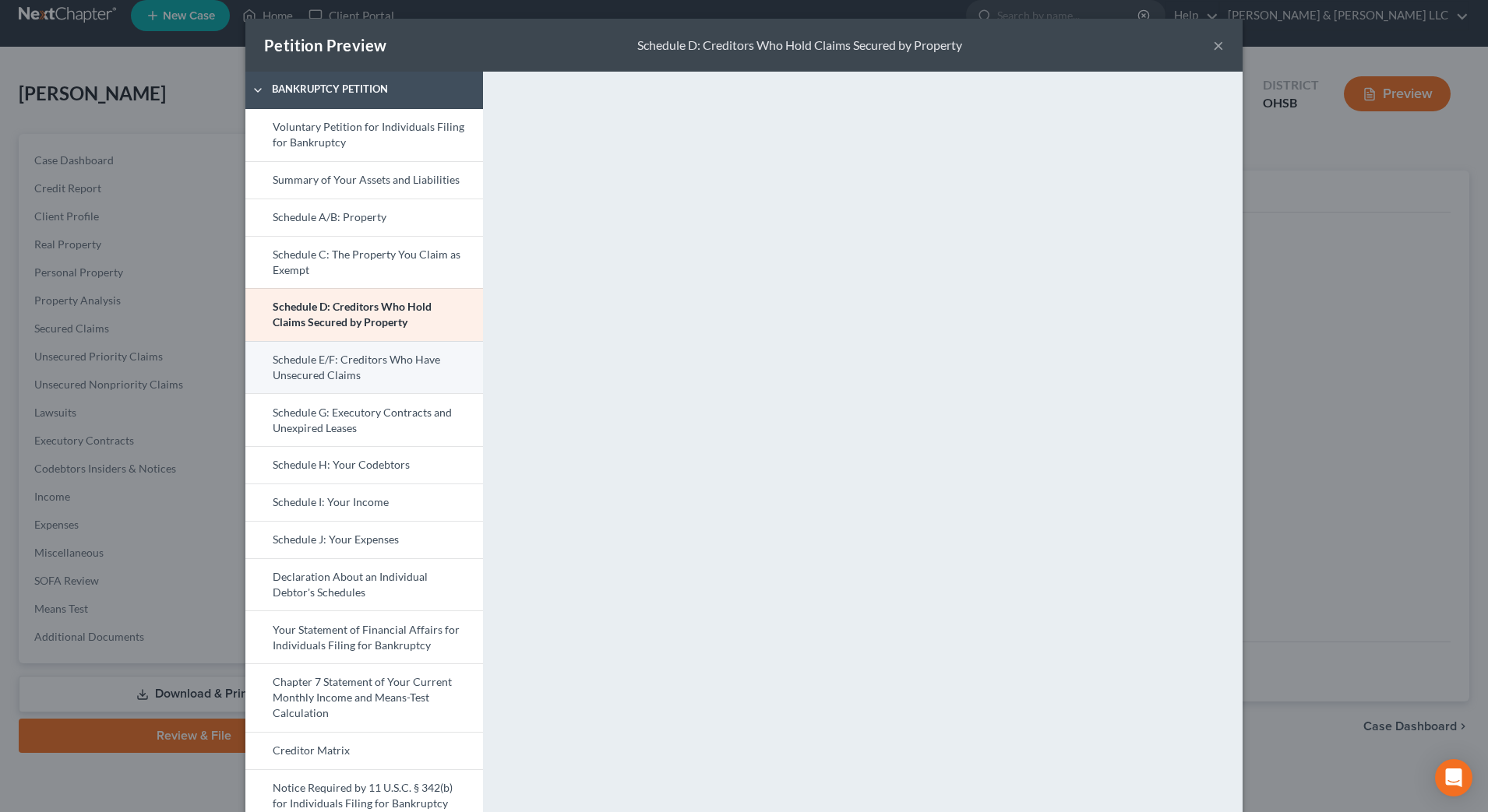
click at [303, 369] on link "Schedule E/F: Creditors Who Have Unsecured Claims" at bounding box center [364, 368] width 237 height 53
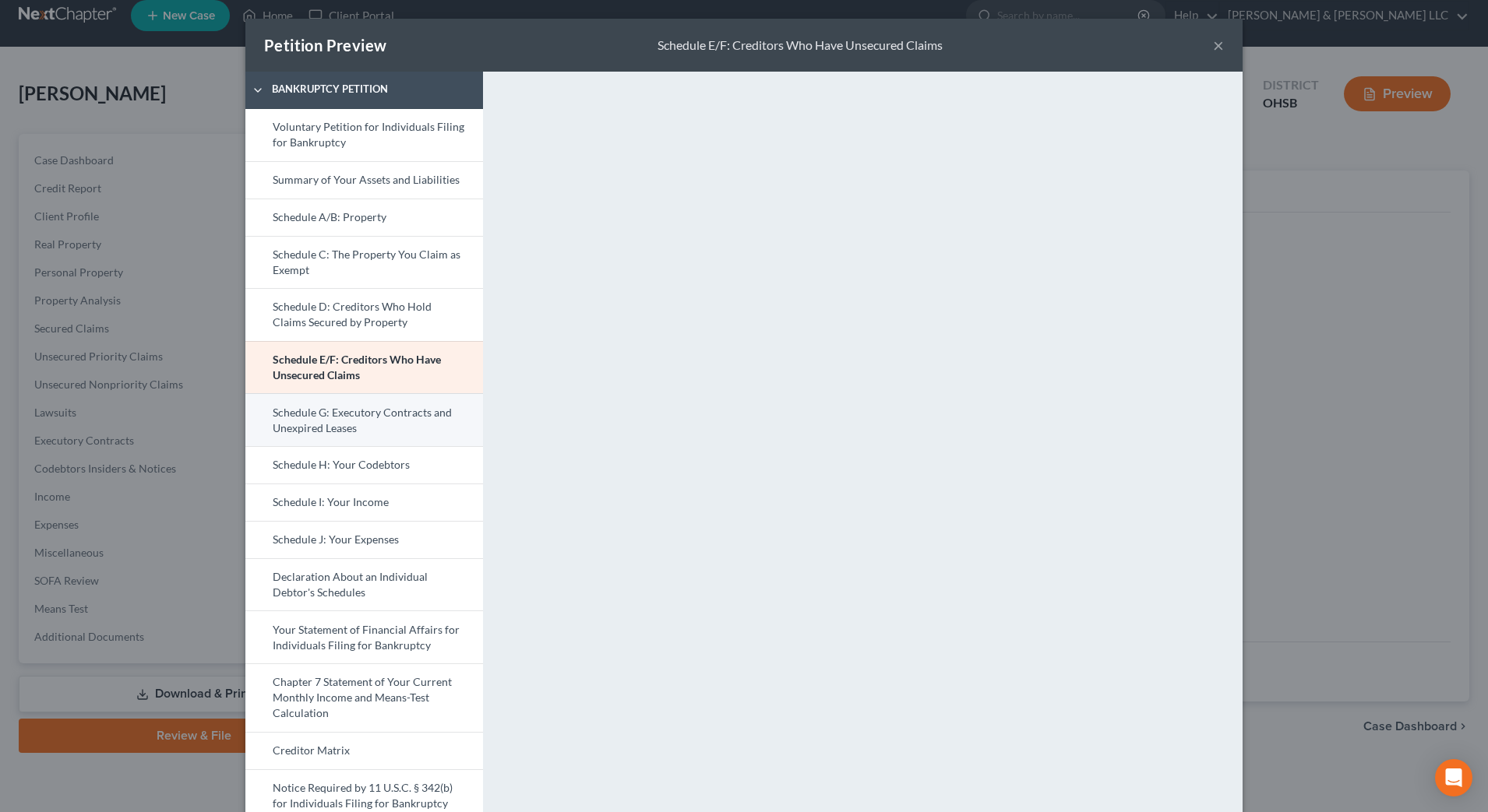
click at [358, 420] on link "Schedule G: Executory Contracts and Unexpired Leases" at bounding box center [364, 420] width 237 height 53
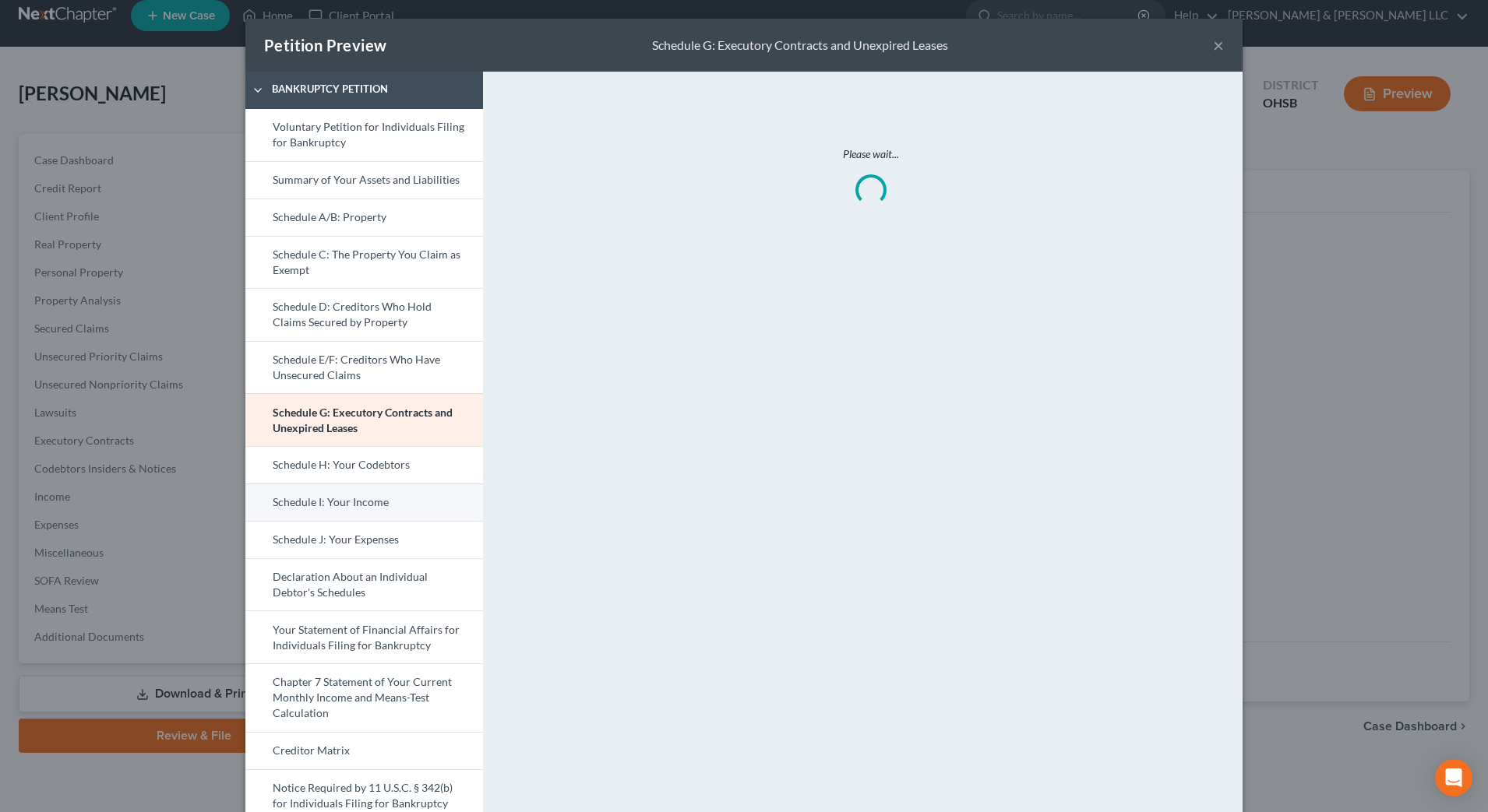
click at [355, 510] on link "Schedule I: Your Income" at bounding box center [364, 502] width 237 height 37
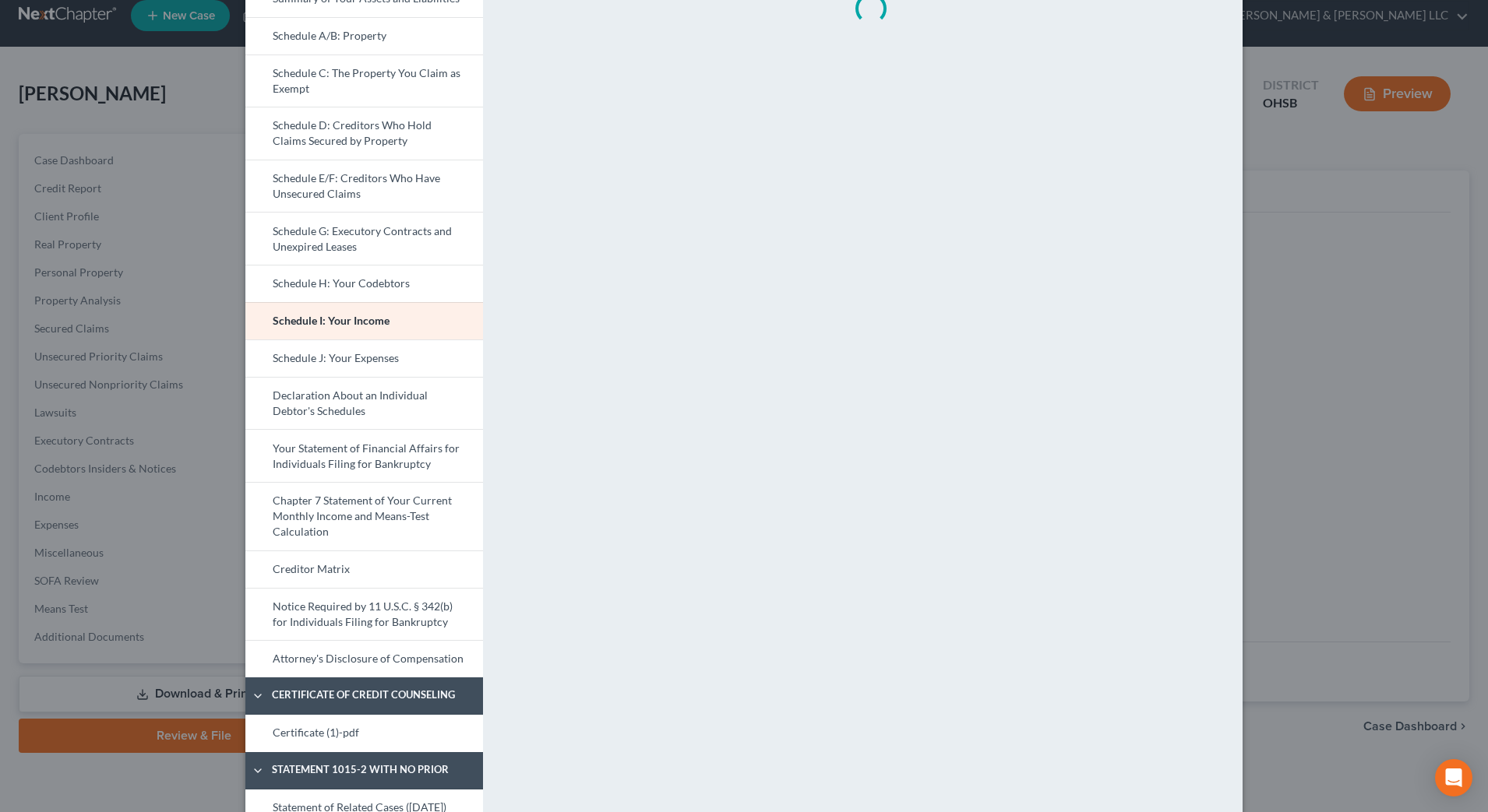
scroll to position [0, 0]
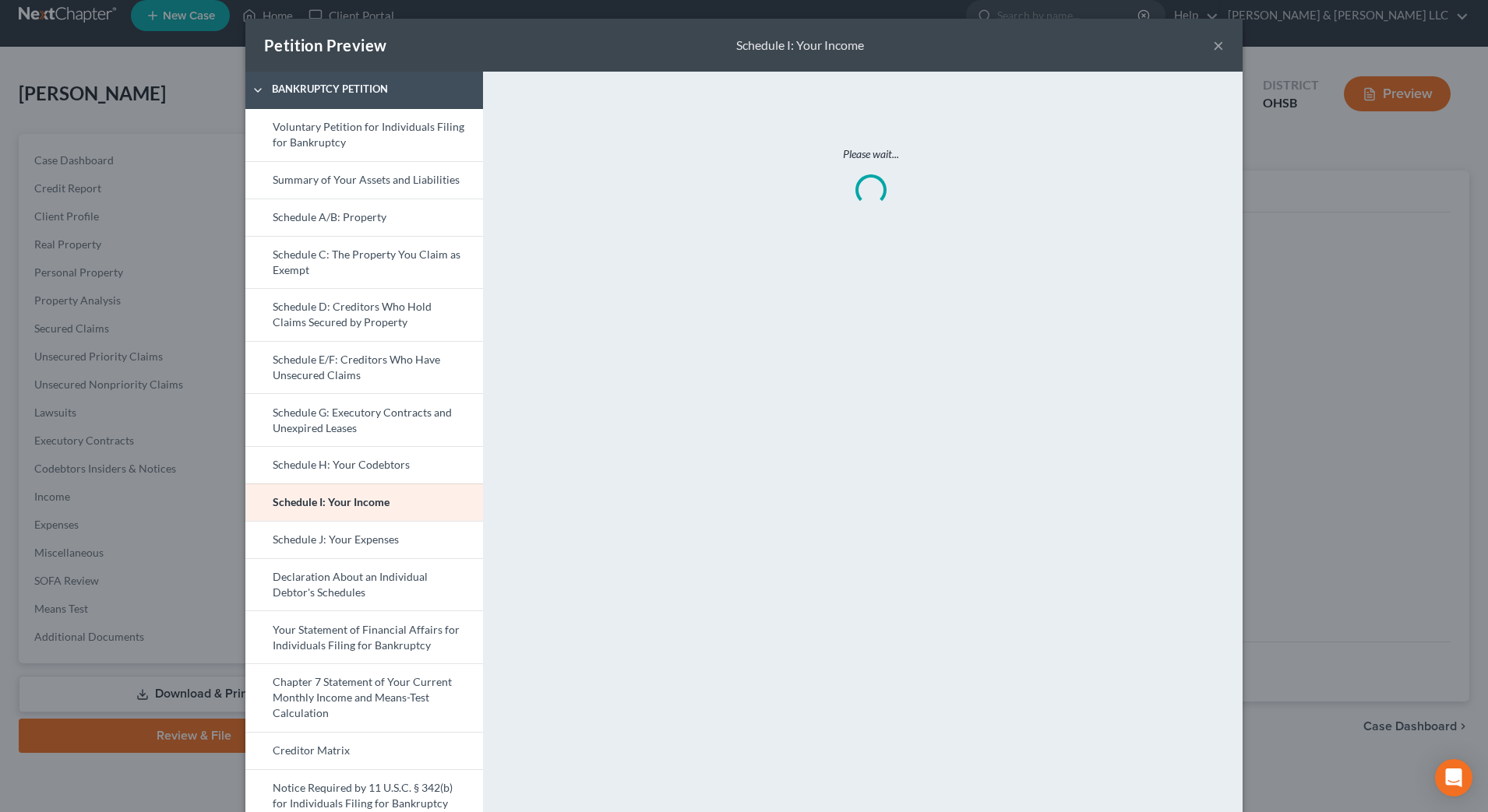
click at [1213, 43] on button "×" at bounding box center [1218, 45] width 11 height 18
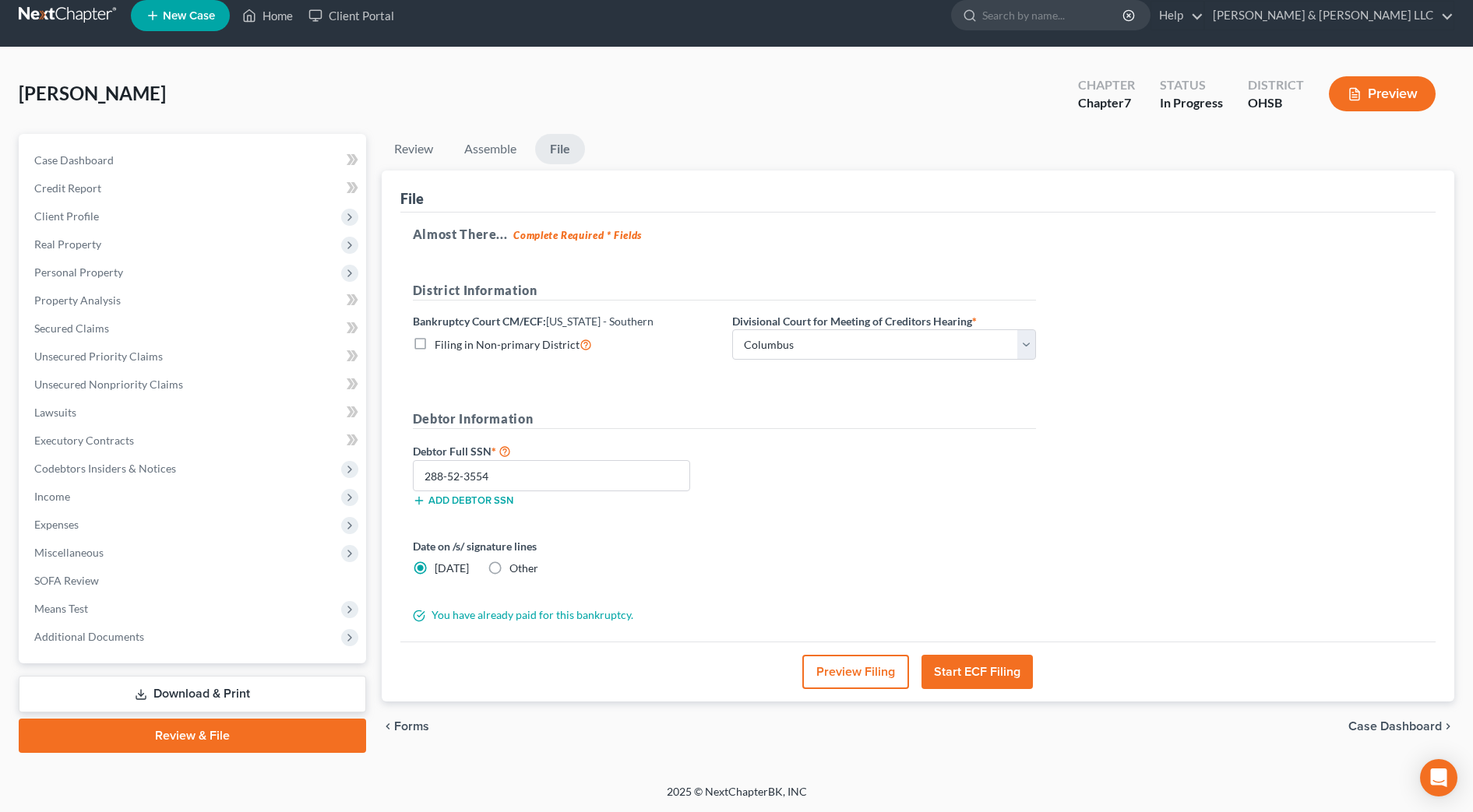
click at [868, 665] on button "Preview Filing" at bounding box center [856, 671] width 107 height 34
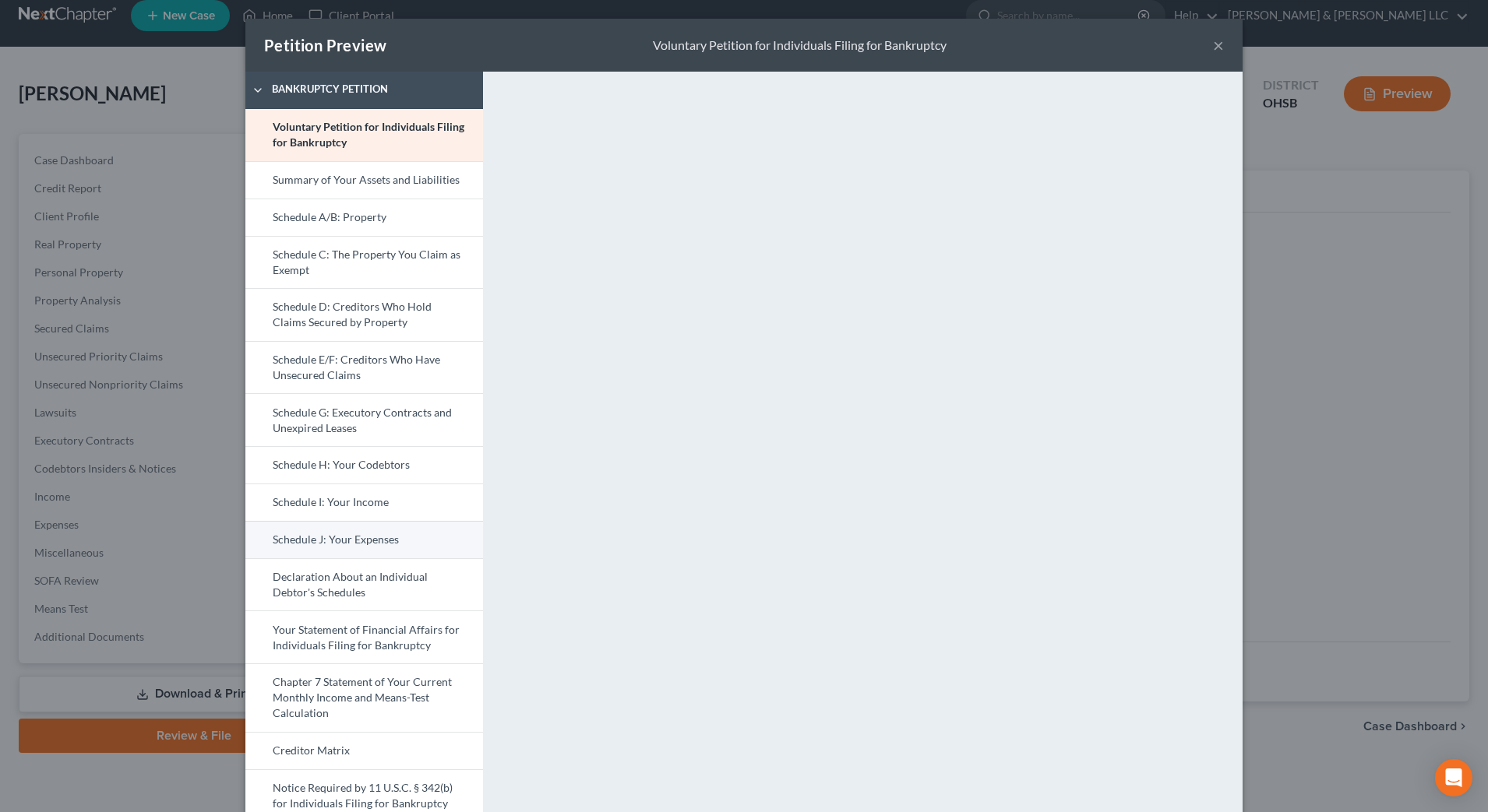
click at [365, 532] on link "Schedule J: Your Expenses" at bounding box center [364, 539] width 237 height 37
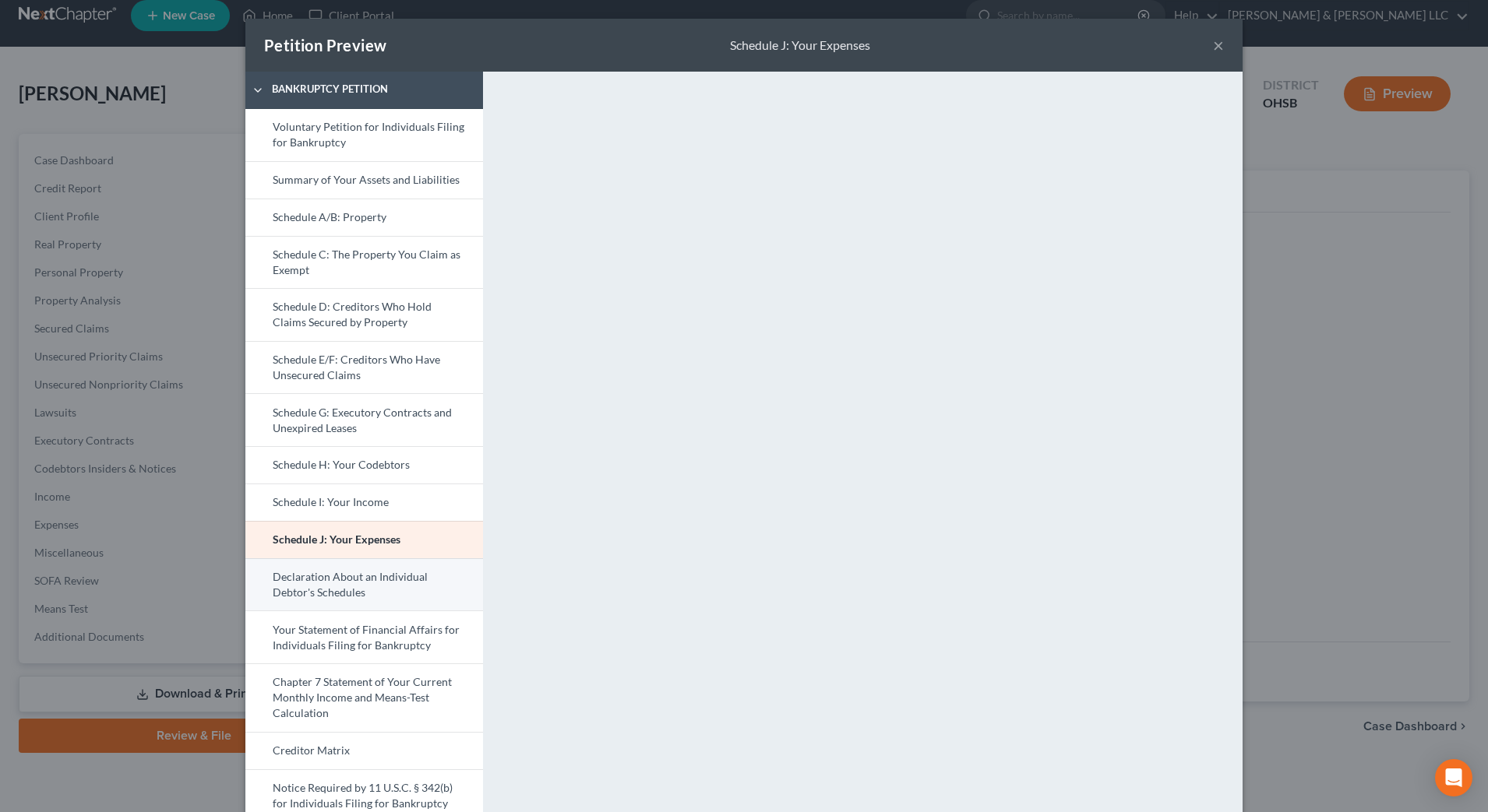
click at [419, 575] on link "Declaration About an Individual Debtor's Schedules" at bounding box center [364, 585] width 237 height 53
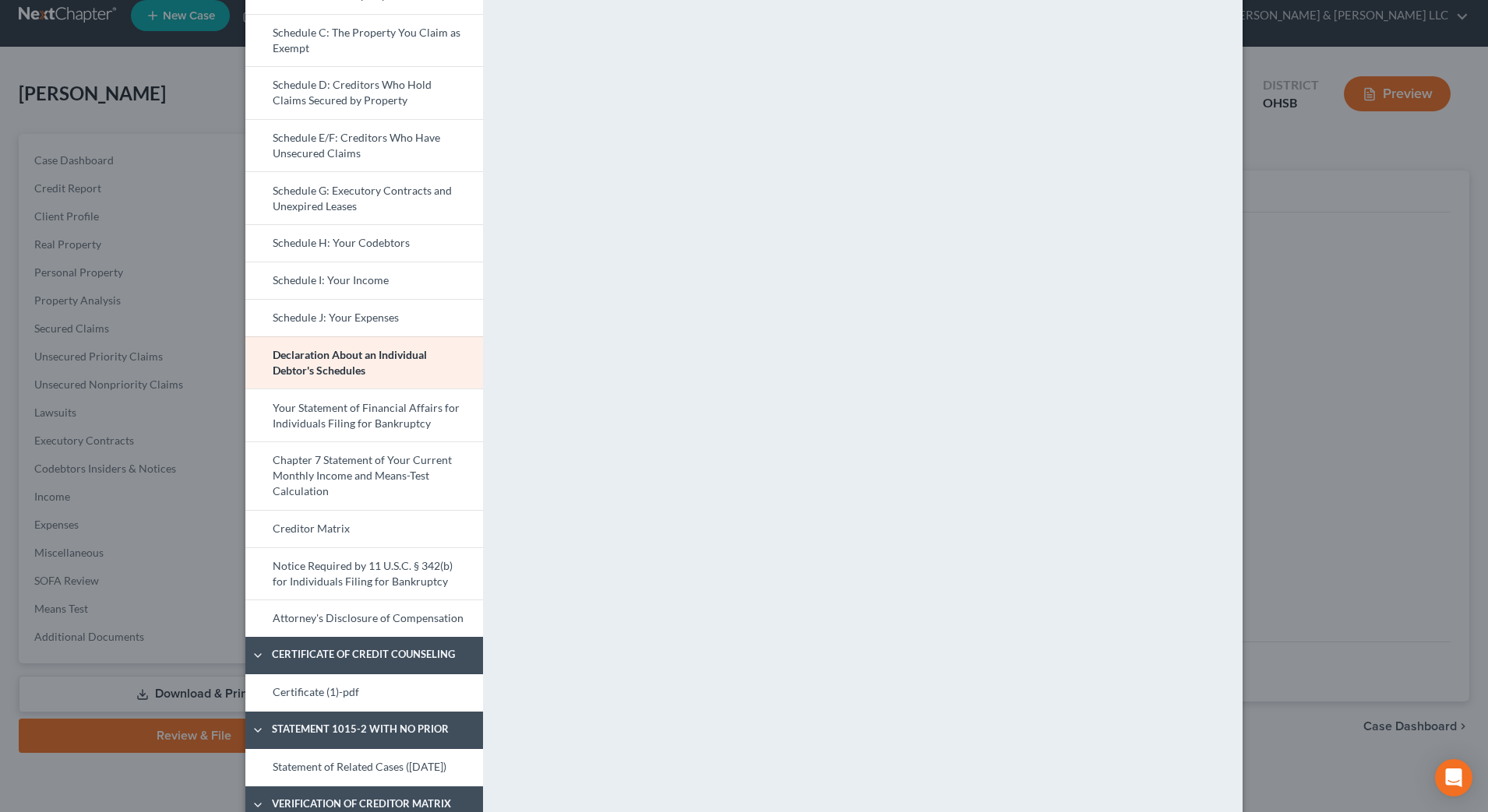
scroll to position [292, 0]
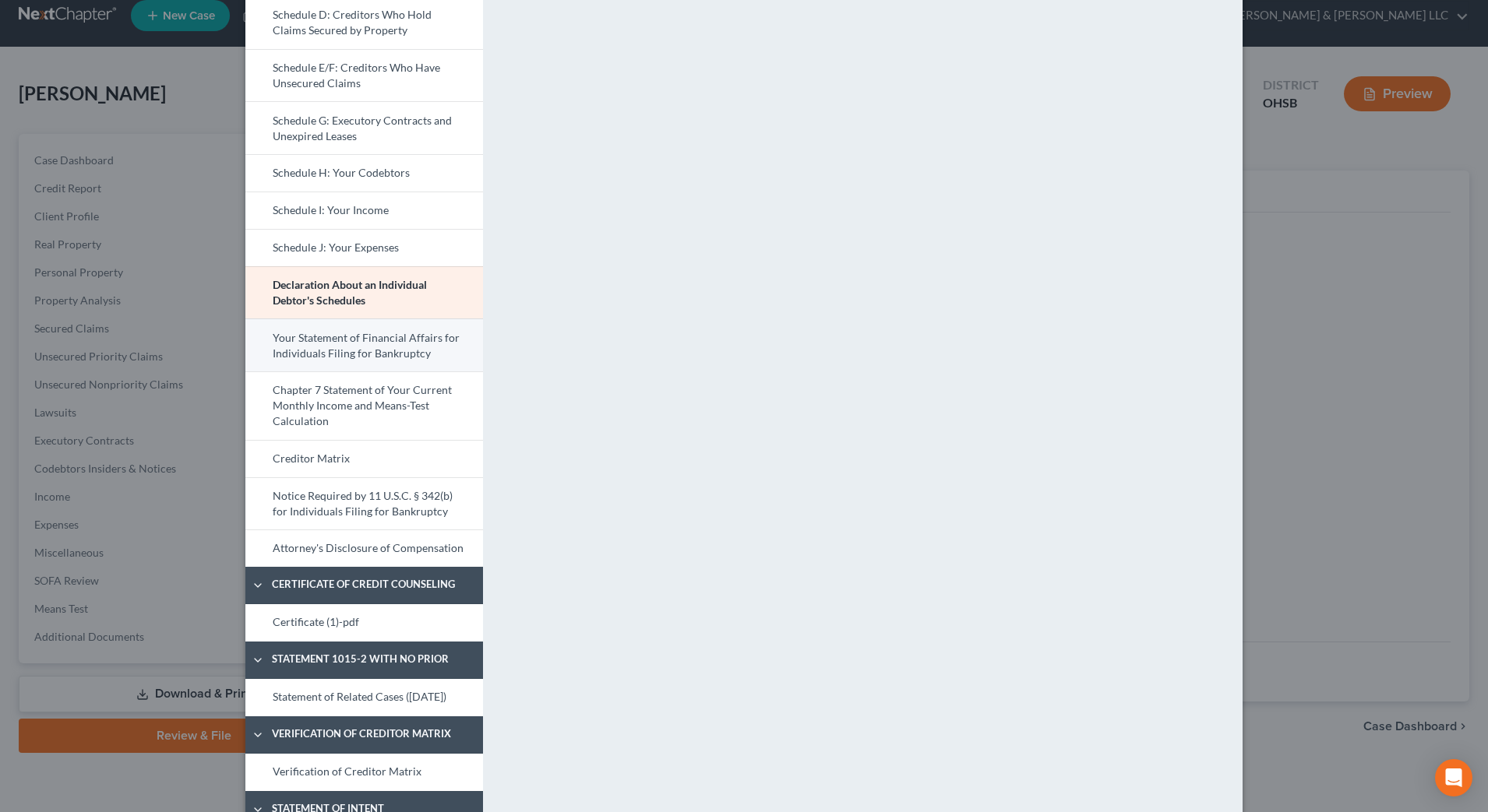
click at [414, 354] on link "Your Statement of Financial Affairs for Individuals Filing for Bankruptcy" at bounding box center [364, 345] width 237 height 53
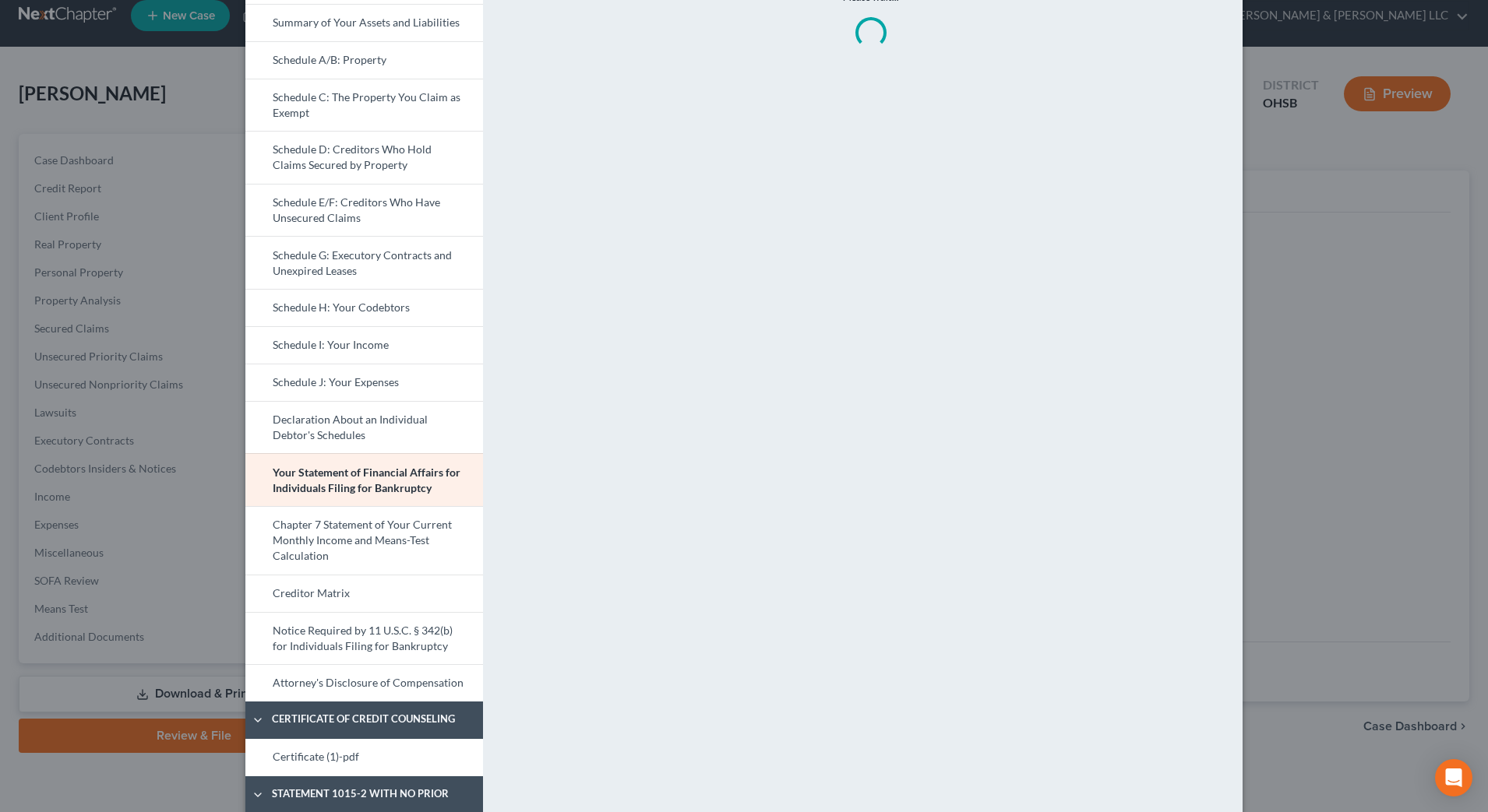
scroll to position [97, 0]
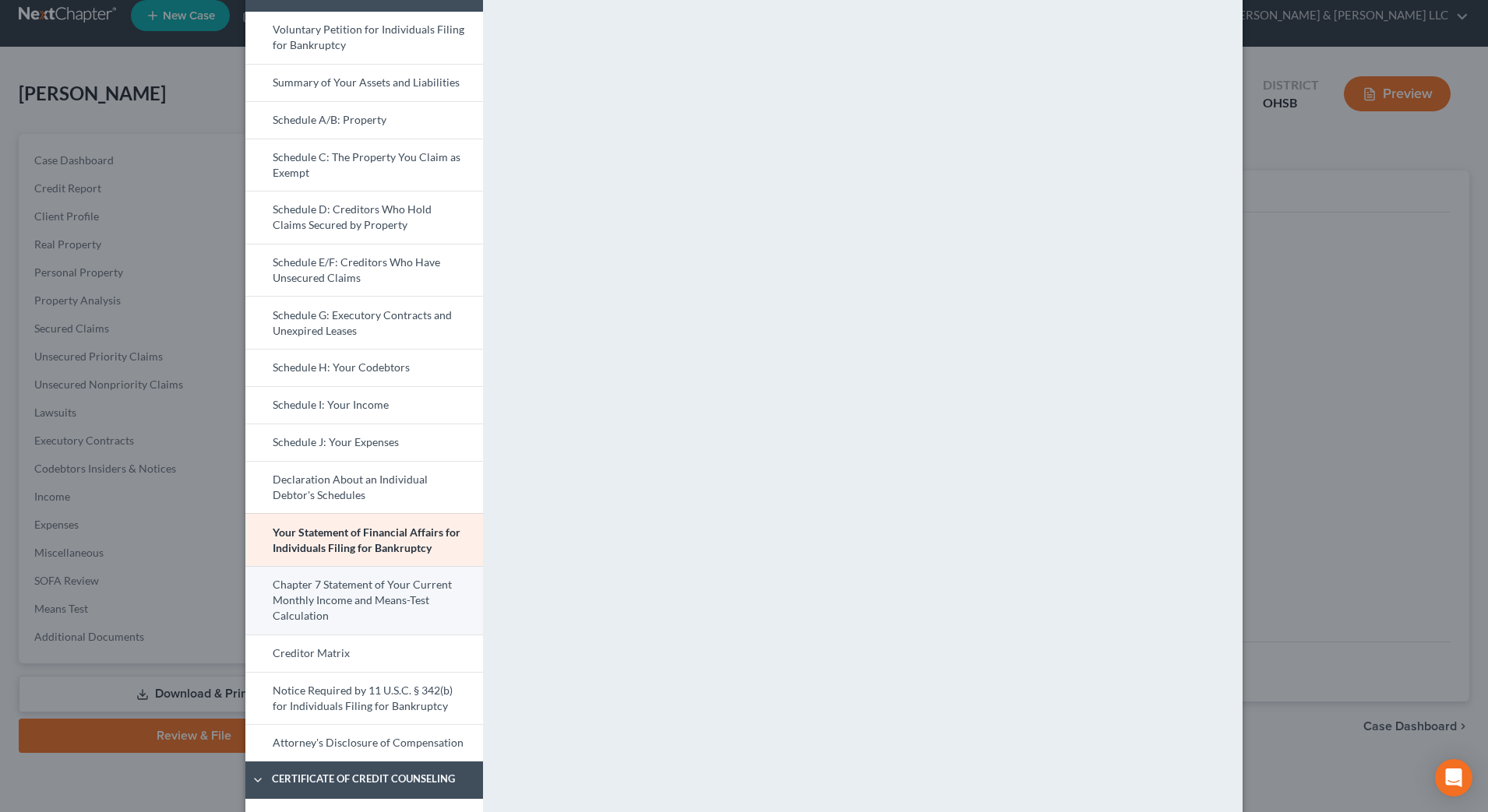
click at [392, 584] on link "Chapter 7 Statement of Your Current Monthly Income and Means-Test Calculation" at bounding box center [364, 600] width 237 height 68
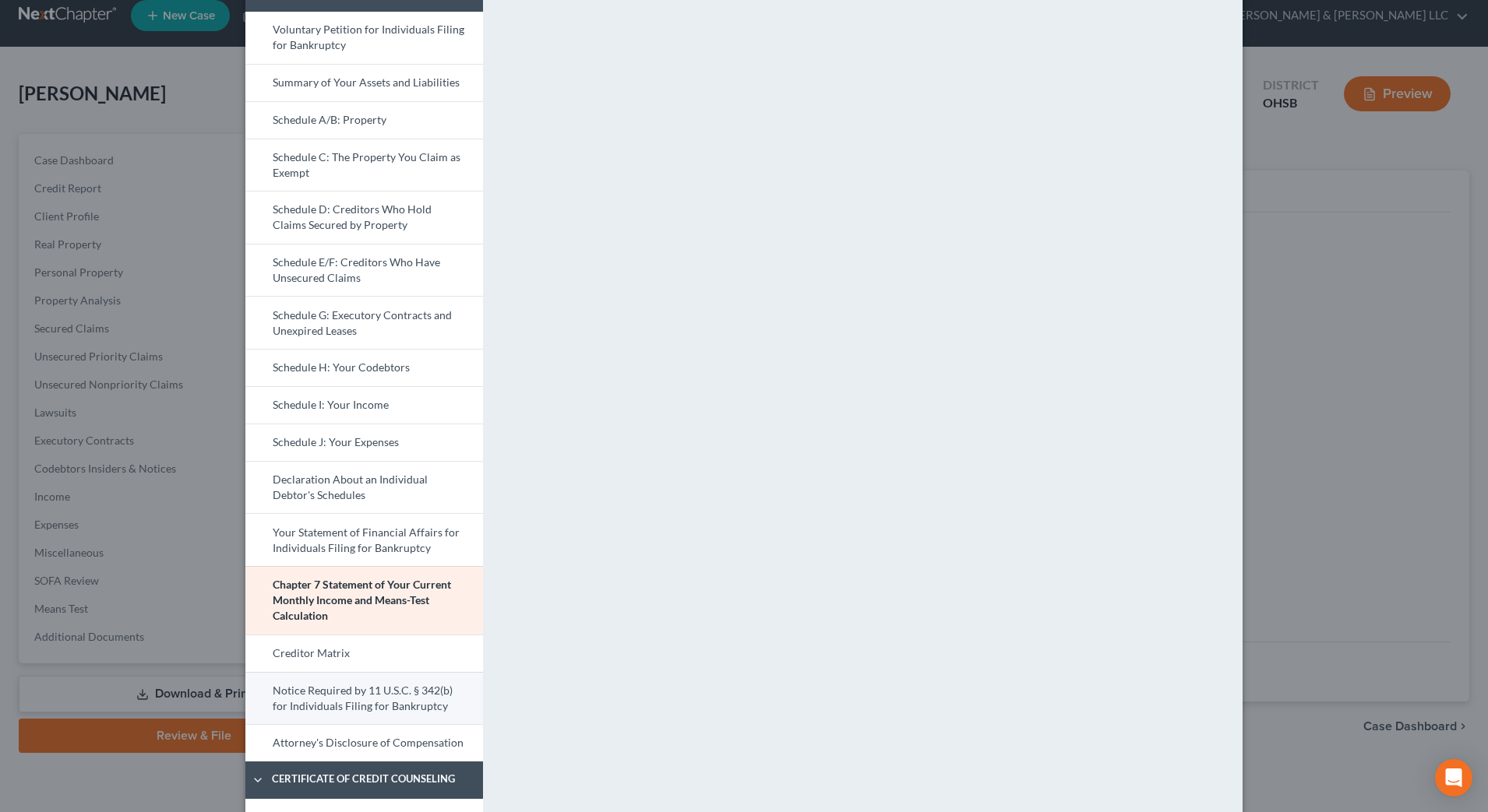
click at [404, 701] on link "Notice Required by 11 U.S.C. § 342(b) for Individuals Filing for Bankruptcy" at bounding box center [364, 699] width 237 height 53
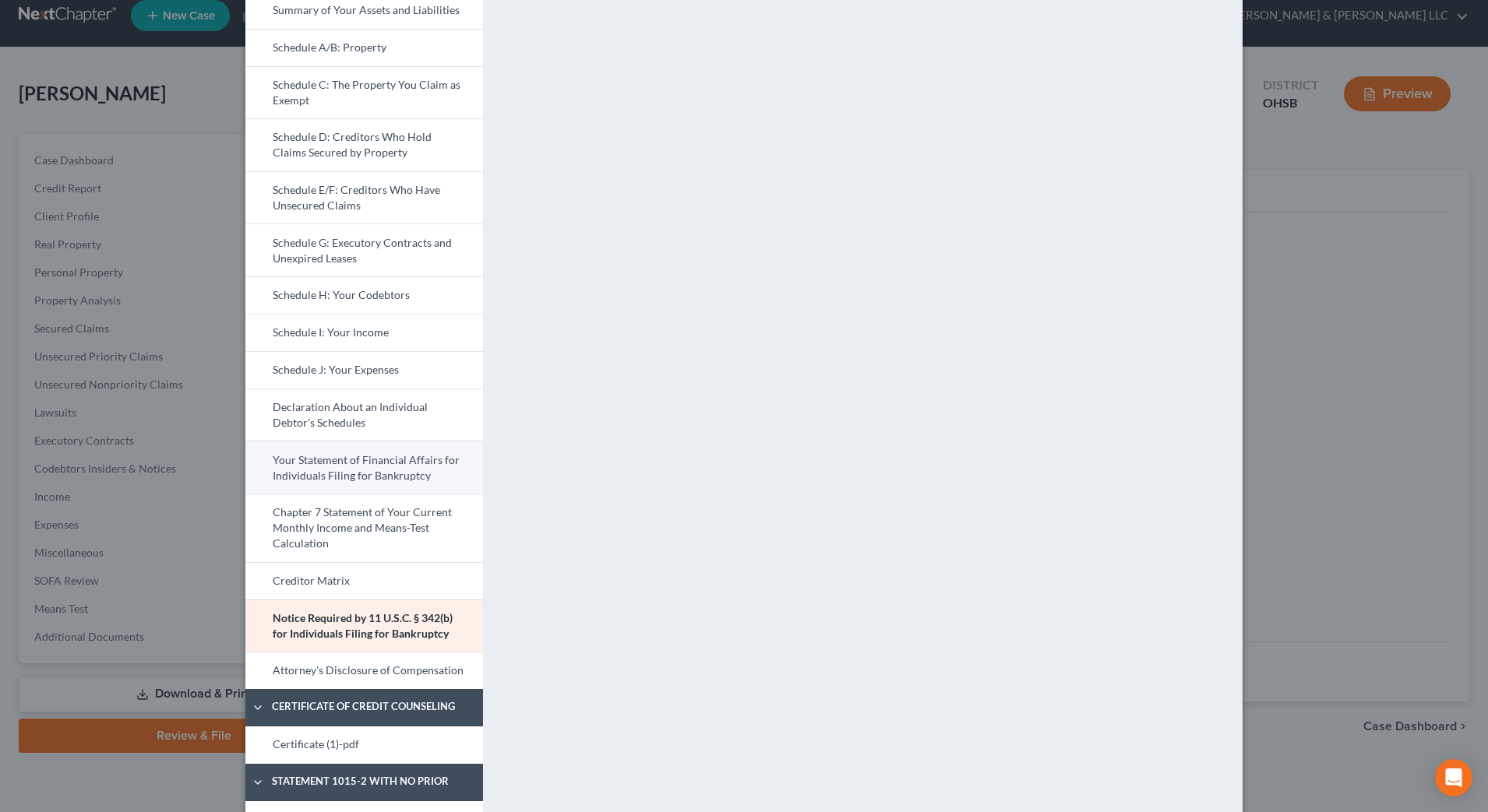
scroll to position [292, 0]
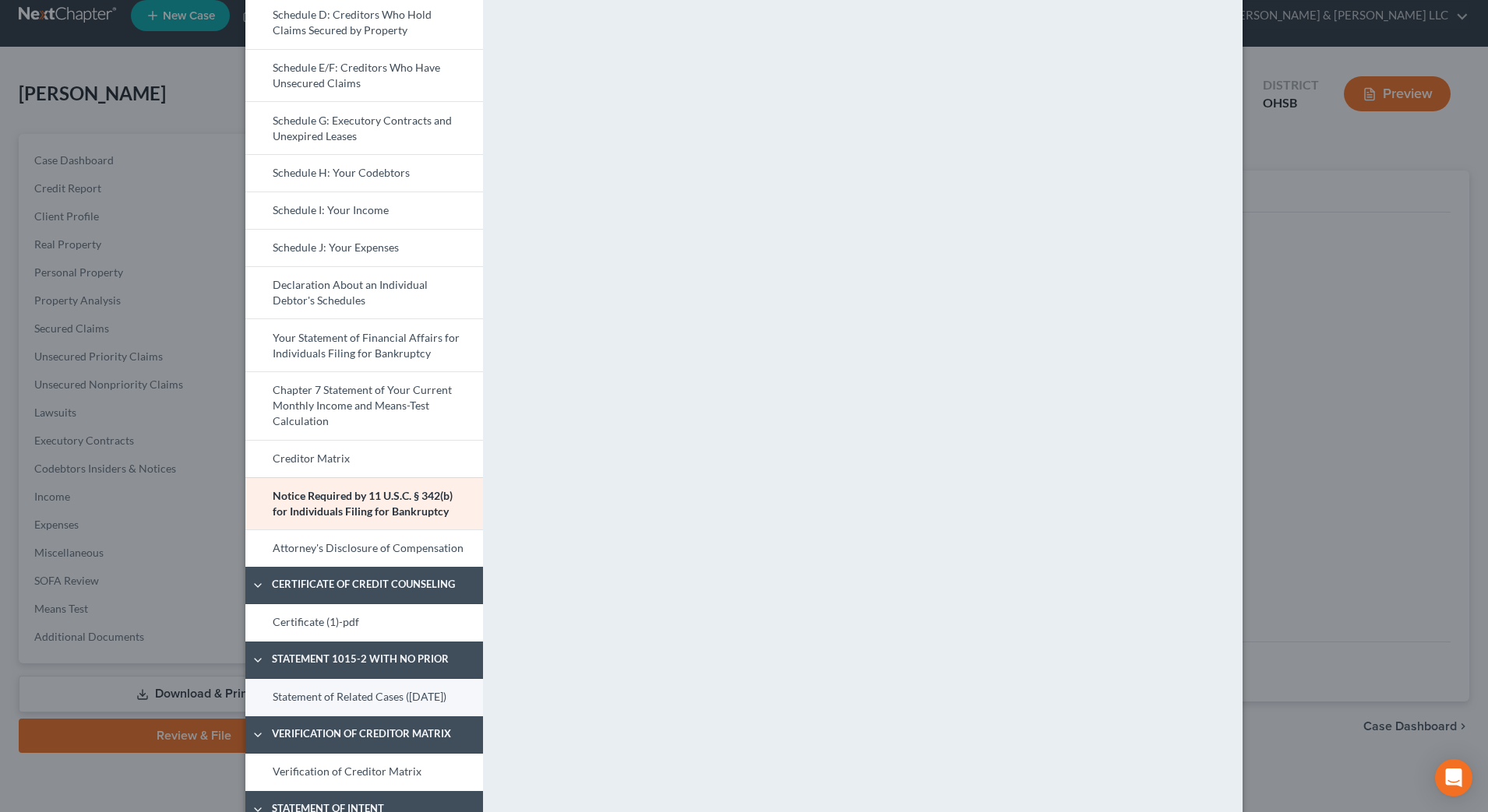
click at [316, 706] on link "Statement of Related Cases (10/06/2025)" at bounding box center [364, 697] width 237 height 37
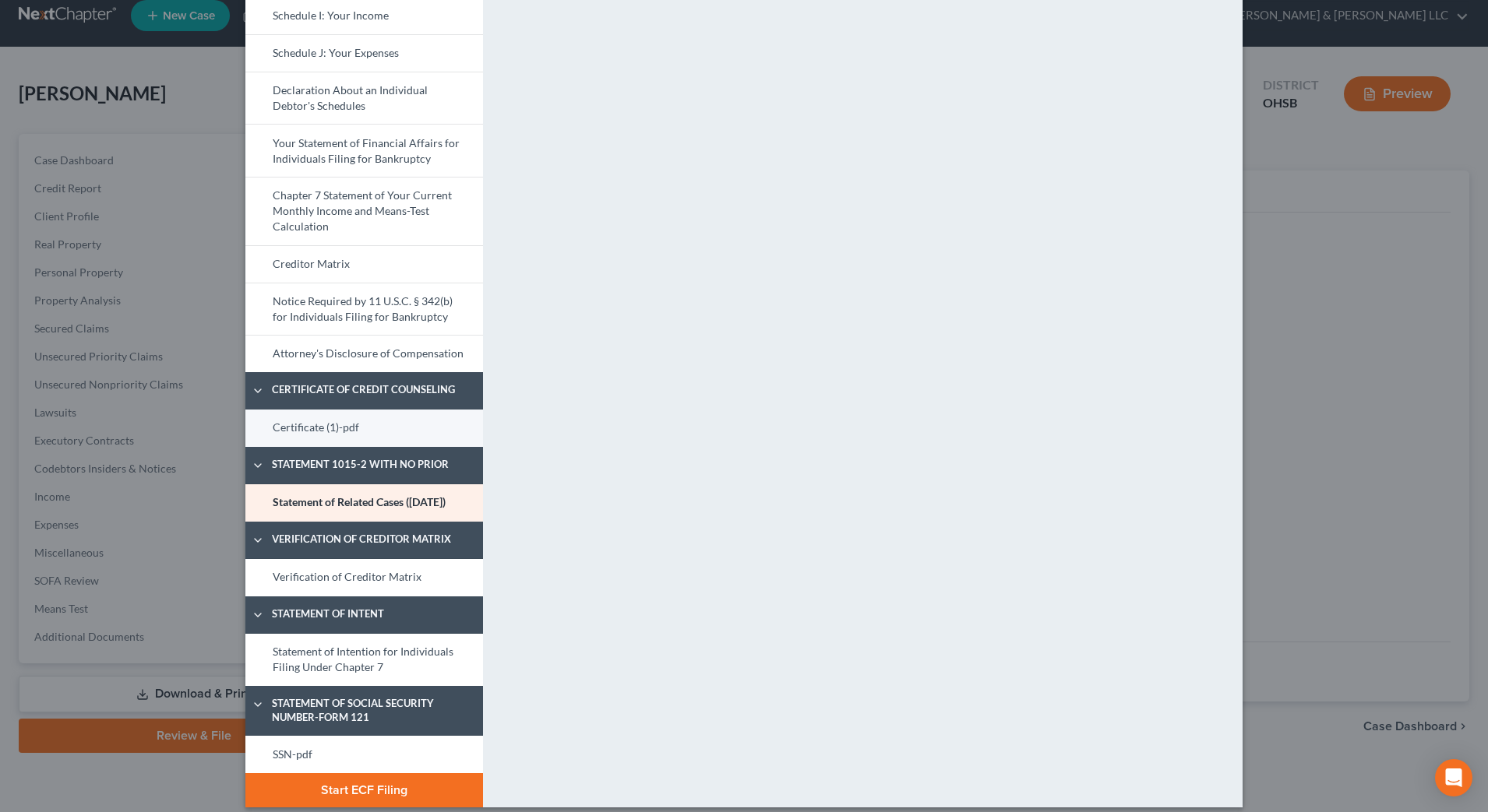
click at [310, 423] on link "Certificate (1)-pdf" at bounding box center [364, 428] width 237 height 37
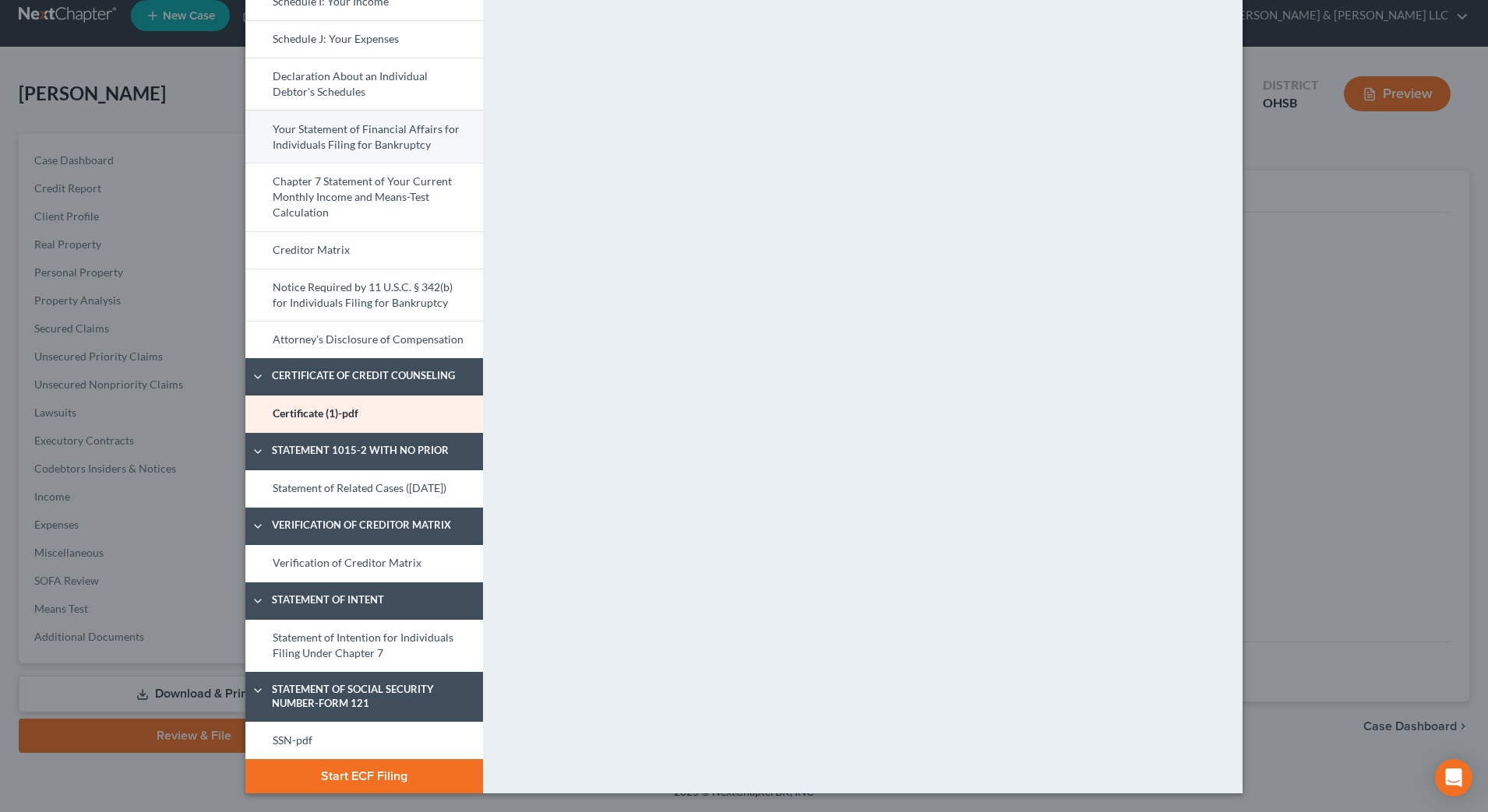
scroll to position [516, 0]
click at [310, 662] on link "Statement of Intention for Individuals Filing Under Chapter 7" at bounding box center [364, 646] width 237 height 52
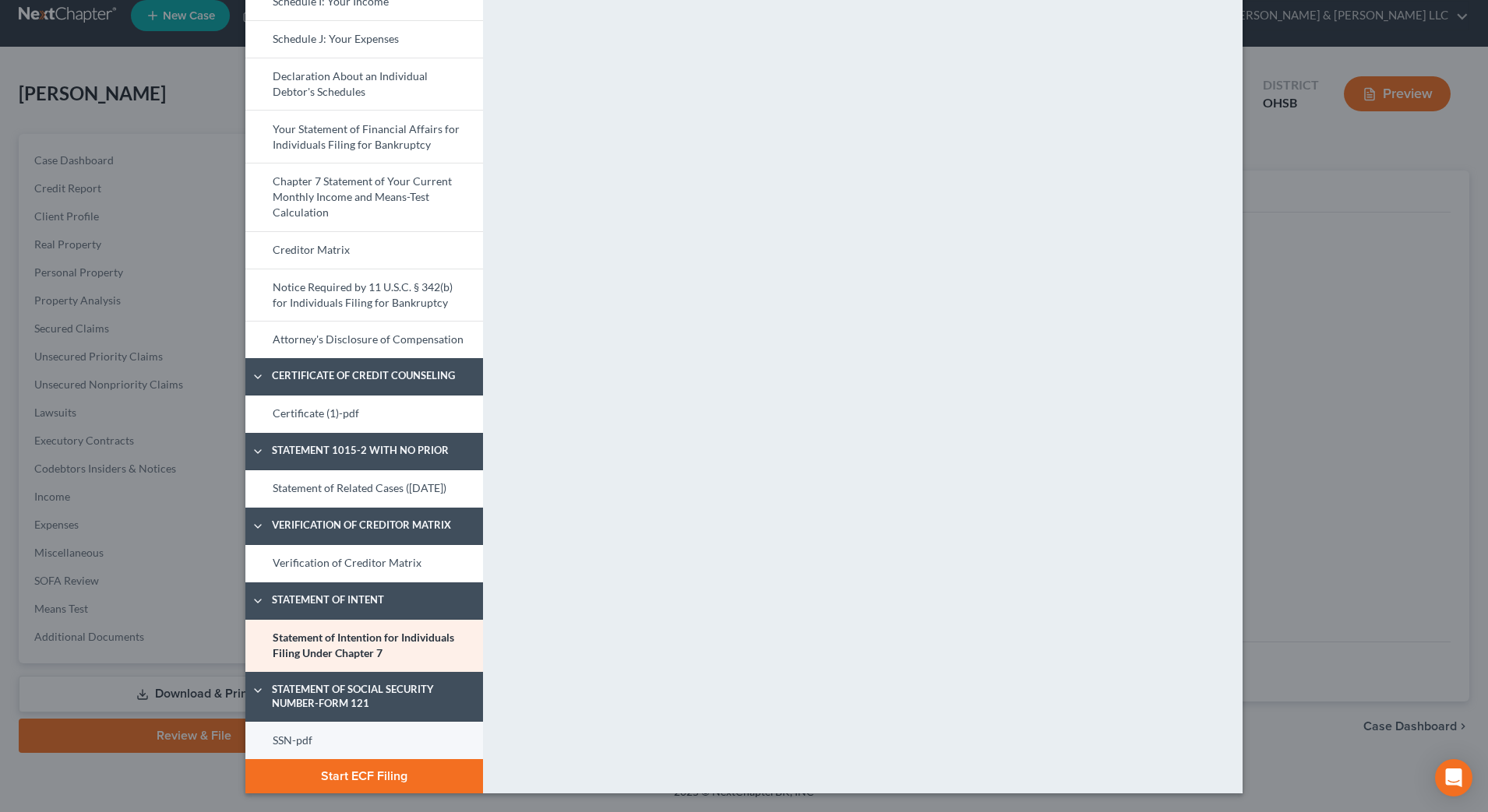
click at [296, 737] on link "SSN-pdf" at bounding box center [364, 740] width 237 height 37
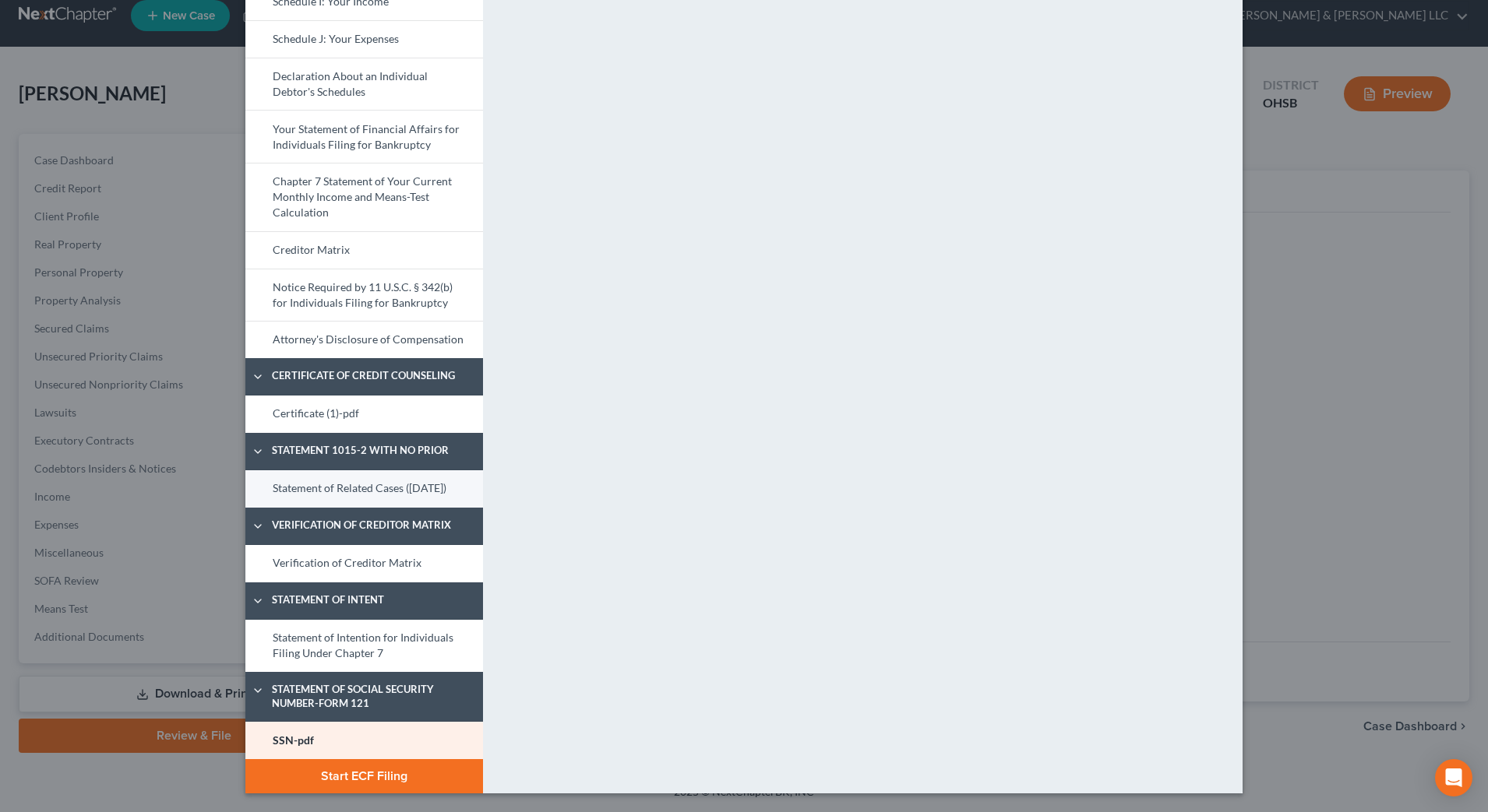
click at [333, 482] on link "Statement of Related Cases (10/06/2025)" at bounding box center [364, 488] width 237 height 37
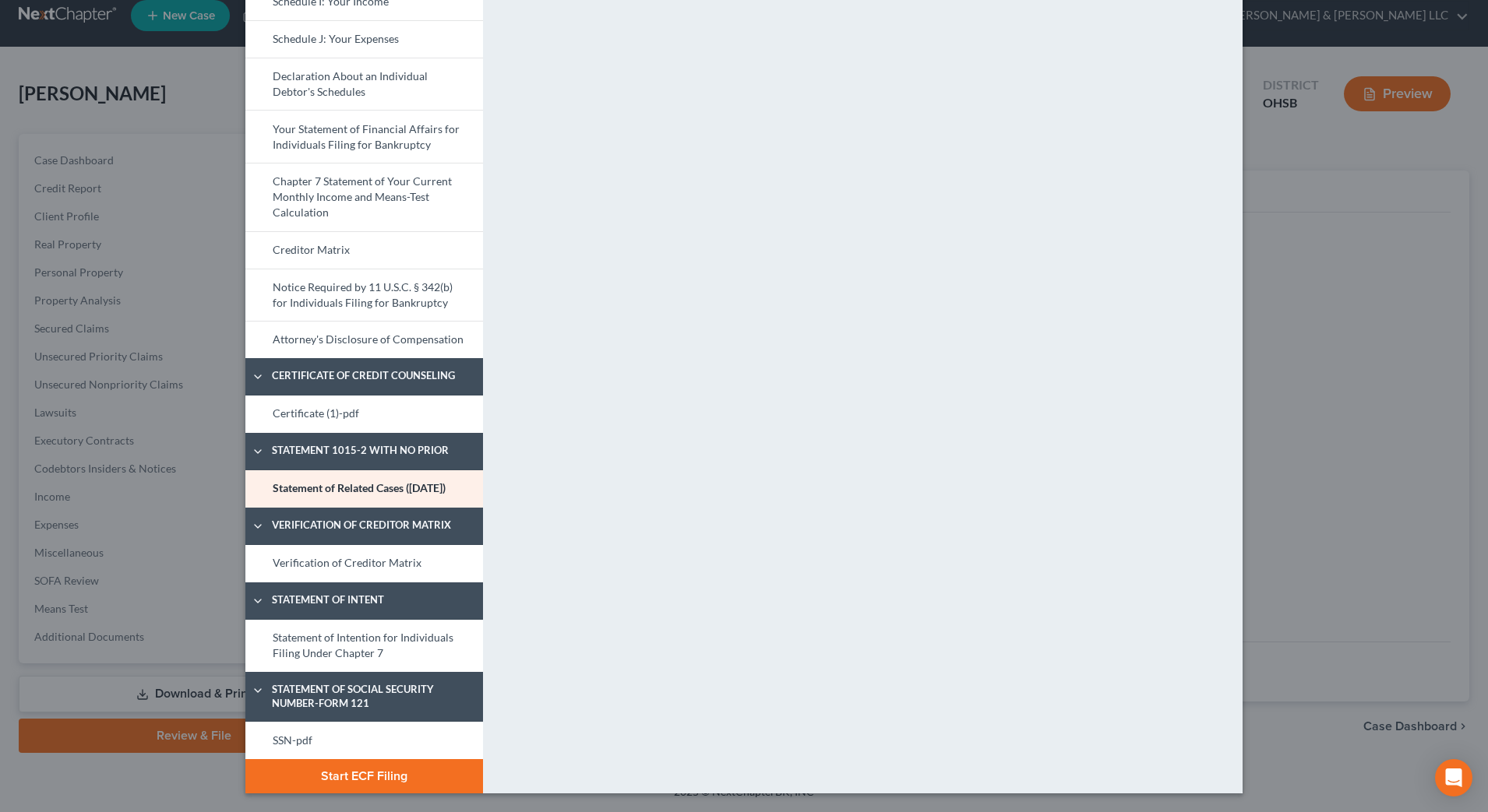
click at [403, 774] on button "Start ECF Filing" at bounding box center [364, 775] width 237 height 34
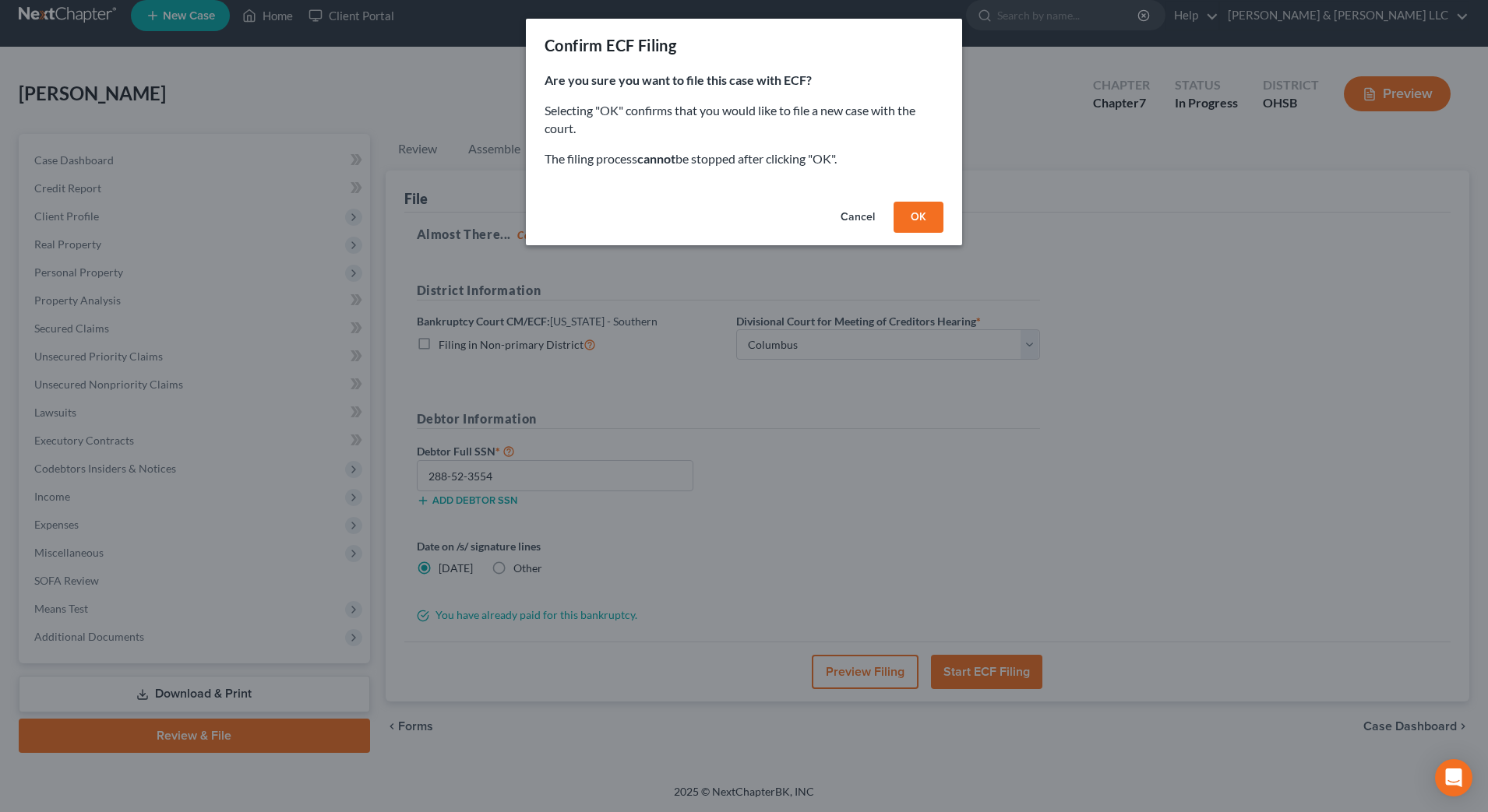
click at [918, 219] on button "OK" at bounding box center [918, 216] width 50 height 31
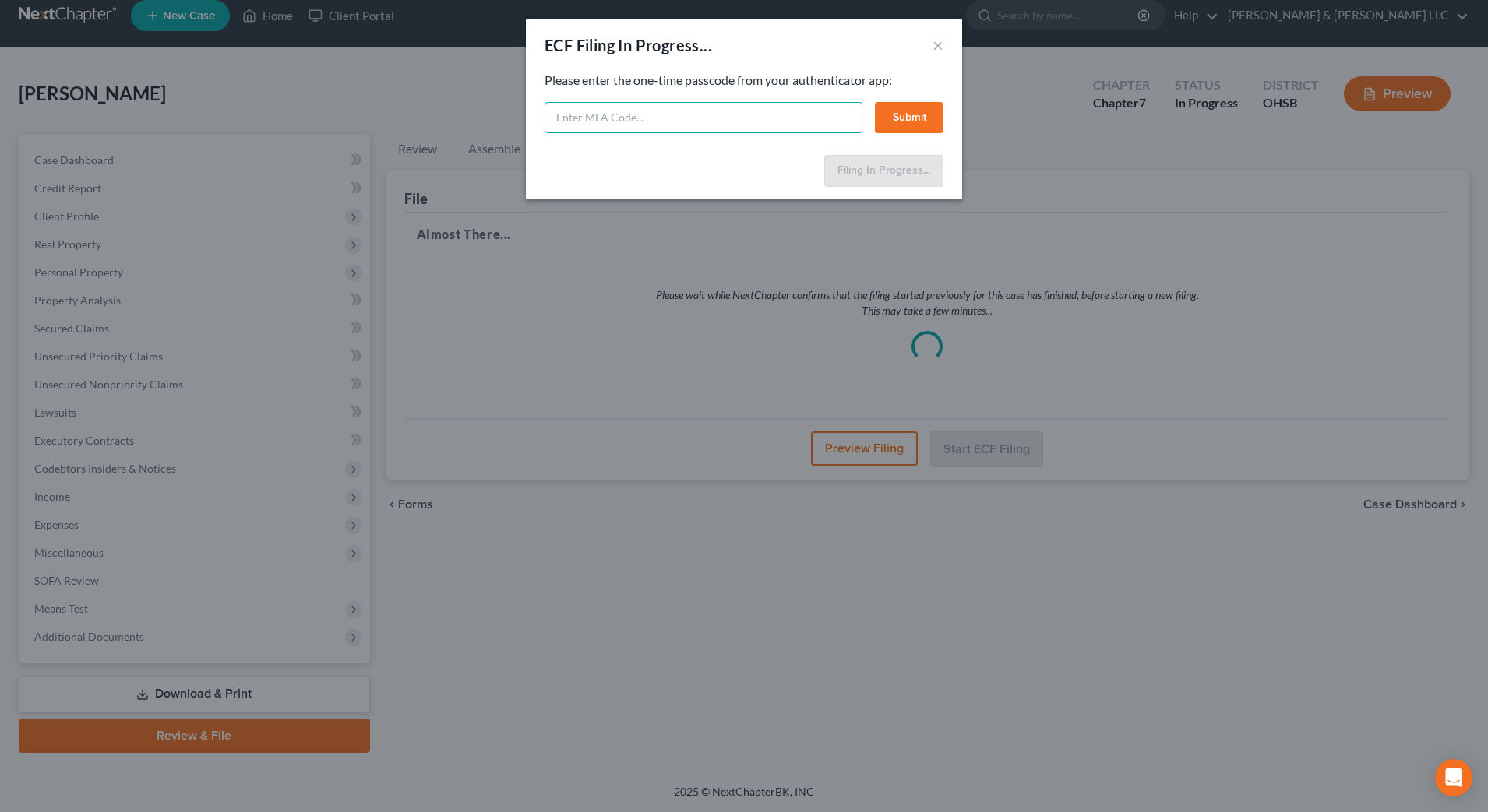
click at [739, 108] on input "text" at bounding box center [703, 117] width 318 height 31
type input "100927"
click at [929, 111] on button "Submit" at bounding box center [909, 117] width 68 height 31
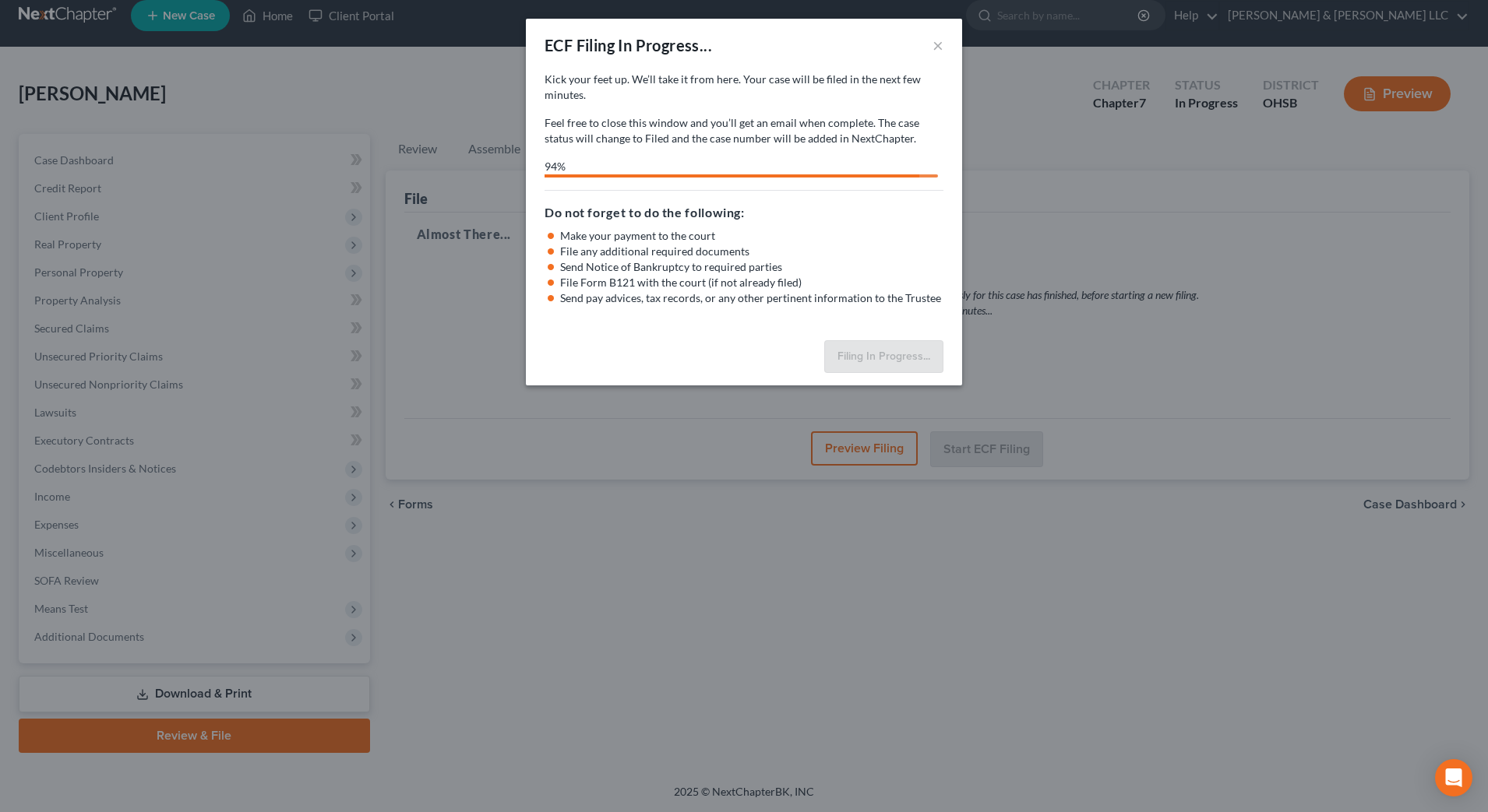
select select "1"
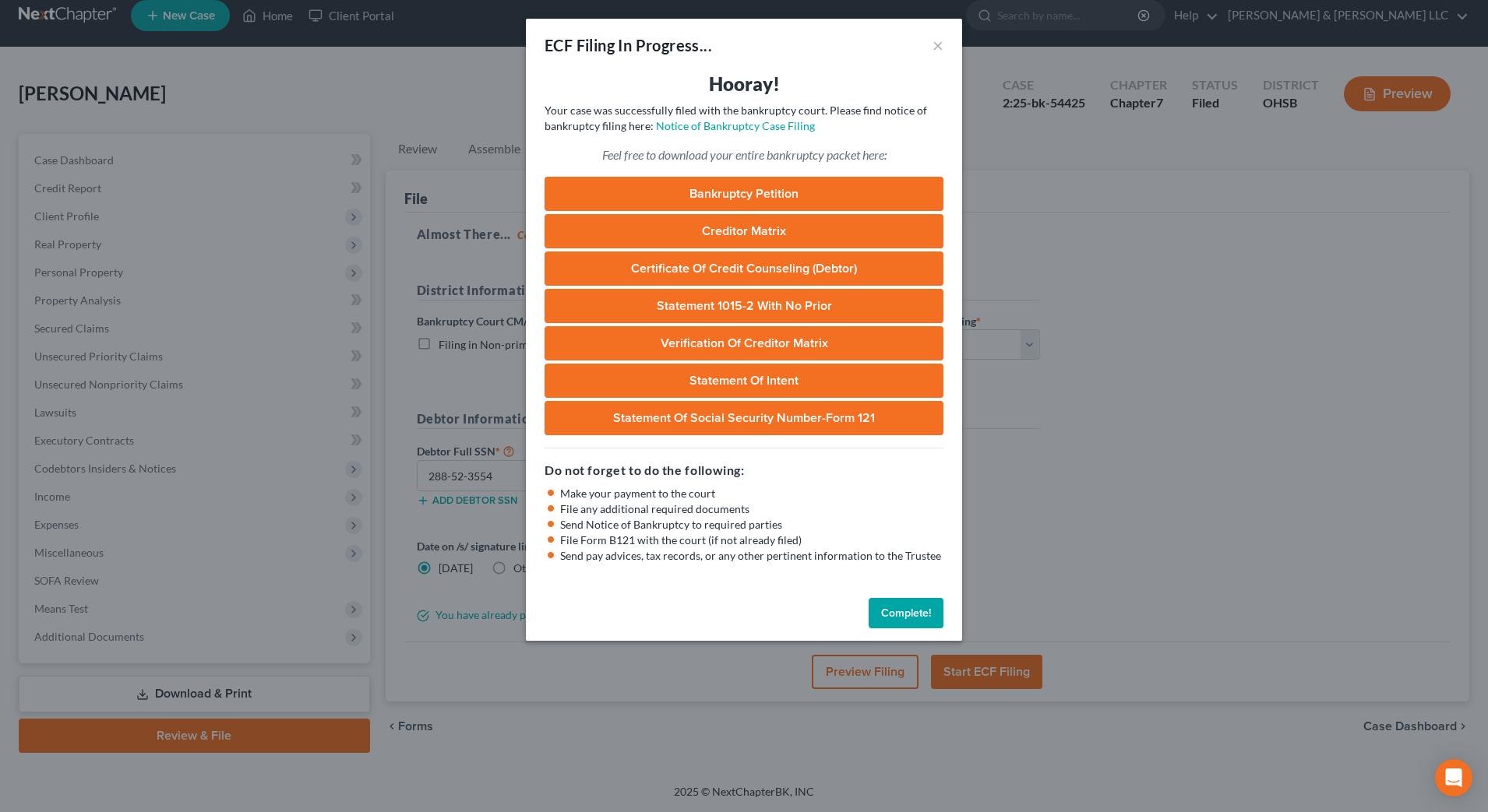
click at [914, 612] on button "Complete!" at bounding box center [905, 613] width 75 height 31
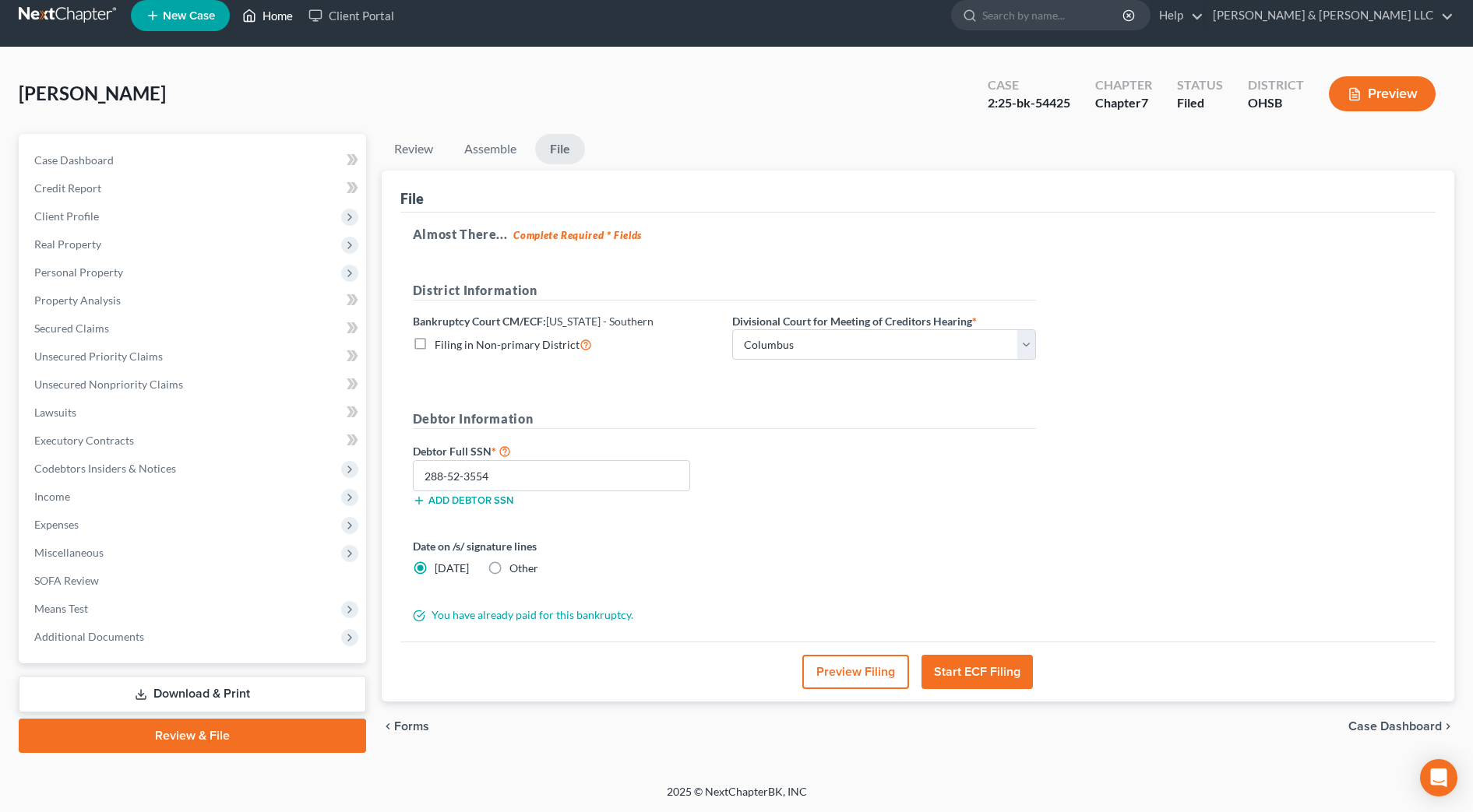
click at [263, 18] on link "Home" at bounding box center [268, 16] width 67 height 28
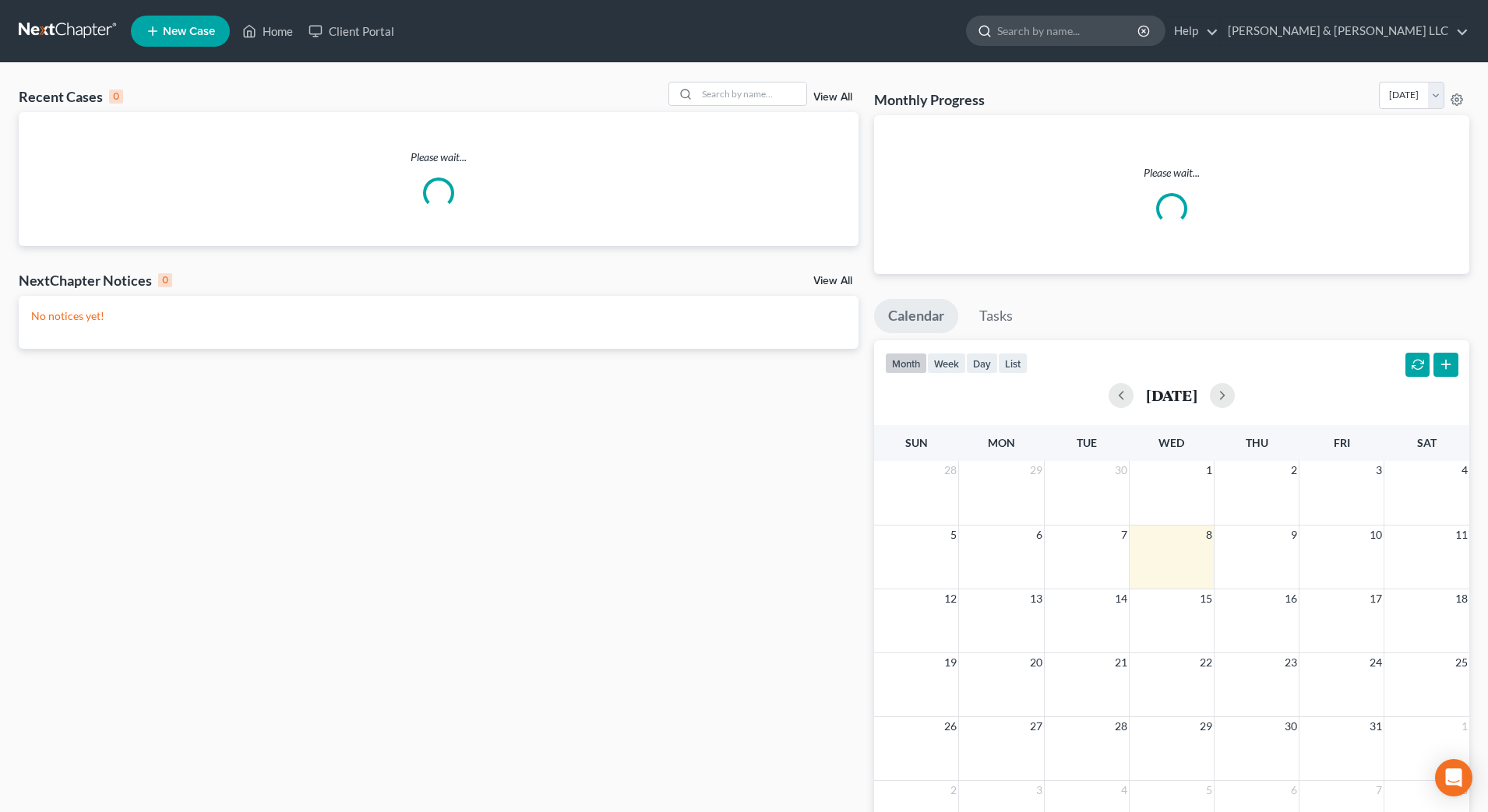
click at [1139, 33] on input "search" at bounding box center [1068, 31] width 142 height 29
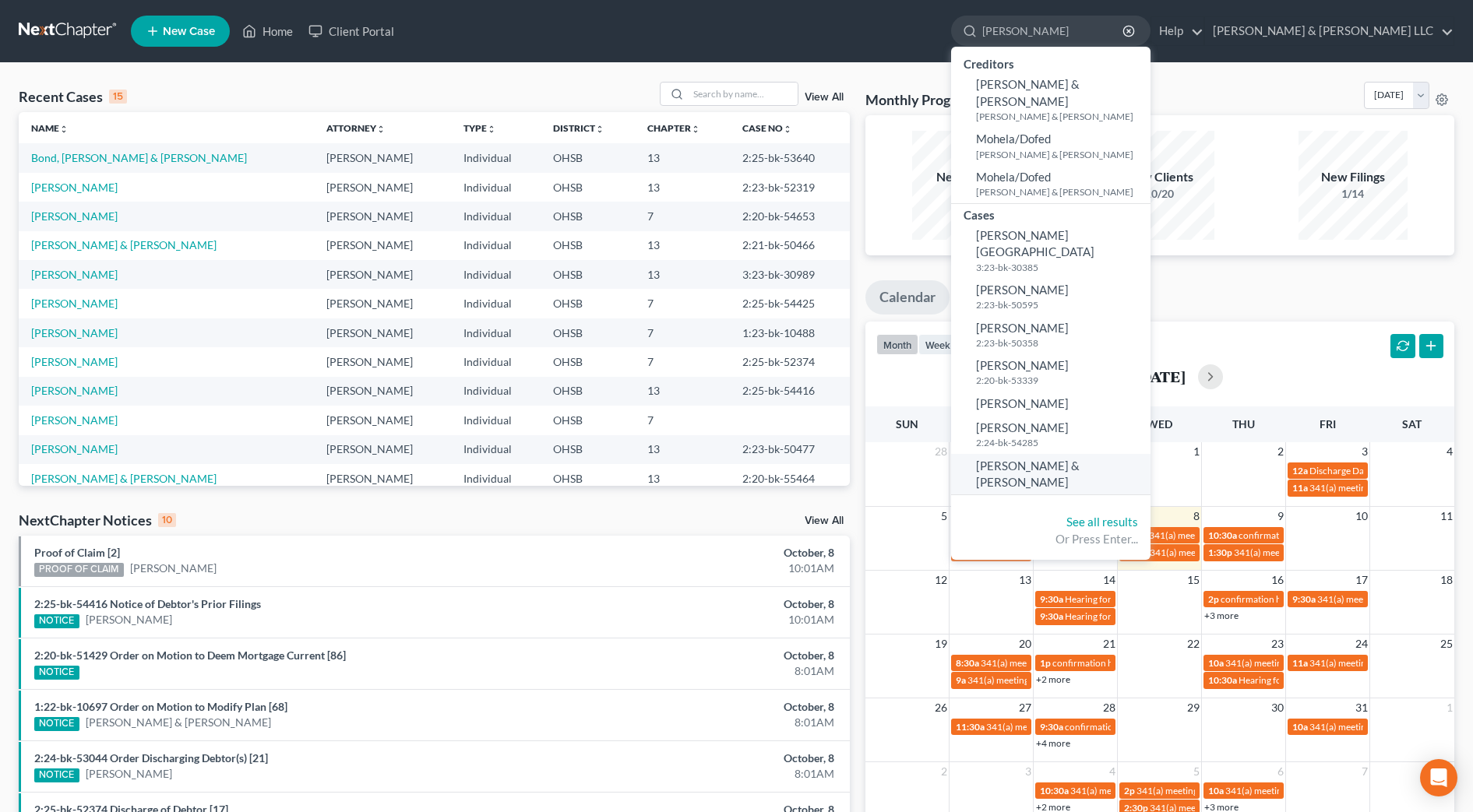
type input "[PERSON_NAME]"
click at [1079, 458] on span "[PERSON_NAME] & [PERSON_NAME]" at bounding box center [1028, 473] width 103 height 30
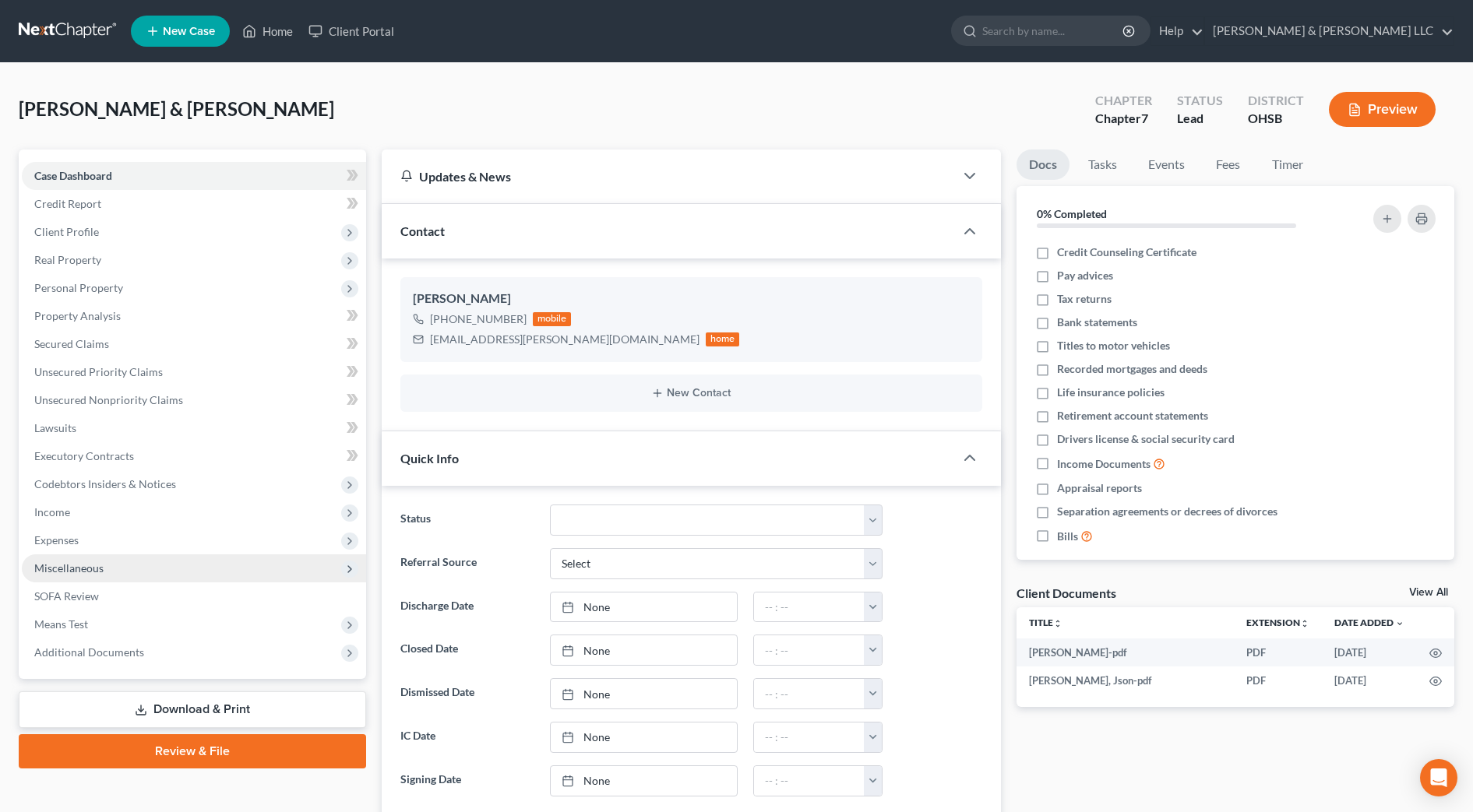
click at [91, 571] on span "Miscellaneous" at bounding box center [68, 568] width 69 height 13
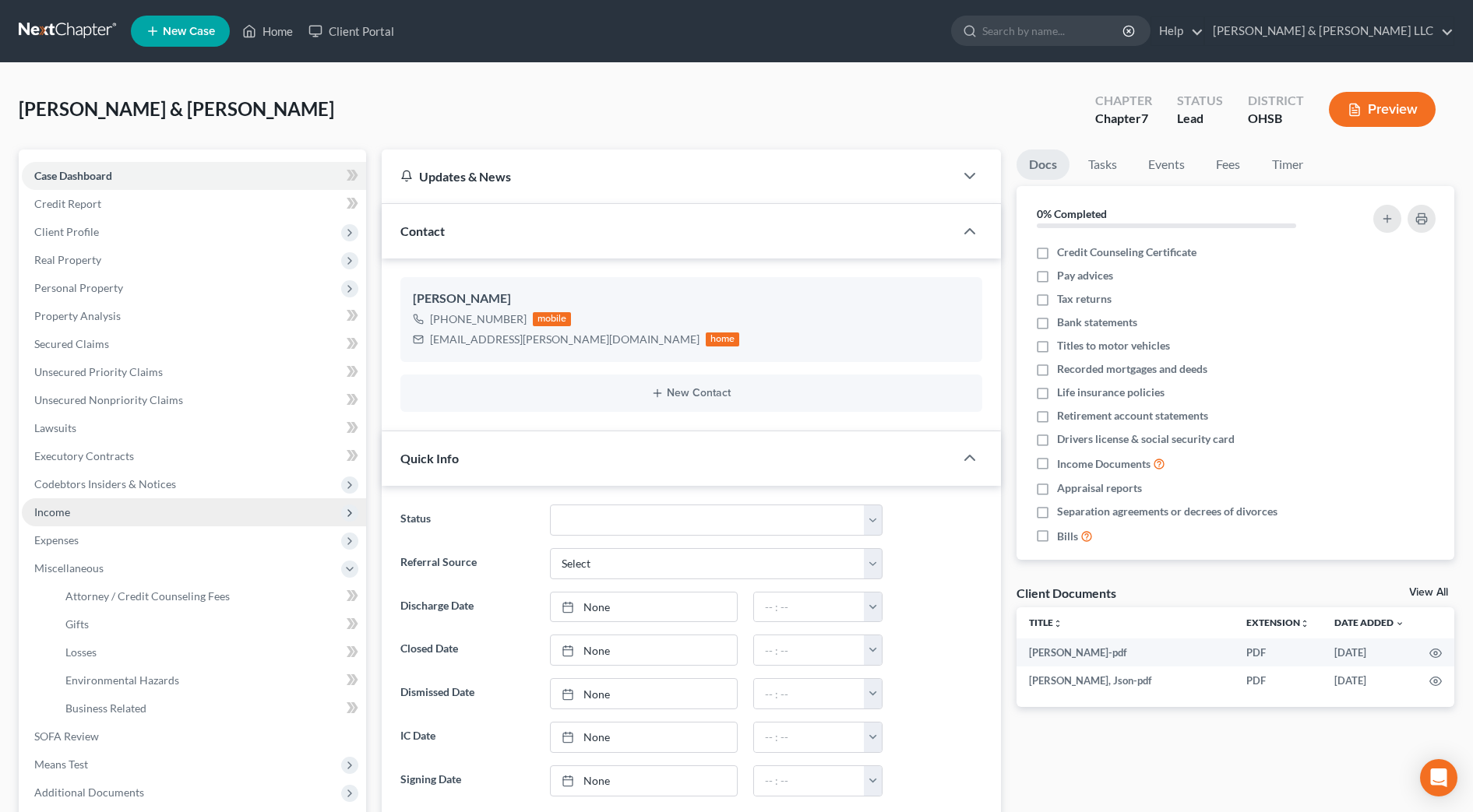
click at [87, 516] on span "Income" at bounding box center [194, 512] width 345 height 28
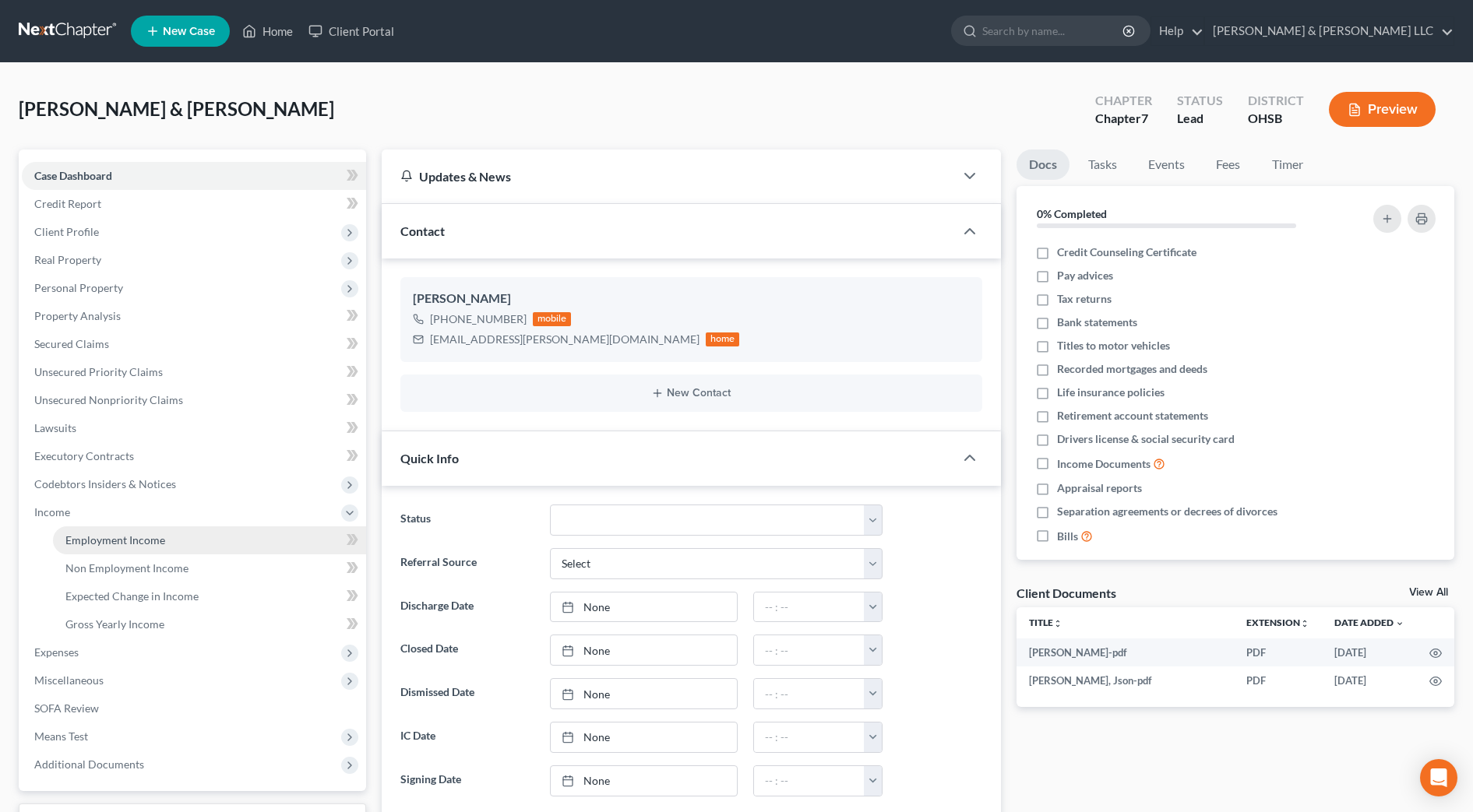
click at [92, 531] on link "Employment Income" at bounding box center [210, 541] width 313 height 28
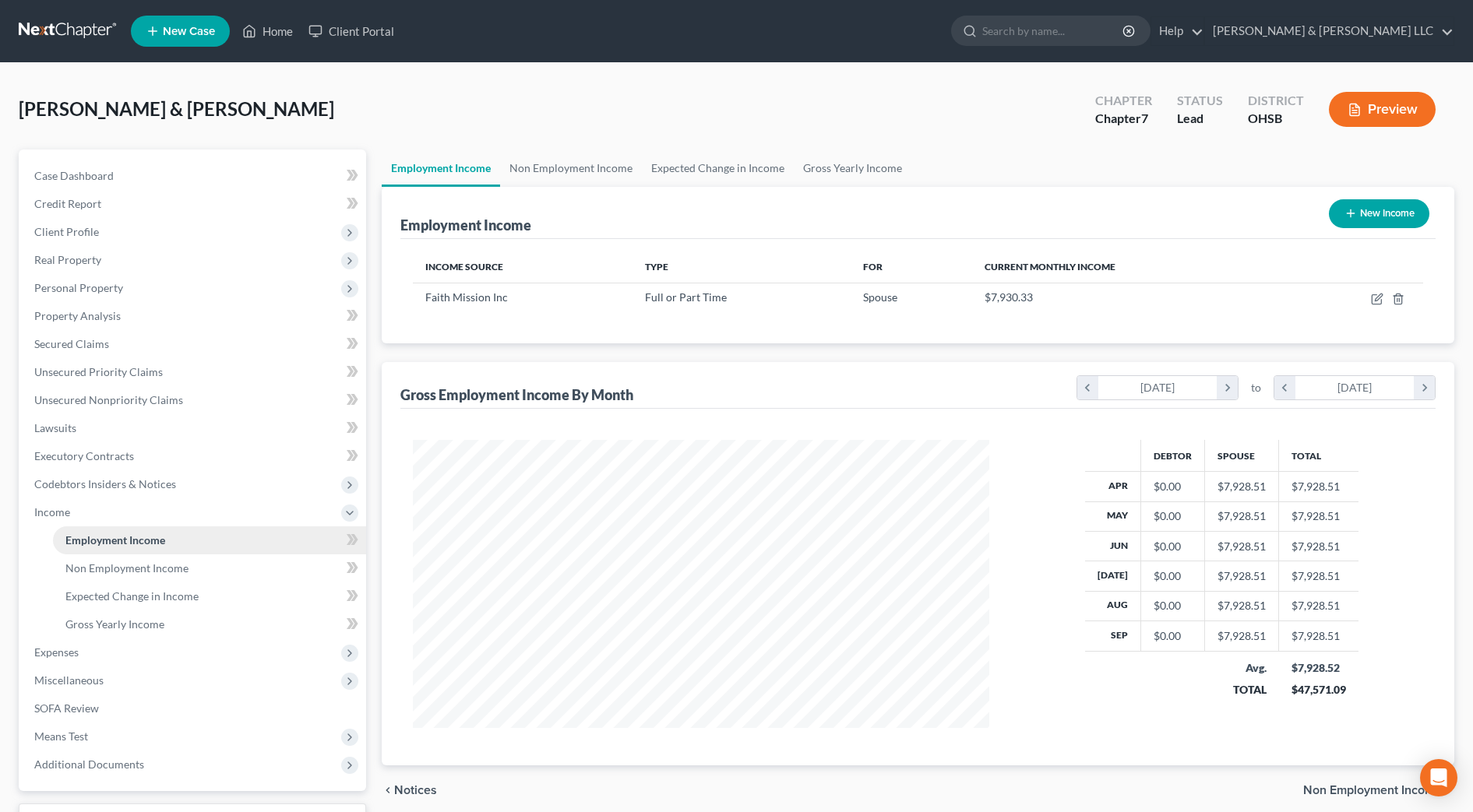
scroll to position [288, 608]
click at [876, 161] on link "Gross Yearly Income" at bounding box center [852, 168] width 117 height 37
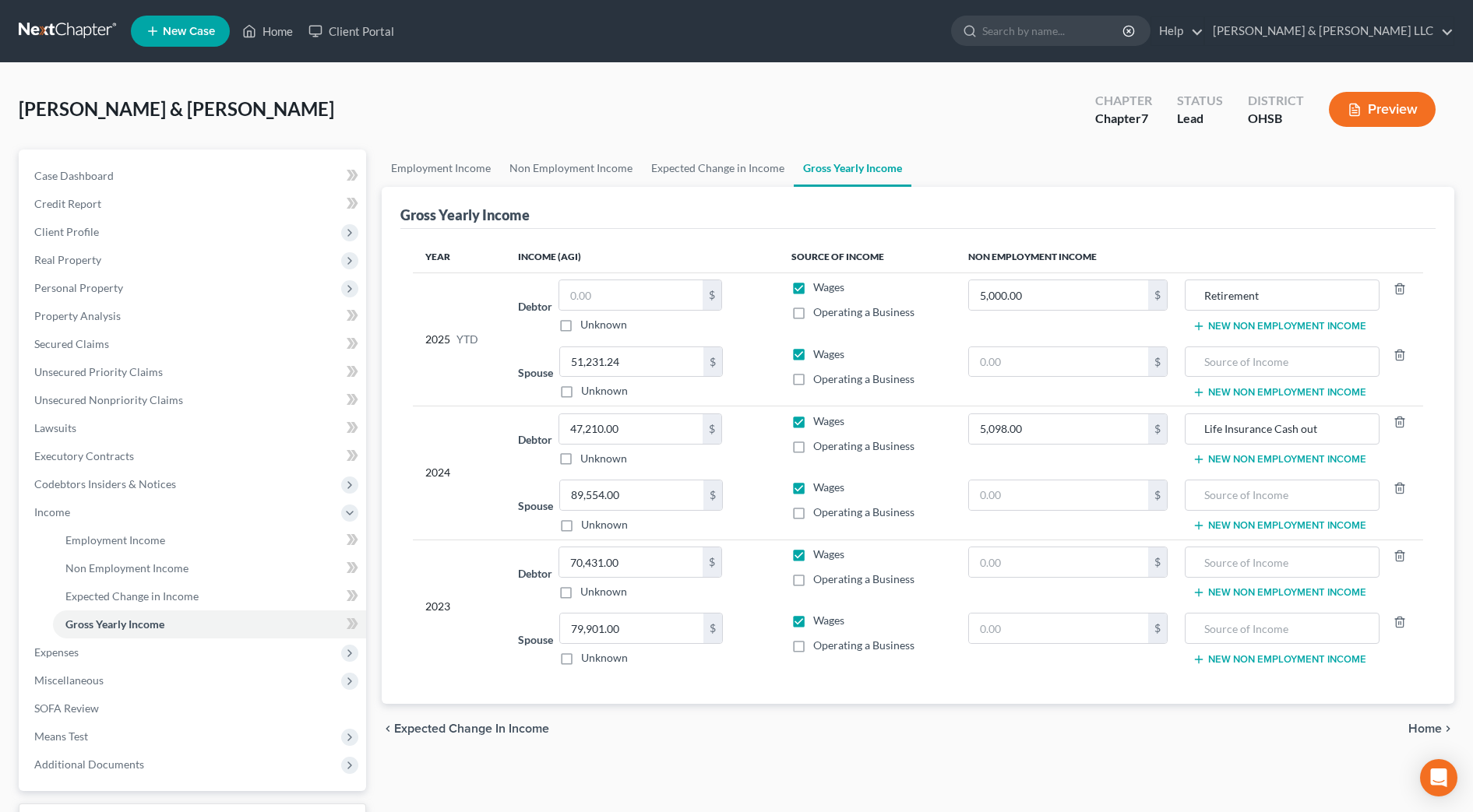
click at [1275, 324] on button "New Non Employment Income" at bounding box center [1279, 326] width 174 height 12
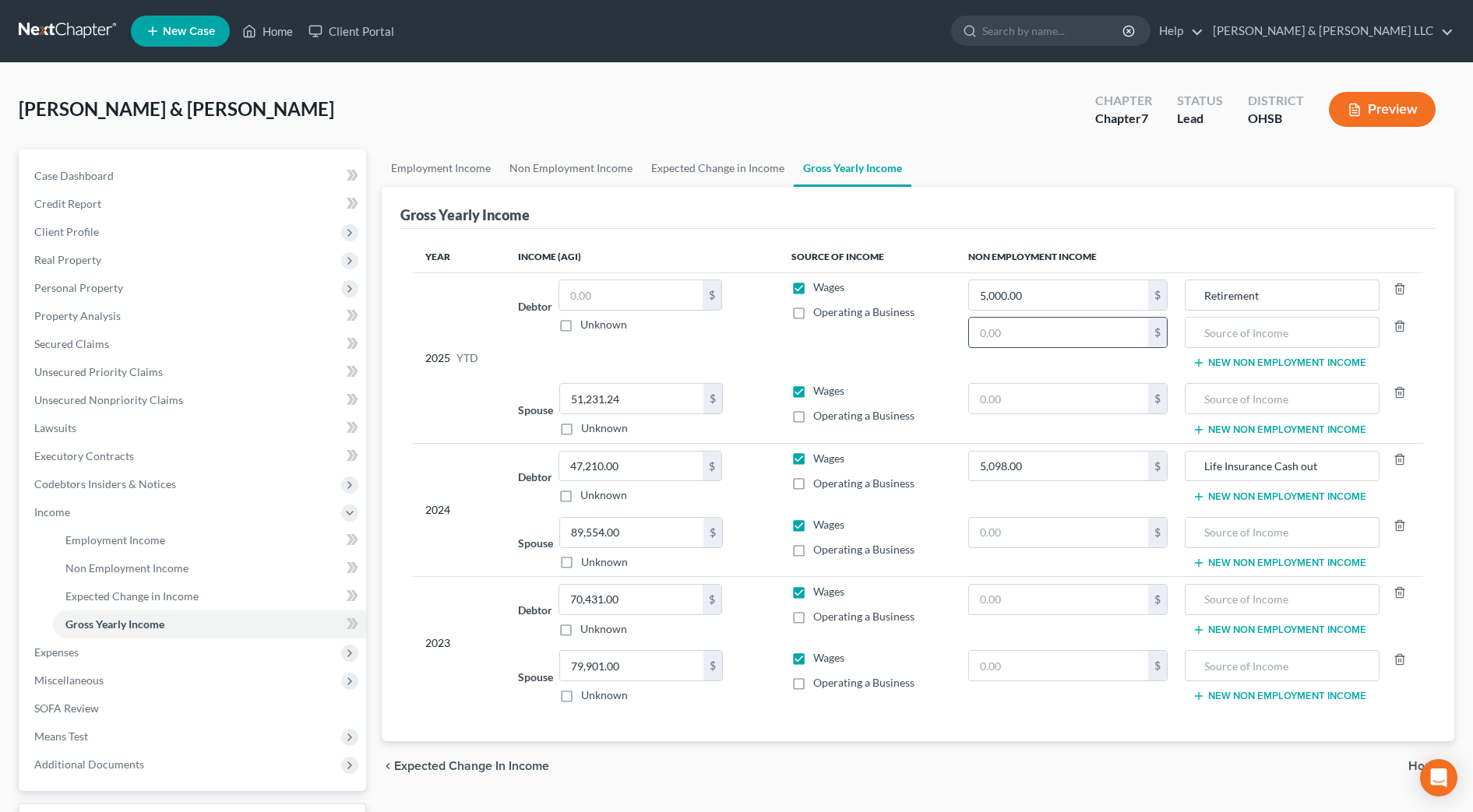
click at [1074, 328] on input "text" at bounding box center [1058, 333] width 179 height 30
type input "7,726.36"
click at [1266, 334] on input "text" at bounding box center [1282, 333] width 177 height 30
type input "Life Insurance"
click at [977, 124] on div "Jackson, Jason & Yolanda Upgraded Chapter Chapter 7 Status Lead District OHSB P…" at bounding box center [736, 115] width 1436 height 67
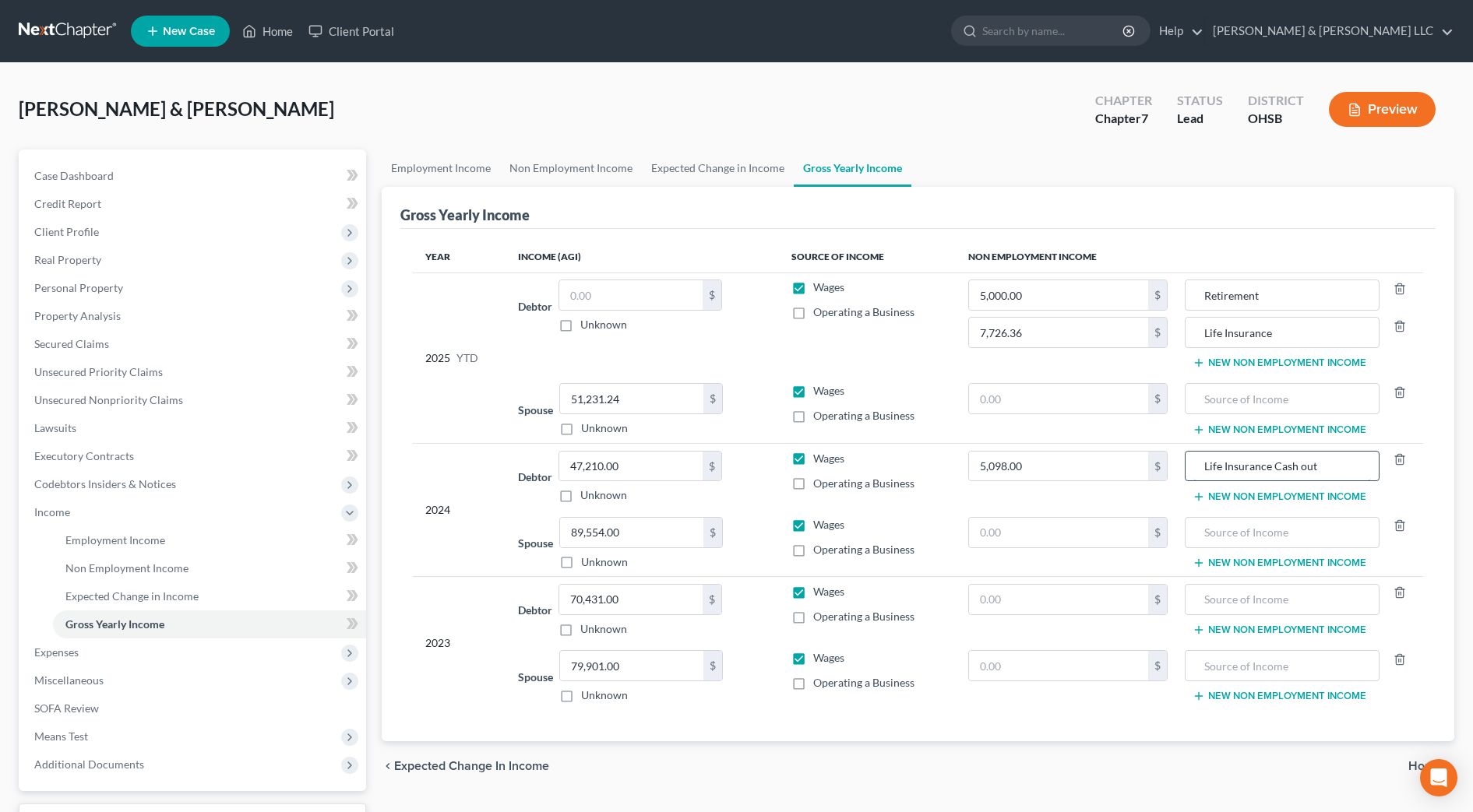
drag, startPoint x: 1342, startPoint y: 461, endPoint x: 1292, endPoint y: 461, distance: 50.0
click at [1282, 462] on input "Life Insurance Cash out" at bounding box center [1282, 467] width 177 height 30
click at [1089, 726] on div "Year Income (AGI) Source of Income Non Employment Income 2025 YTD Debtor $ Unkn…" at bounding box center [918, 485] width 1035 height 512
click at [1297, 469] on input "Life Insurance C" at bounding box center [1282, 467] width 177 height 30
type input "Life Insurance"
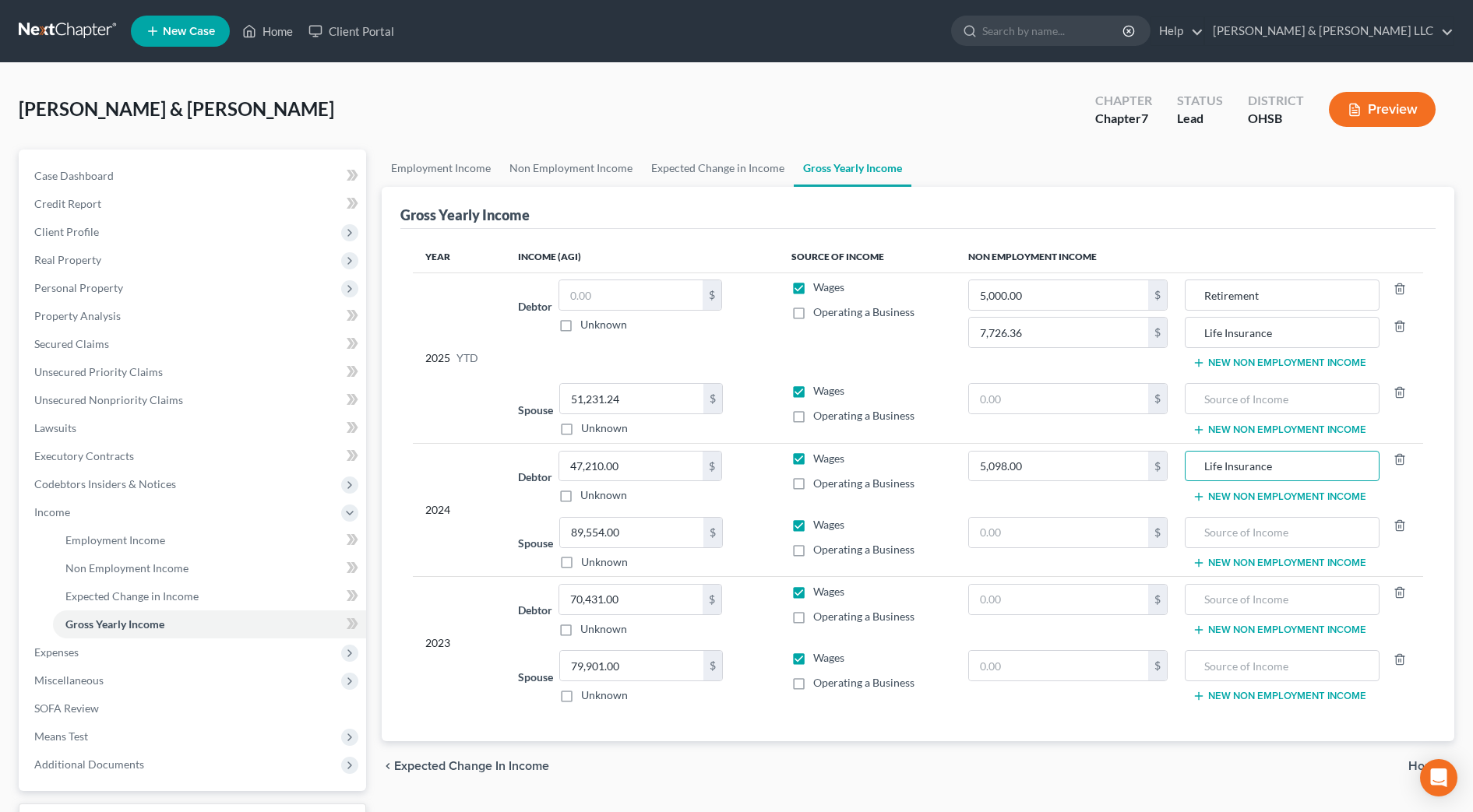
click at [1083, 750] on div "chevron_left Expected Change in Income Home chevron_right" at bounding box center [918, 766] width 1073 height 50
click at [128, 295] on span "Personal Property" at bounding box center [194, 288] width 345 height 28
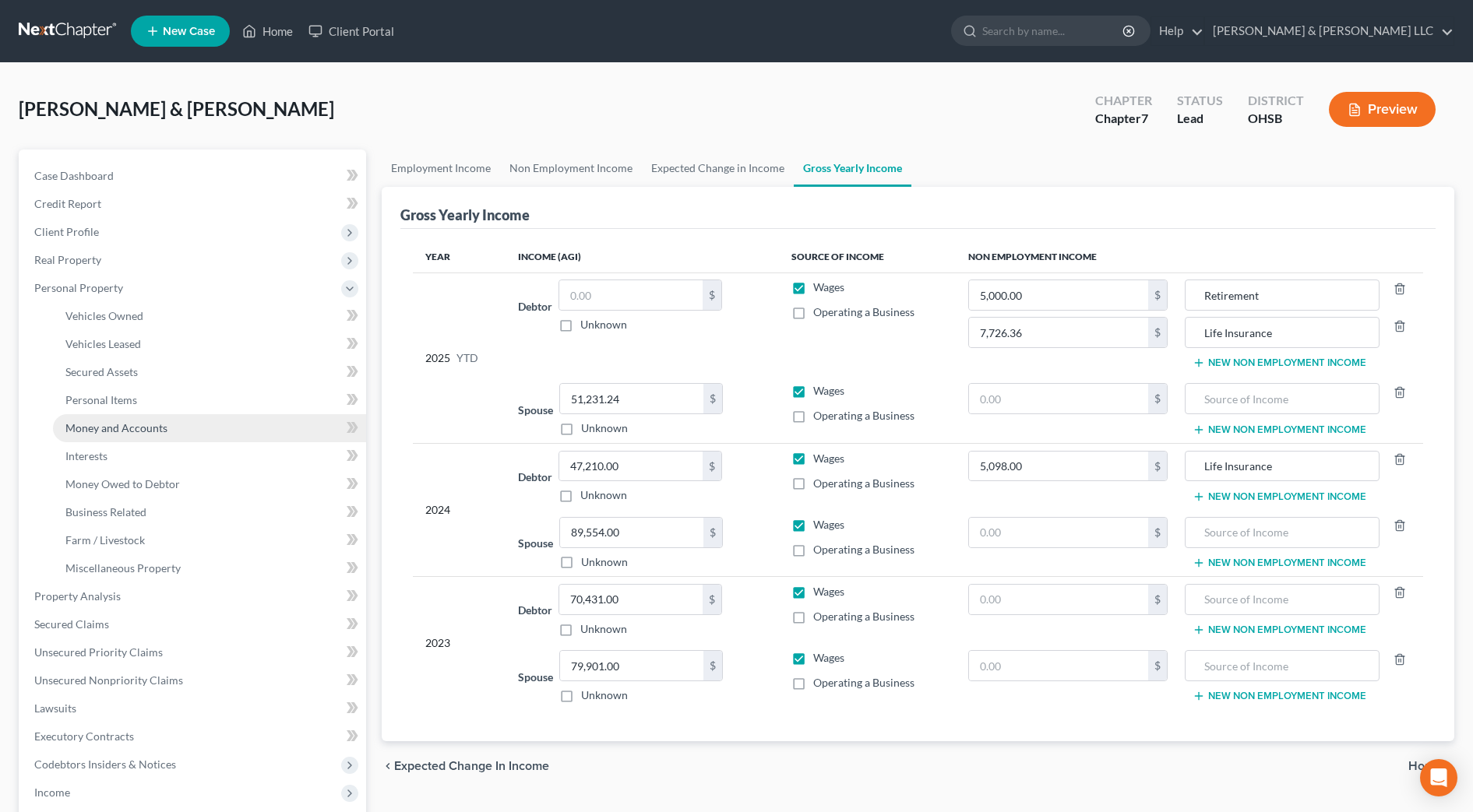
click at [170, 414] on link "Money and Accounts" at bounding box center [210, 428] width 313 height 28
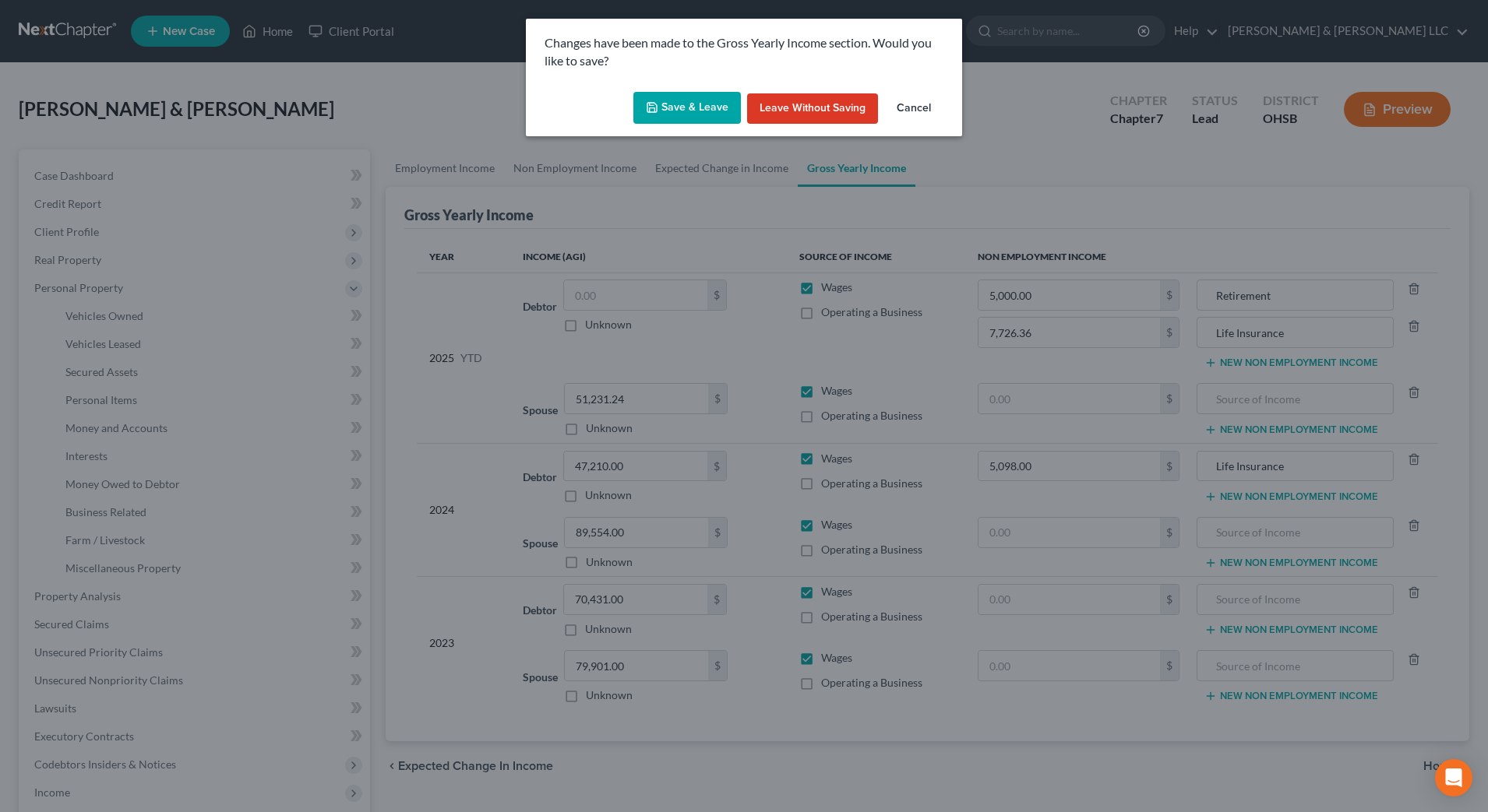
click at [706, 103] on button "Save & Leave" at bounding box center [687, 107] width 107 height 32
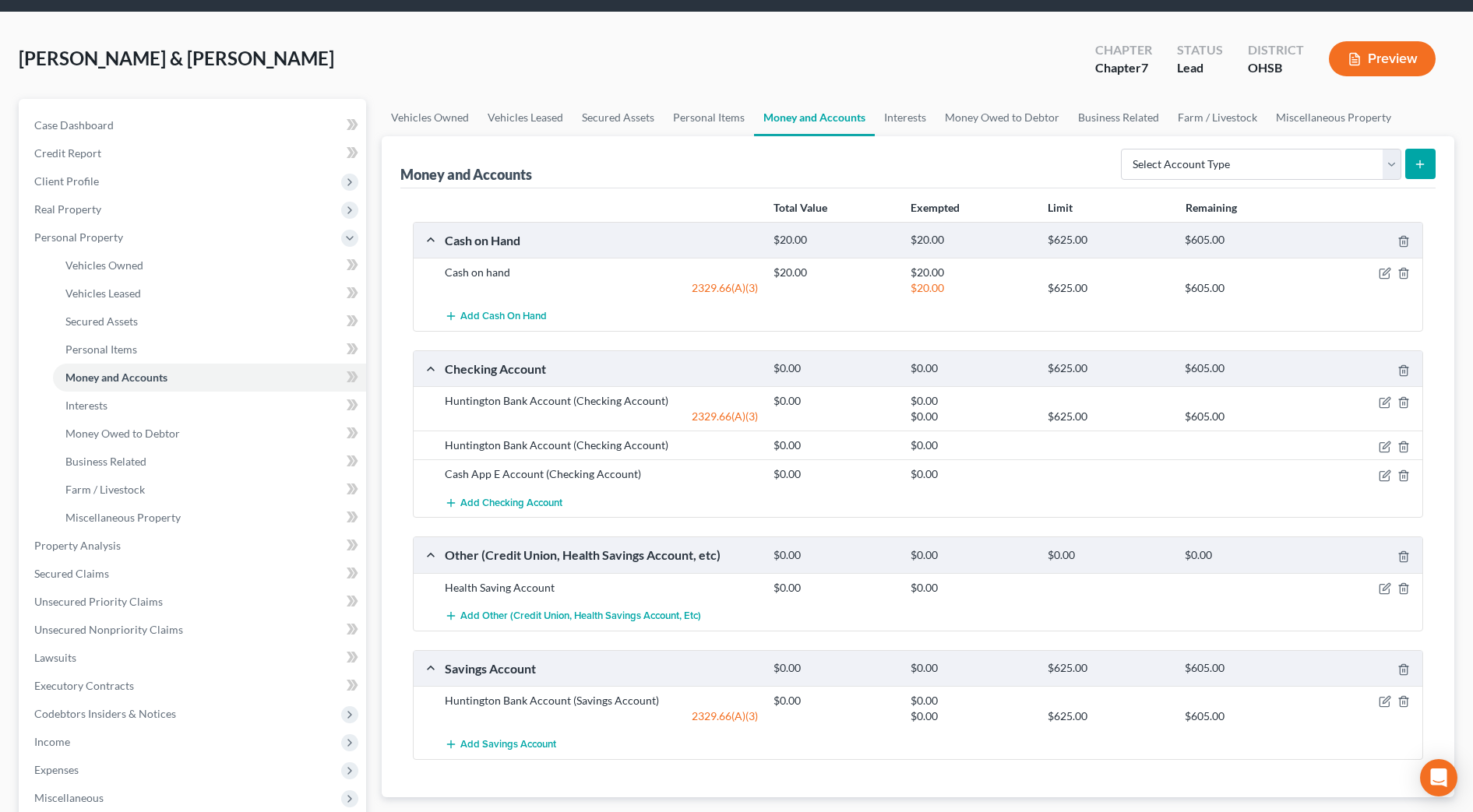
scroll to position [97, 0]
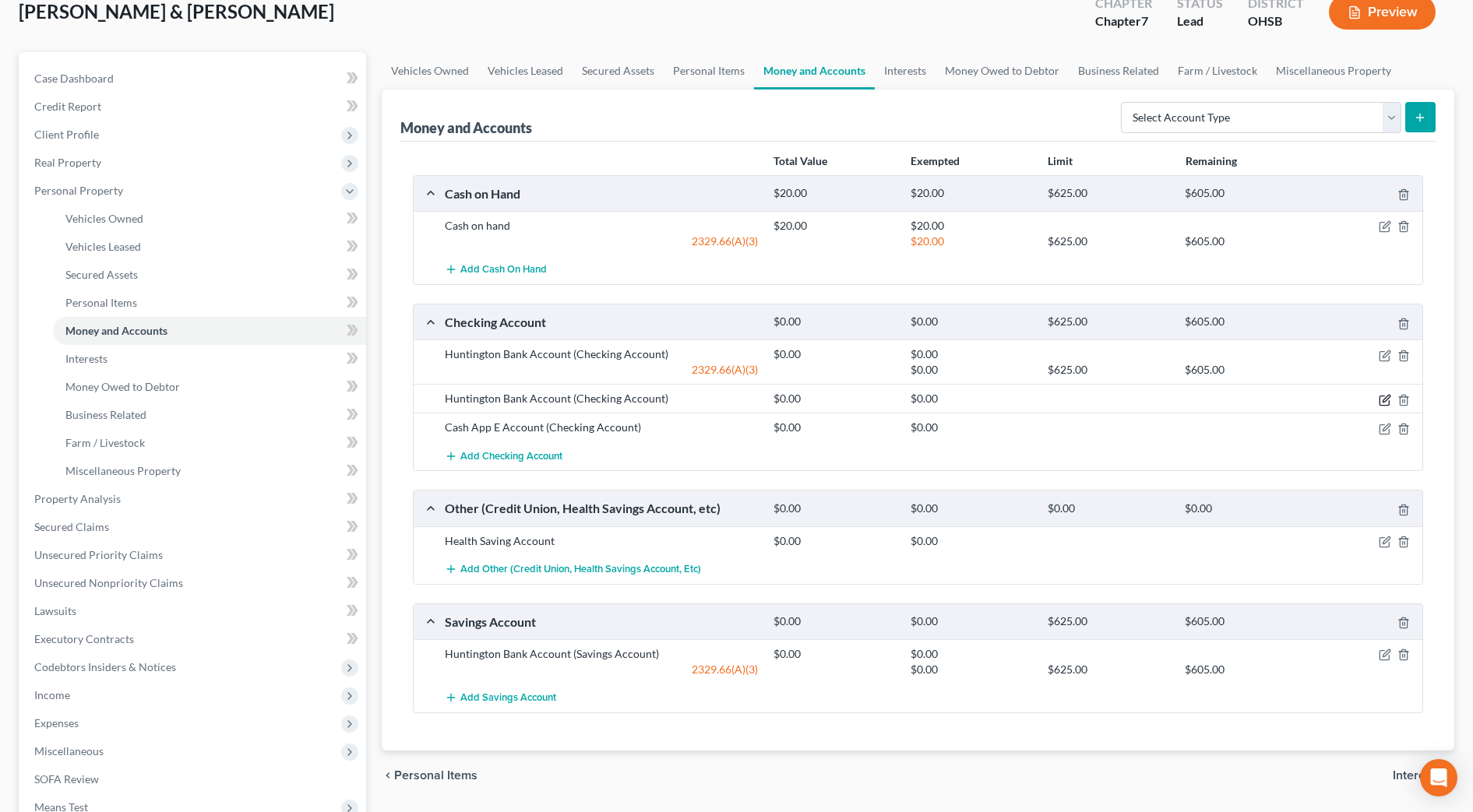
click at [1383, 401] on icon "button" at bounding box center [1386, 398] width 7 height 7
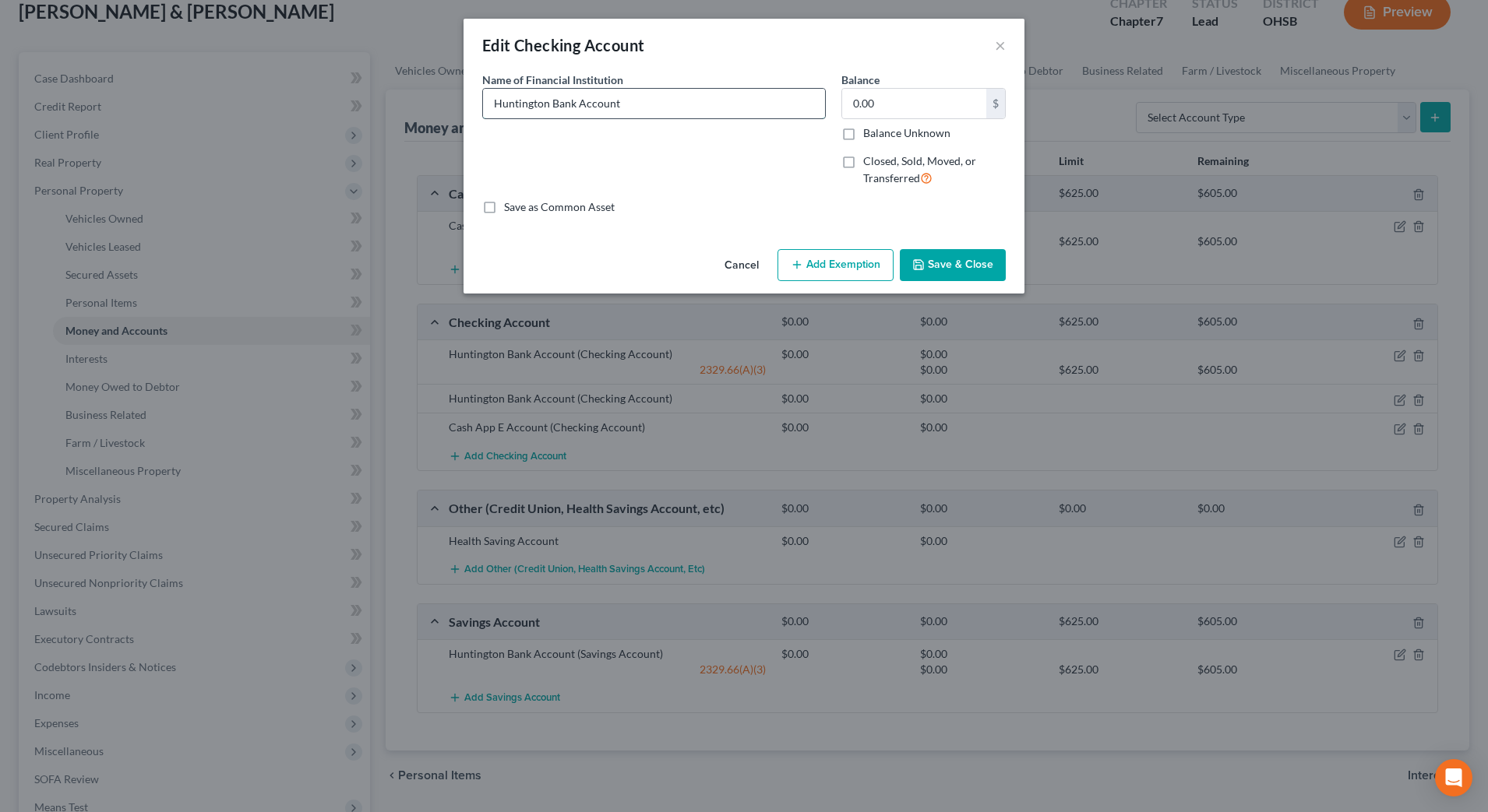
click at [655, 108] on input "Huntington Bank Account" at bounding box center [653, 104] width 342 height 30
type input "Huntington Bank Account (0604)"
click at [958, 273] on button "Save & Close" at bounding box center [952, 265] width 106 height 32
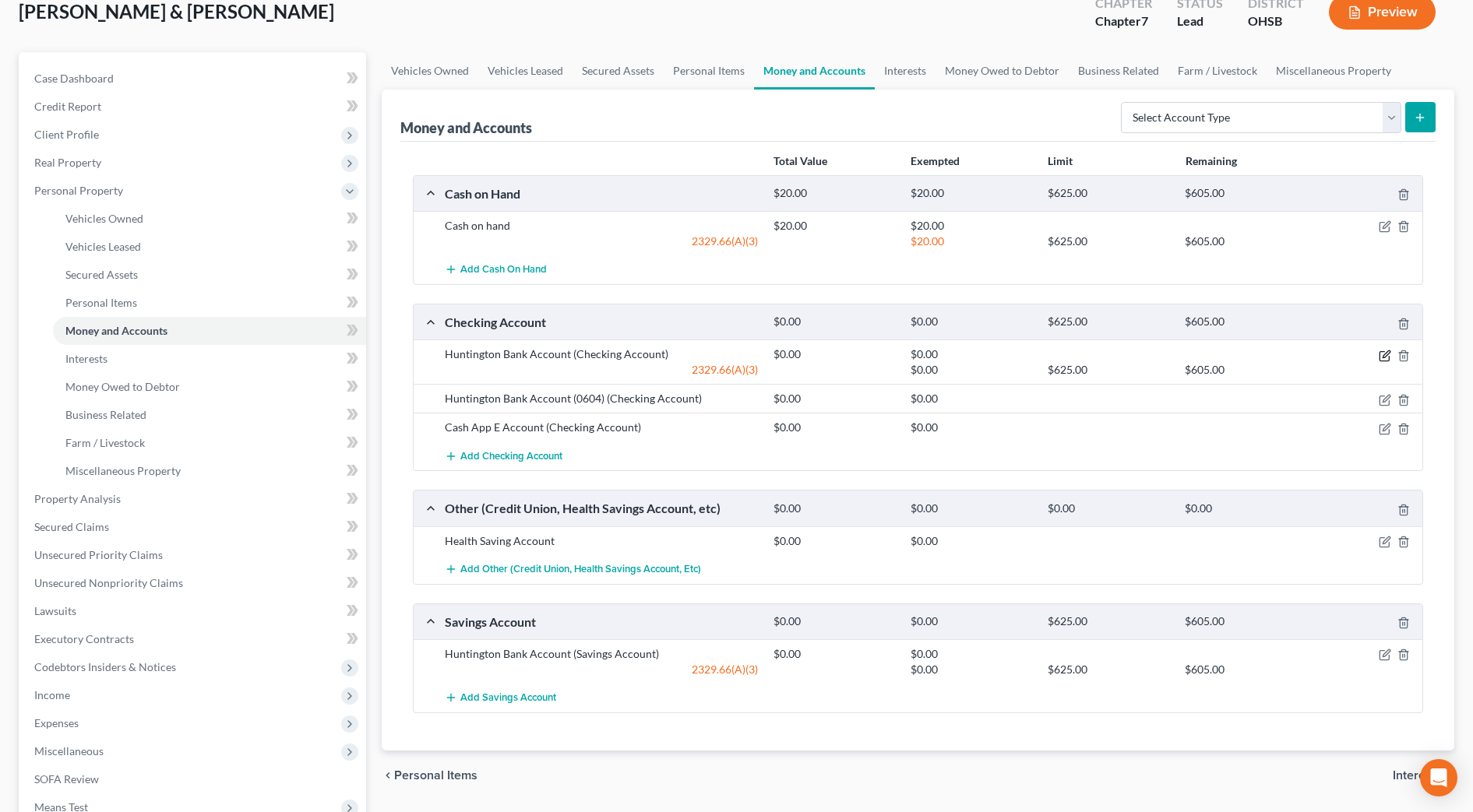
click at [1384, 351] on icon "button" at bounding box center [1383, 355] width 9 height 9
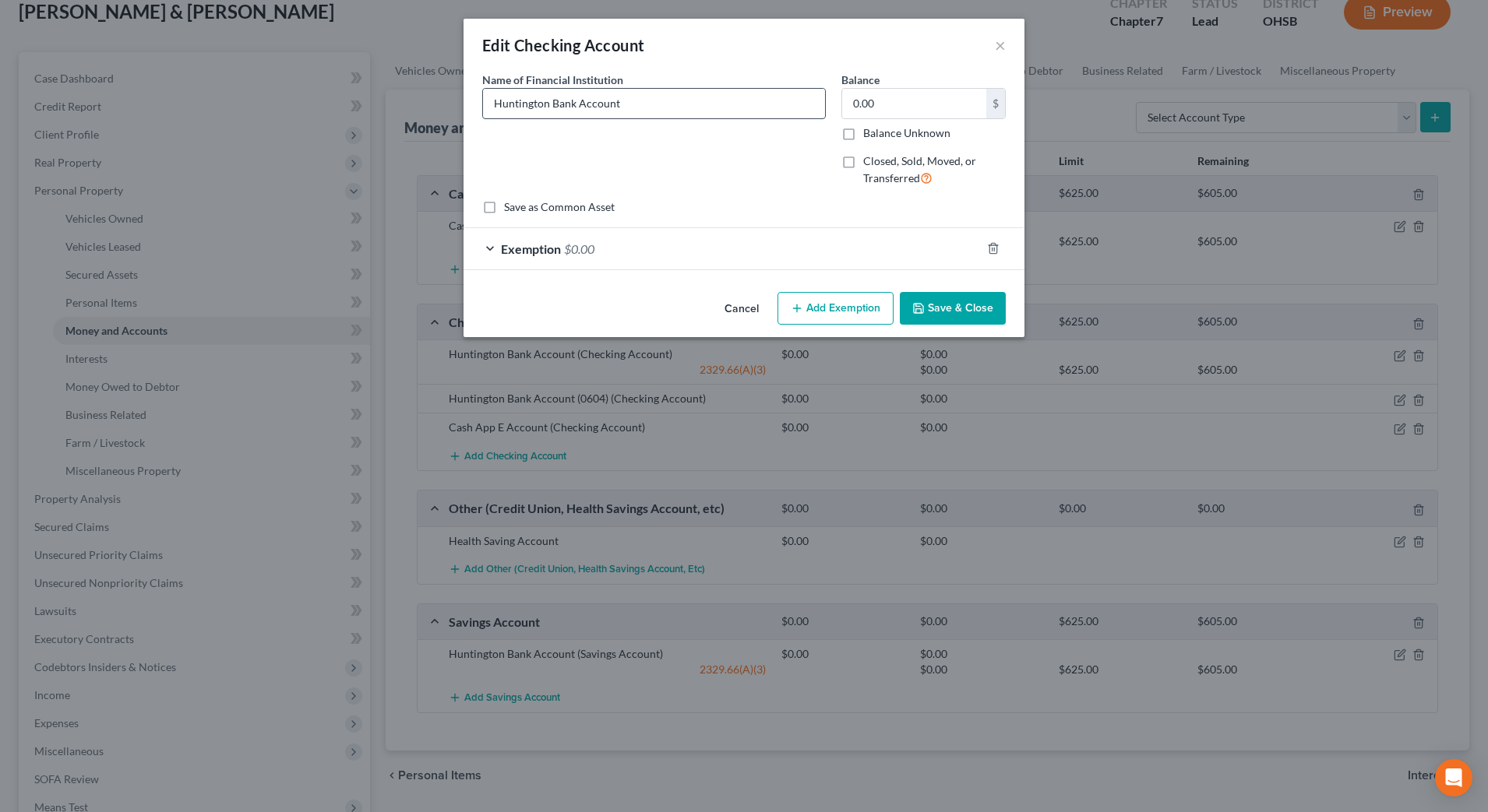
click at [654, 92] on input "Huntington Bank Account" at bounding box center [653, 104] width 342 height 30
type input "Huntington Bank Account (1042)"
click at [945, 307] on button "Save & Close" at bounding box center [952, 308] width 106 height 32
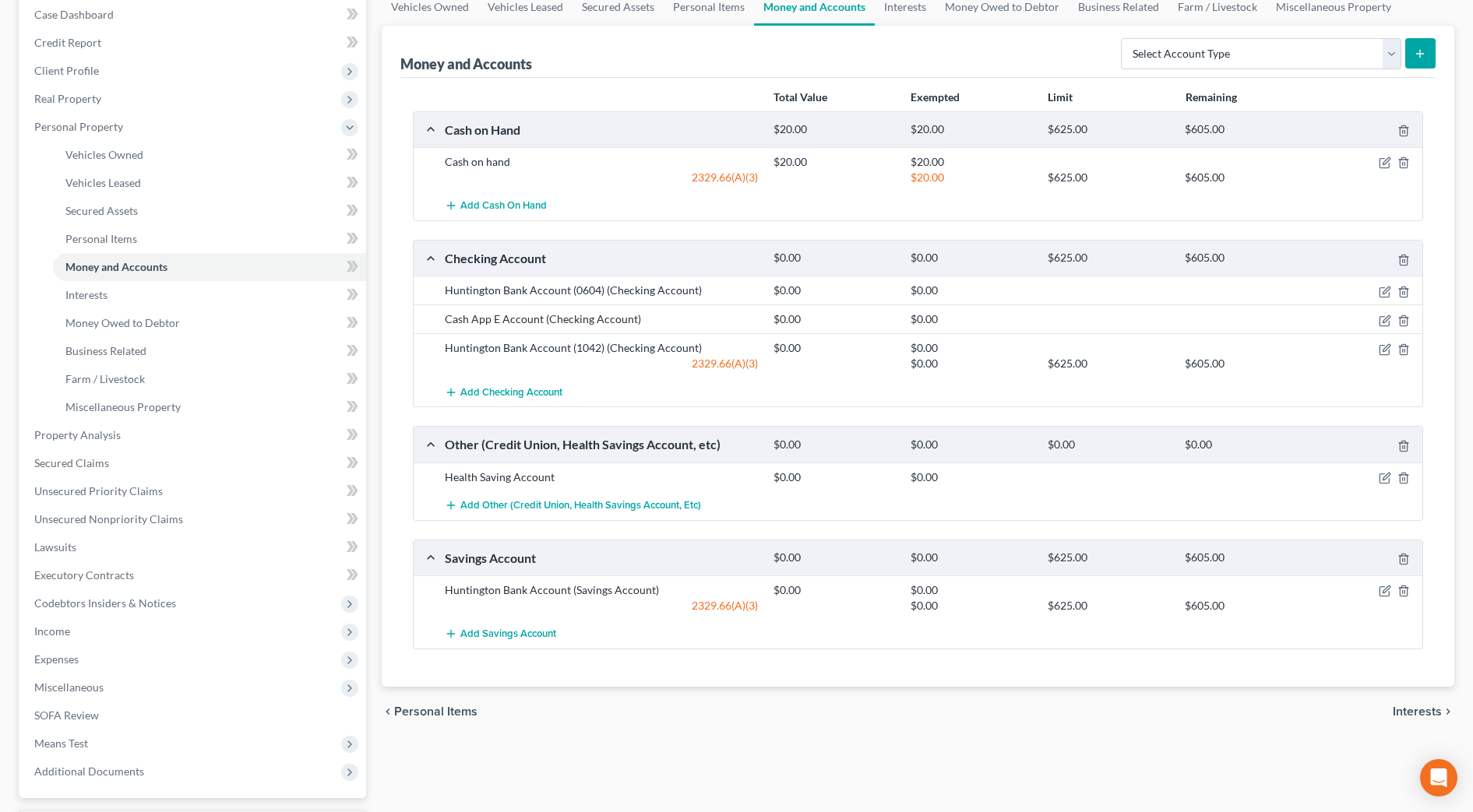
scroll to position [195, 0]
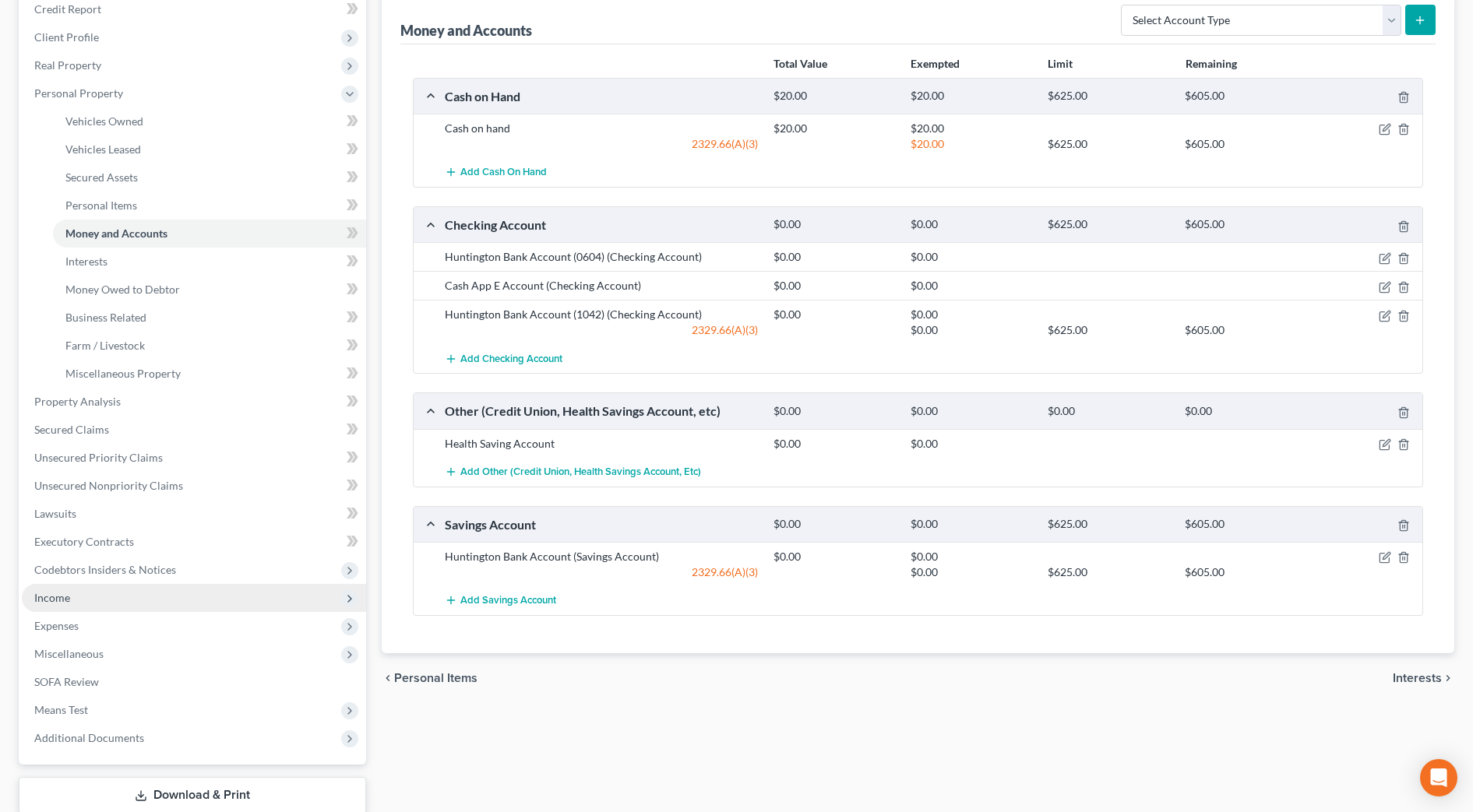
click at [77, 589] on span "Income" at bounding box center [194, 598] width 345 height 28
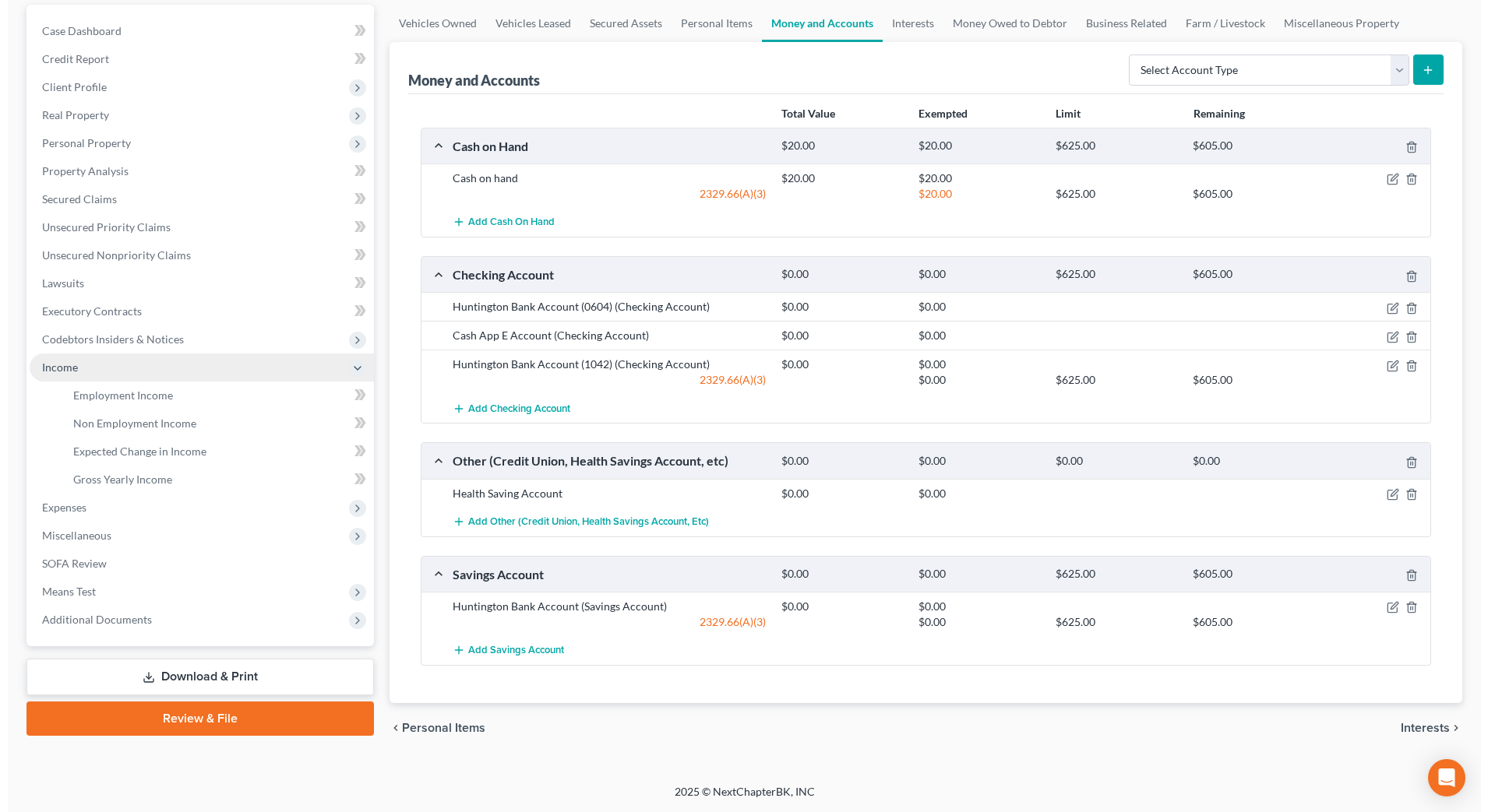
scroll to position [145, 0]
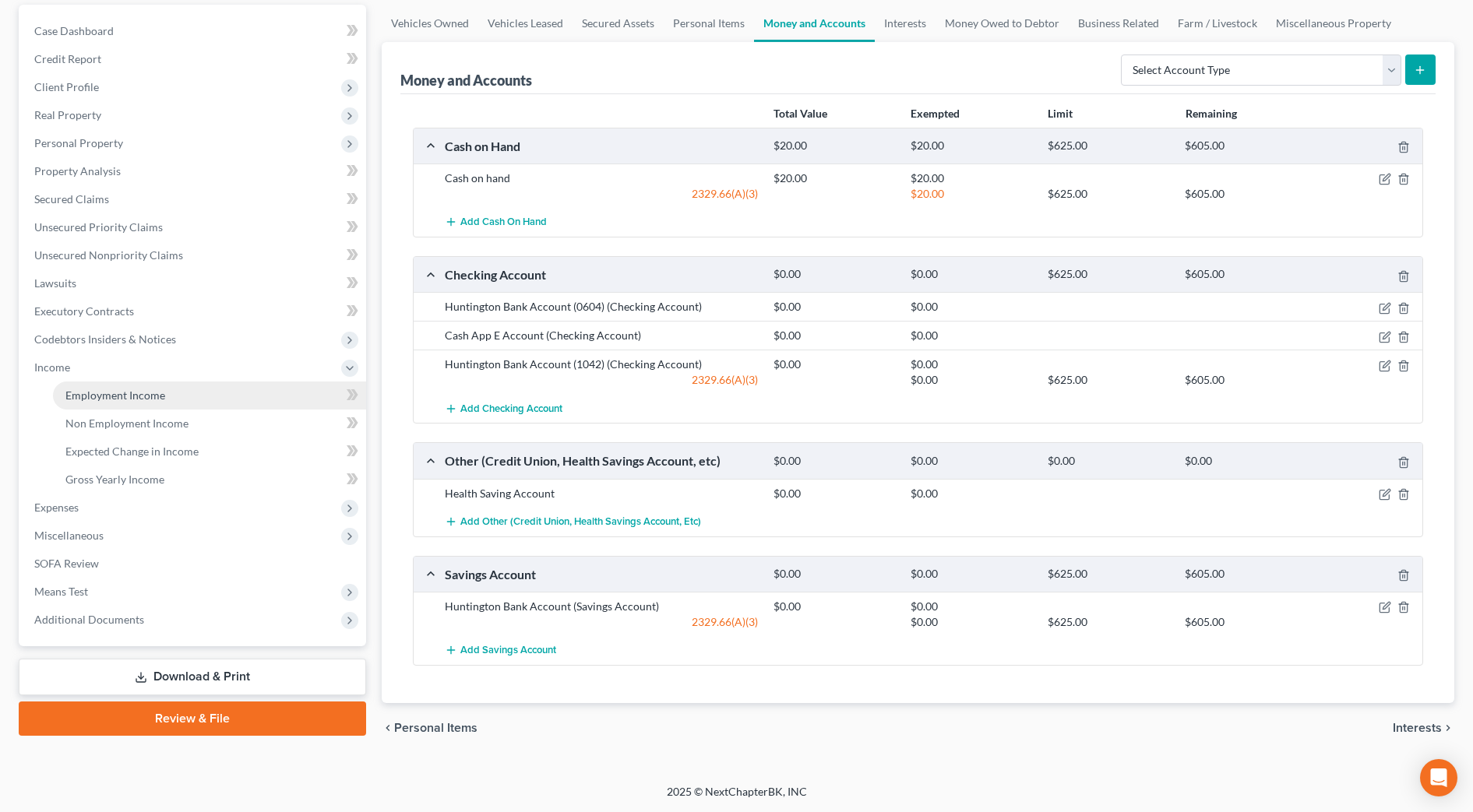
click at [126, 399] on span "Employment Income" at bounding box center [116, 395] width 100 height 13
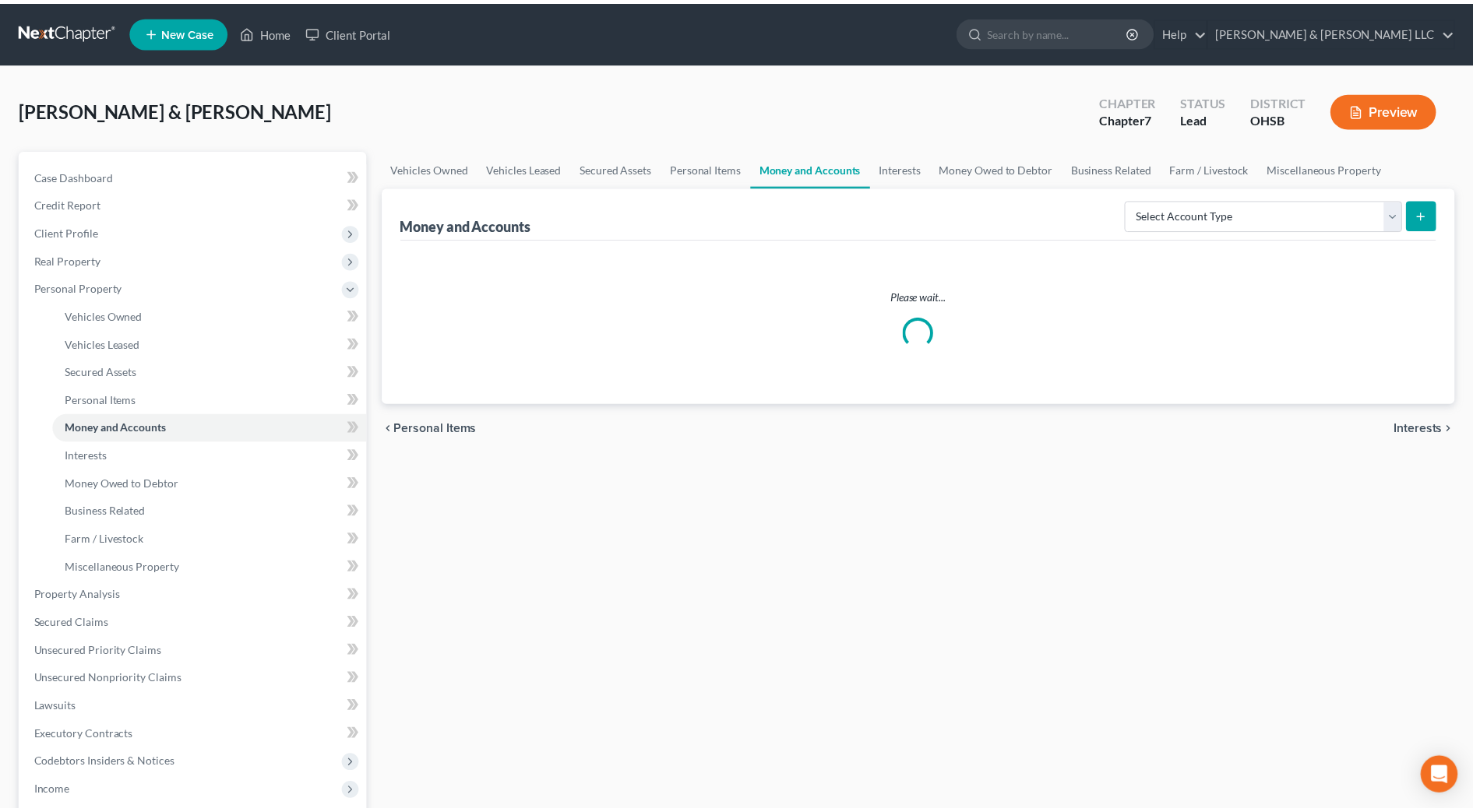
scroll to position [145, 0]
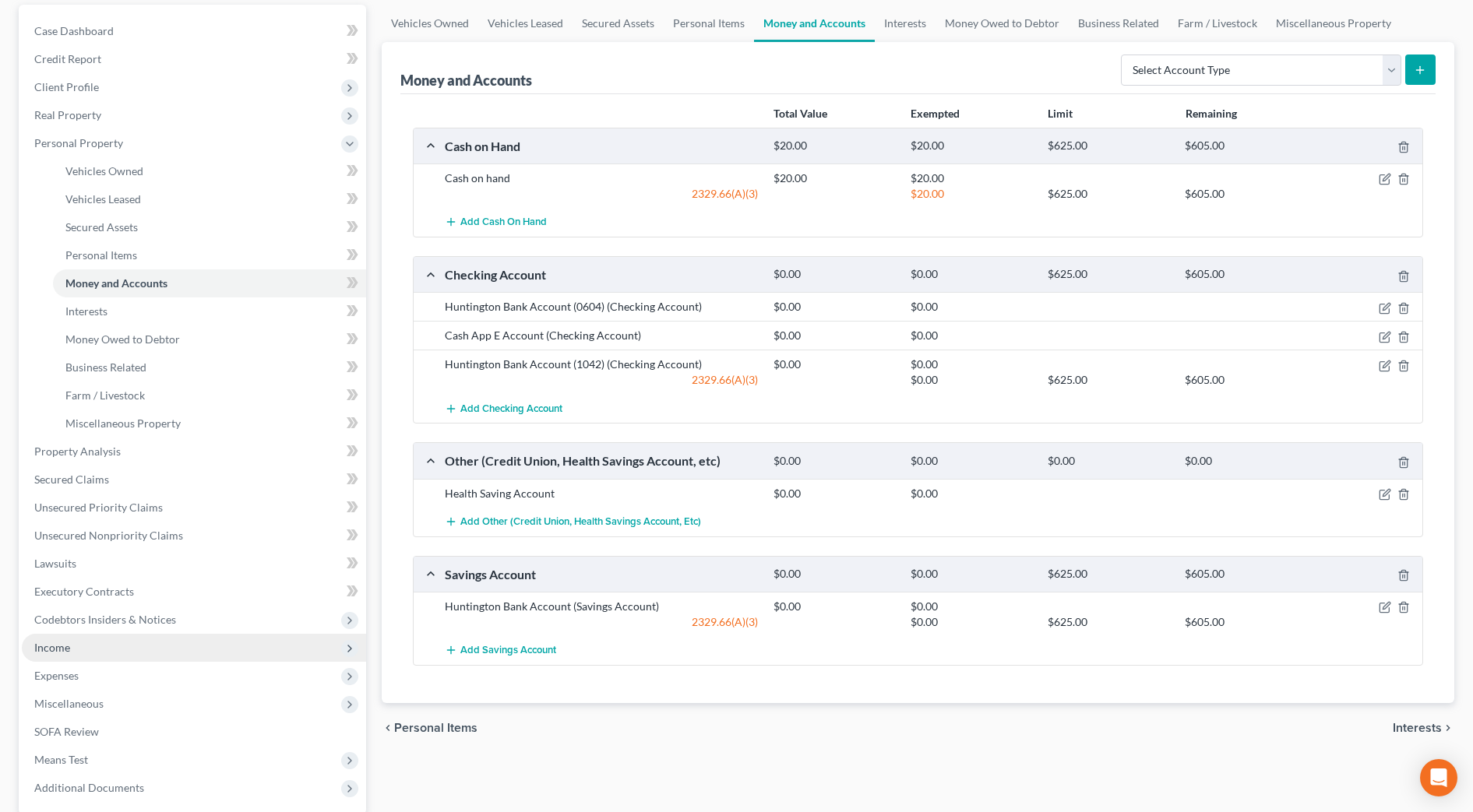
click at [92, 646] on span "Income" at bounding box center [194, 648] width 345 height 28
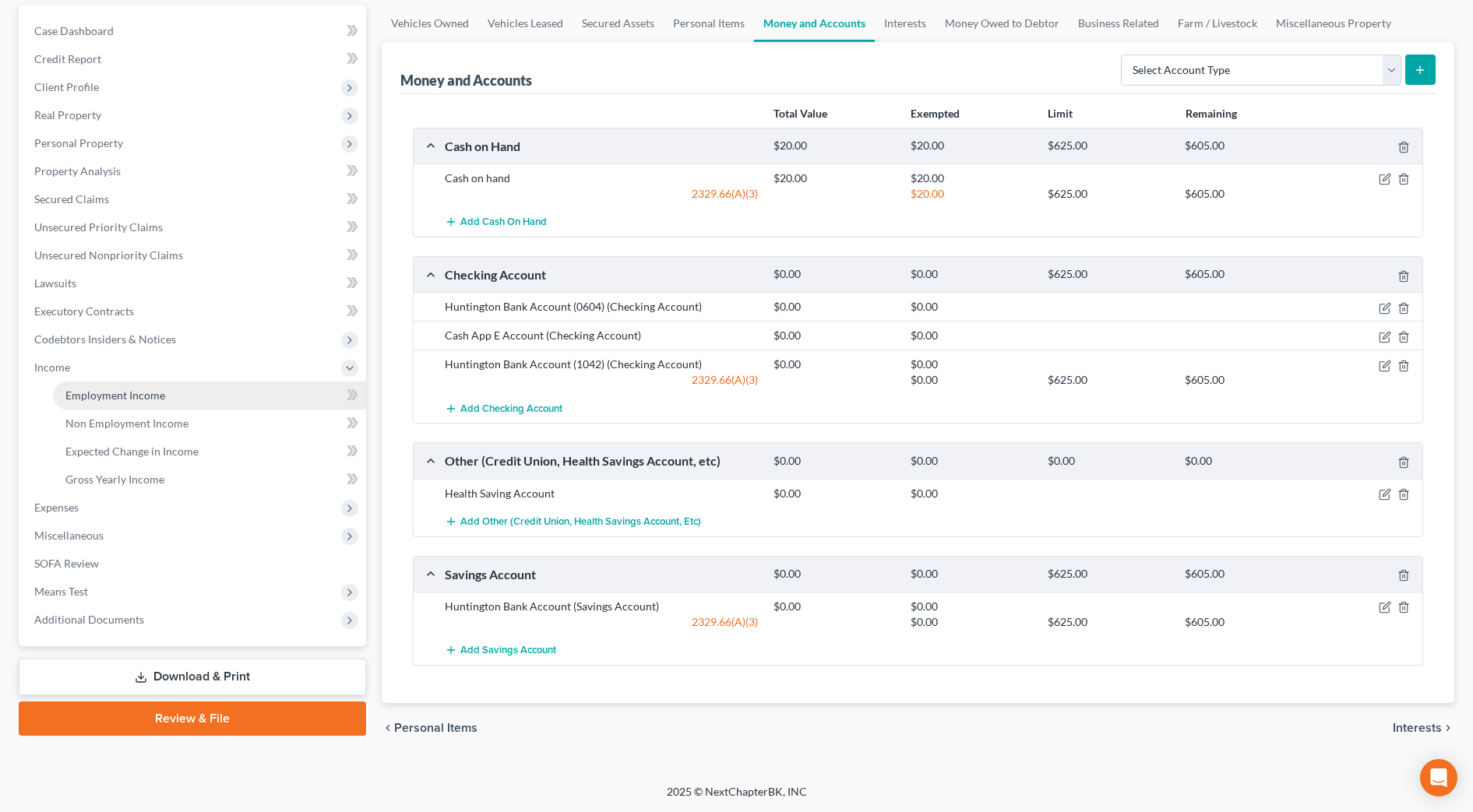
click at [160, 397] on span "Employment Income" at bounding box center [116, 395] width 100 height 13
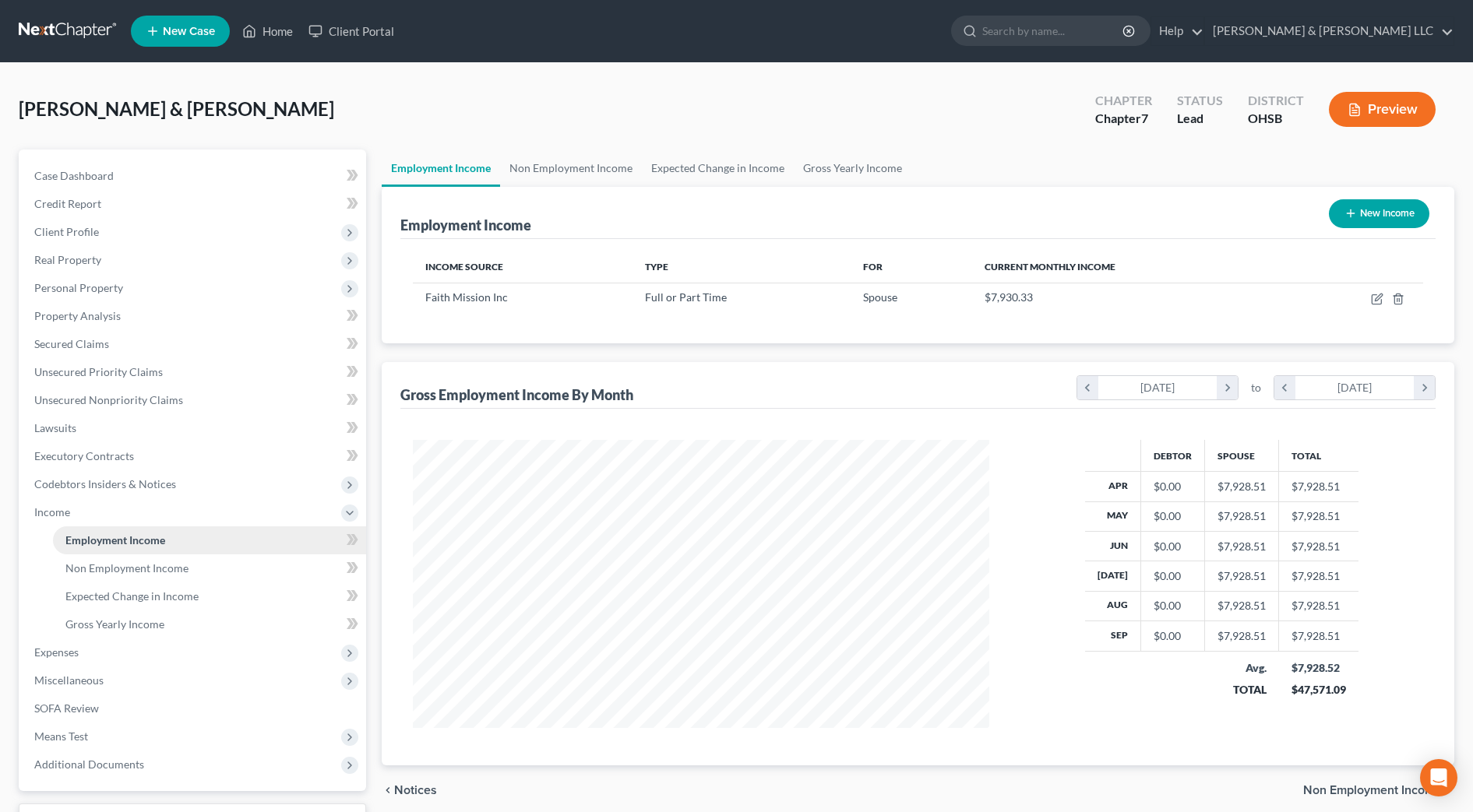
scroll to position [288, 608]
click at [560, 168] on link "Non Employment Income" at bounding box center [571, 168] width 141 height 37
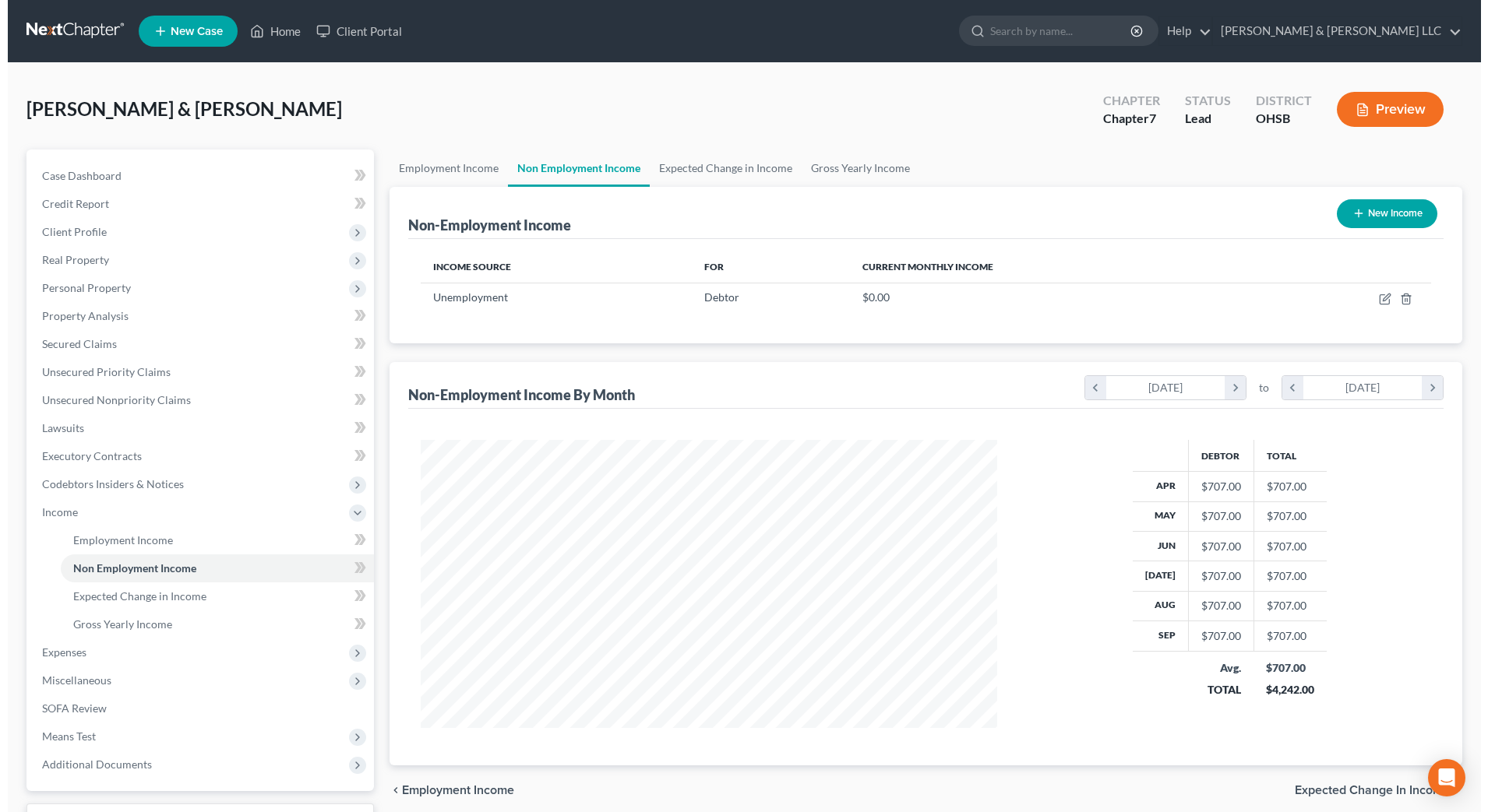
scroll to position [288, 608]
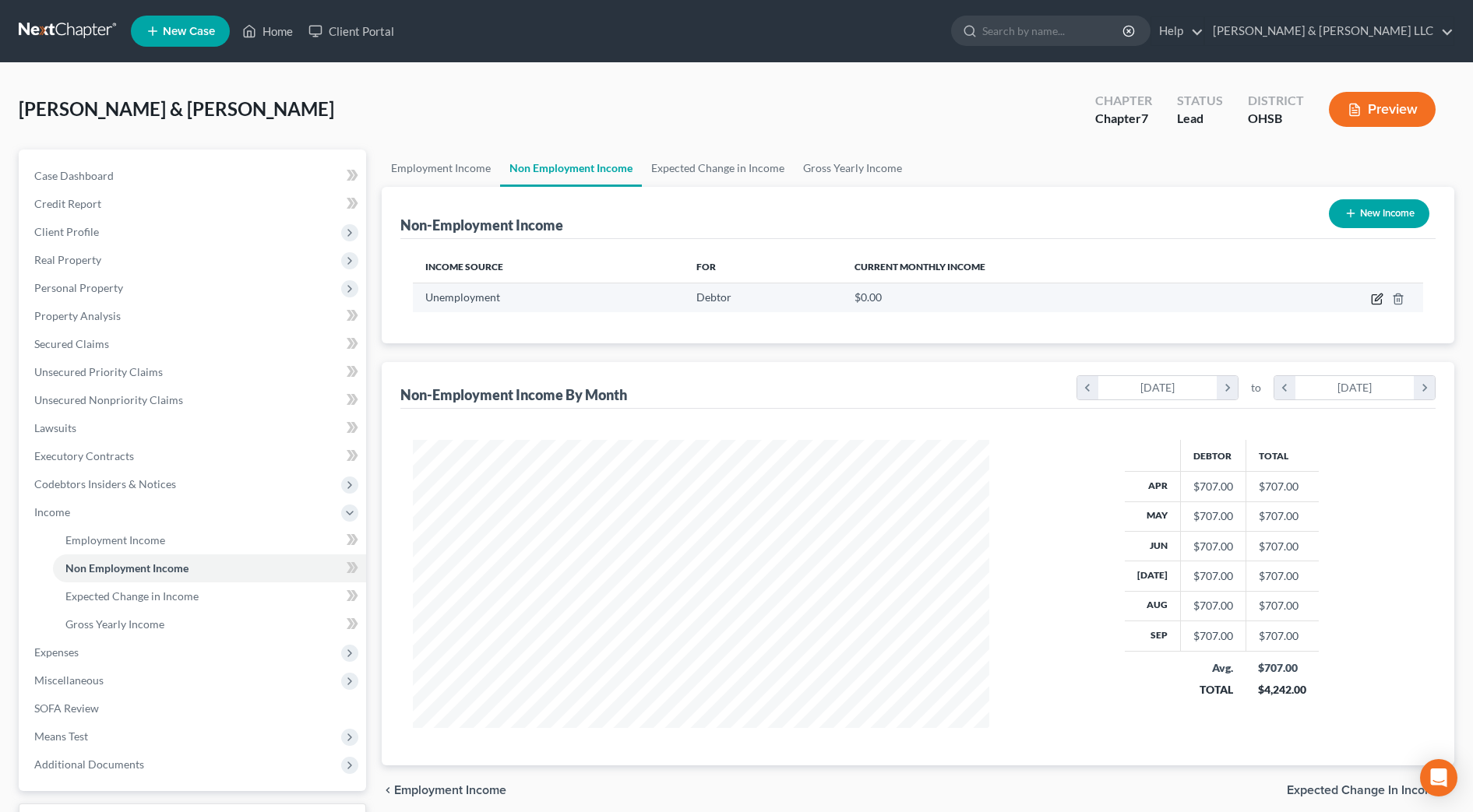
click at [1376, 298] on icon "button" at bounding box center [1378, 297] width 7 height 7
select select "0"
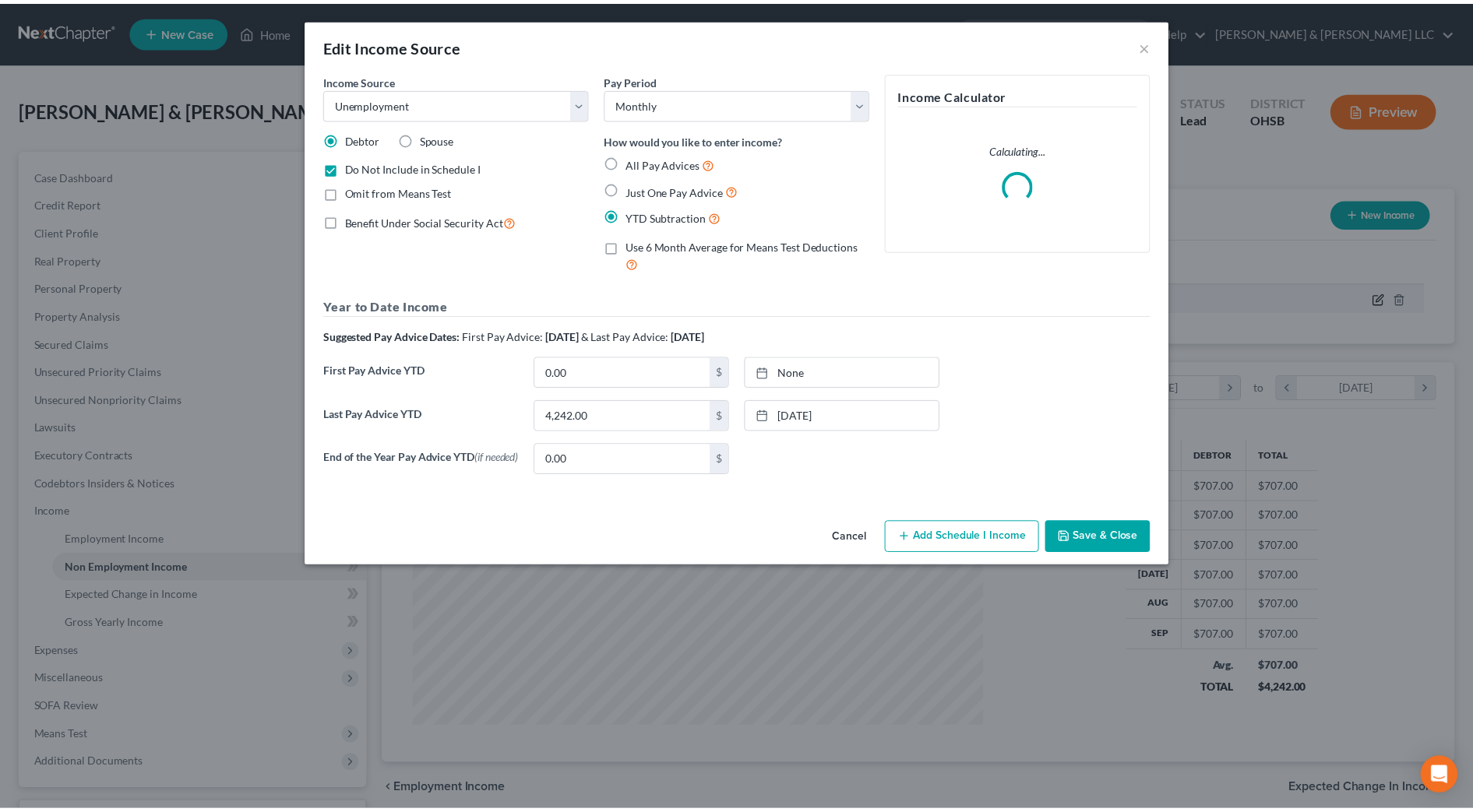
scroll to position [291, 614]
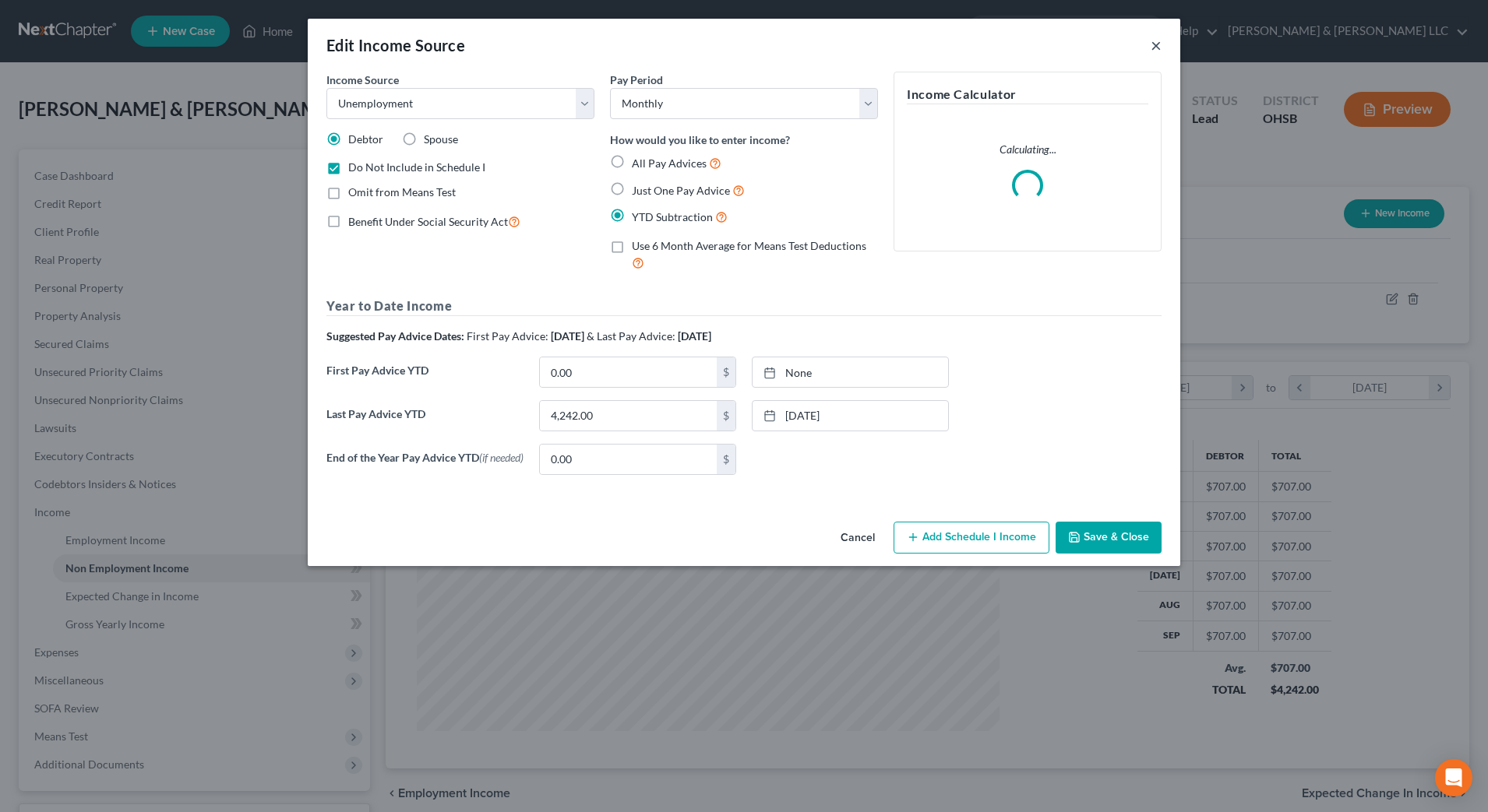
click at [1158, 42] on button "×" at bounding box center [1155, 45] width 11 height 18
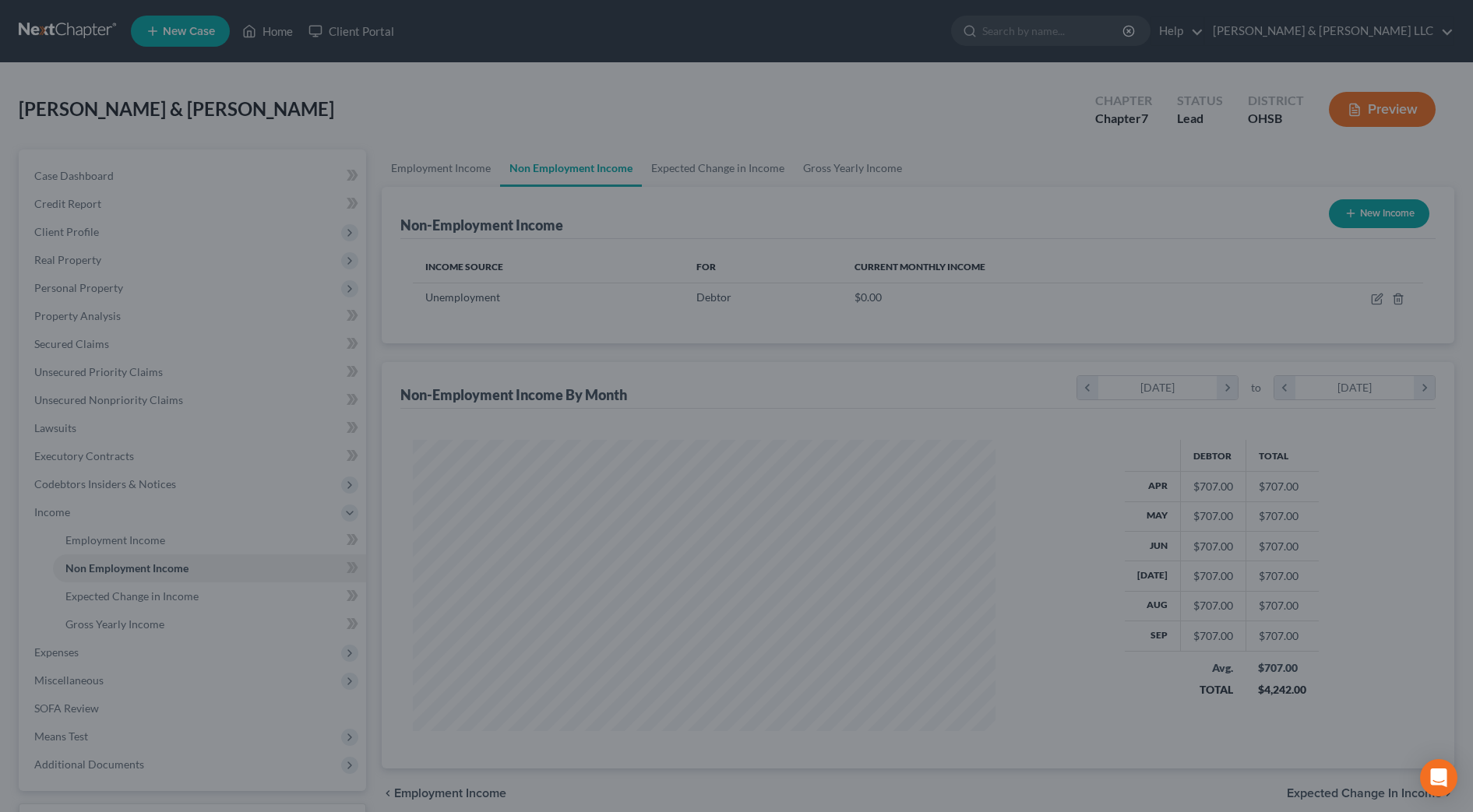
scroll to position [778327, 778229]
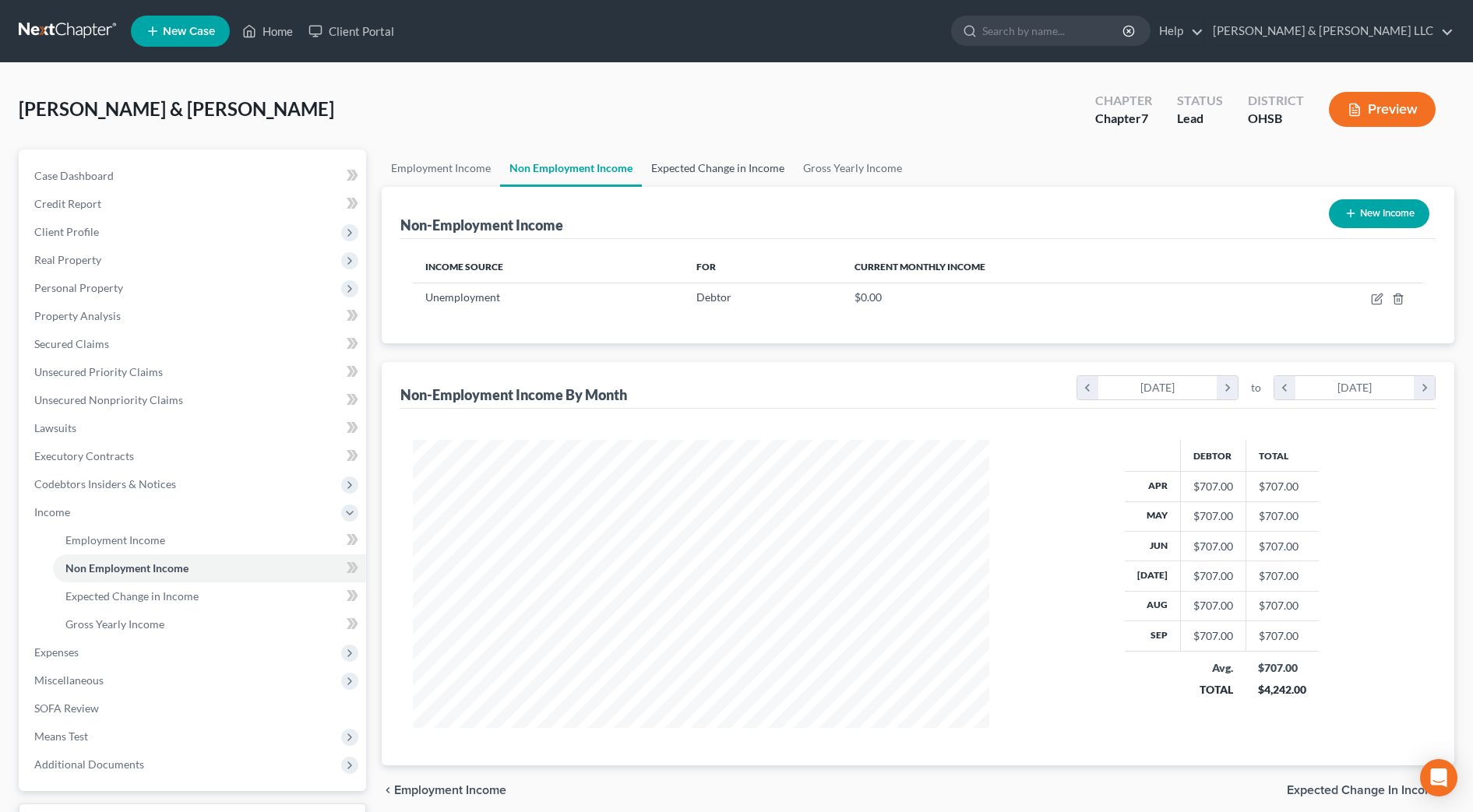
click at [711, 182] on link "Expected Change in Income" at bounding box center [717, 168] width 151 height 37
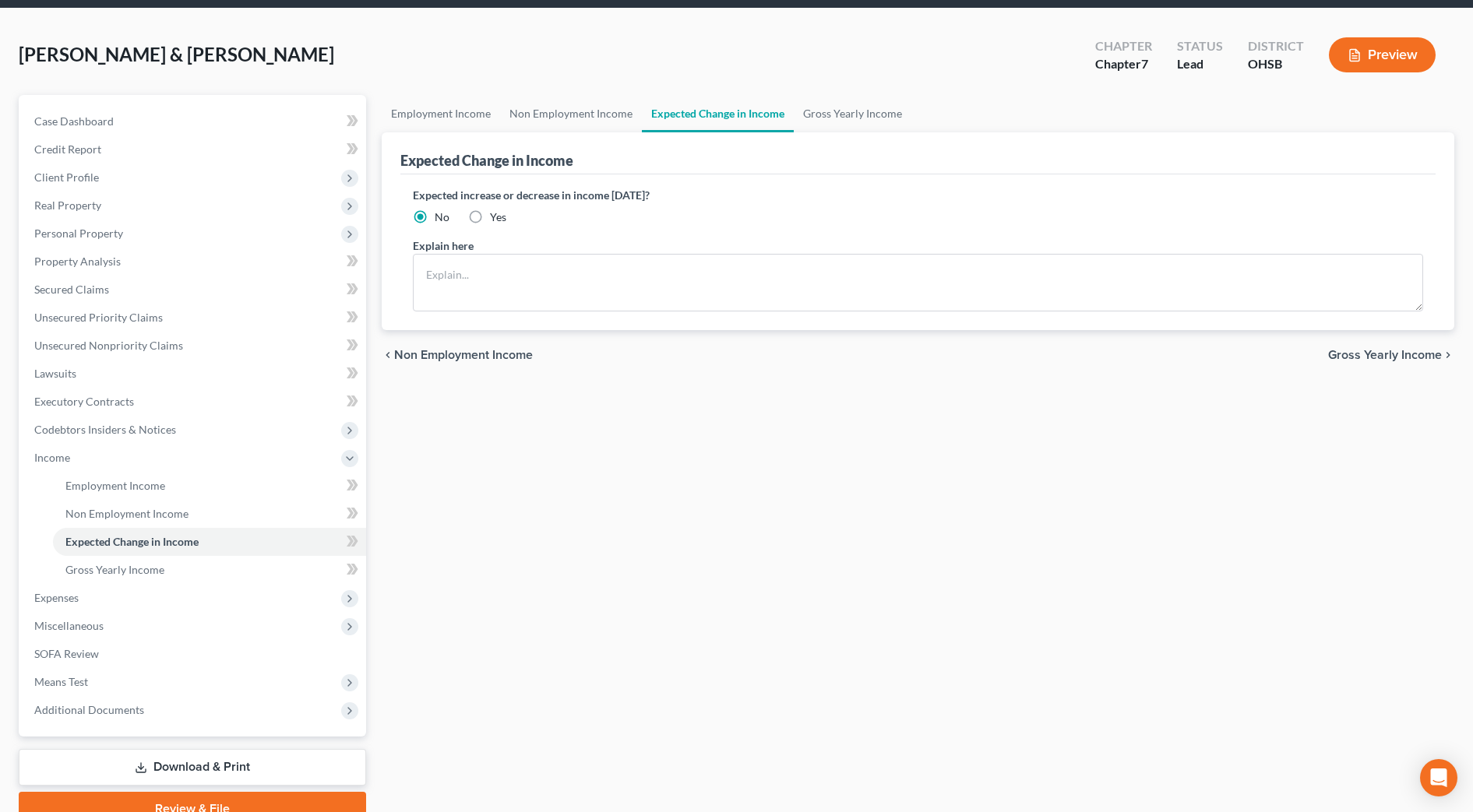
scroll to position [97, 0]
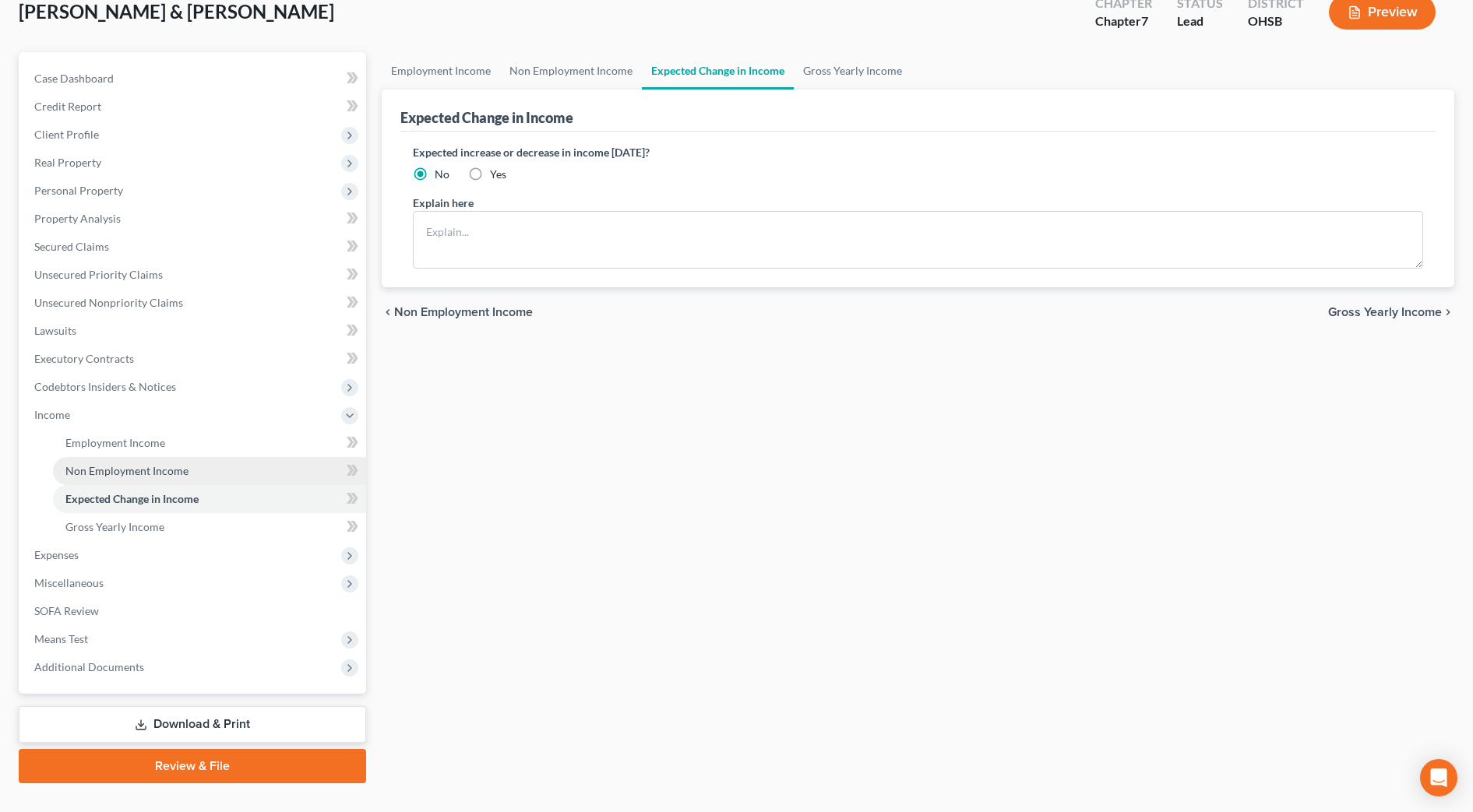
click at [91, 473] on span "Non Employment Income" at bounding box center [127, 471] width 123 height 13
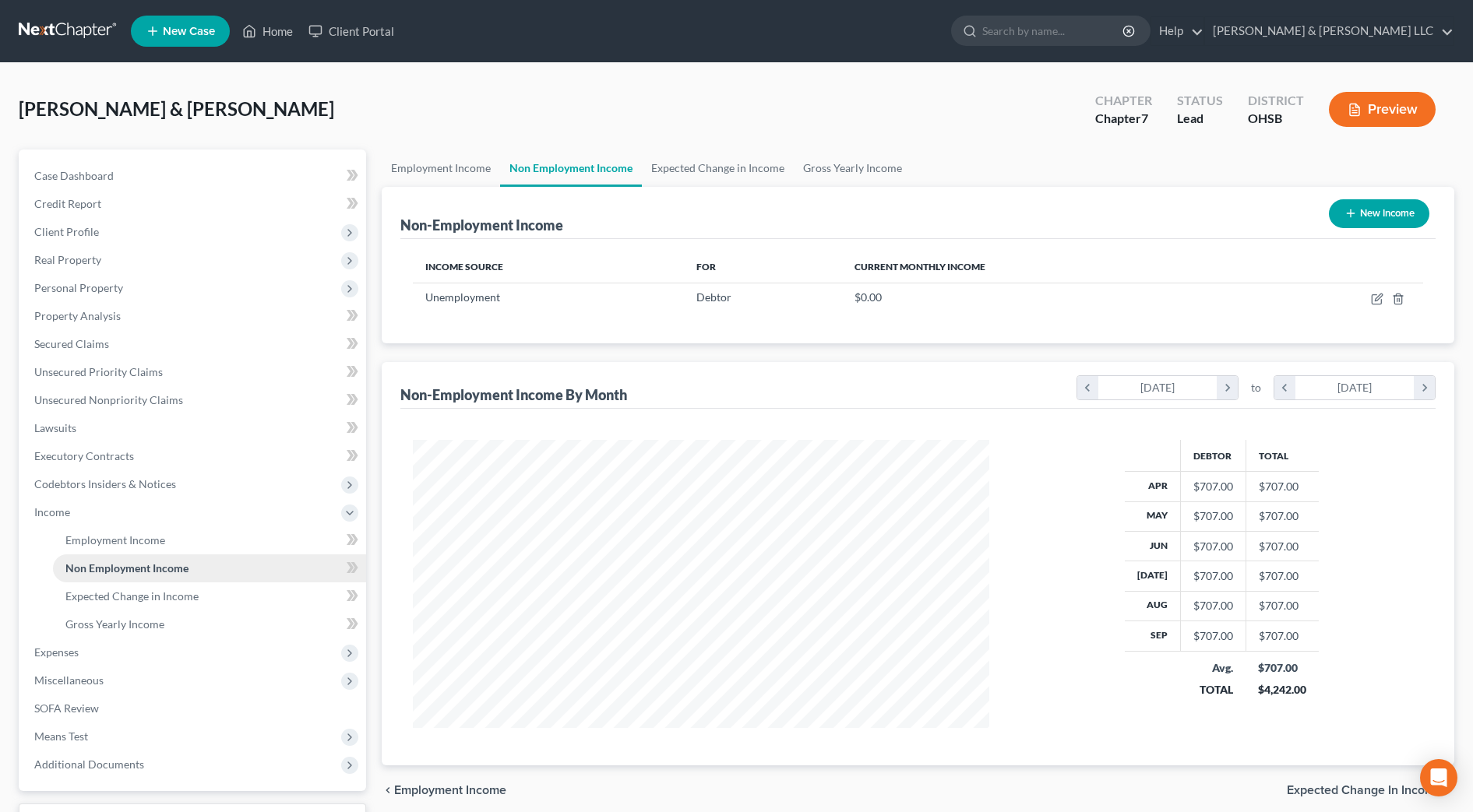
scroll to position [288, 608]
click at [134, 352] on link "Secured Claims" at bounding box center [194, 344] width 345 height 28
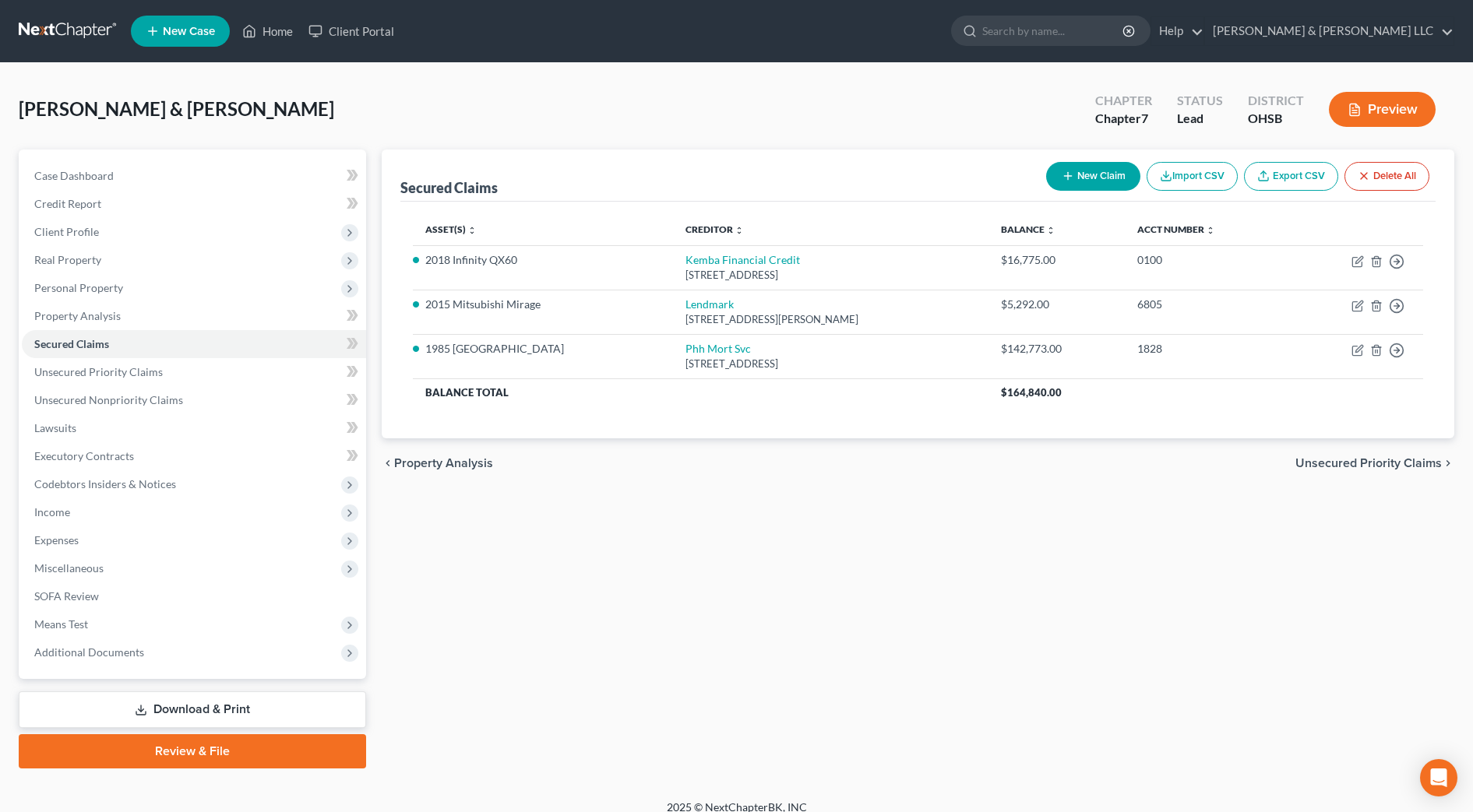
click at [893, 686] on div "Secured Claims New Claim Import CSV Export CSV Delete All Asset(s) expand_more …" at bounding box center [917, 459] width 1088 height 619
click at [762, 636] on div "Secured Claims New Claim Import CSV Export CSV Delete All Asset(s) expand_more …" at bounding box center [917, 459] width 1088 height 619
click at [963, 608] on div "Secured Claims New Claim Import CSV Export CSV Delete All Asset(s) expand_more …" at bounding box center [917, 459] width 1088 height 619
click at [102, 599] on link "SOFA Review" at bounding box center [194, 597] width 345 height 28
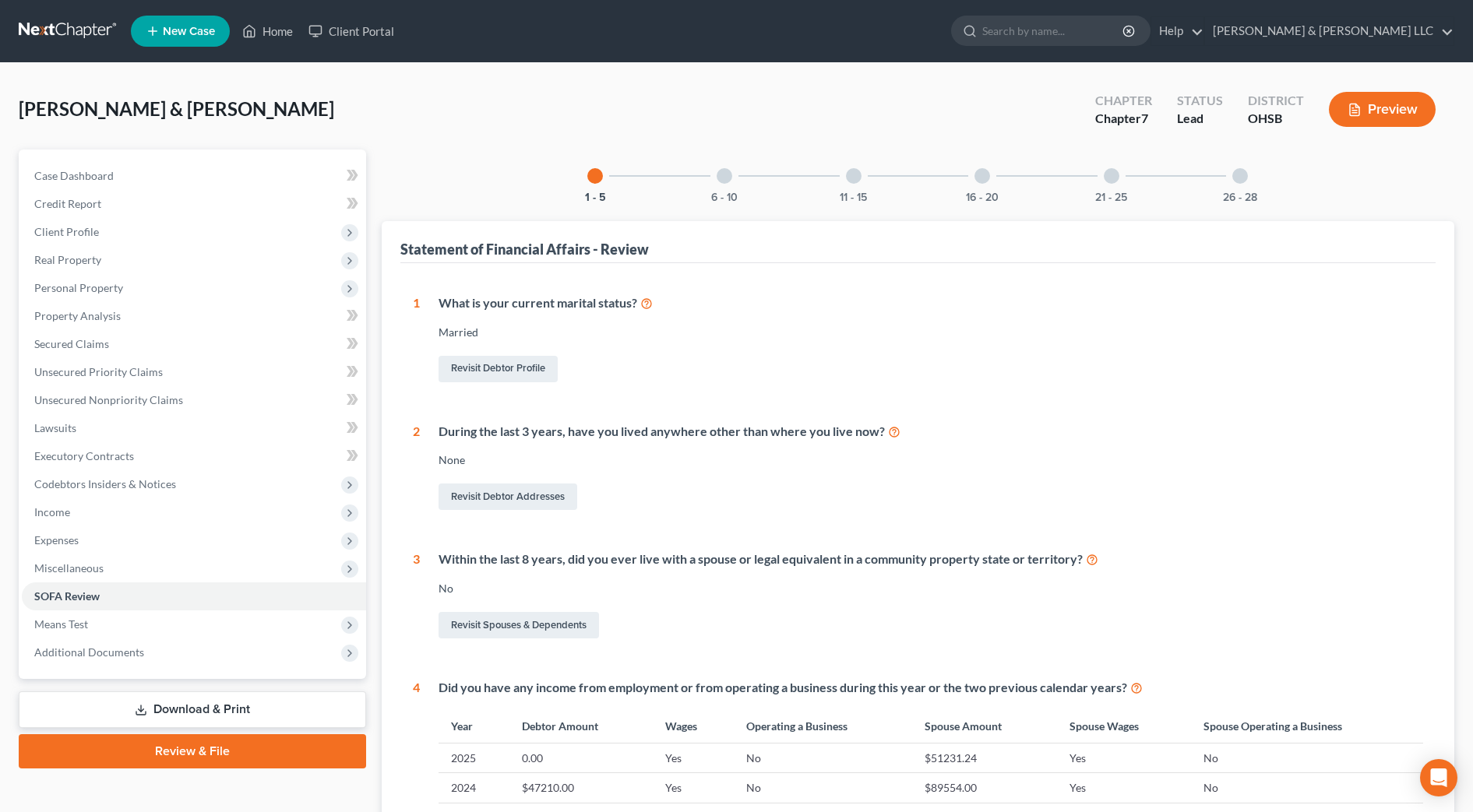
click at [1229, 181] on div "26 - 28" at bounding box center [1240, 176] width 53 height 53
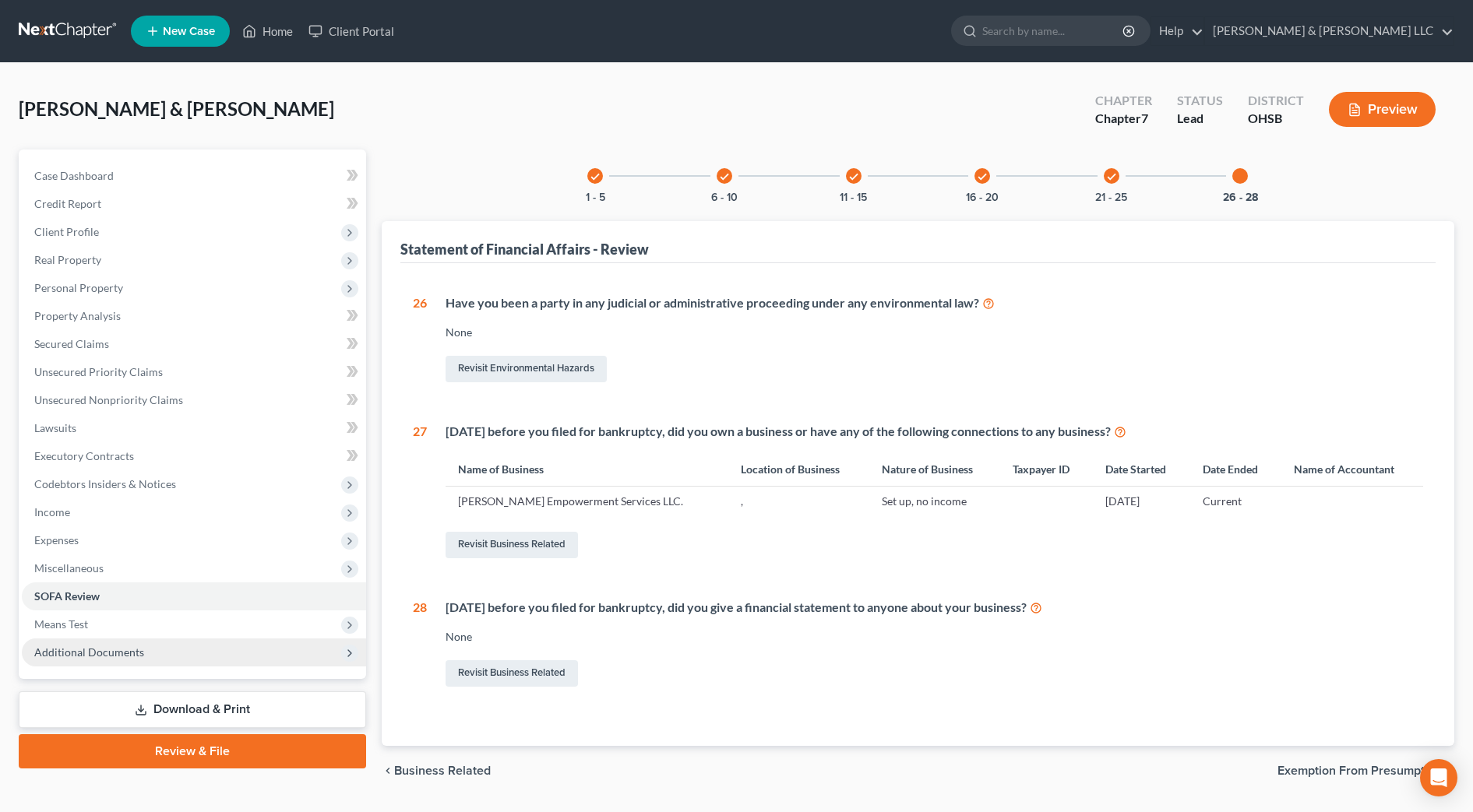
click at [136, 661] on span "Additional Documents" at bounding box center [194, 652] width 345 height 28
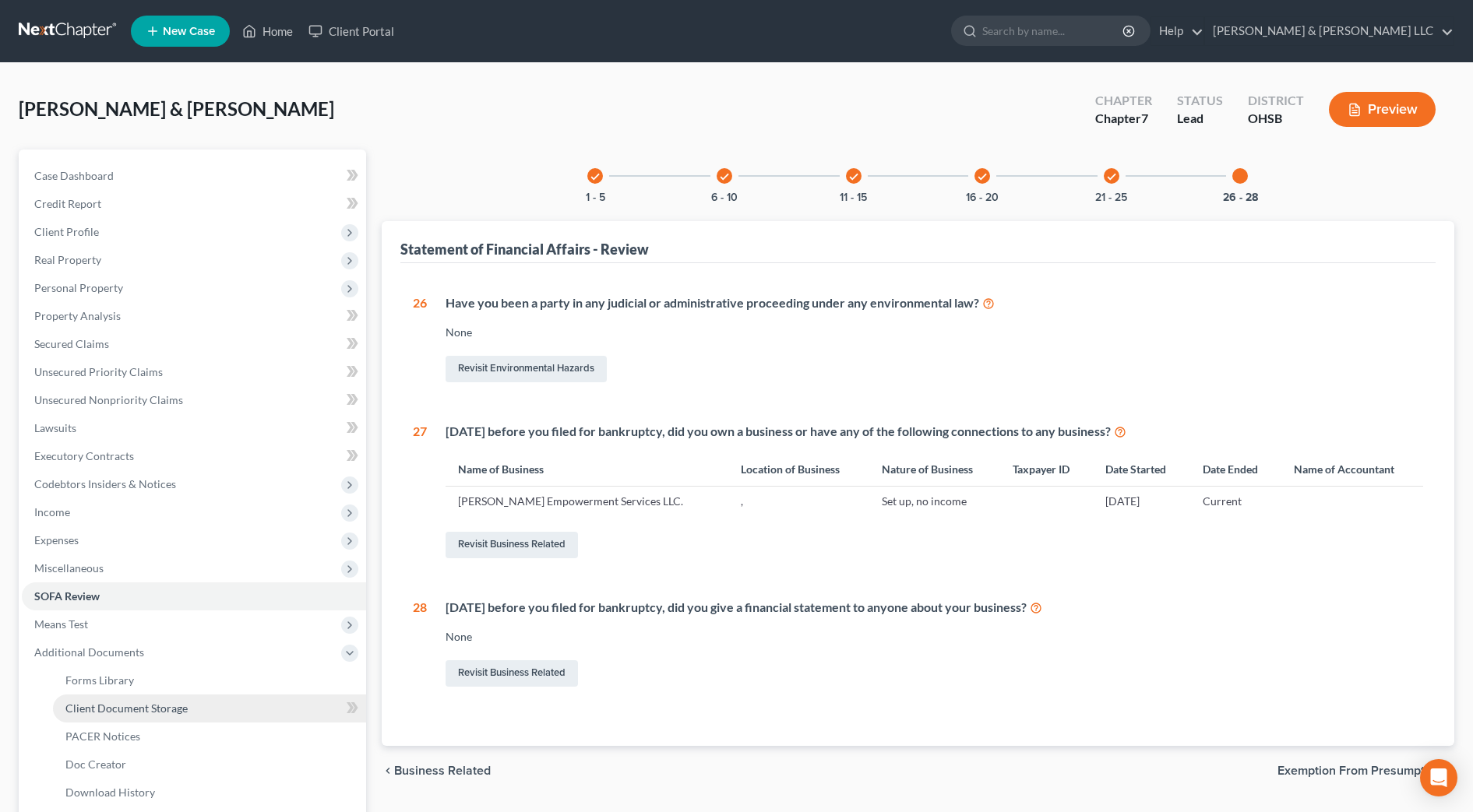
click at [161, 710] on span "Client Document Storage" at bounding box center [126, 708] width 122 height 13
select select "7"
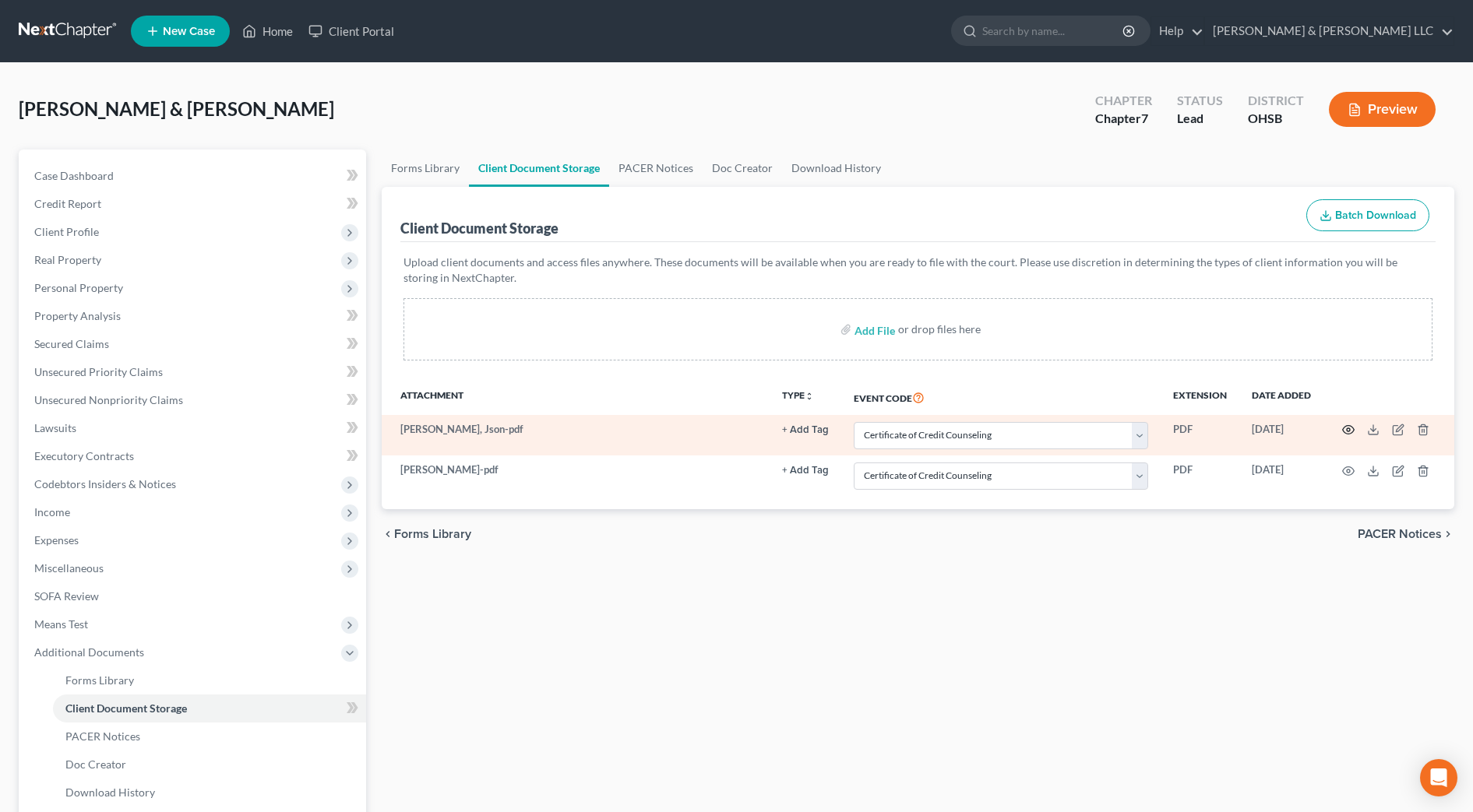
click at [1345, 428] on icon "button" at bounding box center [1348, 429] width 12 height 12
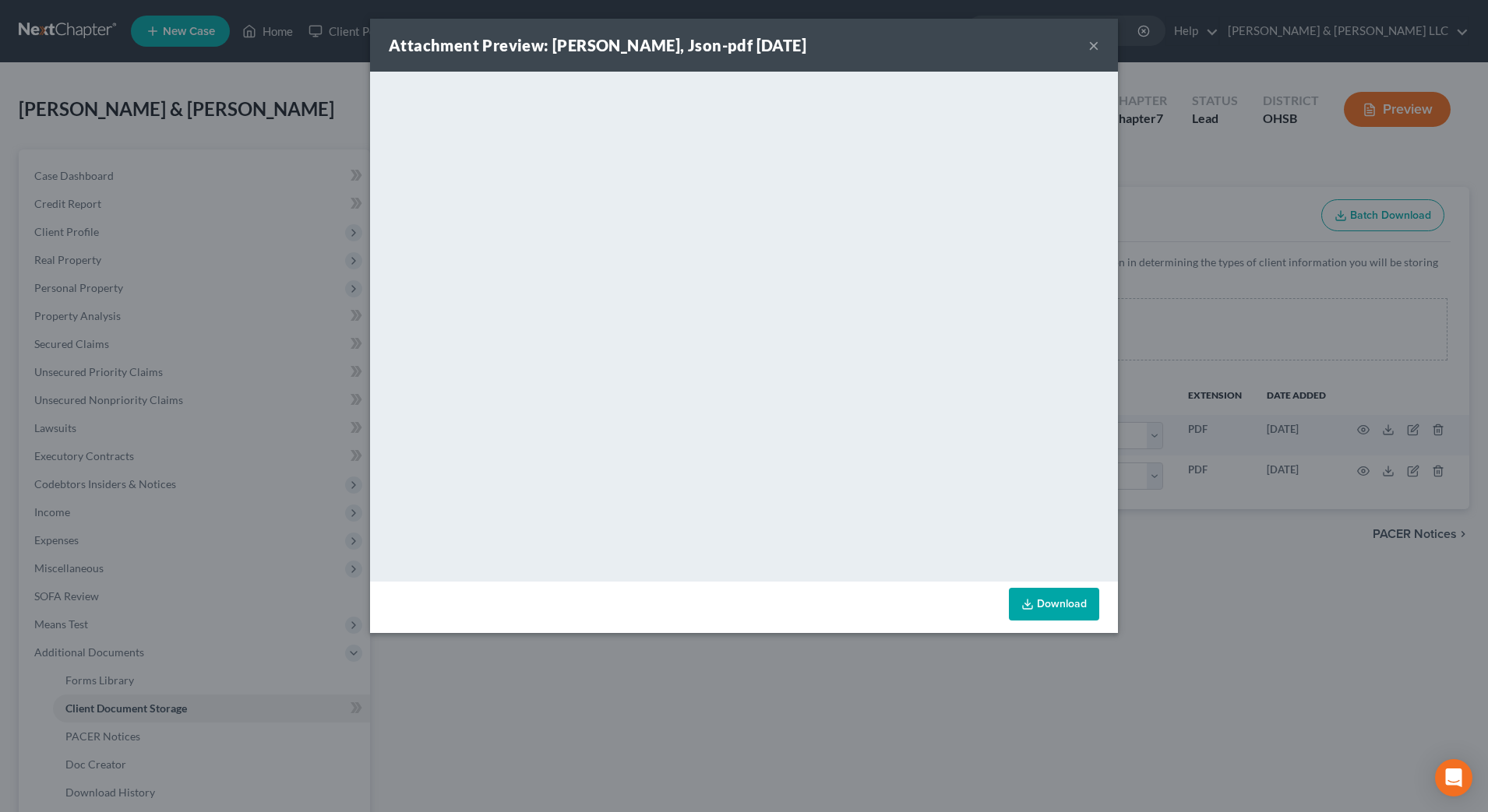
click at [1090, 44] on button "×" at bounding box center [1093, 45] width 11 height 18
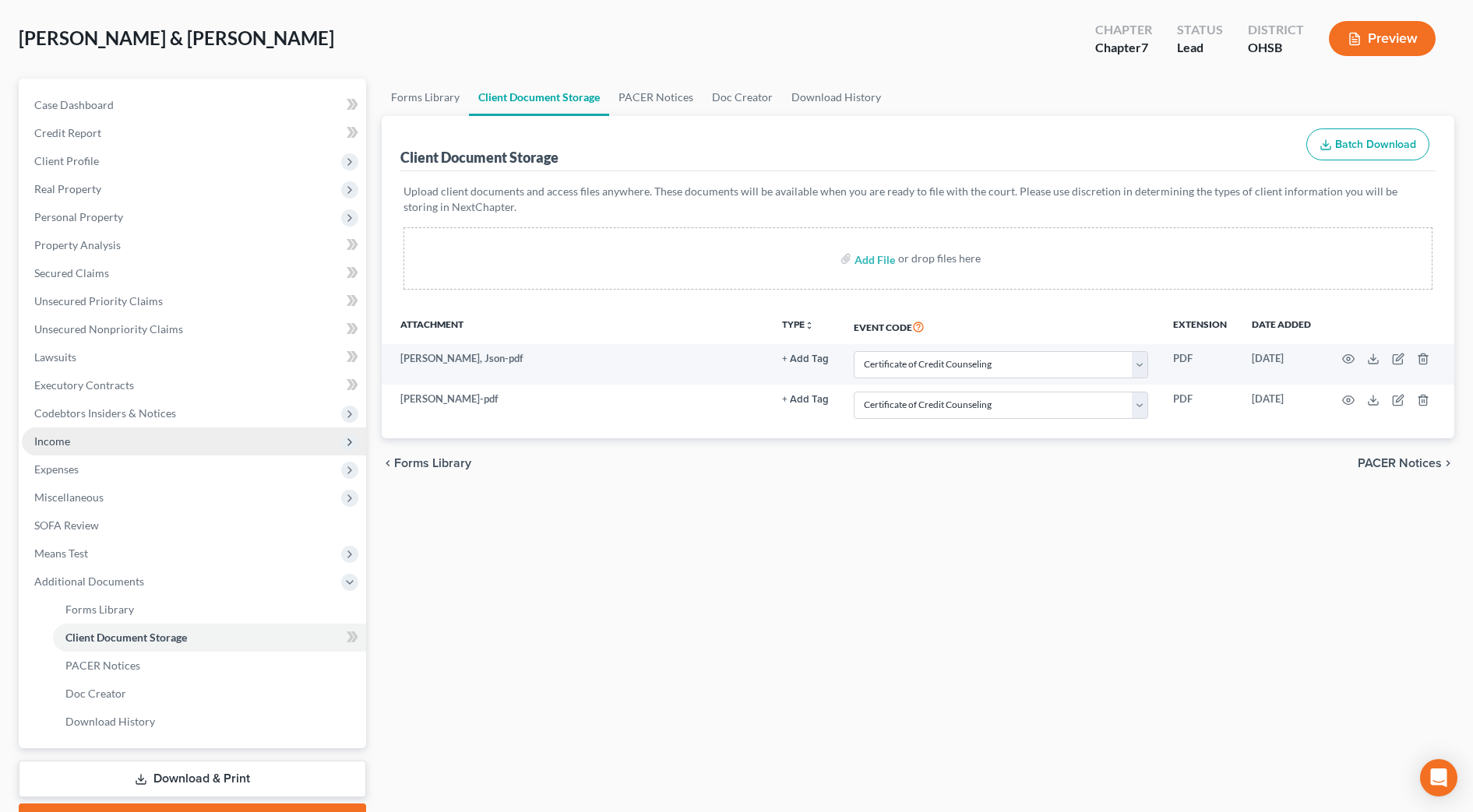
scroll to position [156, 0]
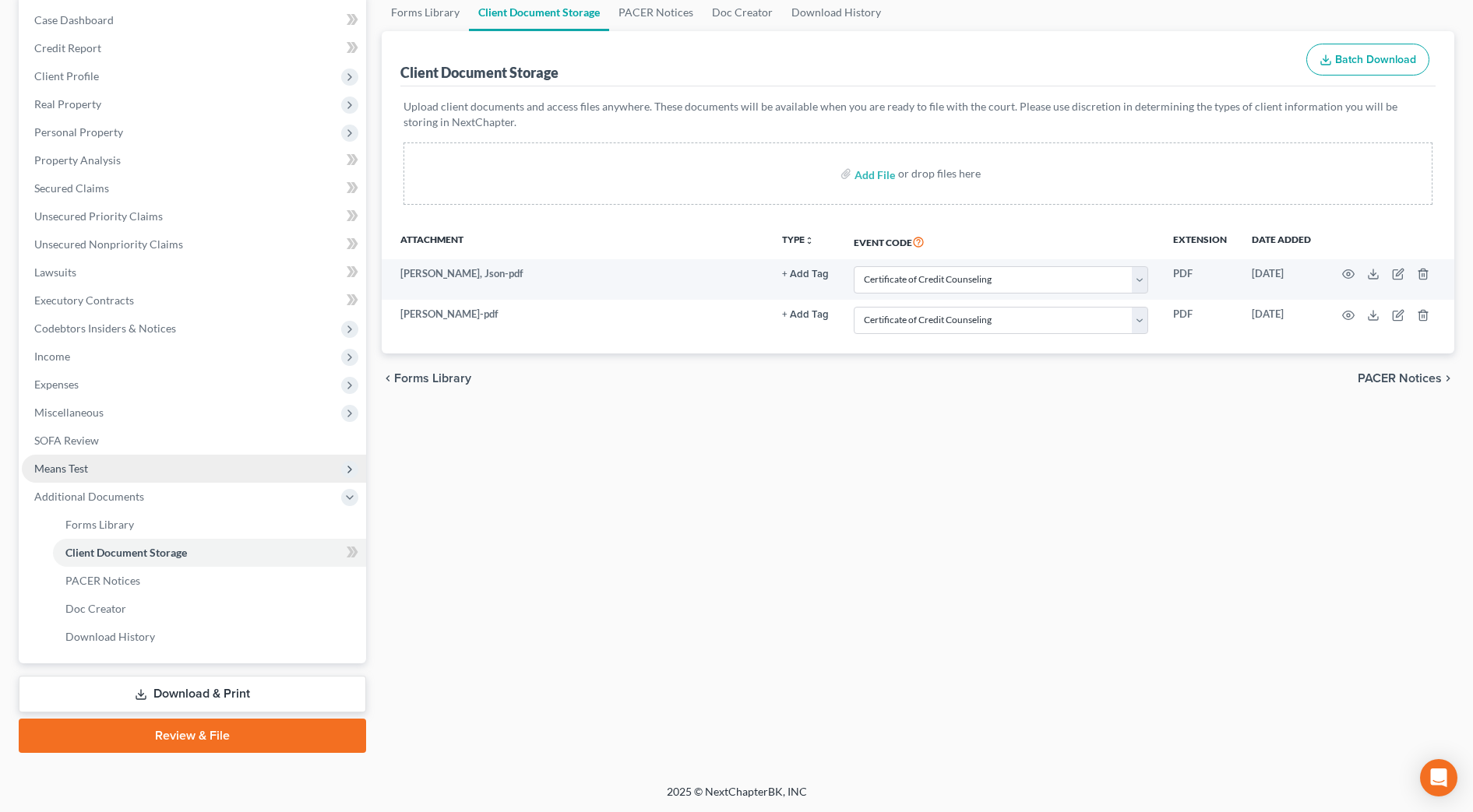
click at [98, 463] on span "Means Test" at bounding box center [194, 469] width 345 height 28
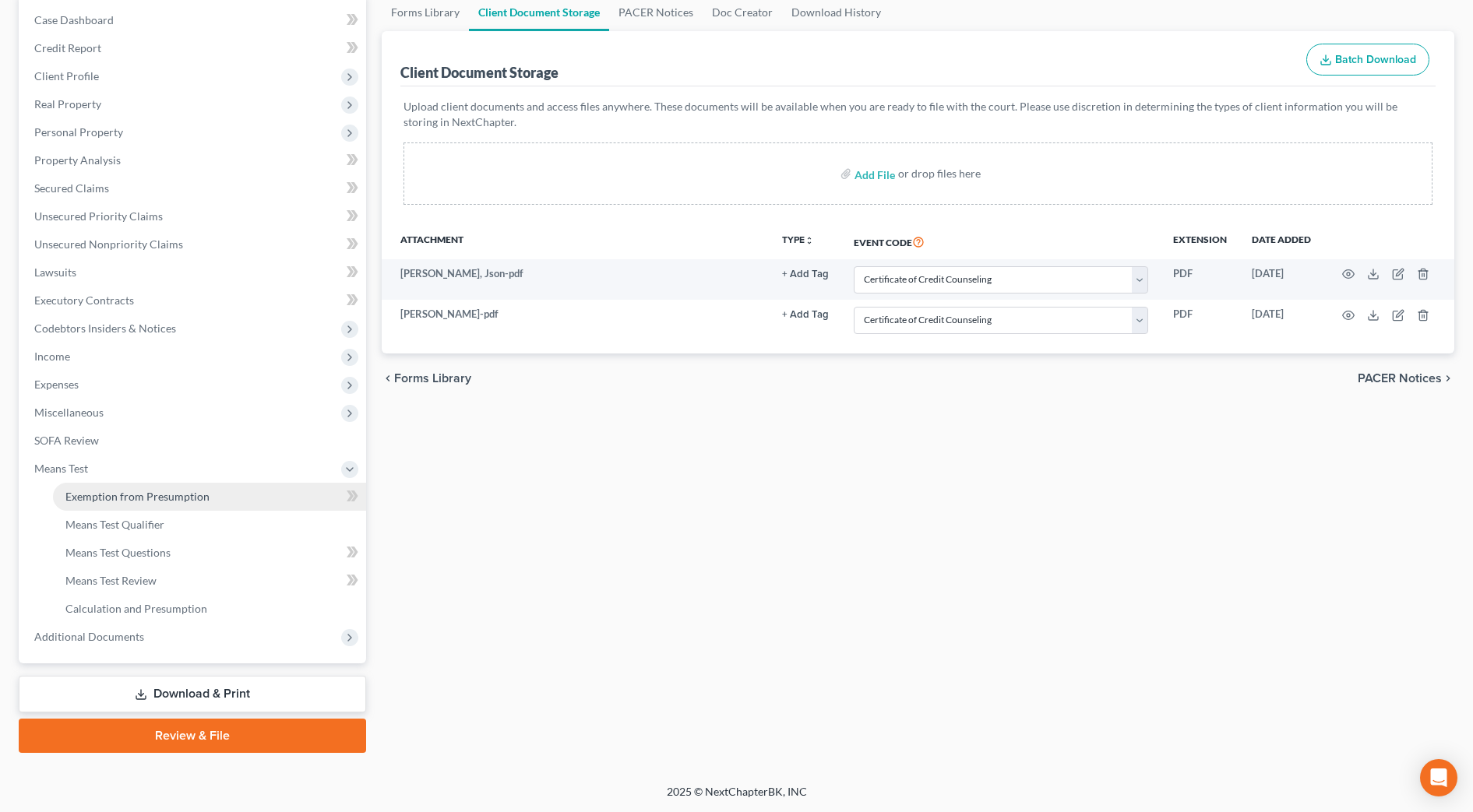
click at [107, 490] on span "Exemption from Presumption" at bounding box center [137, 497] width 144 height 13
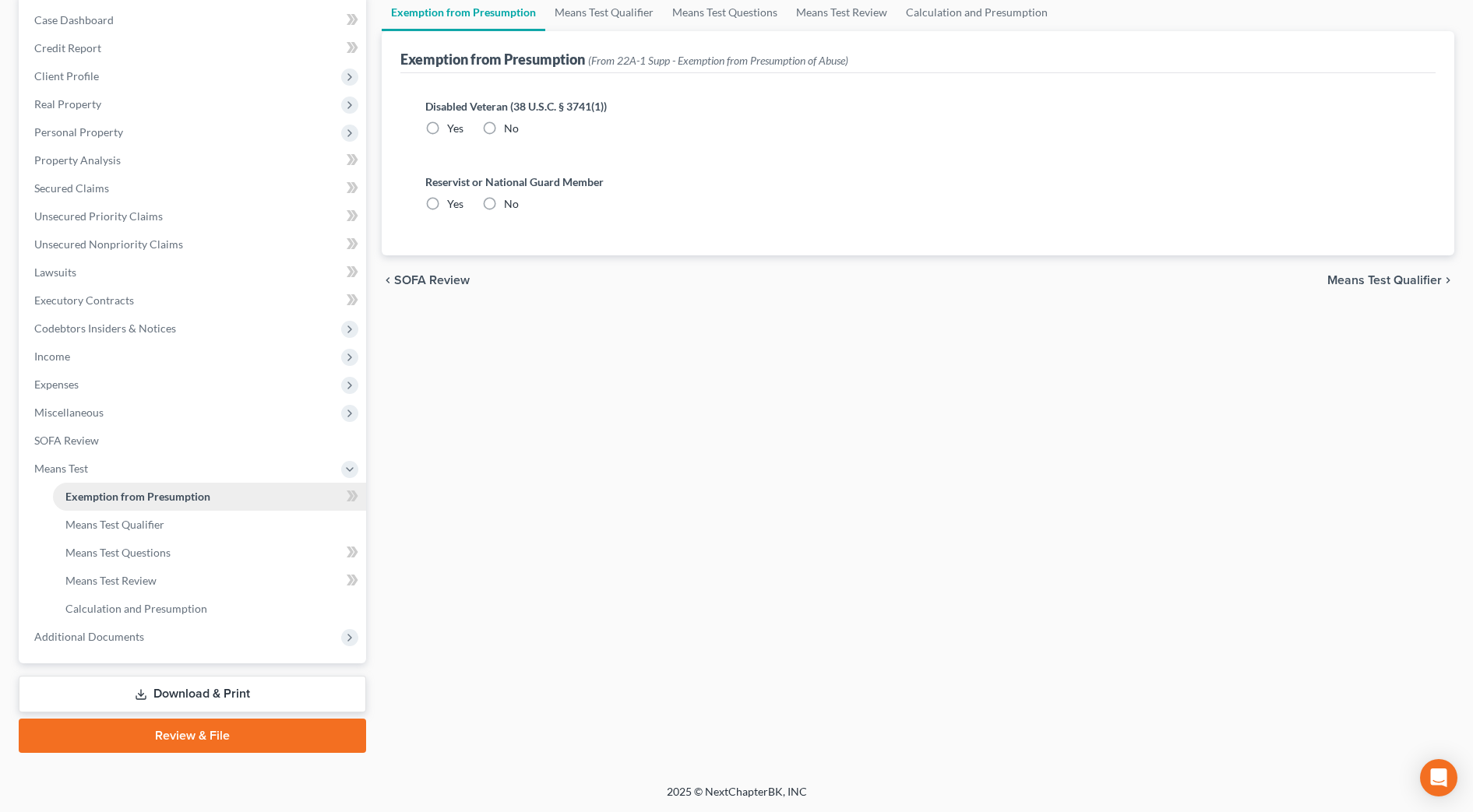
radio input "true"
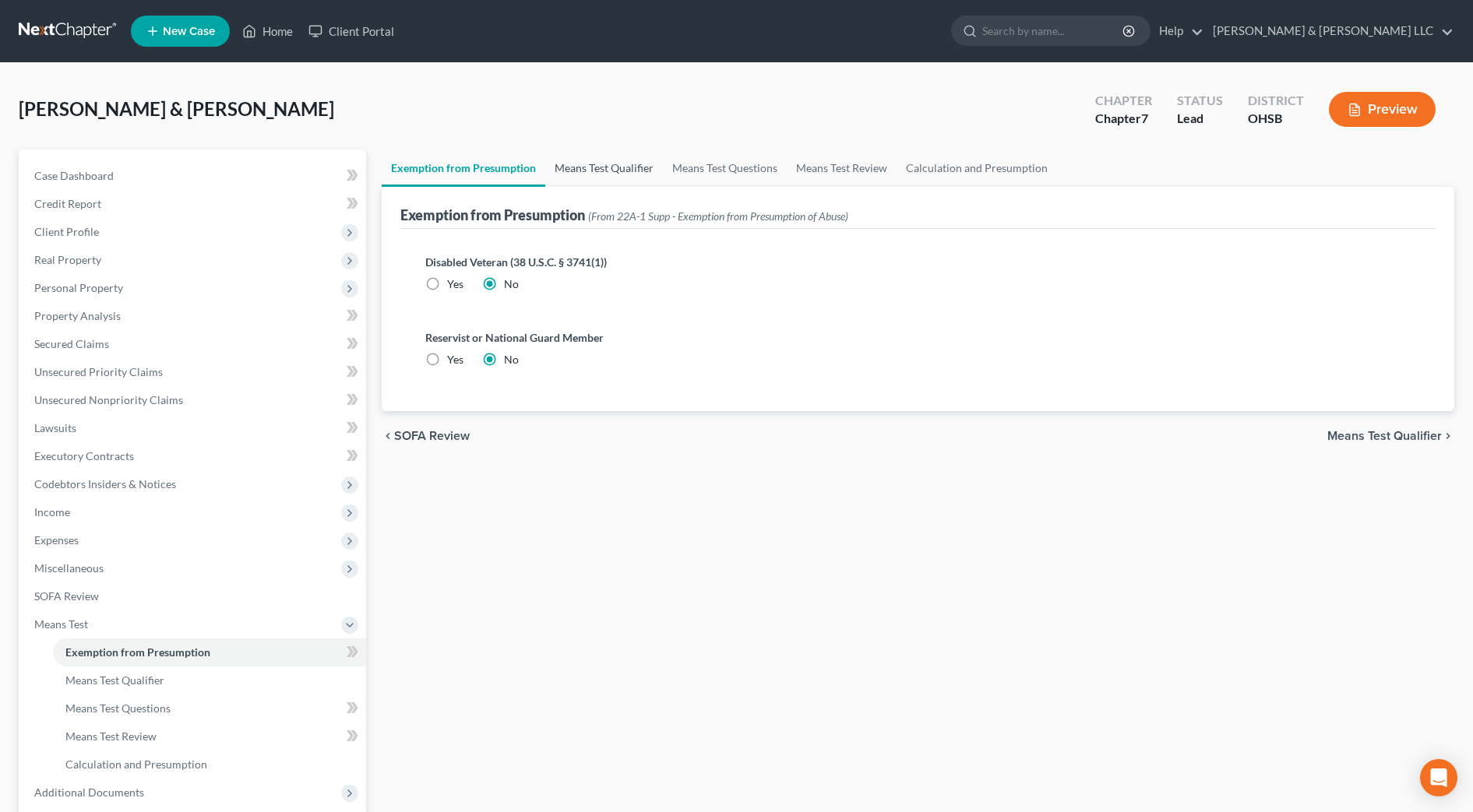
click at [605, 167] on link "Means Test Qualifier" at bounding box center [603, 168] width 117 height 37
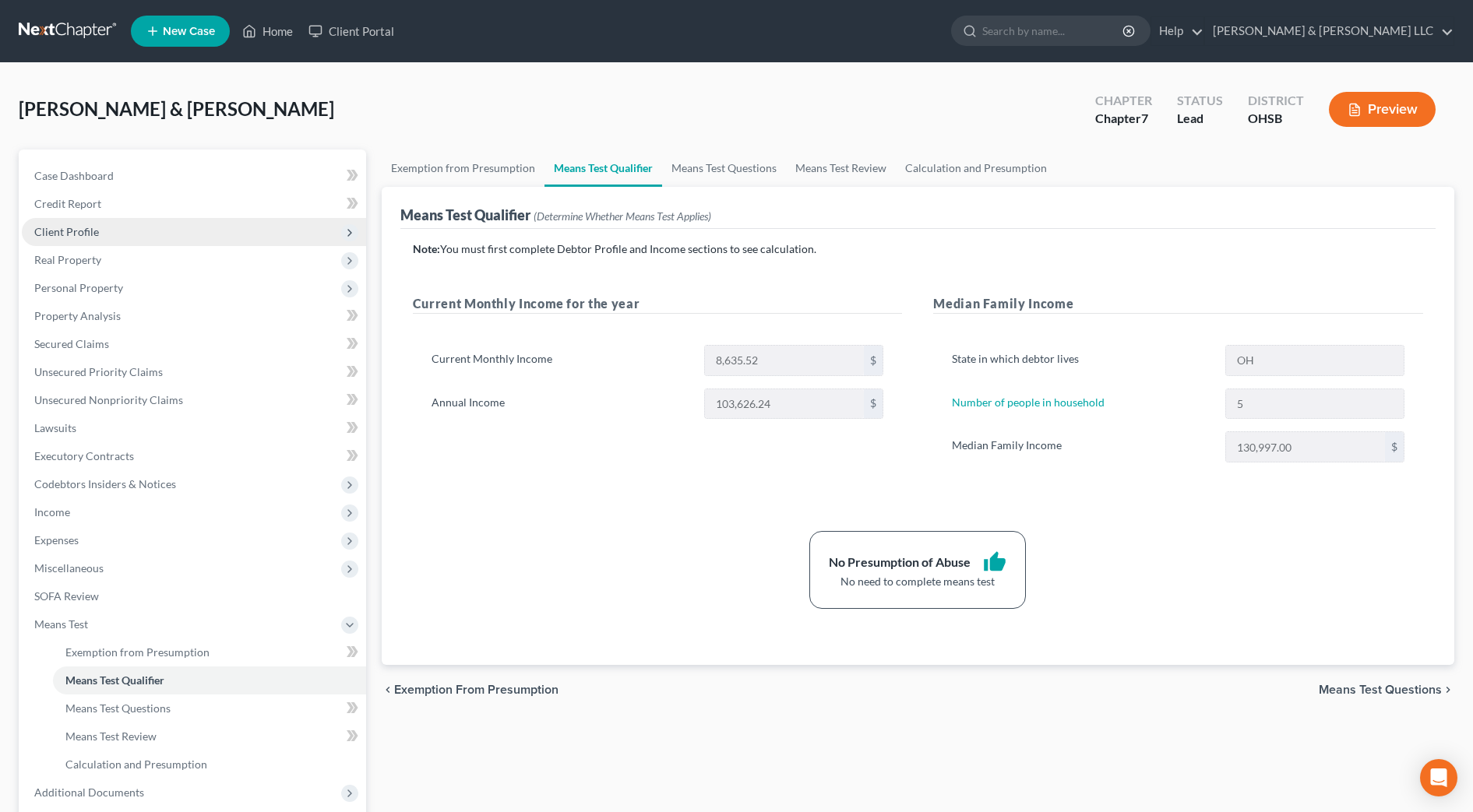
click at [57, 237] on span "Client Profile" at bounding box center [67, 231] width 65 height 13
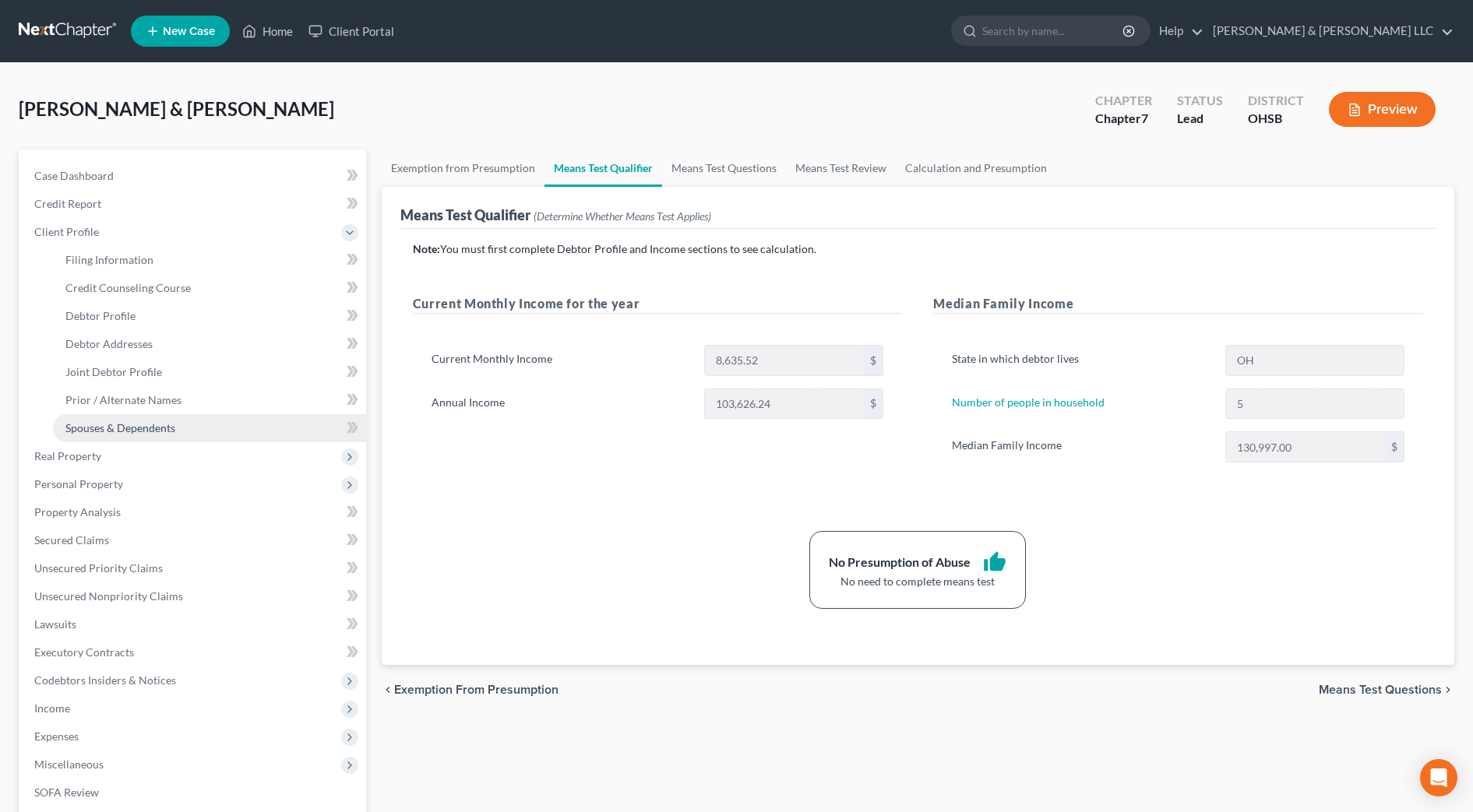
click at [97, 421] on span "Spouses & Dependents" at bounding box center [121, 428] width 110 height 13
